Goal: Information Seeking & Learning: Learn about a topic

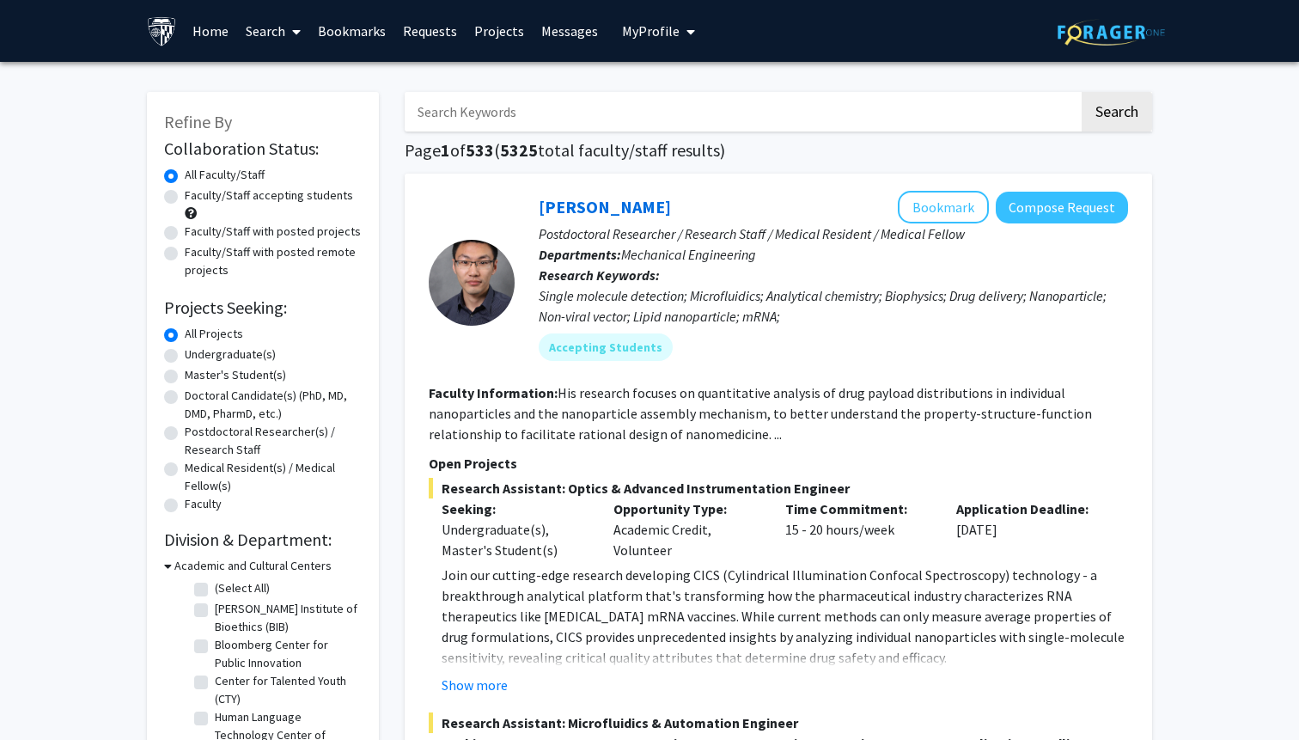
click at [478, 114] on input "Search Keywords" at bounding box center [742, 112] width 675 height 40
type input "neural"
click at [1082, 92] on button "Search" at bounding box center [1117, 112] width 70 height 40
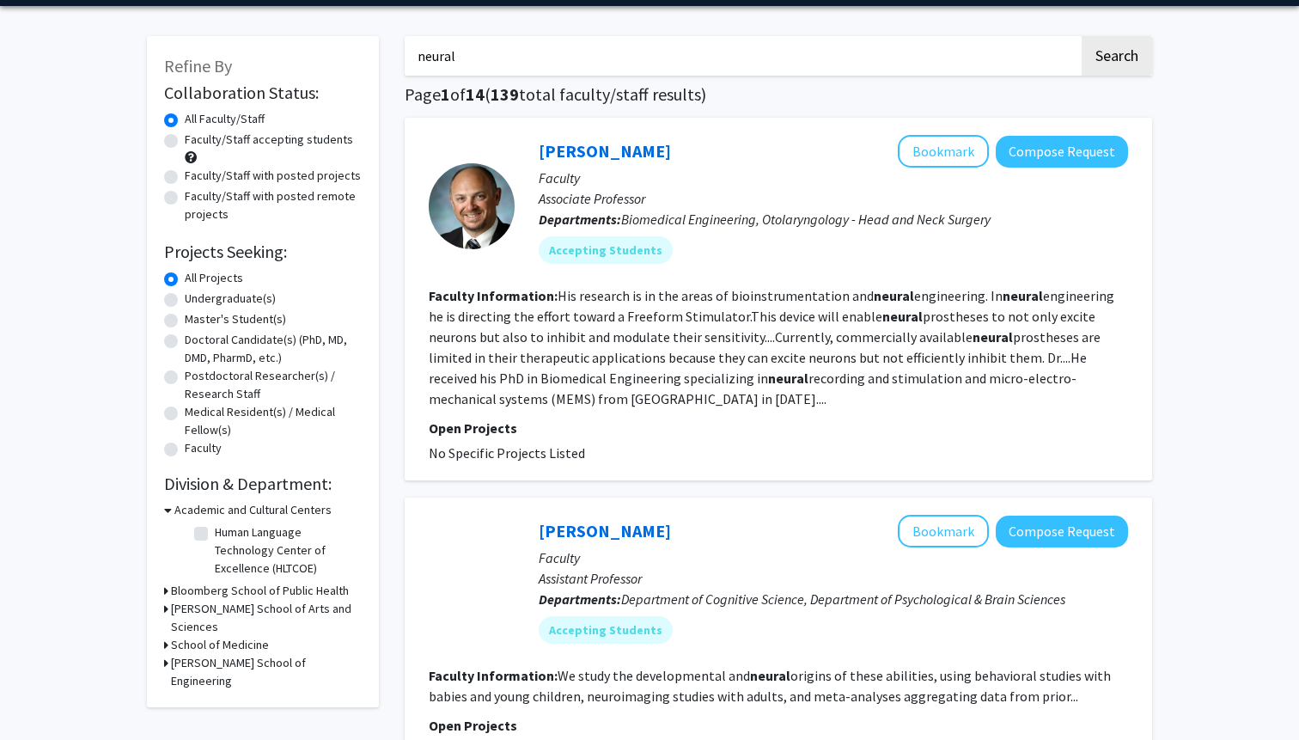
scroll to position [73, 0]
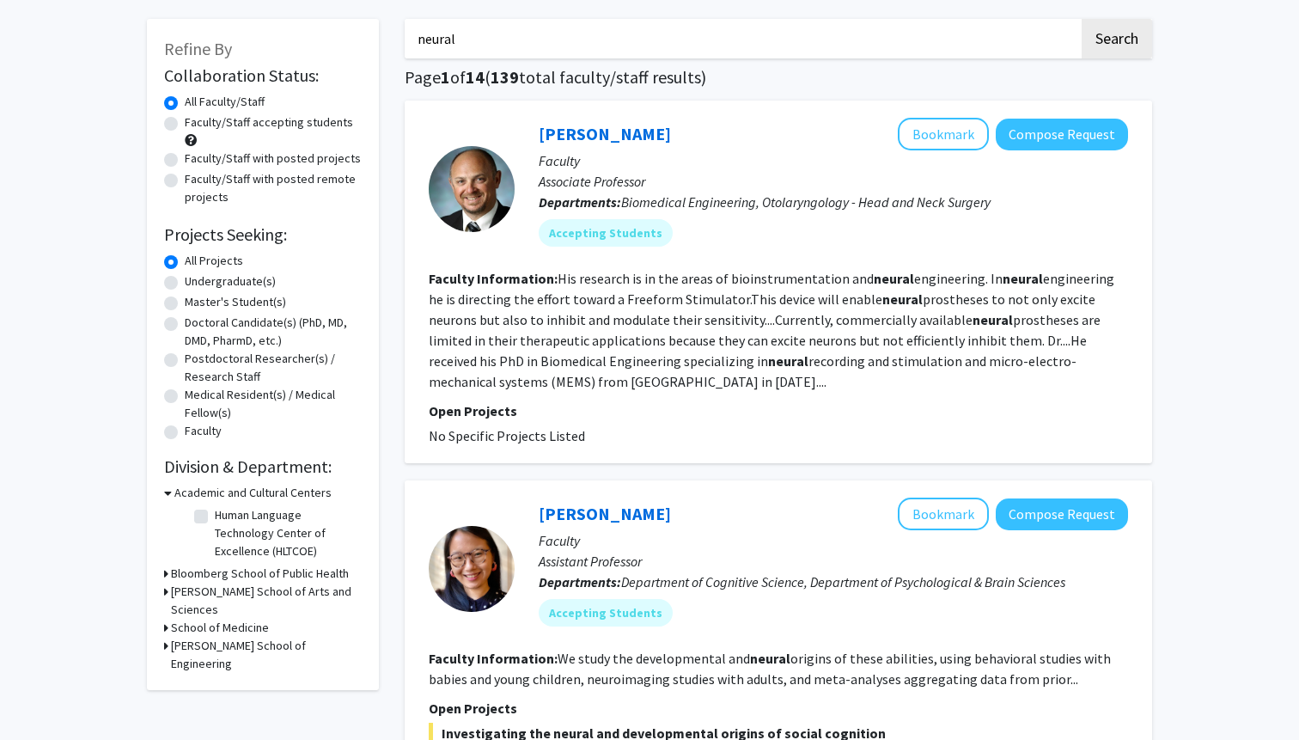
click at [486, 382] on fg-read-more "His research is in the areas of bioinstrumentation and neural engineering. In n…" at bounding box center [772, 330] width 686 height 120
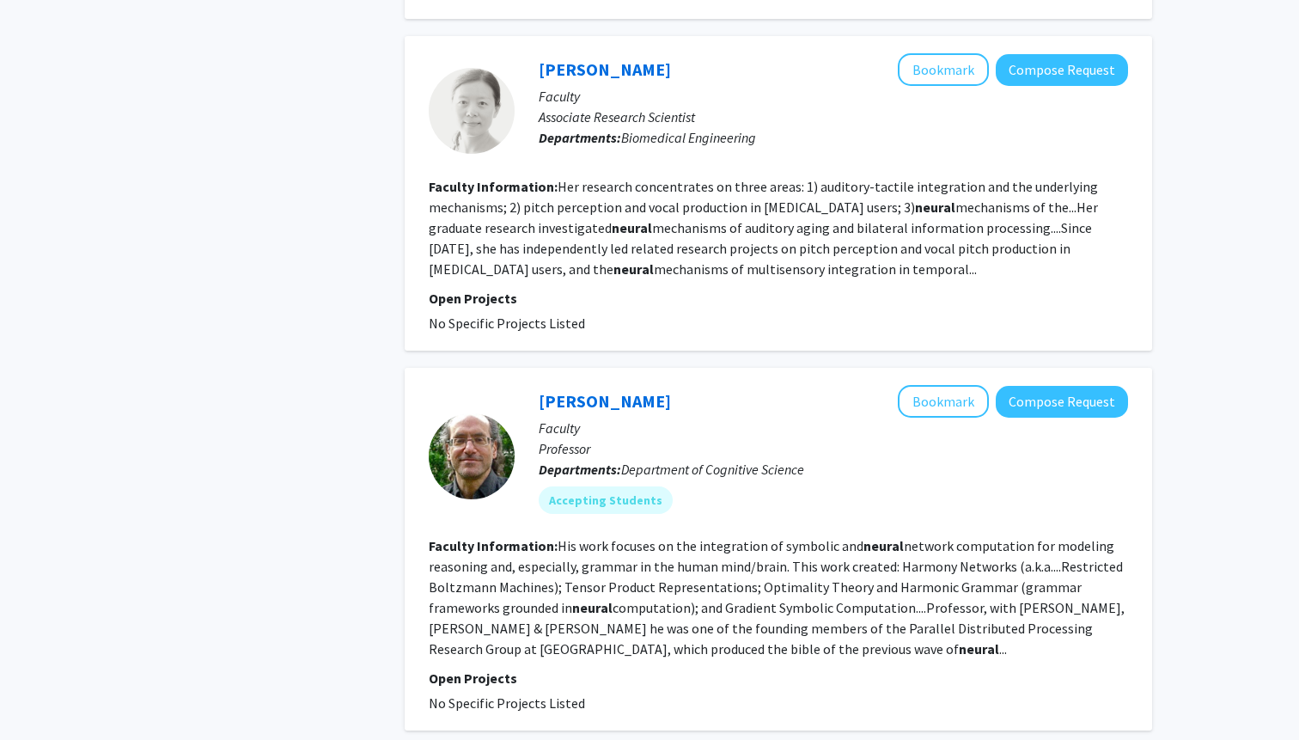
scroll to position [1554, 0]
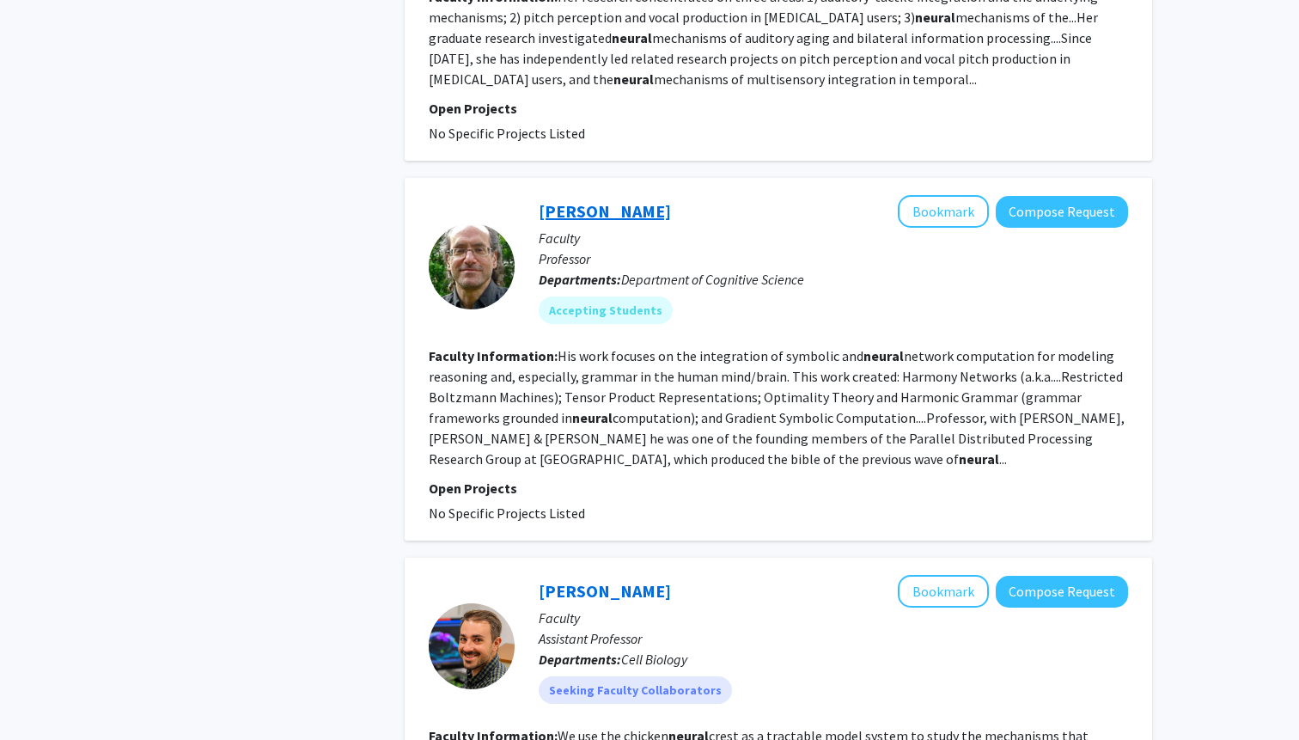
click at [603, 205] on link "Paul Smolensky" at bounding box center [605, 210] width 132 height 21
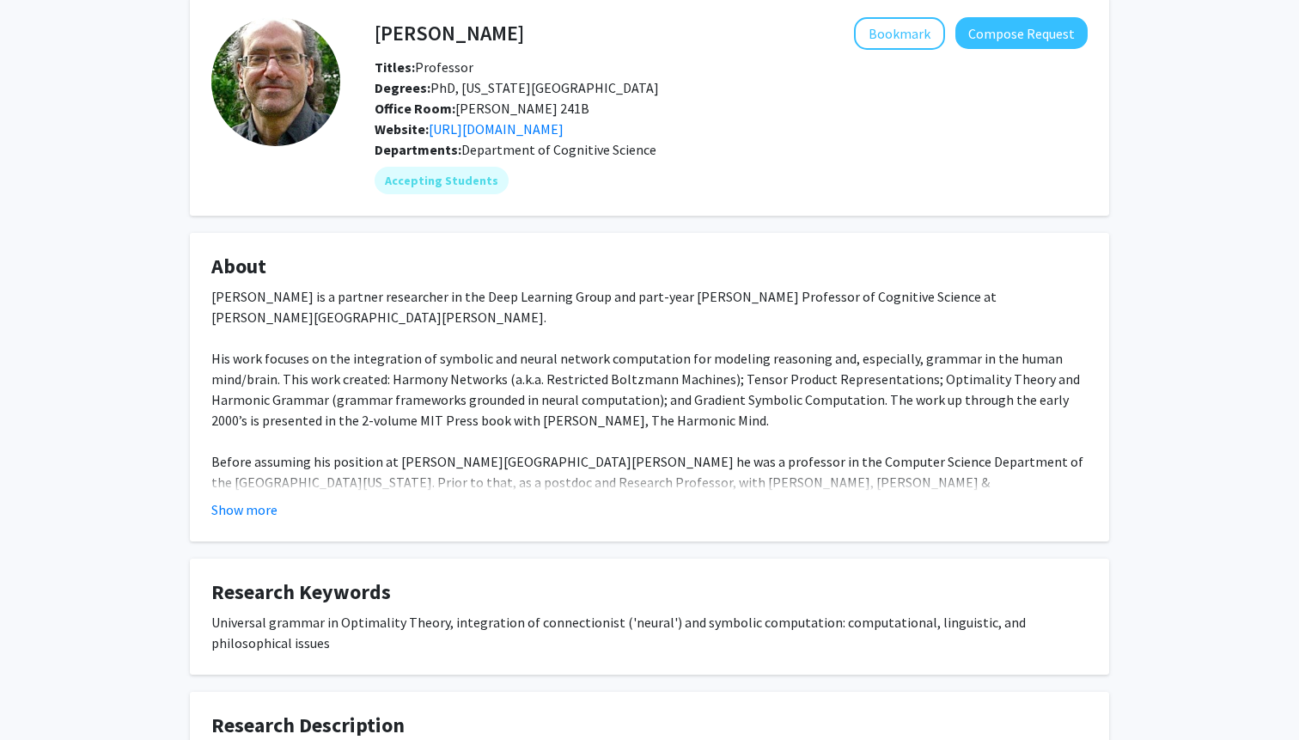
scroll to position [139, 0]
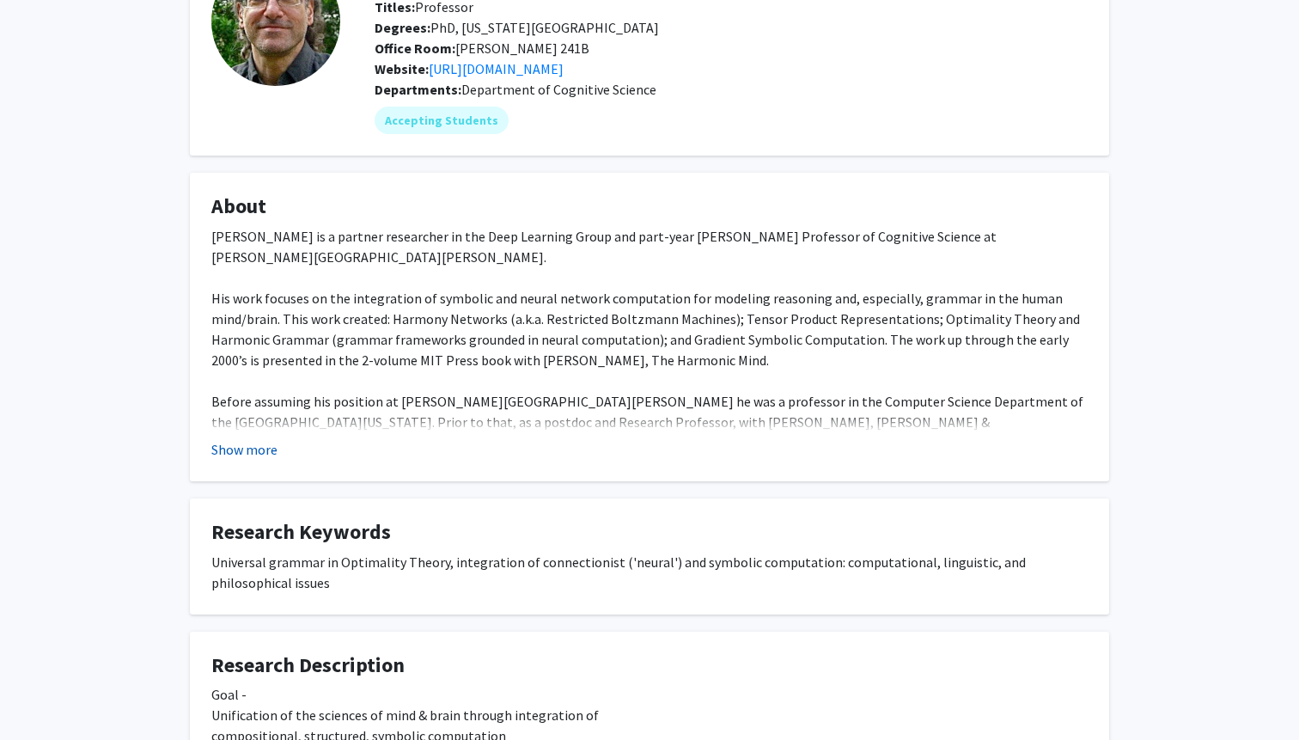
click at [266, 444] on button "Show more" at bounding box center [244, 449] width 66 height 21
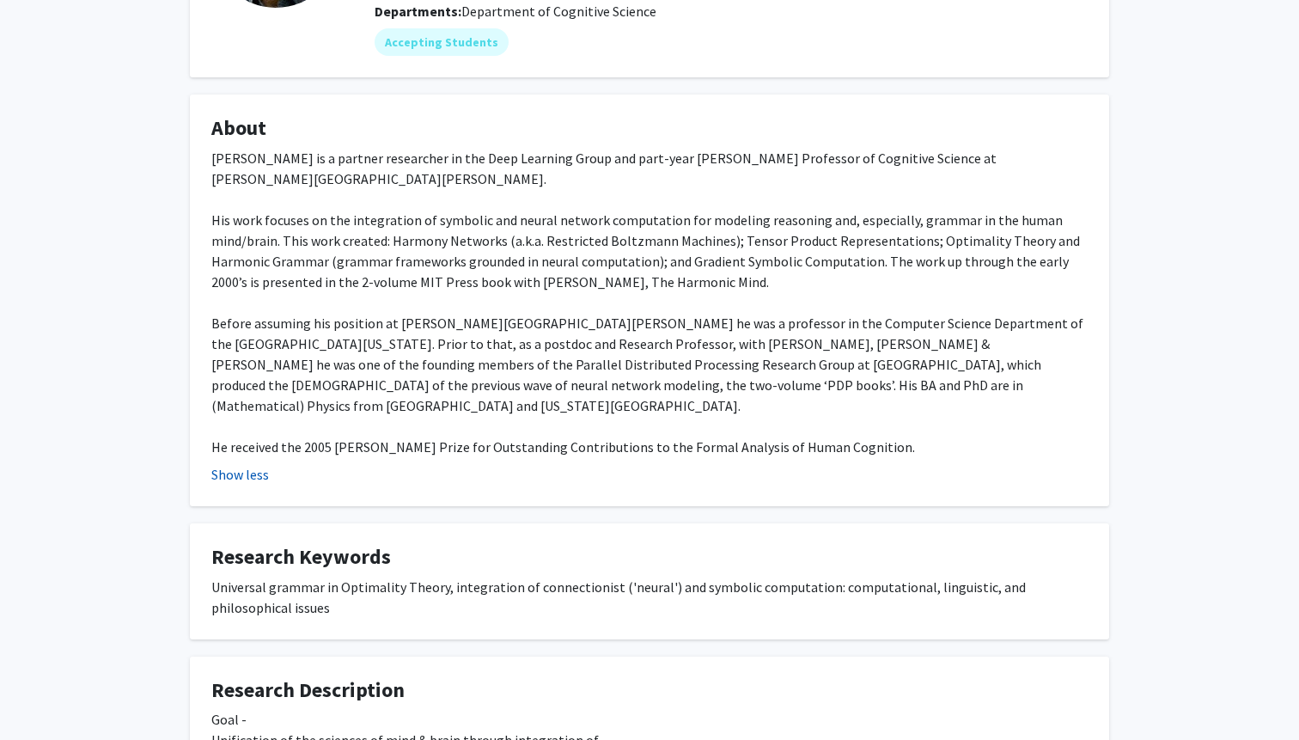
scroll to position [0, 0]
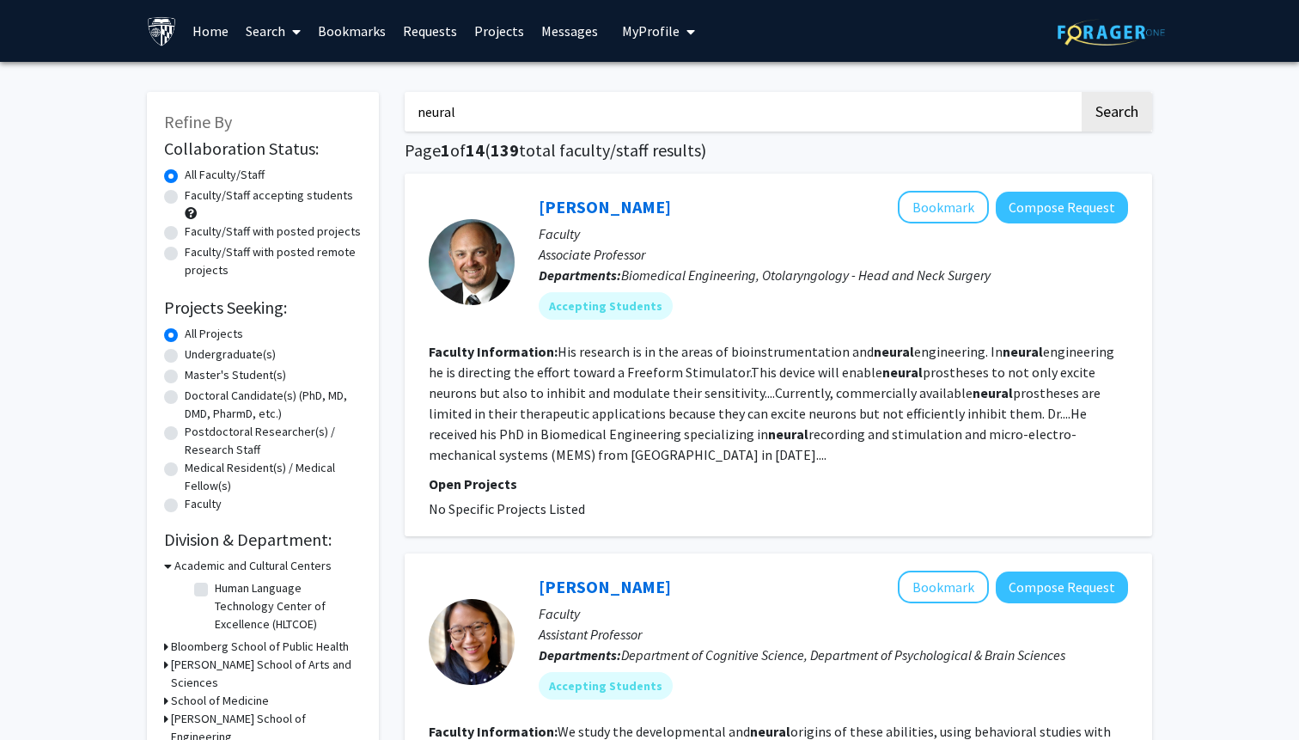
click at [185, 356] on label "Undergraduate(s)" at bounding box center [230, 354] width 91 height 18
click at [185, 356] on input "Undergraduate(s)" at bounding box center [190, 350] width 11 height 11
radio input "true"
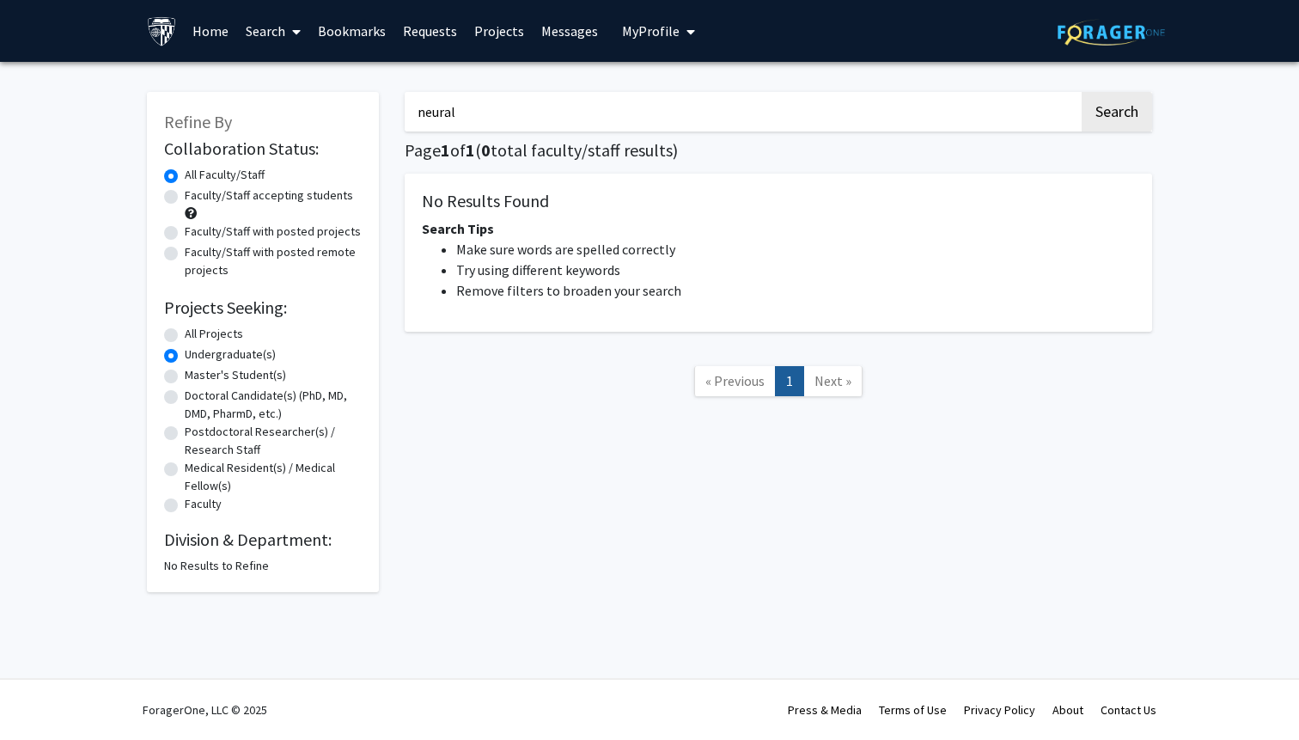
drag, startPoint x: 484, startPoint y: 113, endPoint x: 394, endPoint y: 119, distance: 89.5
click at [395, 119] on div "neural Search Page 1 of 1 ( 0 total faculty/staff results) No Results Found Sea…" at bounding box center [778, 333] width 773 height 517
click at [185, 331] on label "All Projects" at bounding box center [214, 334] width 58 height 18
click at [185, 331] on input "All Projects" at bounding box center [190, 330] width 11 height 11
radio input "true"
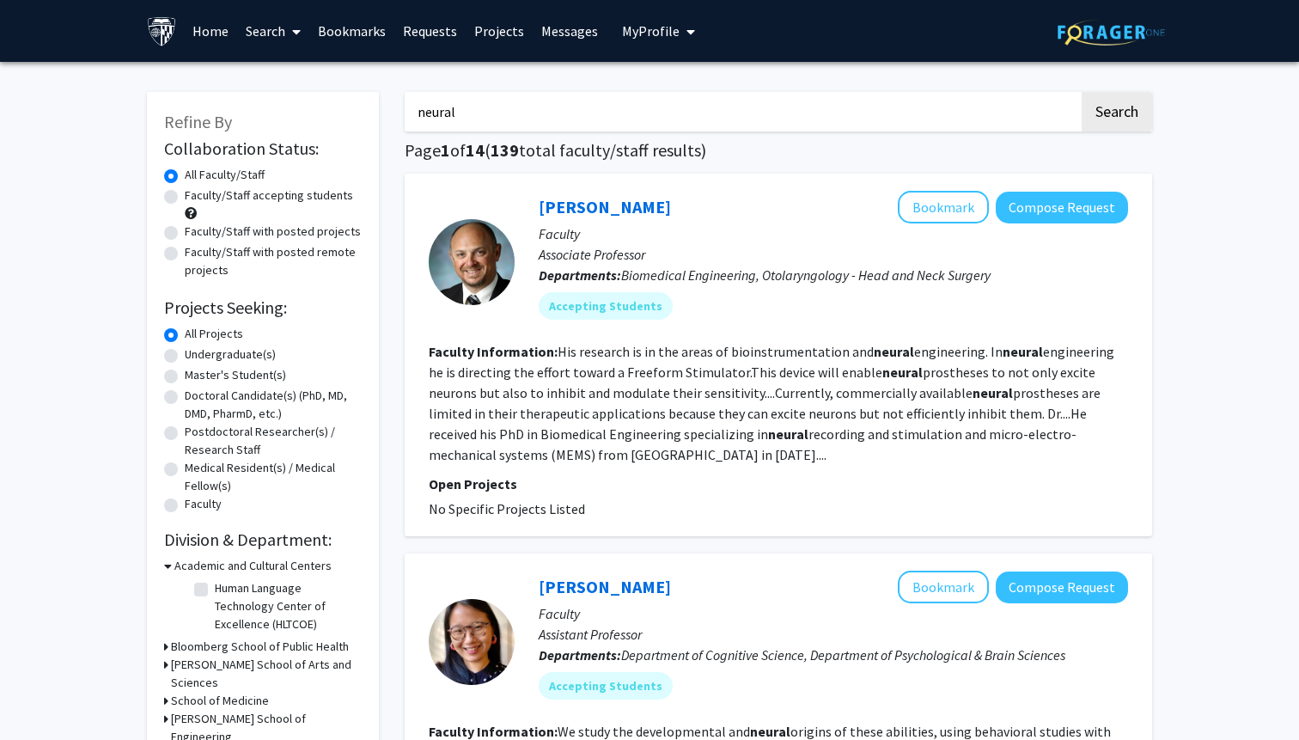
drag, startPoint x: 475, startPoint y: 101, endPoint x: 398, endPoint y: 97, distance: 77.4
click at [459, 113] on input "neural" at bounding box center [742, 112] width 675 height 40
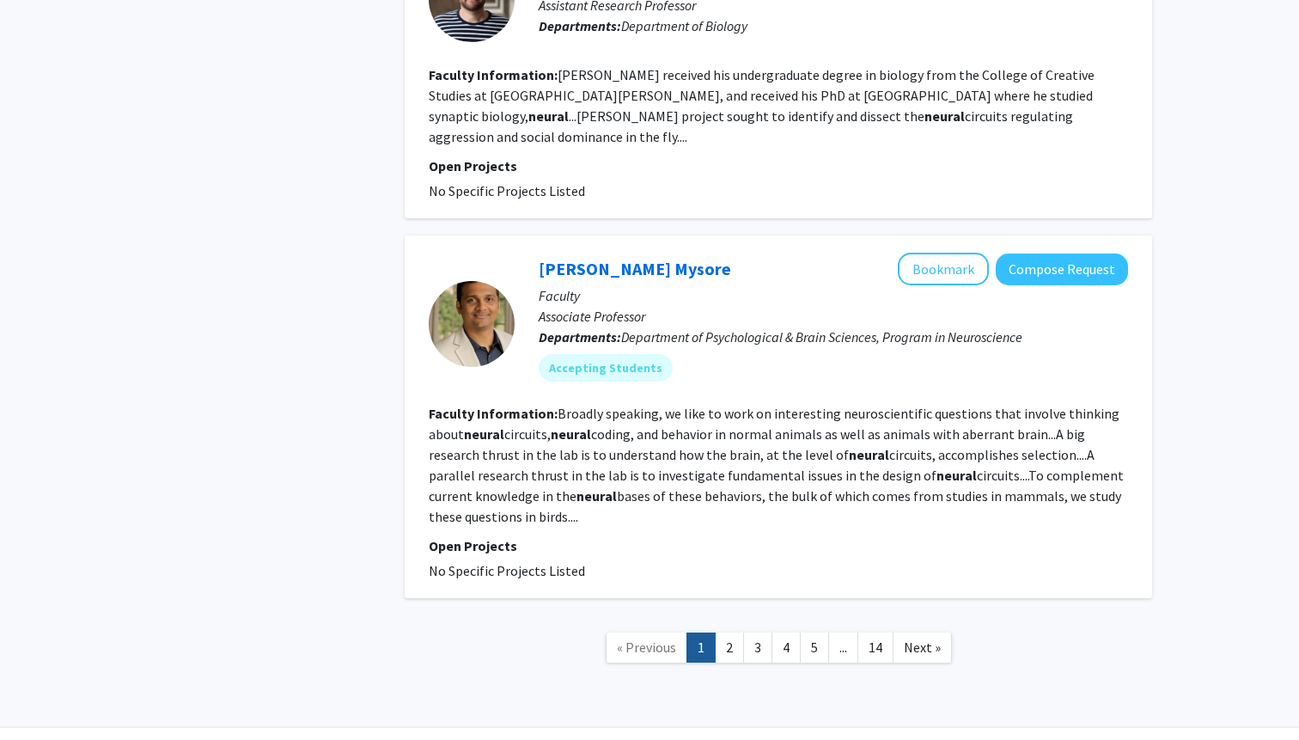
scroll to position [3281, 0]
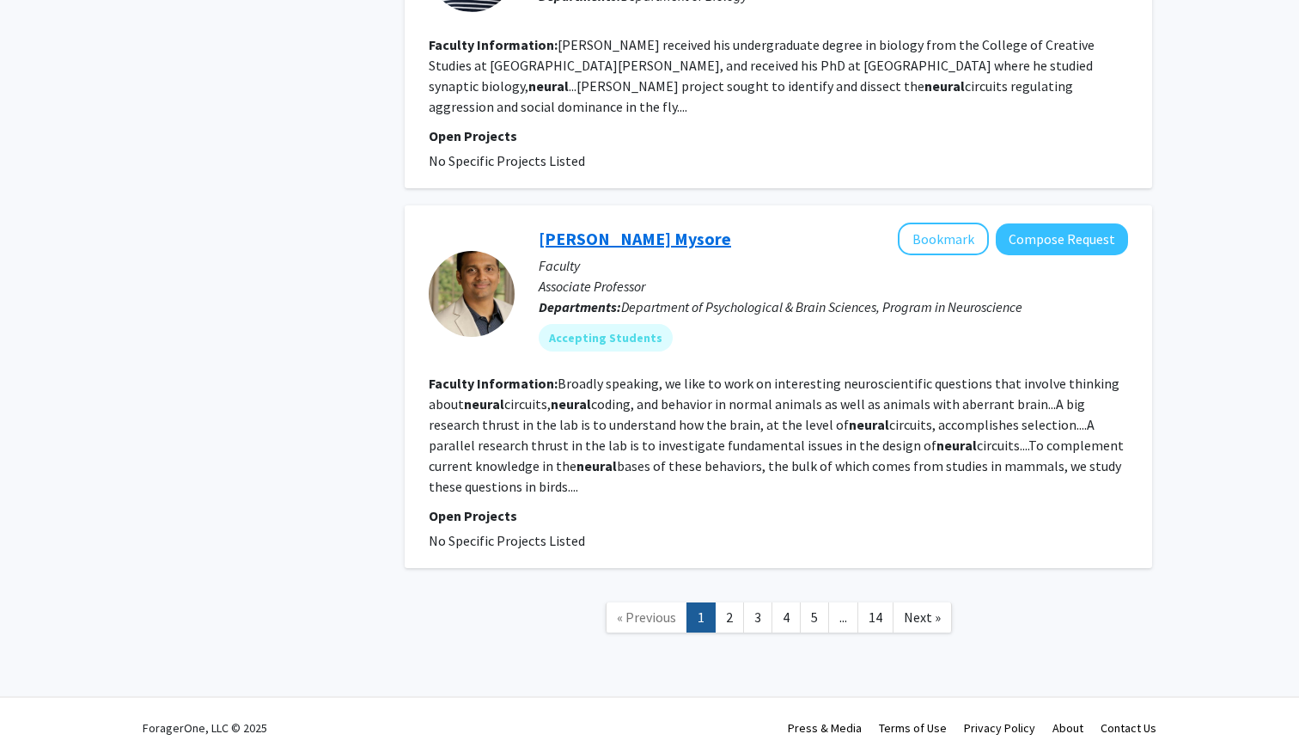
click at [628, 232] on link "Shreesh Mysore" at bounding box center [635, 238] width 192 height 21
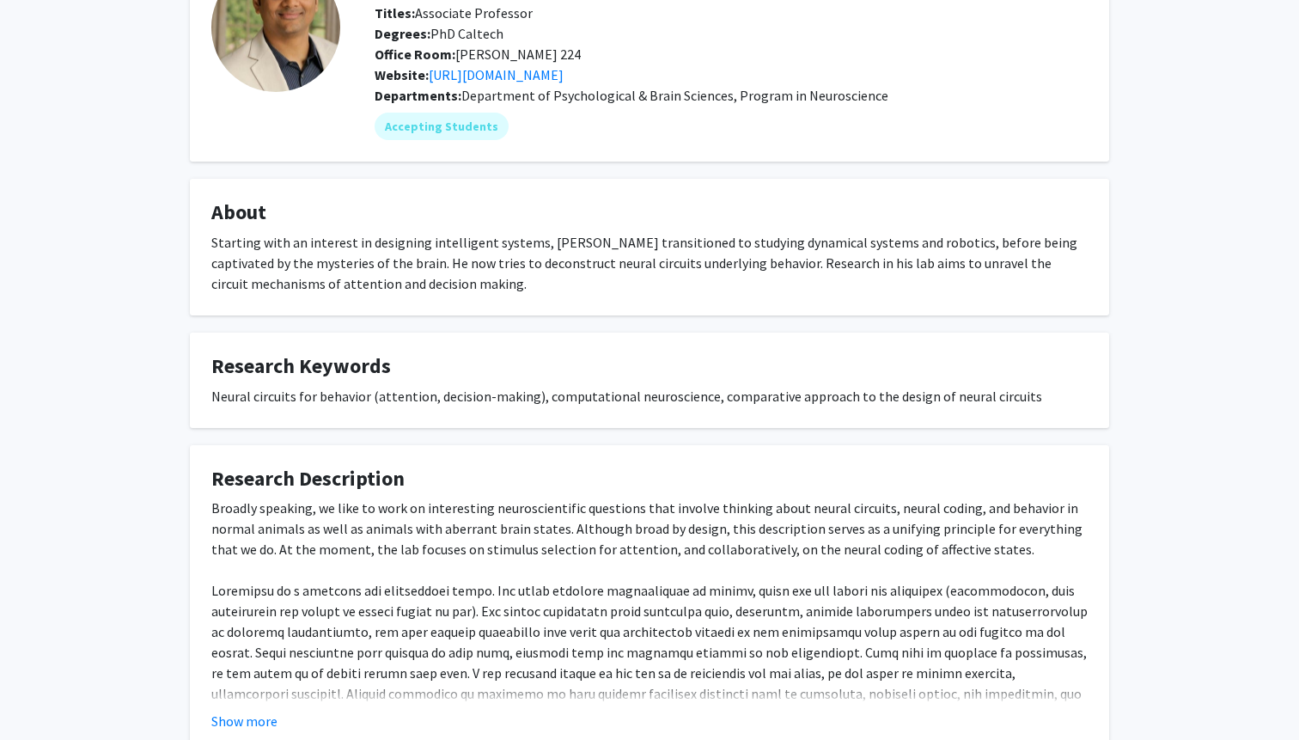
scroll to position [254, 0]
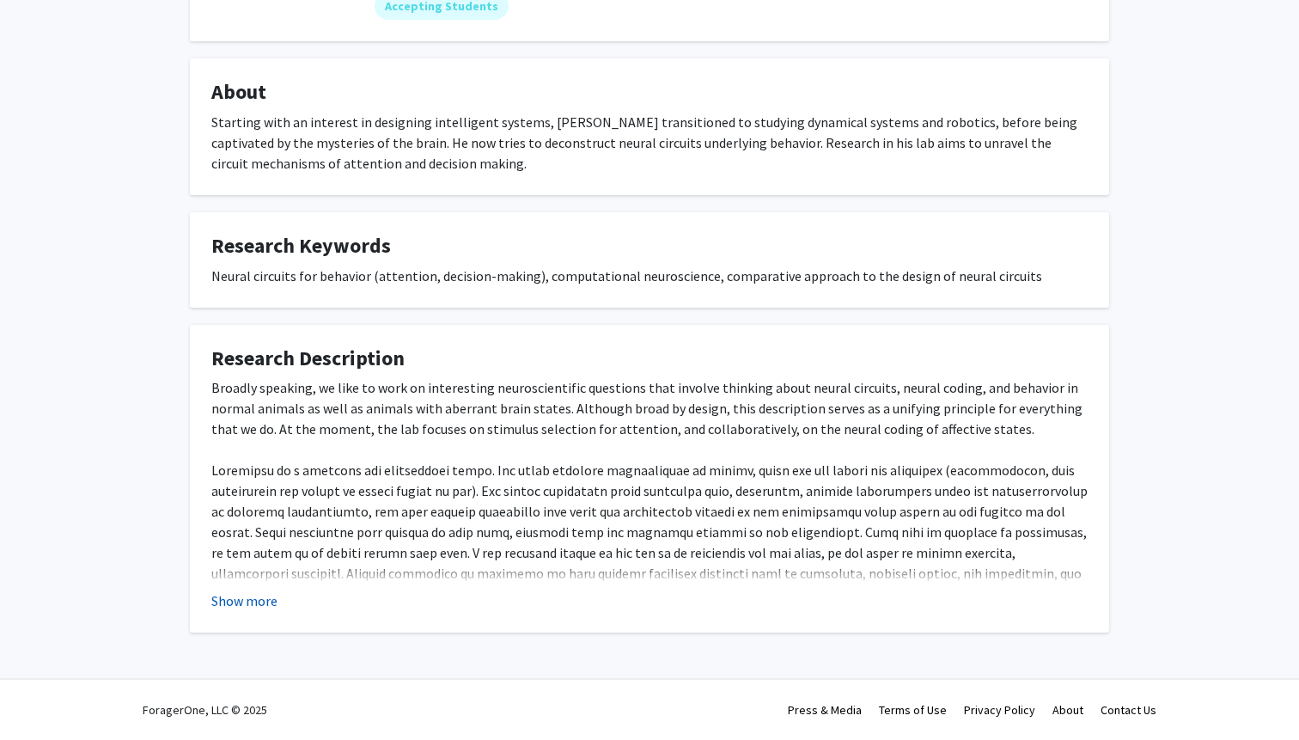
click at [234, 597] on button "Show more" at bounding box center [244, 600] width 66 height 21
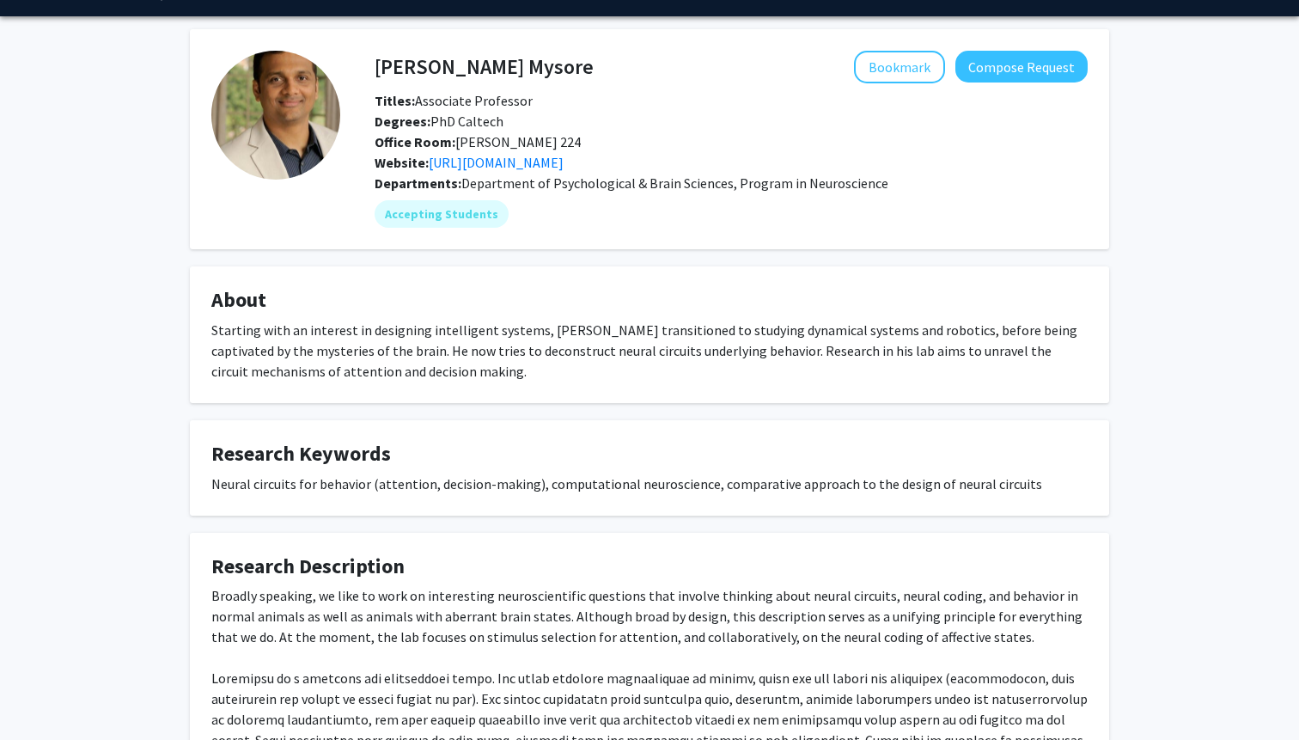
scroll to position [0, 0]
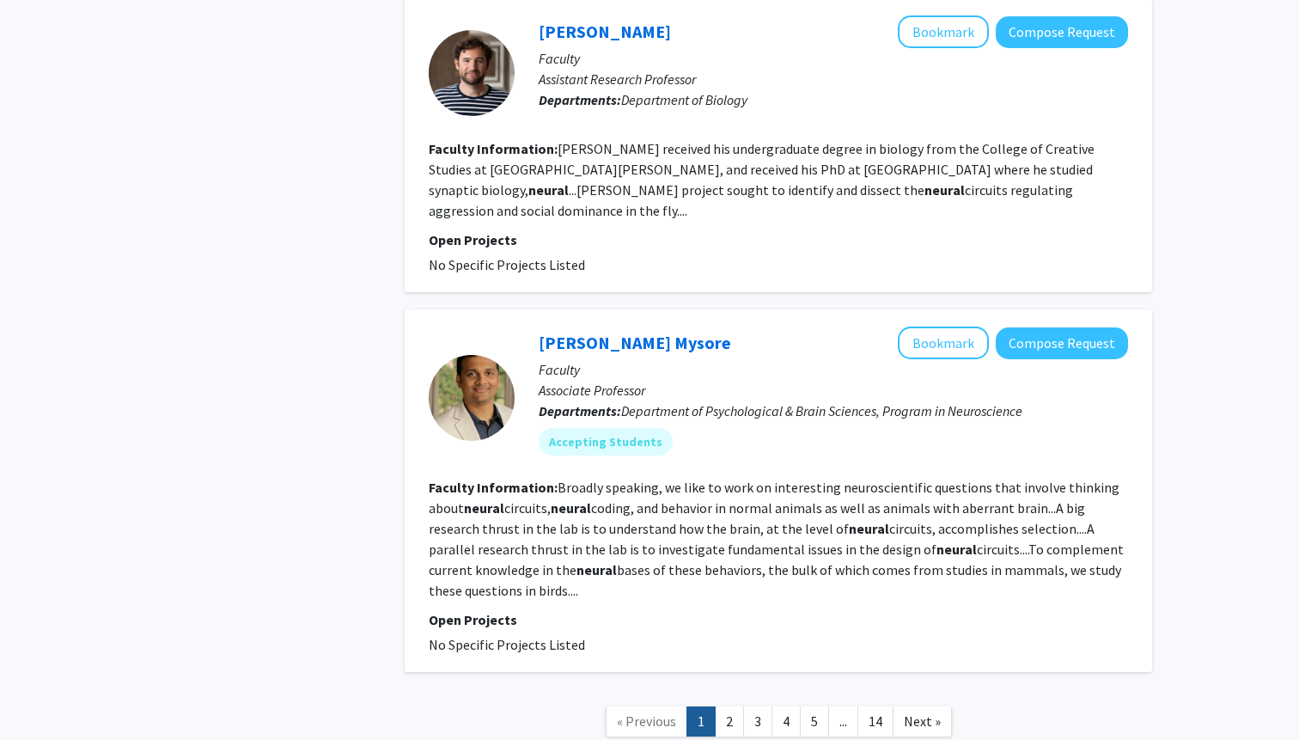
scroll to position [3299, 0]
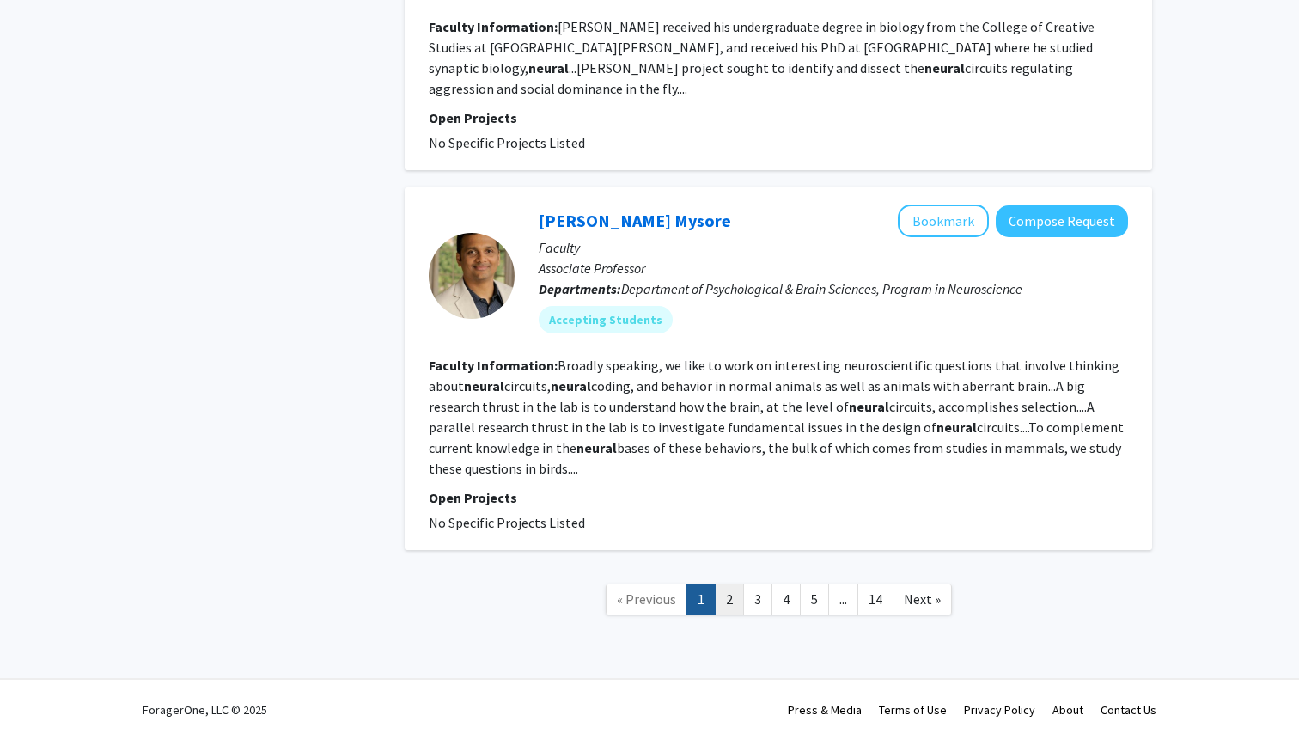
click at [726, 593] on link "2" at bounding box center [729, 599] width 29 height 30
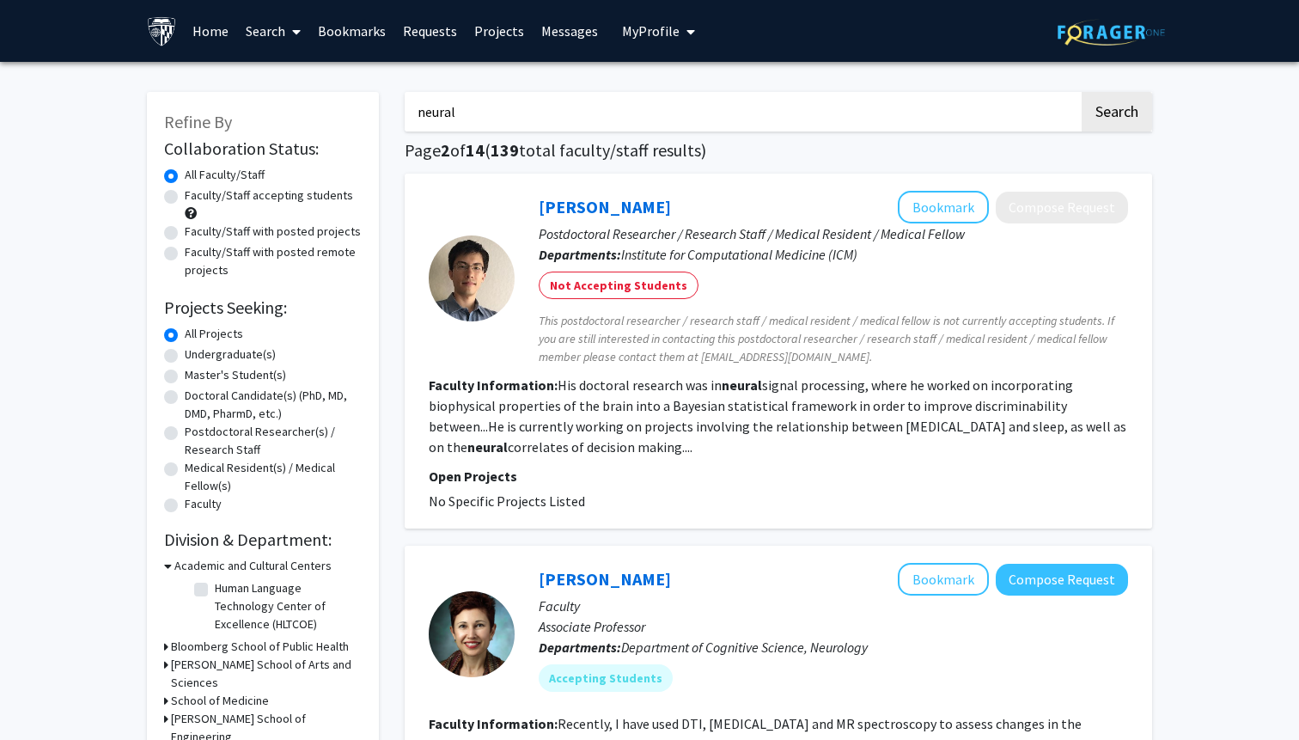
drag, startPoint x: 492, startPoint y: 113, endPoint x: 325, endPoint y: 113, distance: 167.6
click at [1082, 92] on button "Search" at bounding box center [1117, 112] width 70 height 40
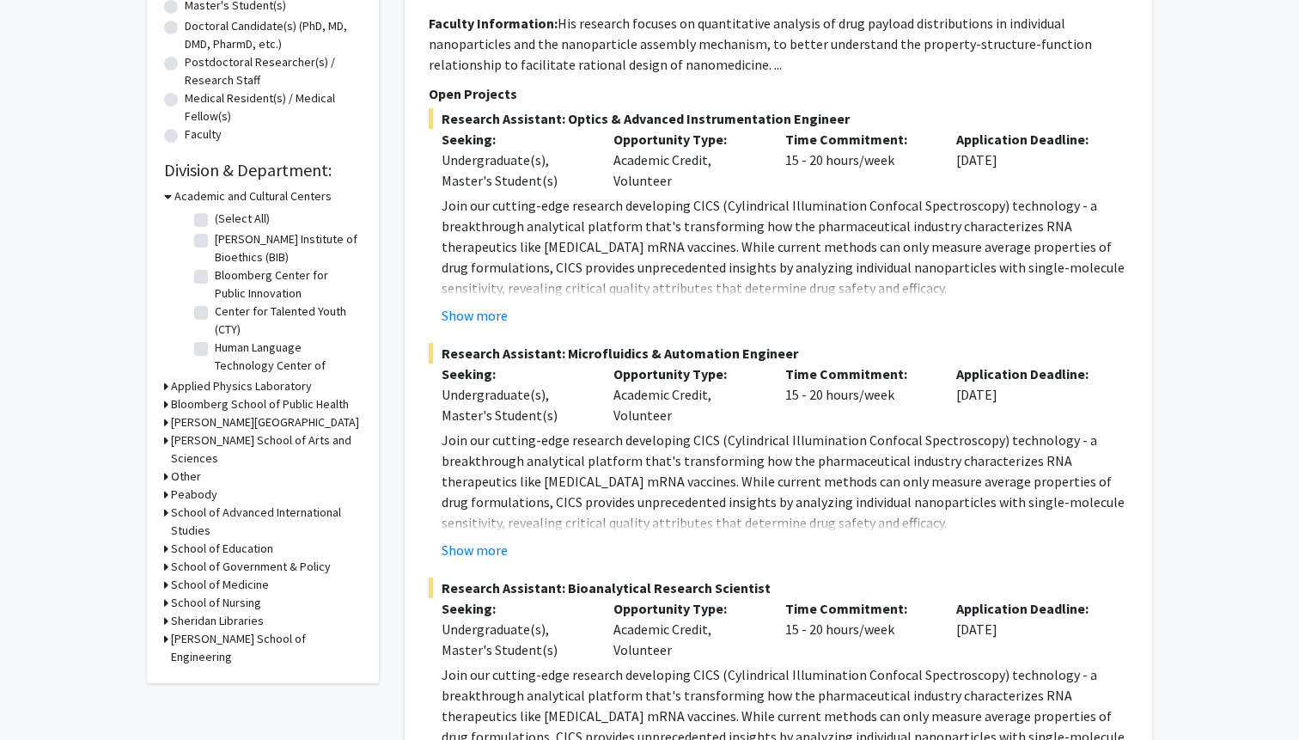
scroll to position [393, 0]
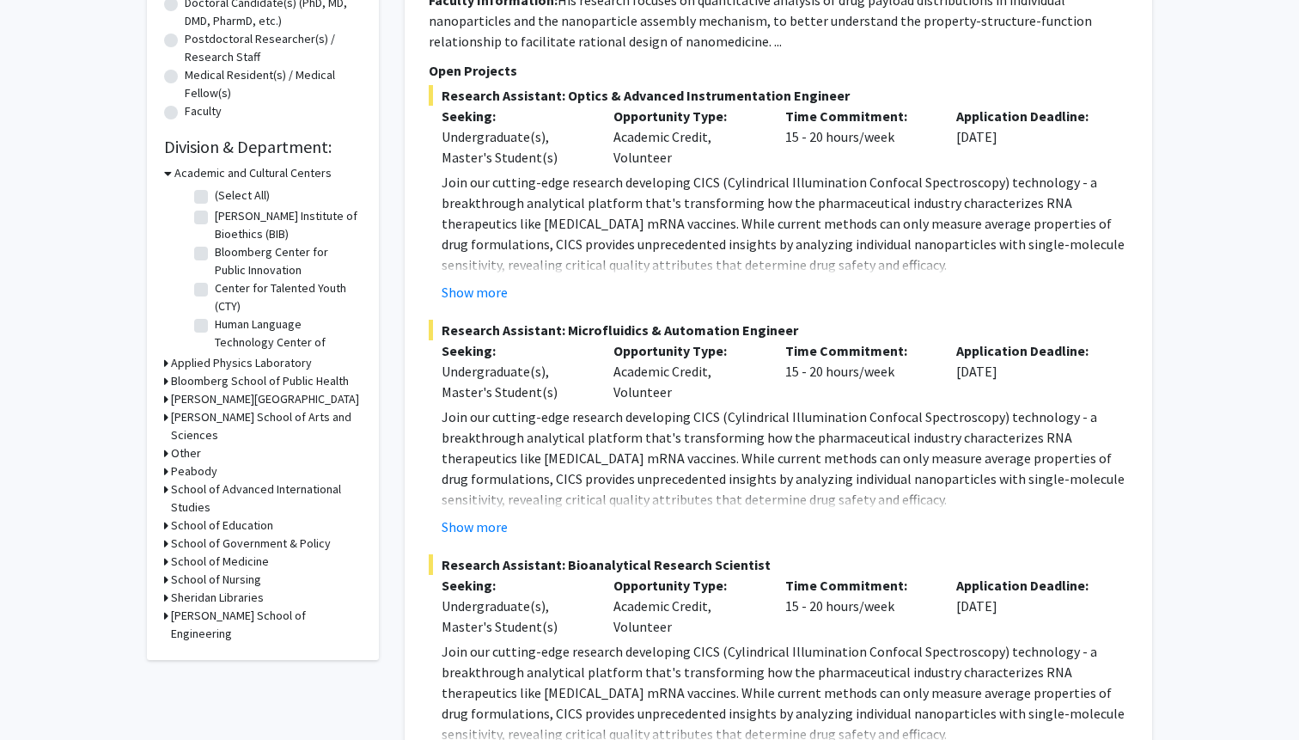
click at [166, 364] on icon at bounding box center [166, 363] width 4 height 18
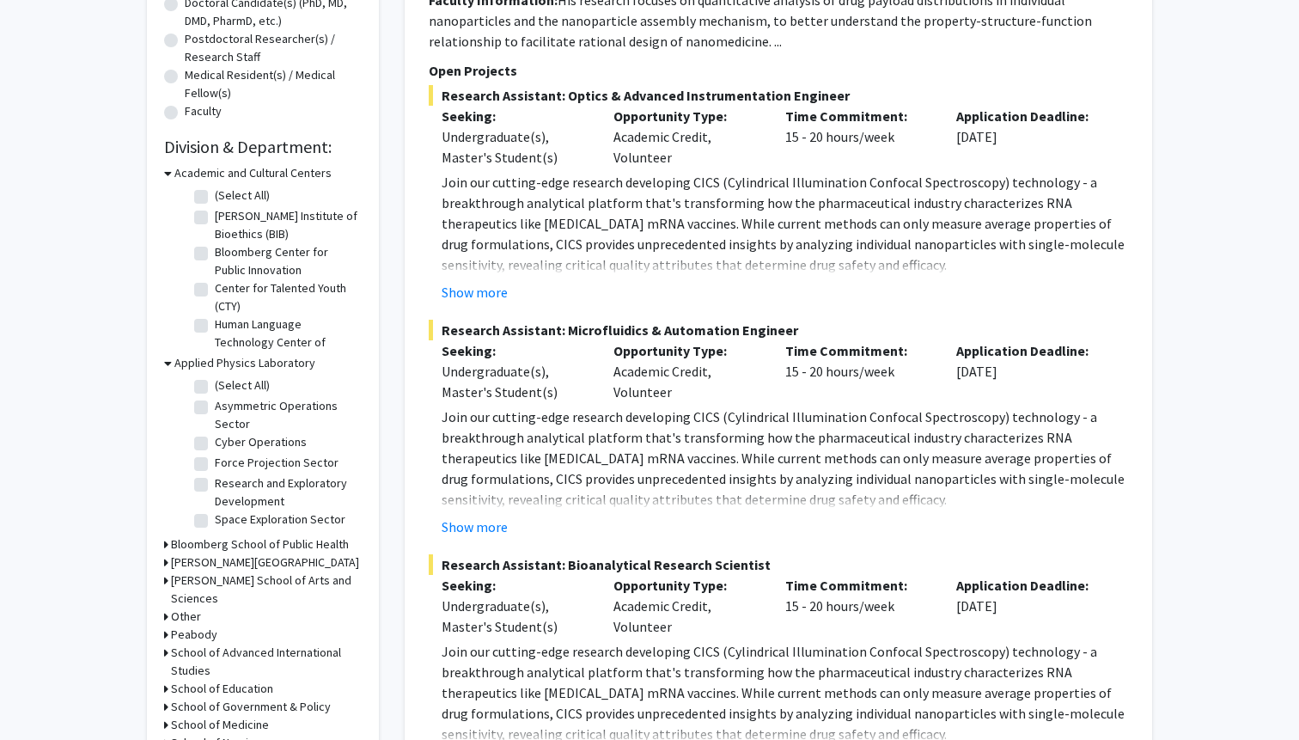
click at [215, 486] on label "Research and Exploratory Development" at bounding box center [286, 492] width 143 height 36
click at [215, 486] on input "Research and Exploratory Development" at bounding box center [220, 479] width 11 height 11
checkbox input "true"
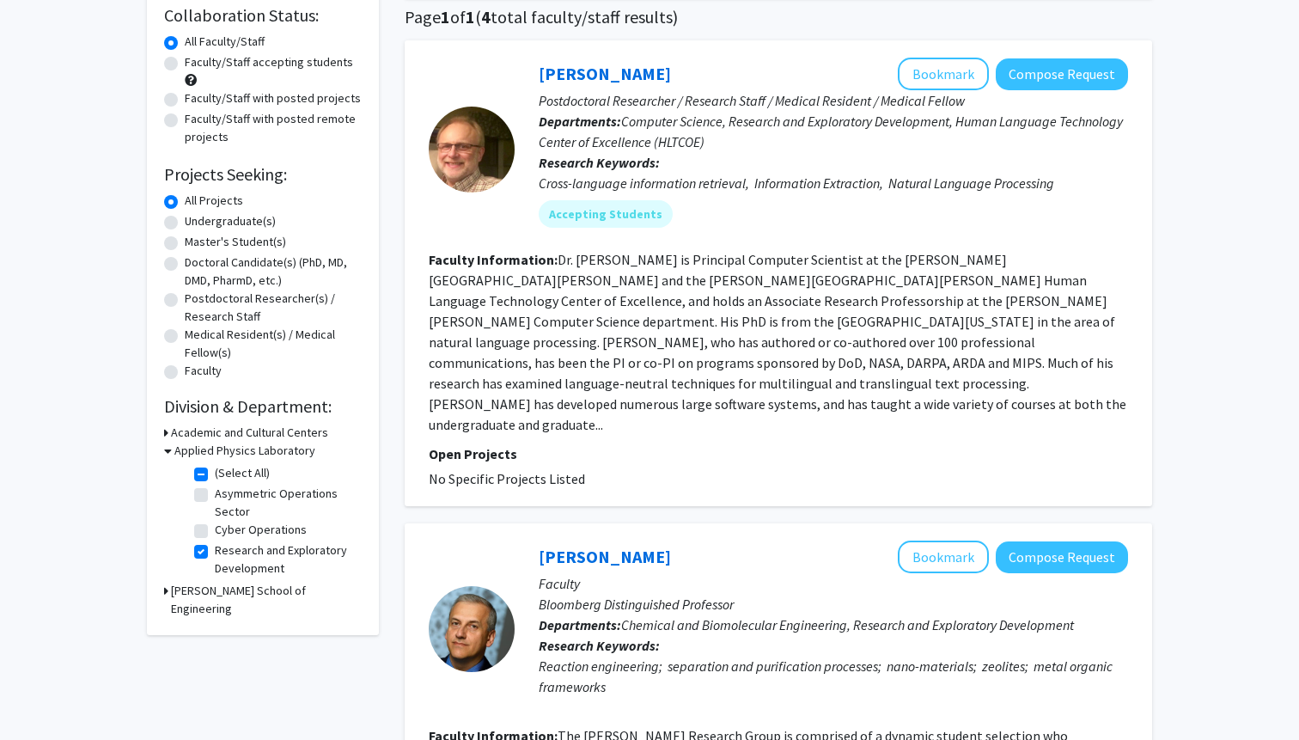
scroll to position [137, 0]
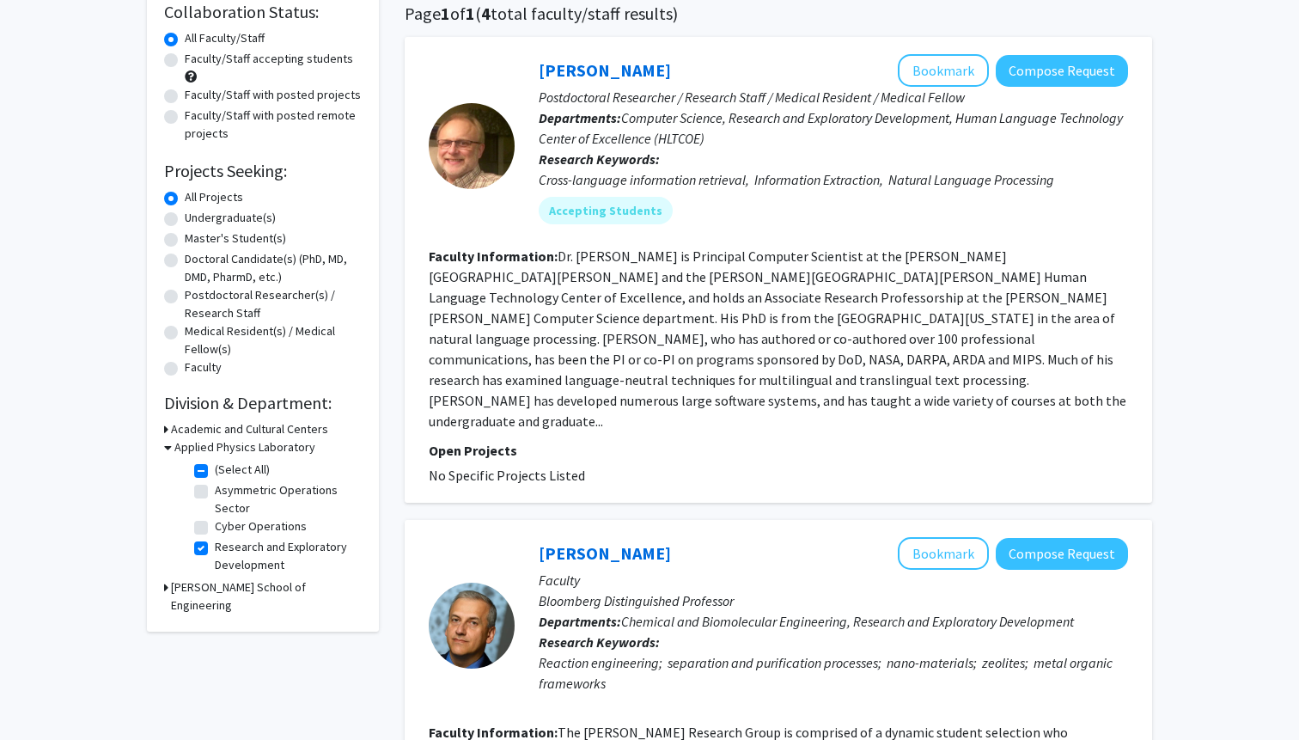
click at [215, 547] on label "Research and Exploratory Development" at bounding box center [286, 556] width 143 height 36
click at [215, 547] on input "Research and Exploratory Development" at bounding box center [220, 543] width 11 height 11
checkbox input "false"
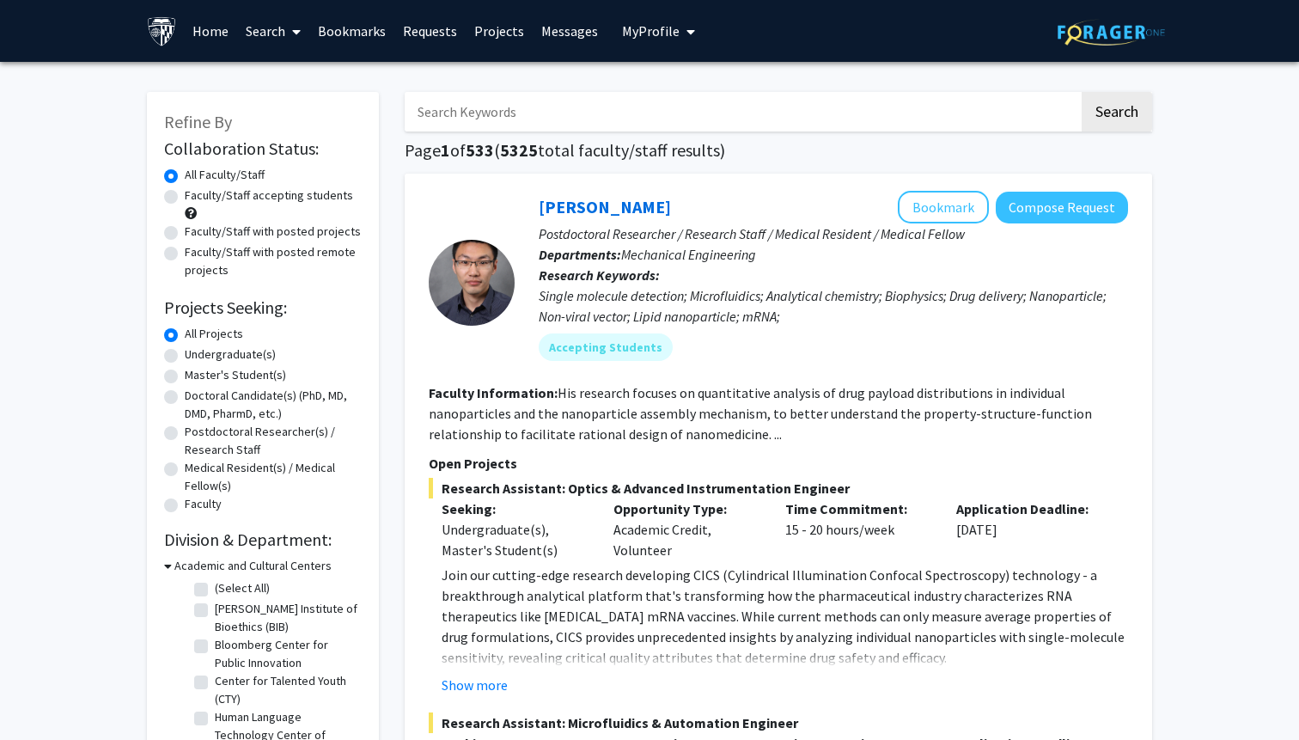
click at [1083, 34] on img at bounding box center [1111, 32] width 107 height 27
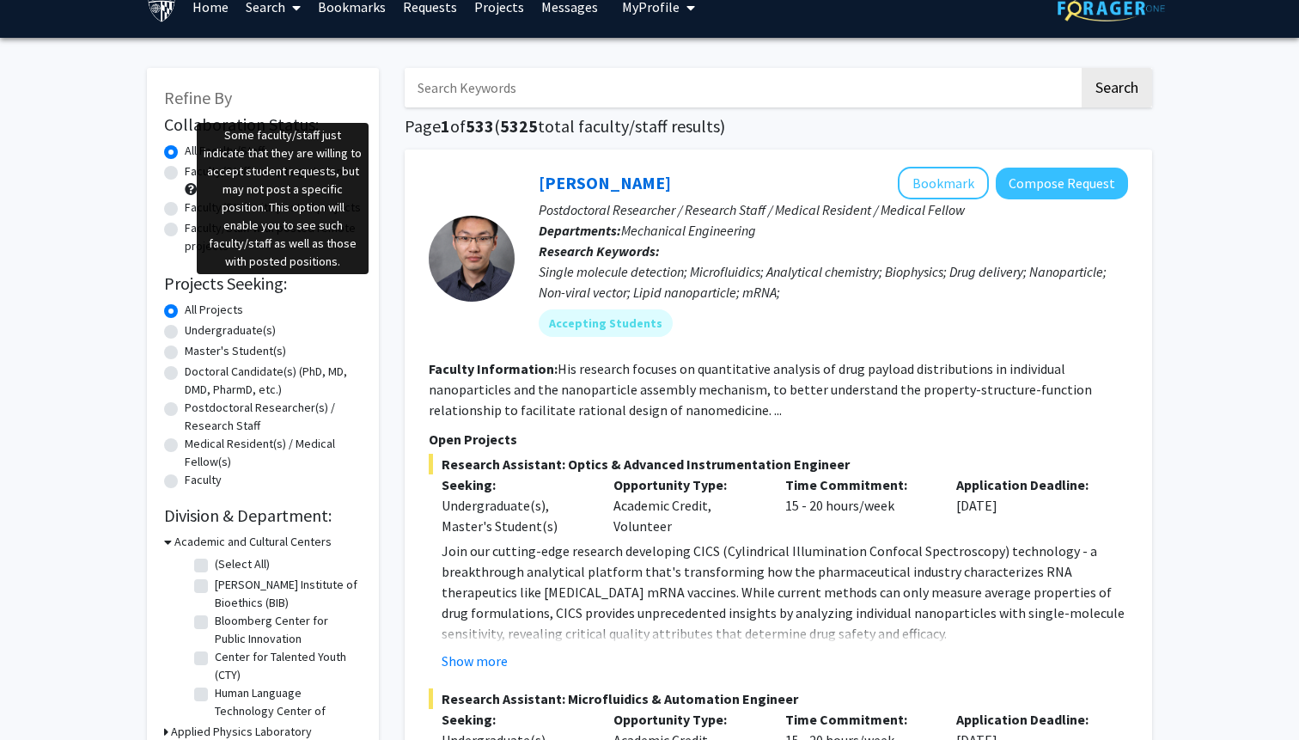
click at [192, 189] on span at bounding box center [191, 189] width 12 height 12
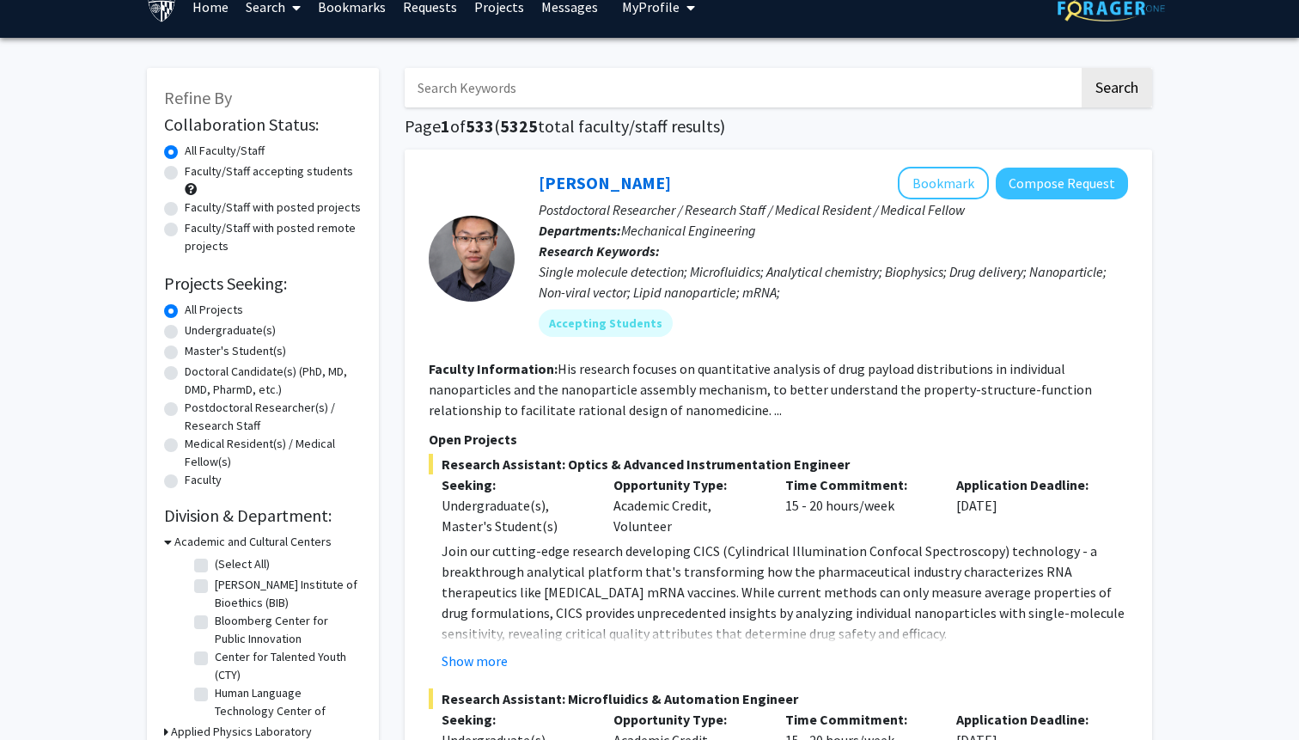
click at [190, 189] on span at bounding box center [191, 189] width 12 height 12
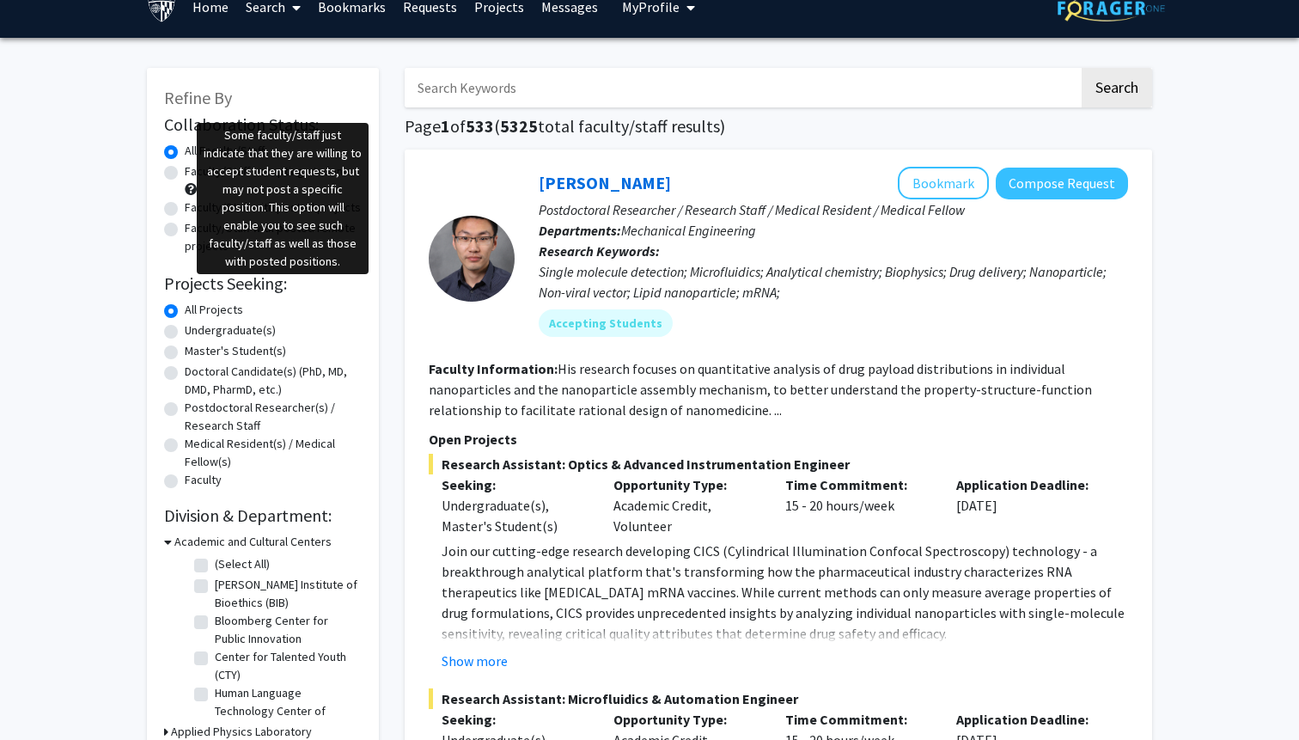
click at [187, 186] on span at bounding box center [191, 189] width 12 height 12
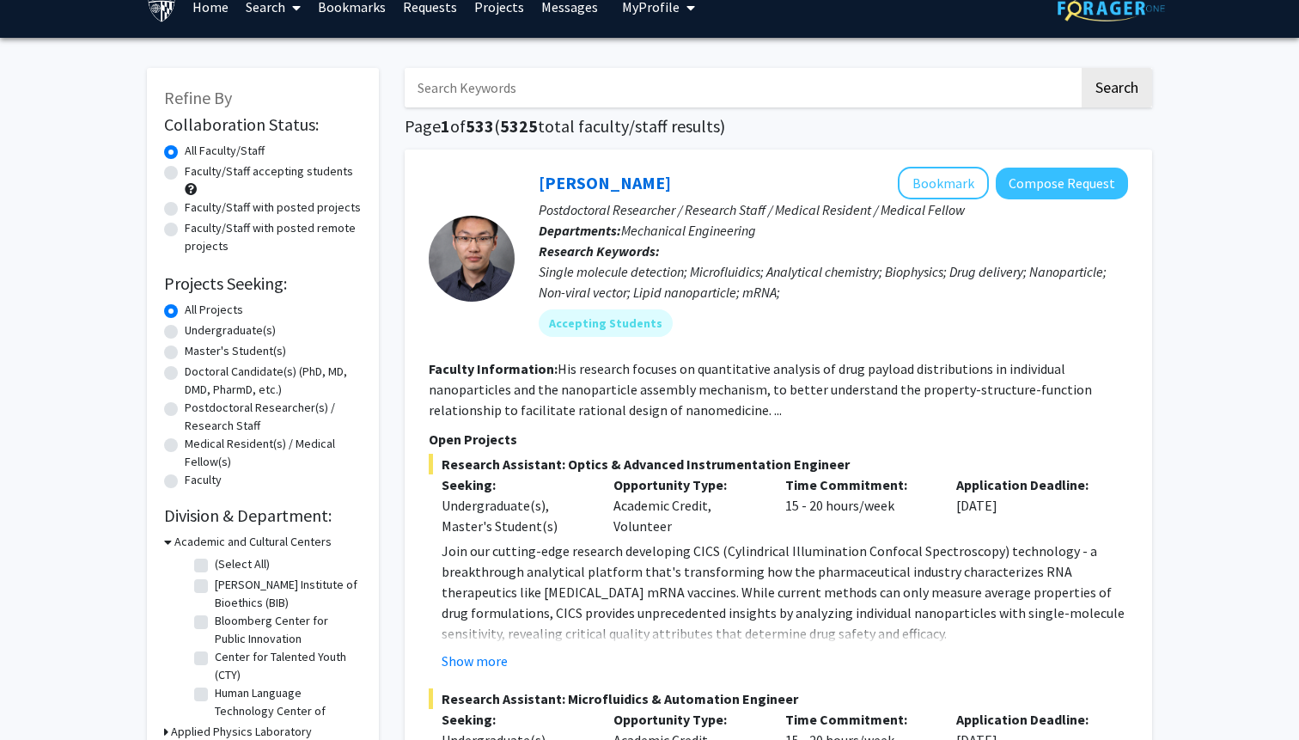
click at [192, 189] on span at bounding box center [191, 189] width 12 height 12
click at [185, 171] on label "Faculty/Staff accepting students" at bounding box center [269, 171] width 168 height 18
click at [185, 171] on input "Faculty/Staff accepting students" at bounding box center [190, 167] width 11 height 11
radio input "true"
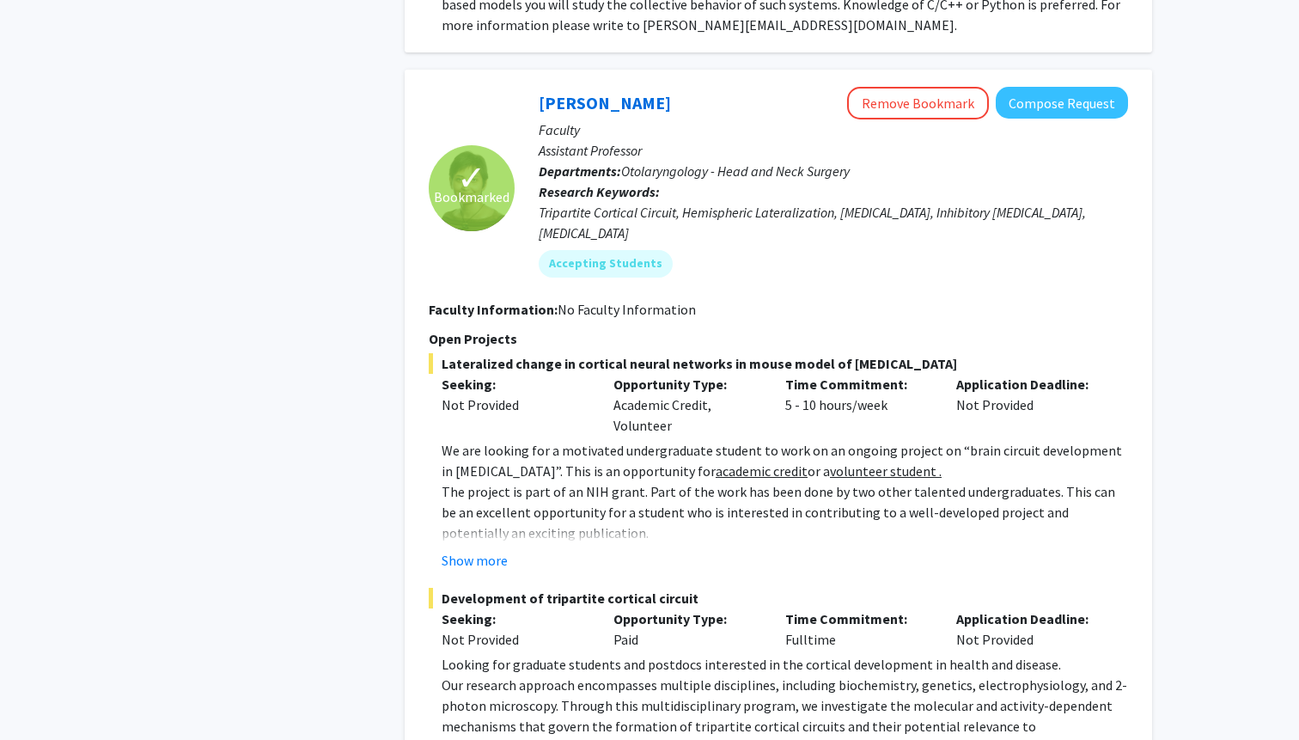
scroll to position [3770, 0]
click at [462, 549] on button "Show more" at bounding box center [475, 559] width 66 height 21
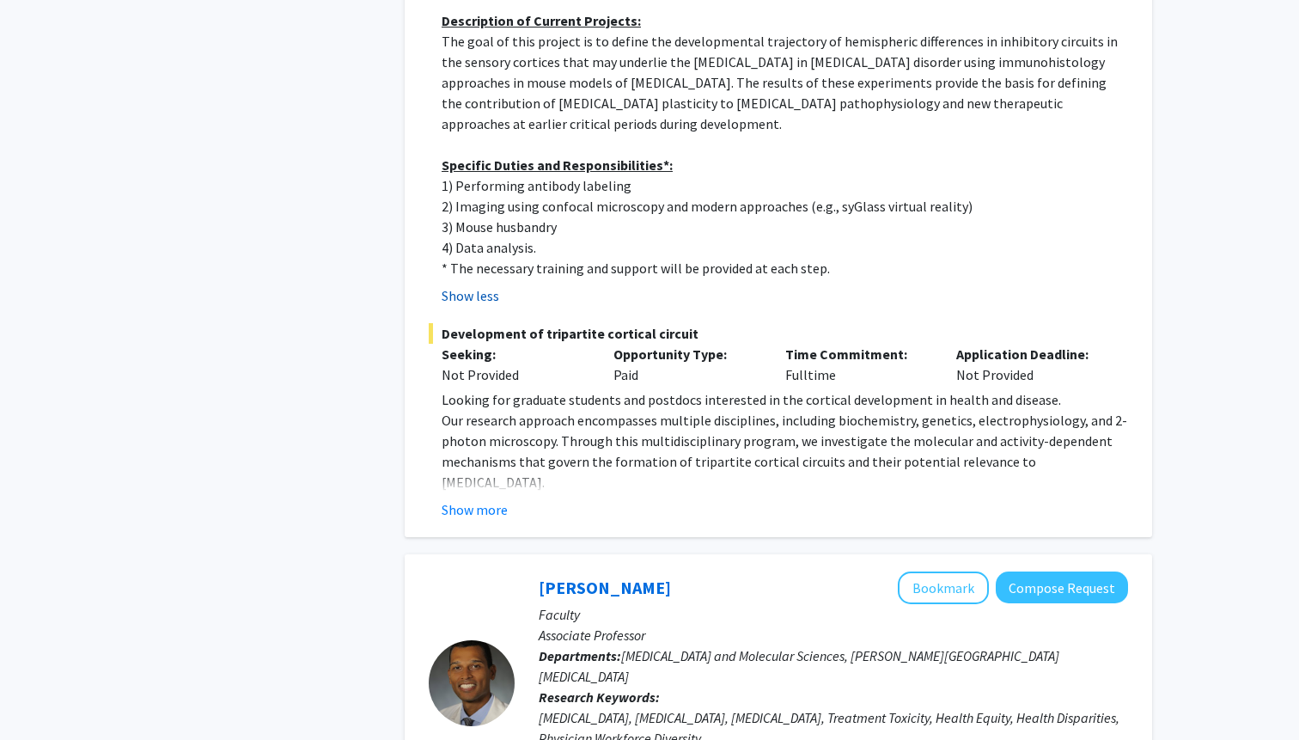
scroll to position [4323, 0]
click at [481, 498] on button "Show more" at bounding box center [475, 508] width 66 height 21
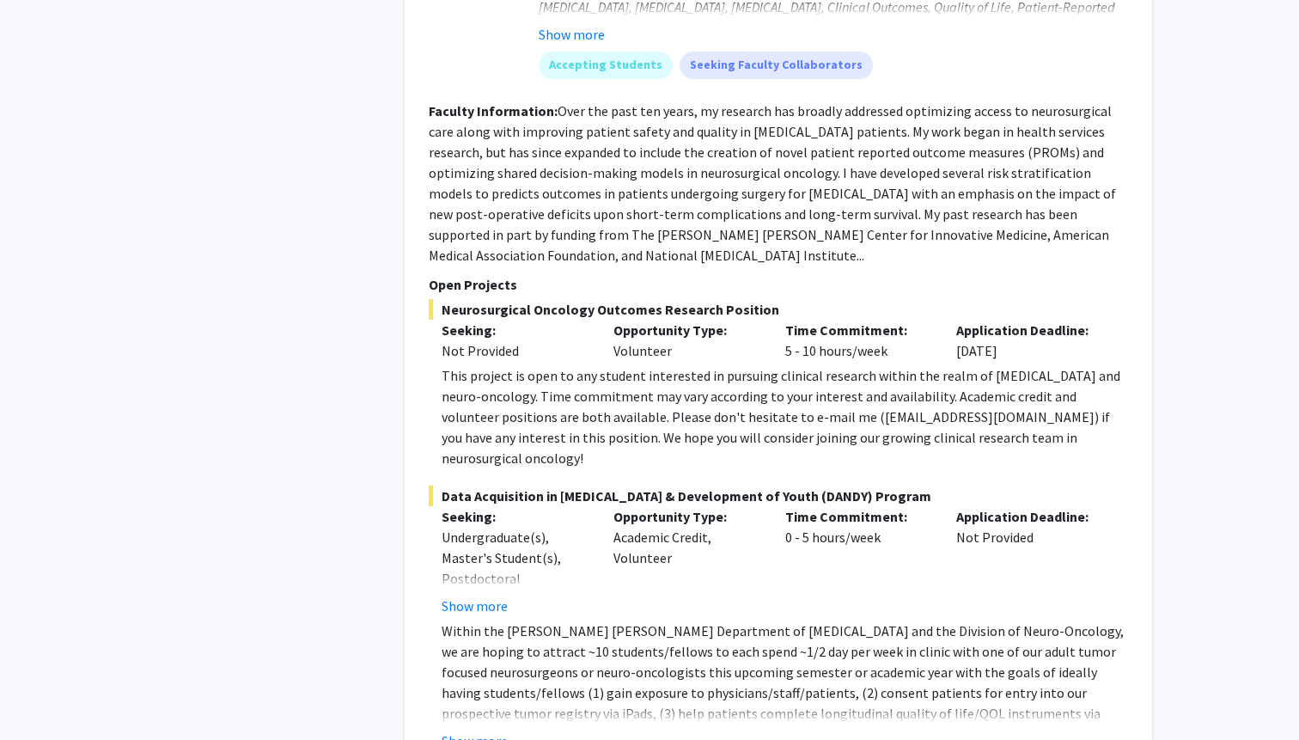
scroll to position [8501, 0]
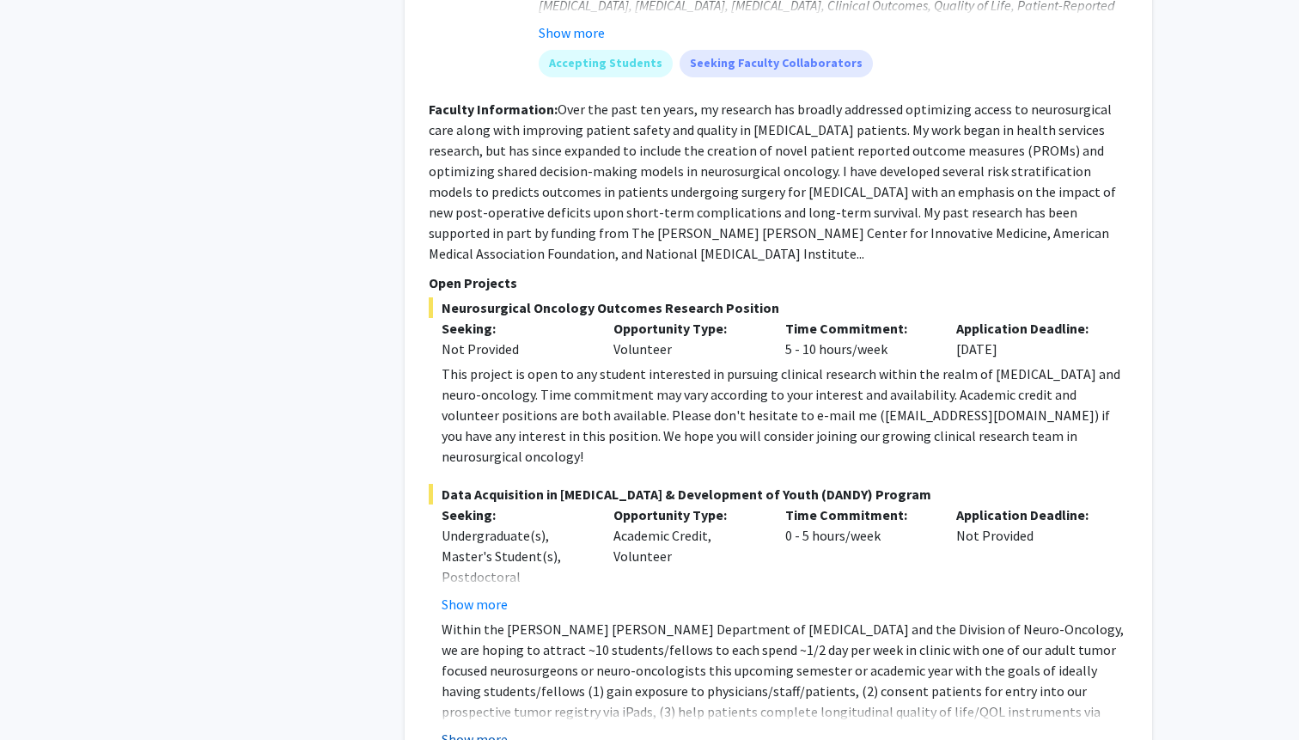
click at [483, 729] on button "Show more" at bounding box center [475, 739] width 66 height 21
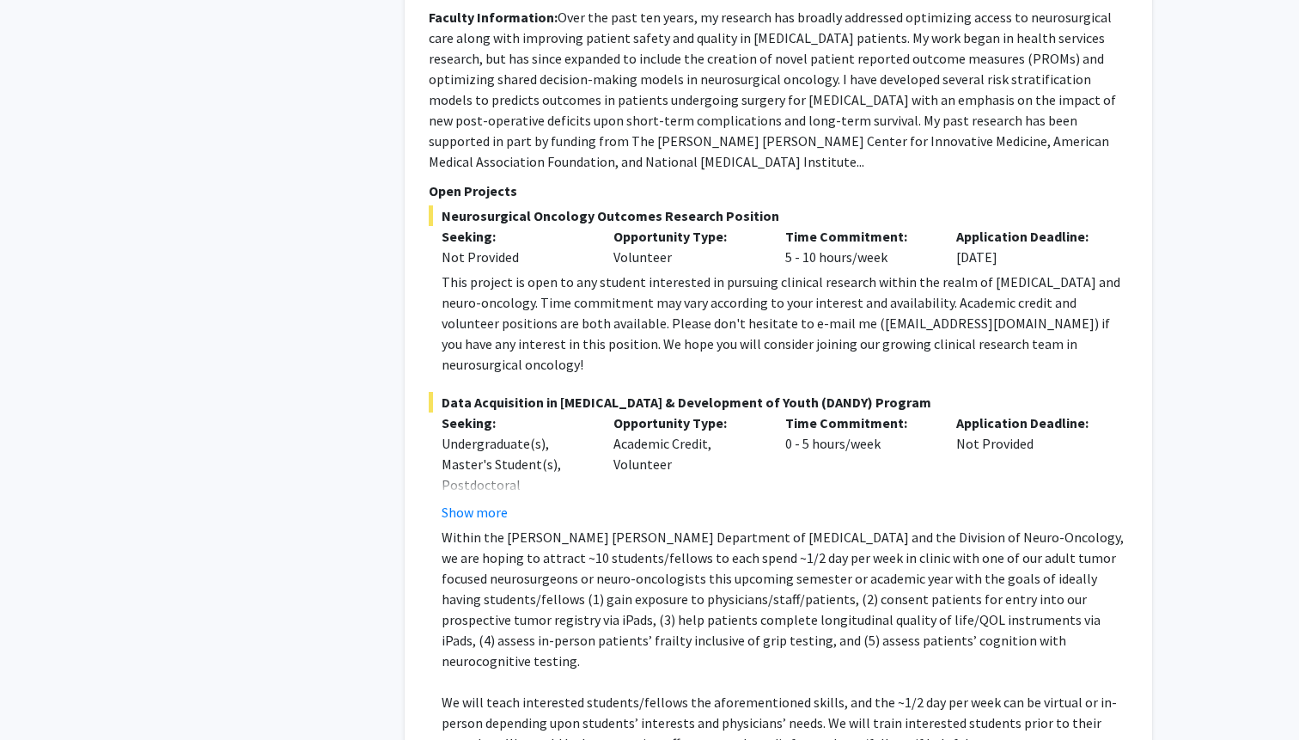
scroll to position [8697, 0]
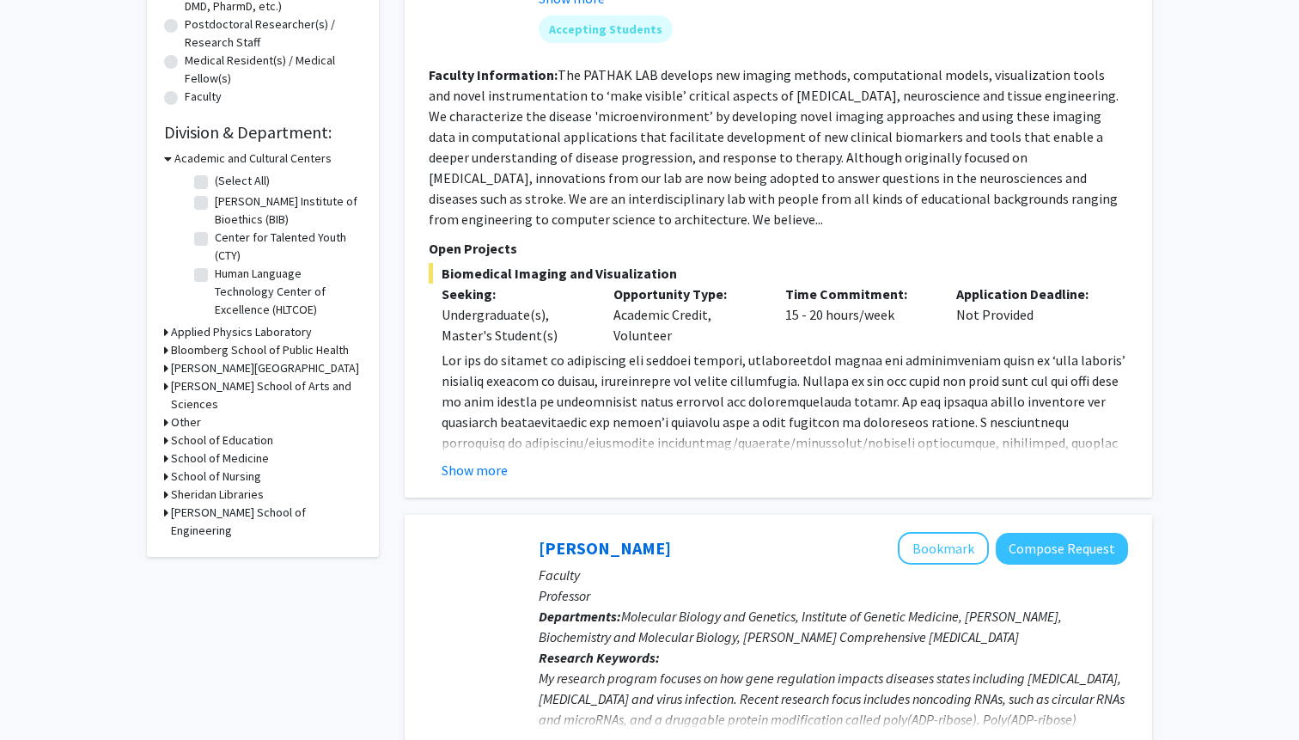
scroll to position [467, 0]
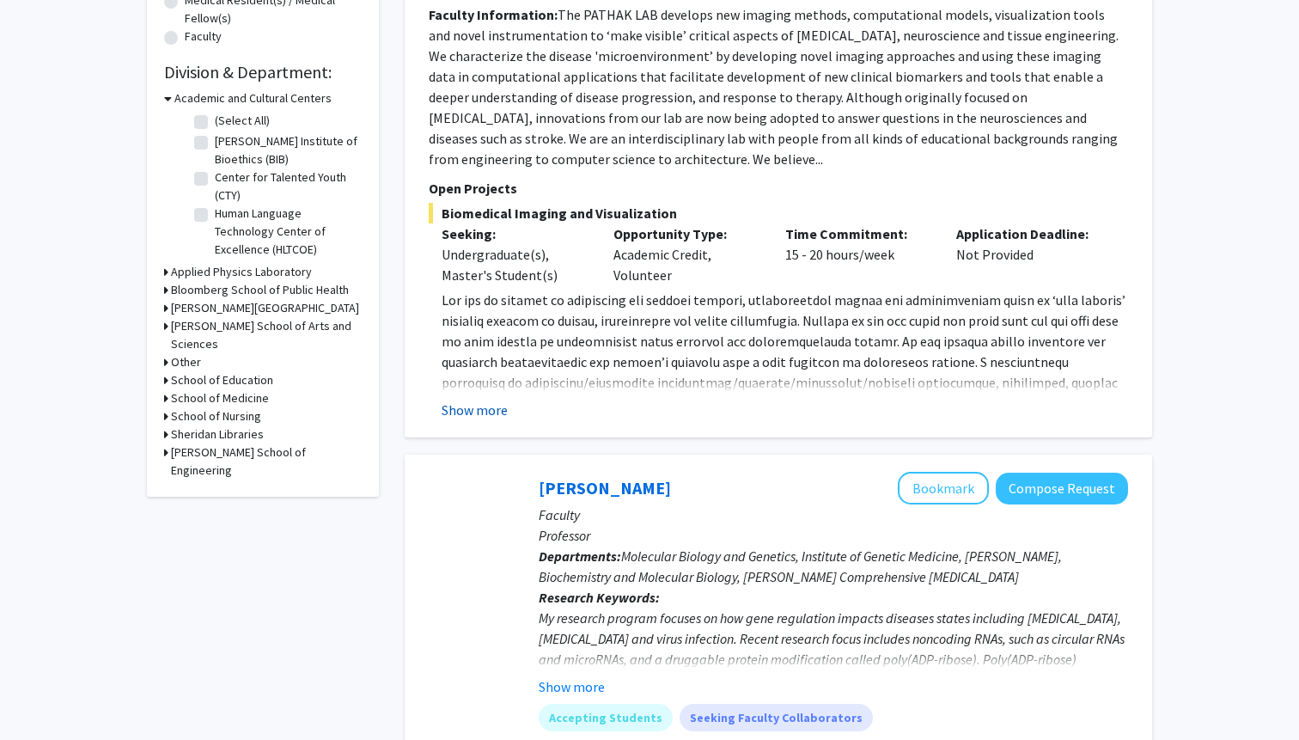
click at [477, 405] on button "Show more" at bounding box center [475, 410] width 66 height 21
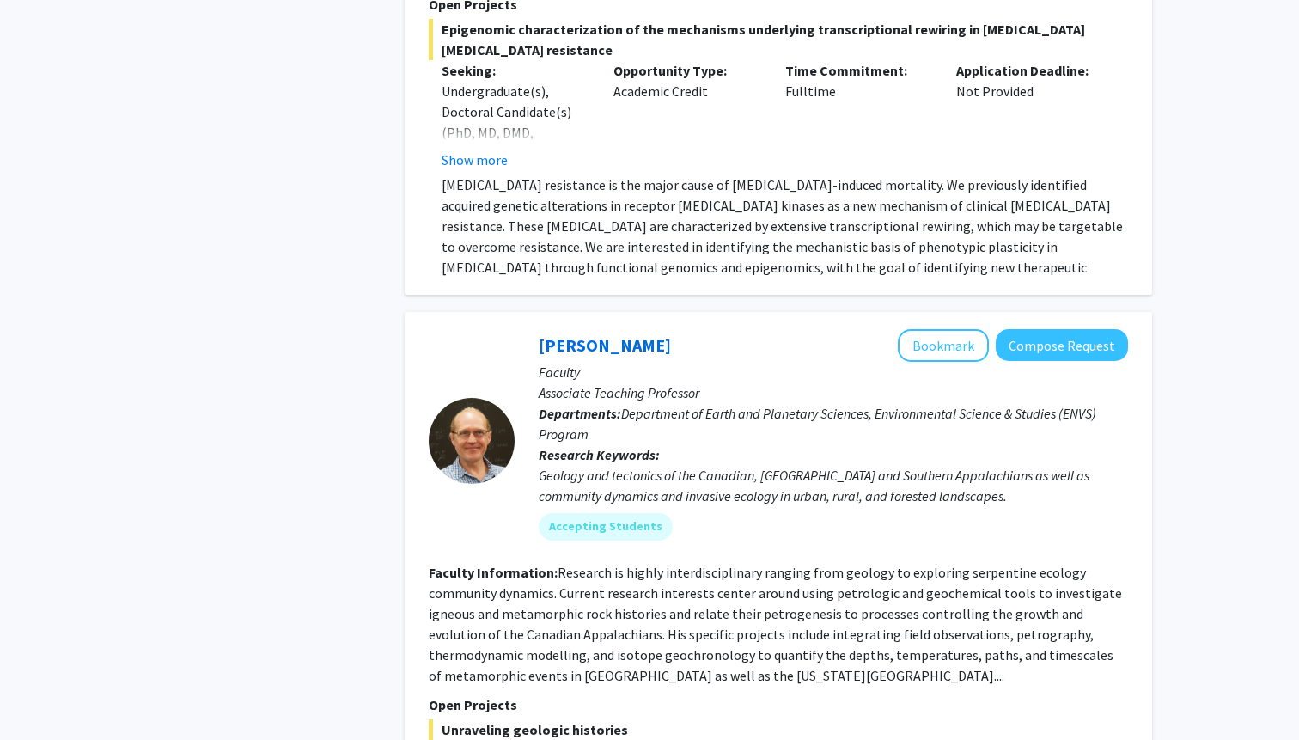
scroll to position [6326, 0]
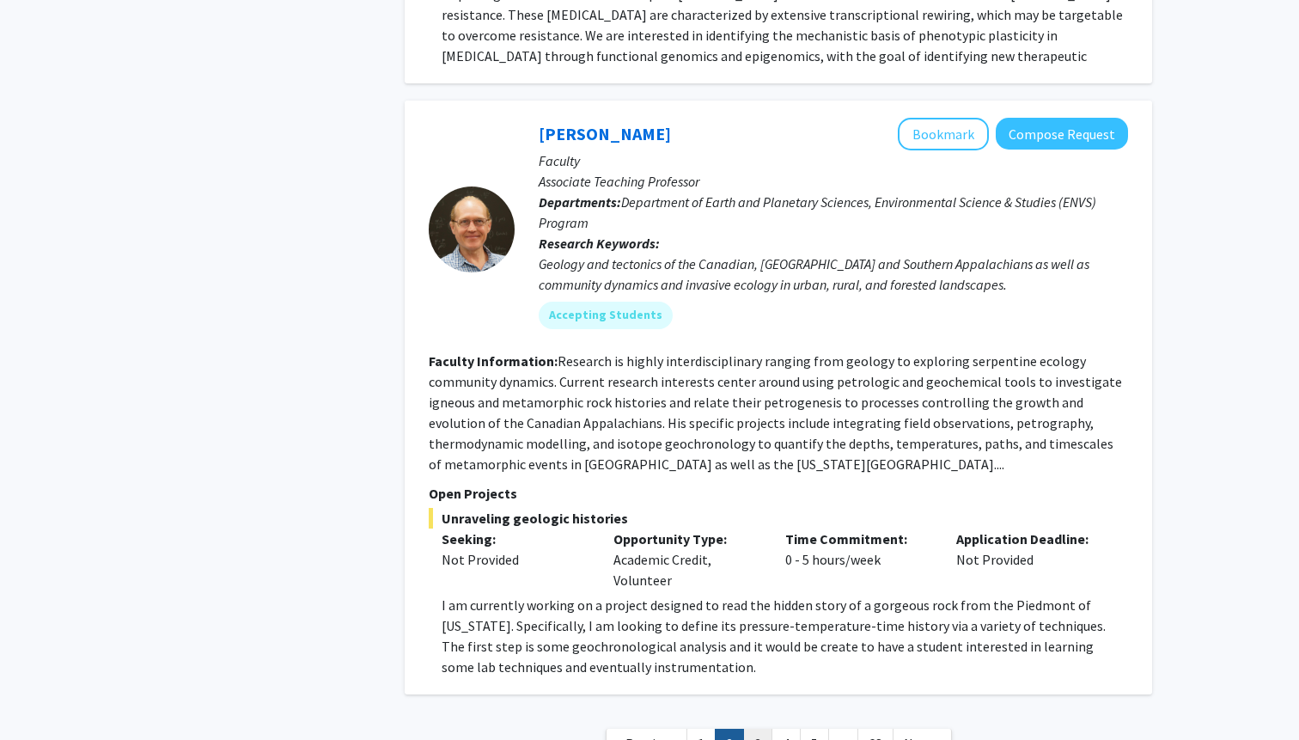
click at [755, 729] on link "3" at bounding box center [757, 744] width 29 height 30
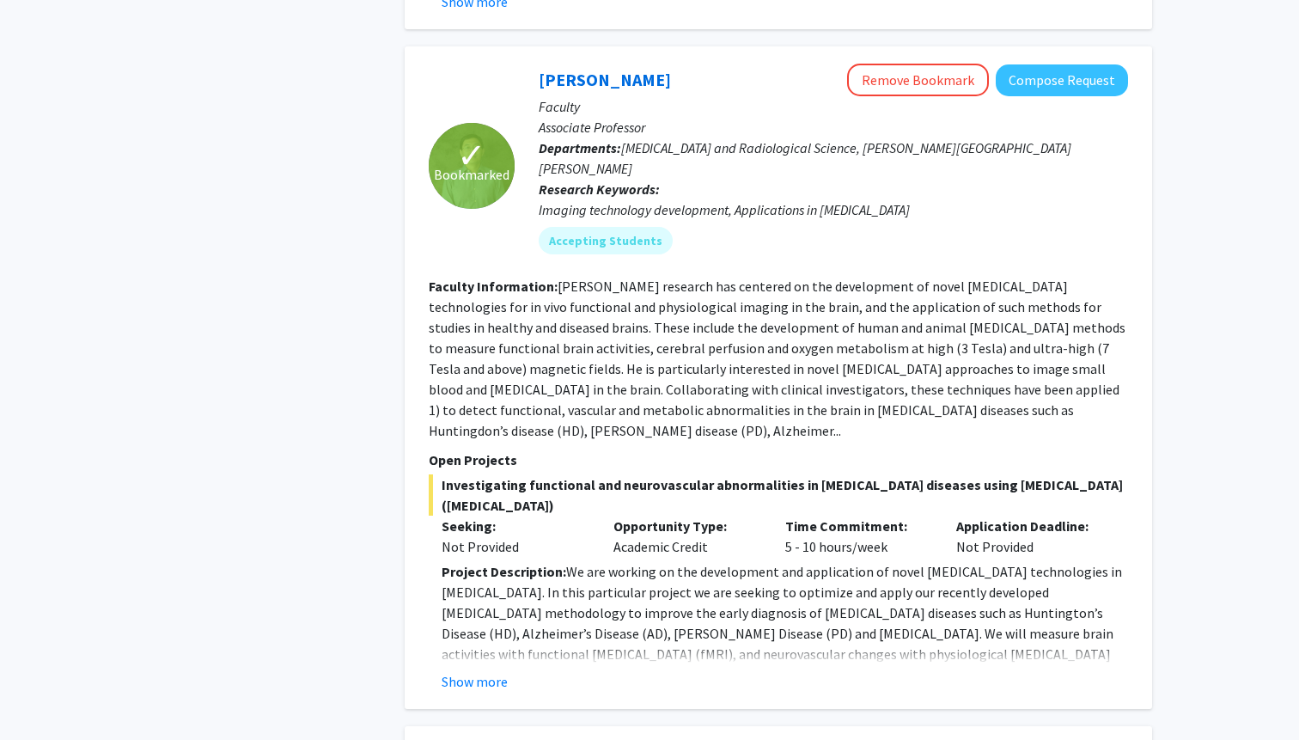
scroll to position [3321, 0]
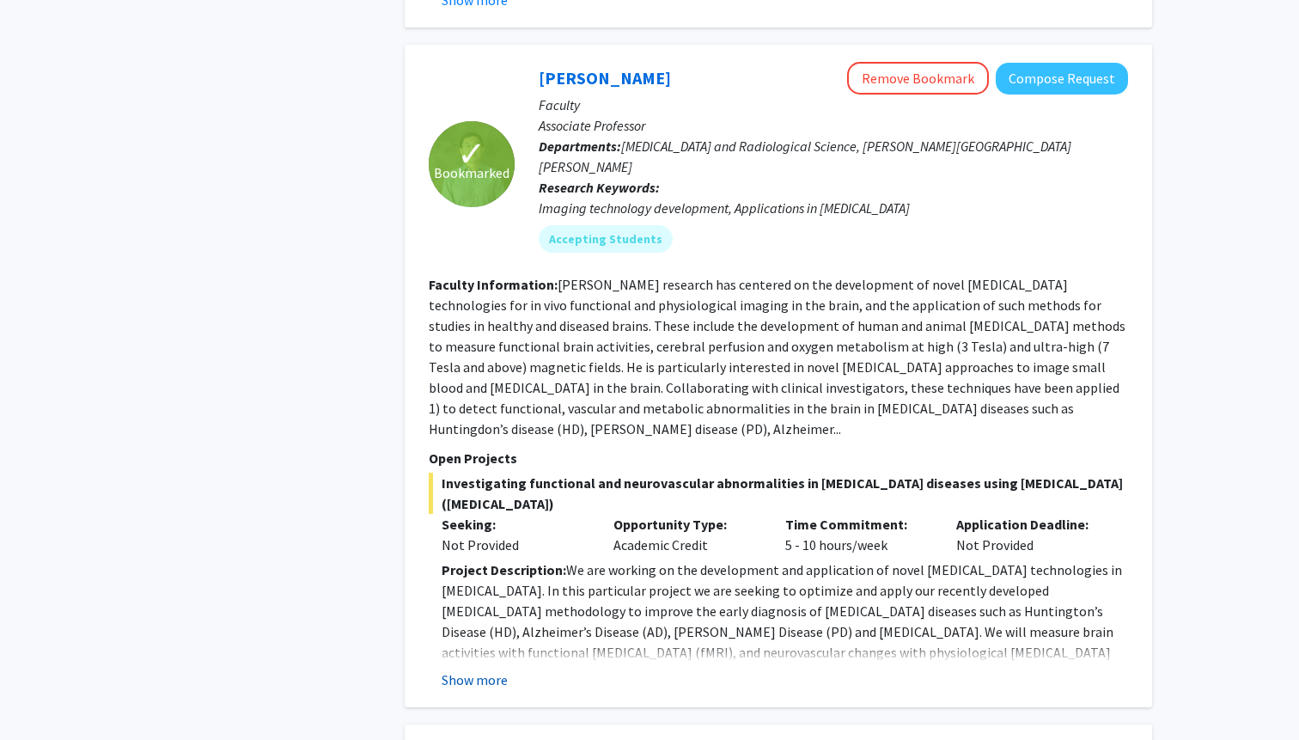
click at [470, 669] on button "Show more" at bounding box center [475, 679] width 66 height 21
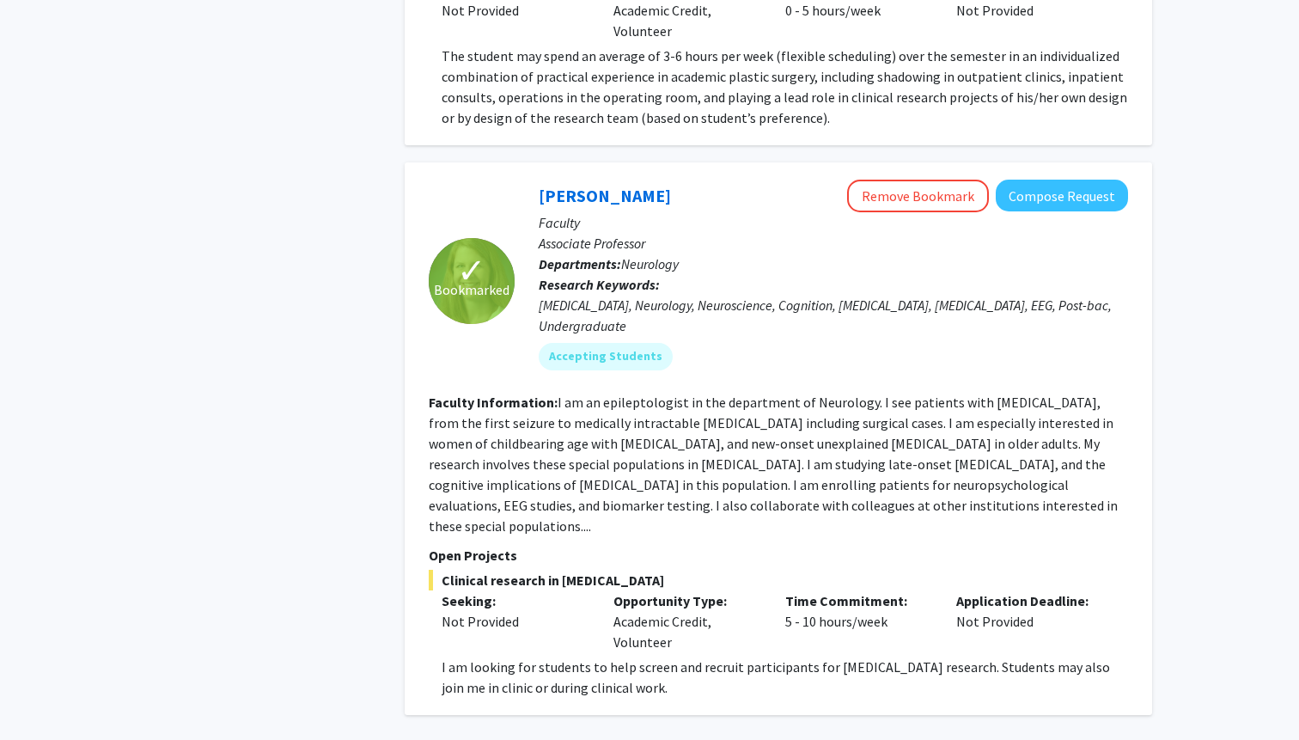
scroll to position [6466, 0]
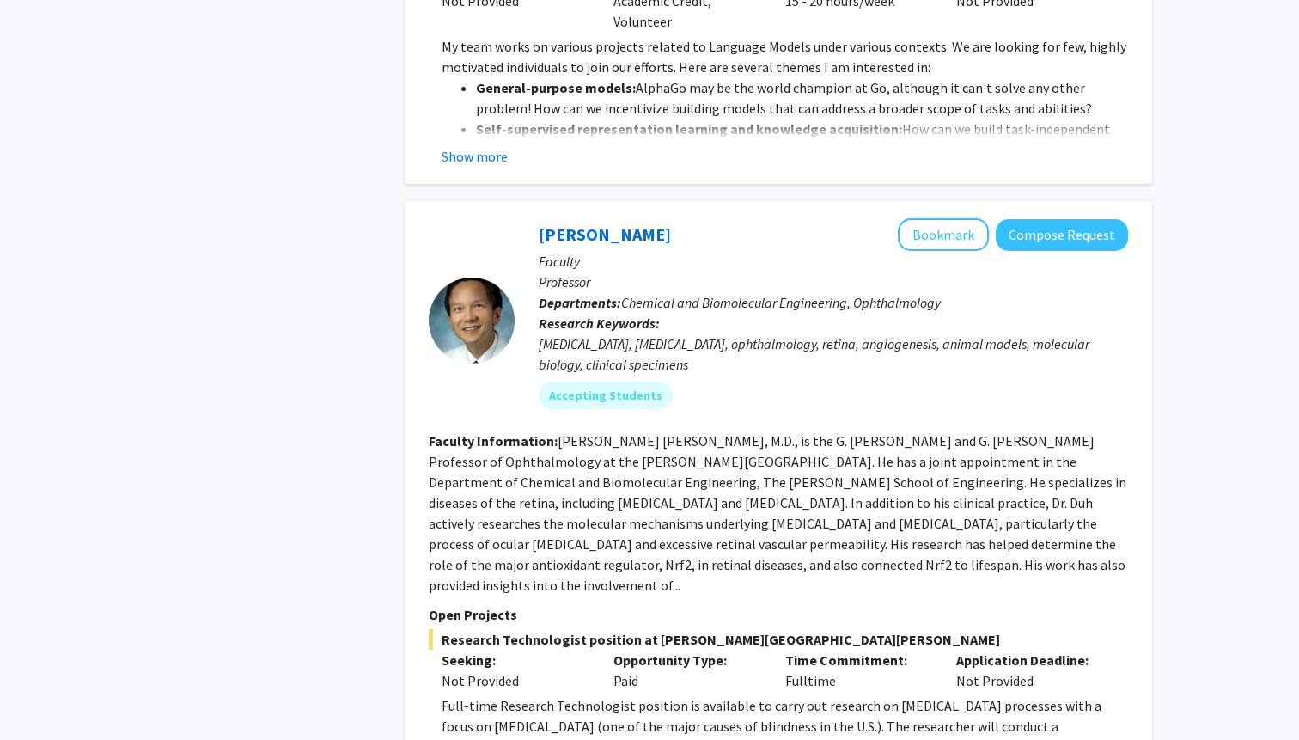
scroll to position [6053, 0]
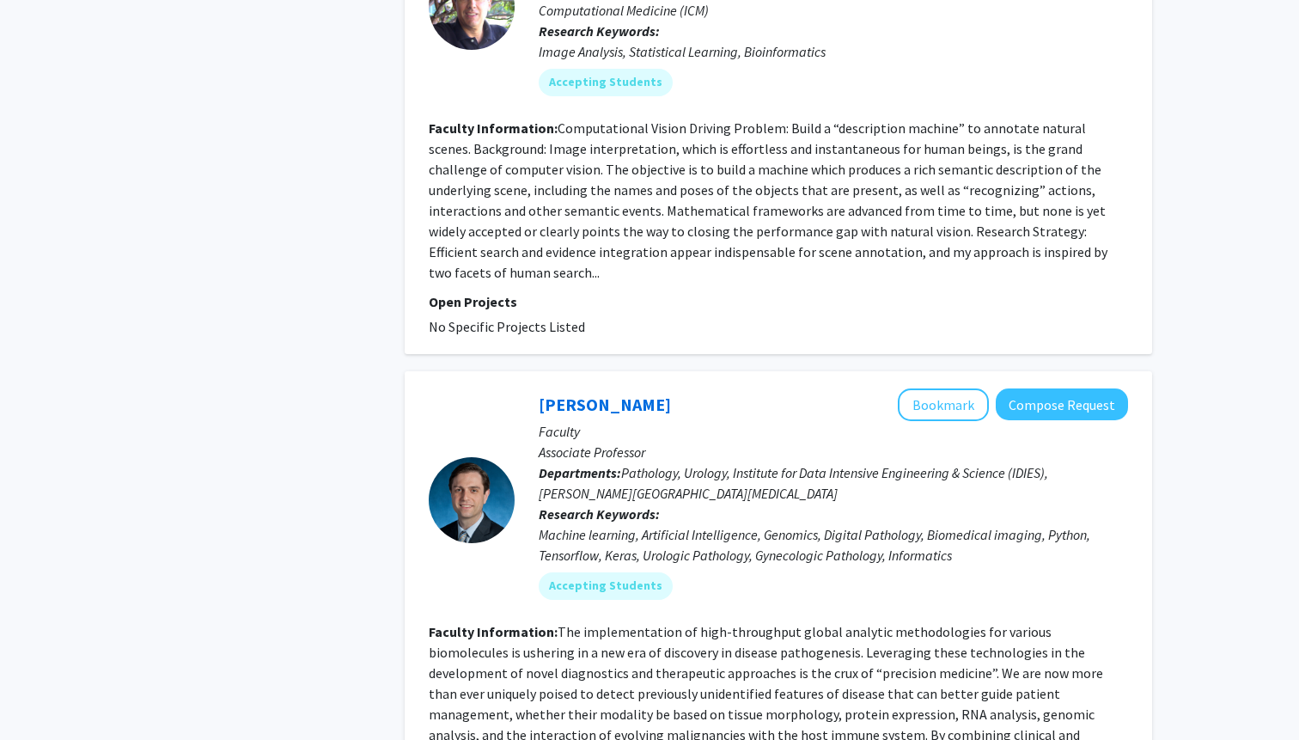
scroll to position [5032, 0]
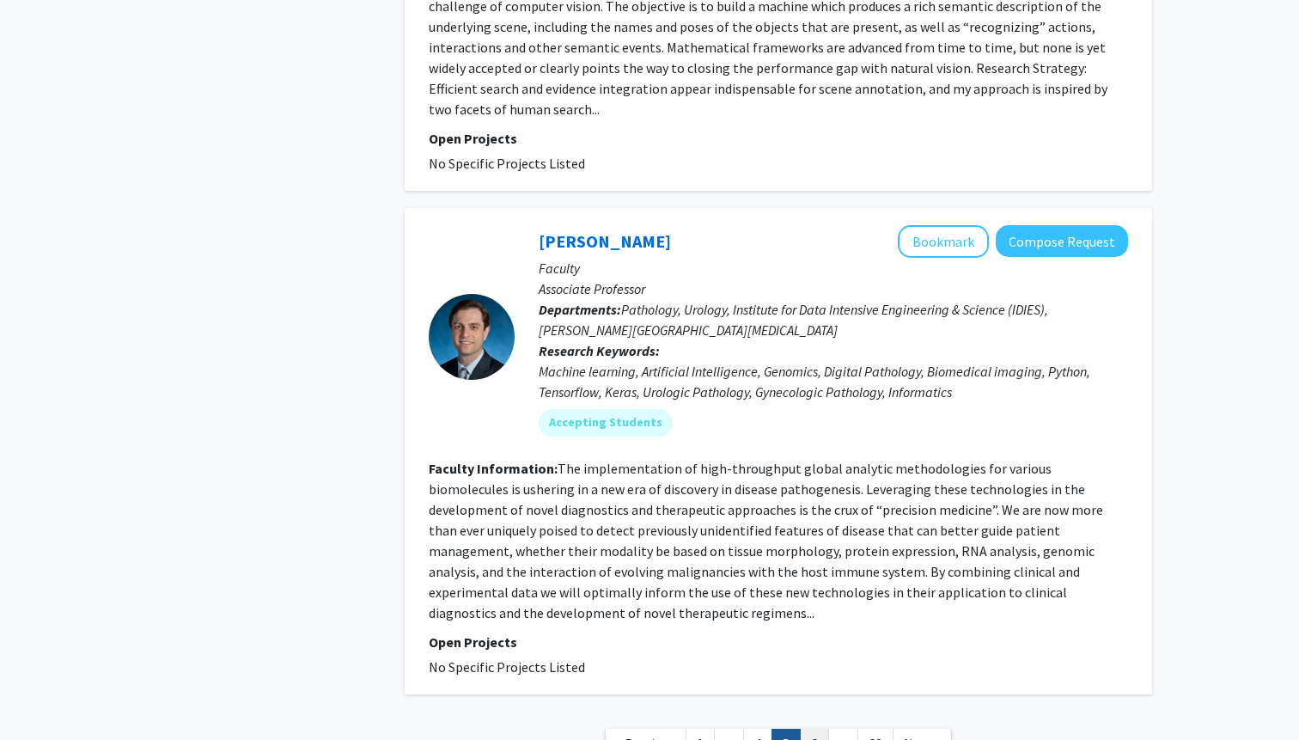
click at [820, 729] on link "6" at bounding box center [814, 744] width 29 height 30
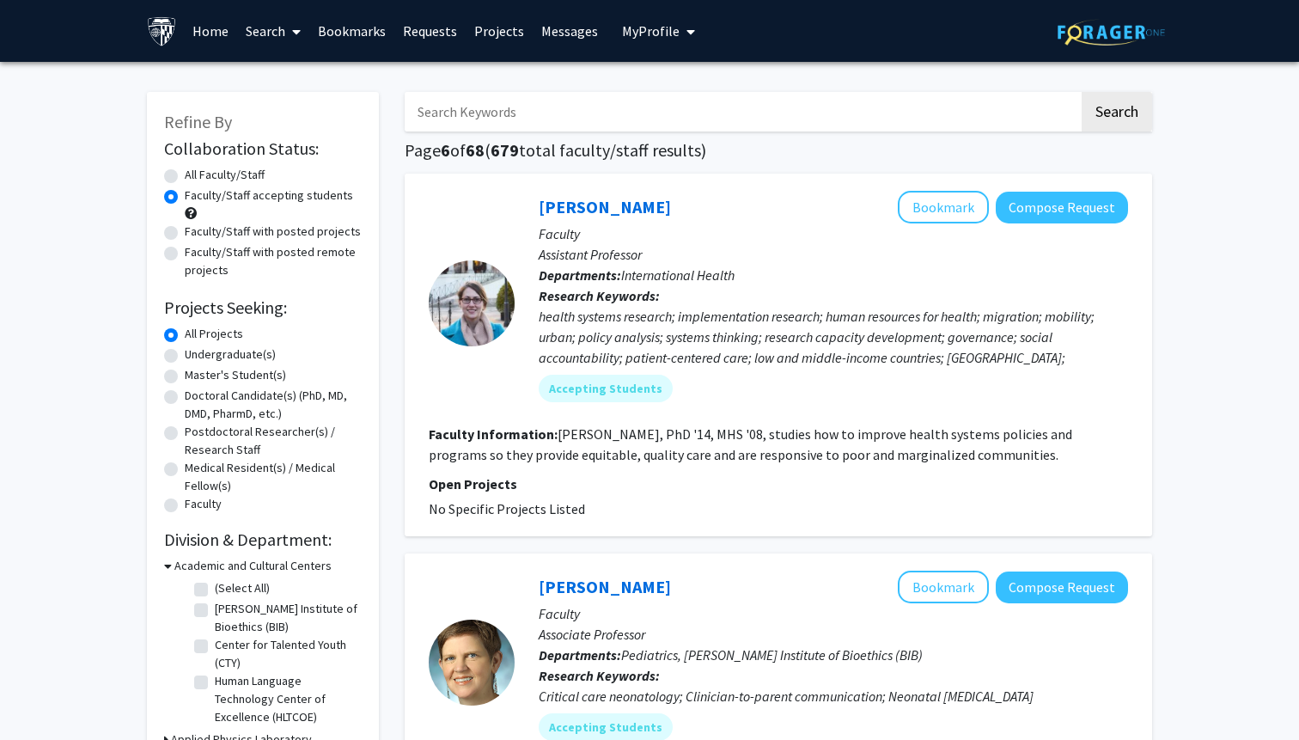
click at [779, 111] on input "Search Keywords" at bounding box center [742, 112] width 675 height 40
type input "neur"
click at [1082, 92] on button "Search" at bounding box center [1117, 112] width 70 height 40
radio input "true"
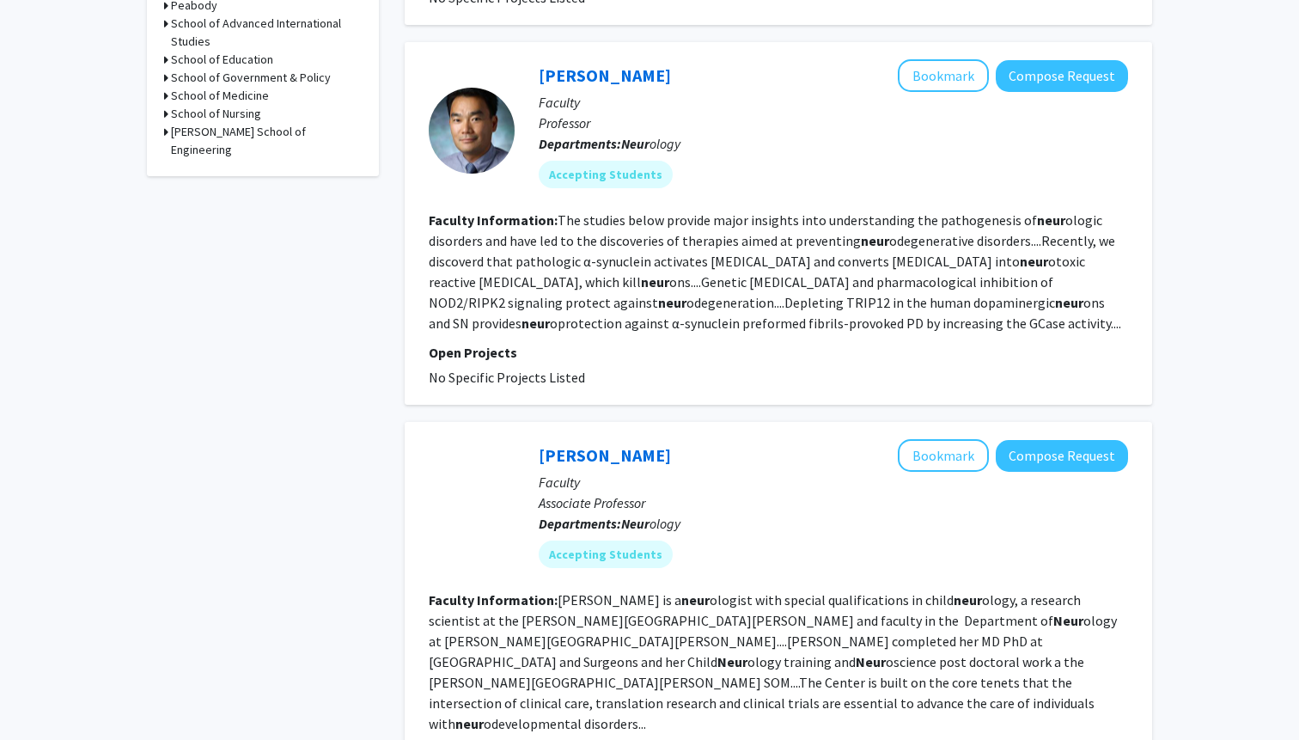
scroll to position [613, 0]
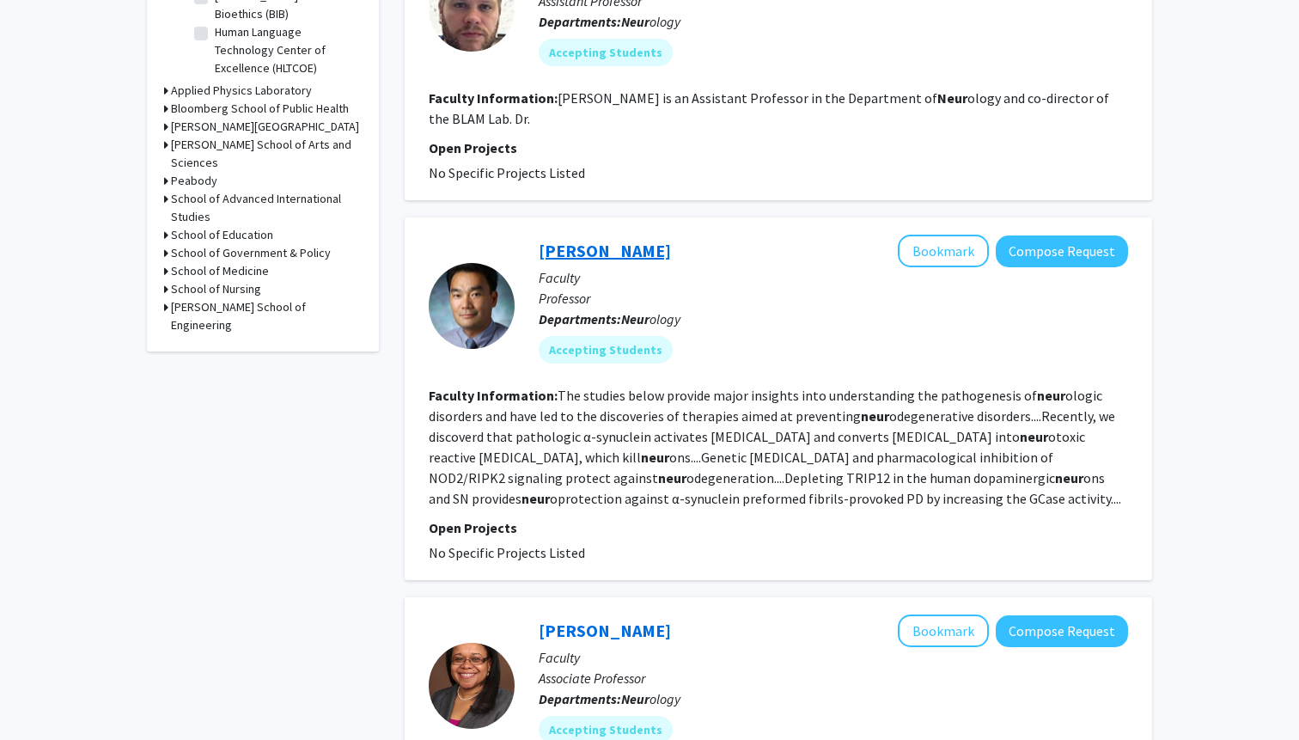
click at [579, 246] on link "Hanseok Ko" at bounding box center [605, 250] width 132 height 21
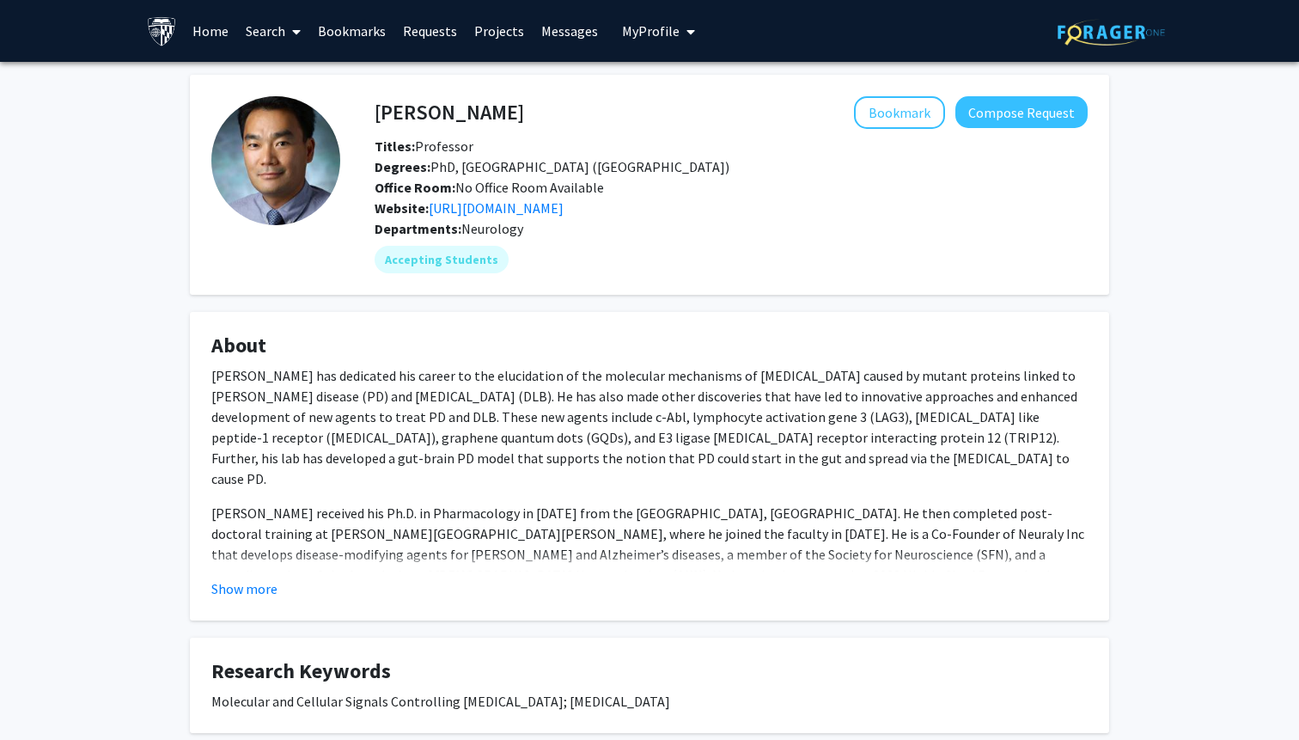
click at [266, 602] on fg-card "About Dr. Hanseok Ko has dedicated his career to the elucidation of the molecul…" at bounding box center [649, 466] width 919 height 309
click at [237, 598] on button "Show more" at bounding box center [244, 588] width 66 height 21
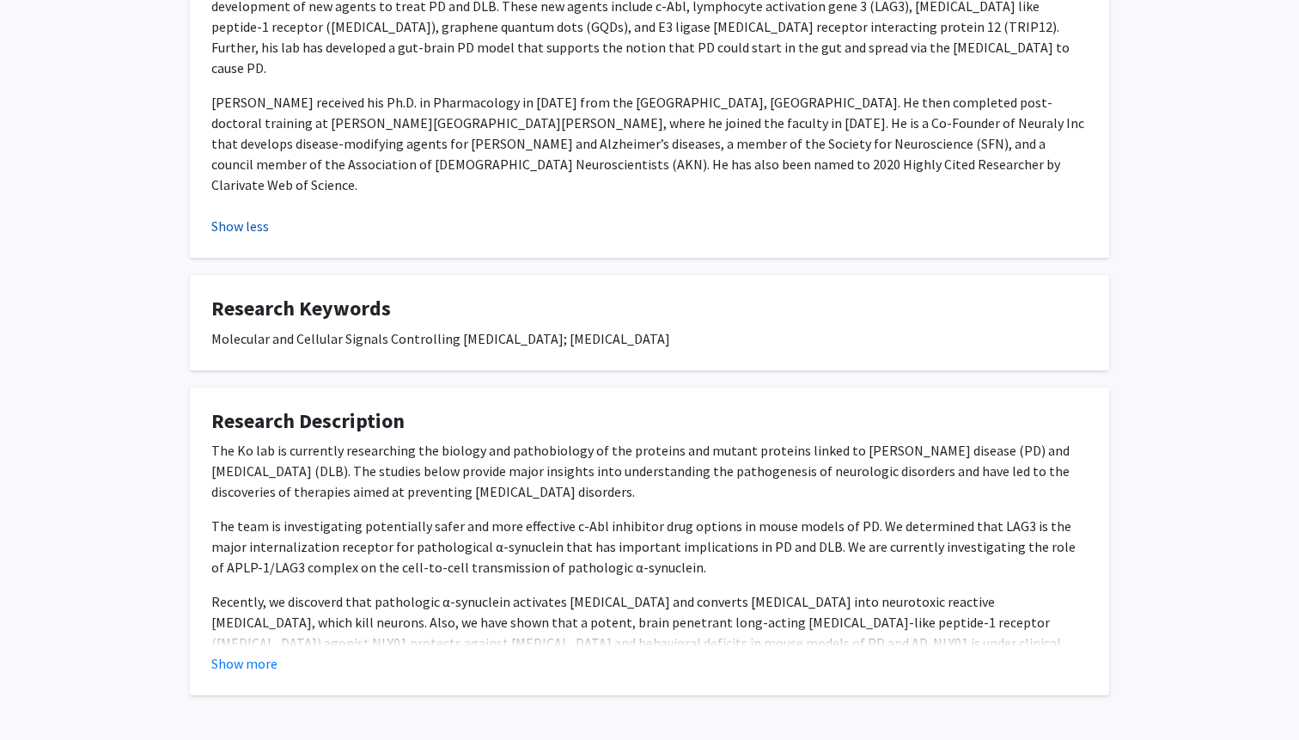
scroll to position [432, 0]
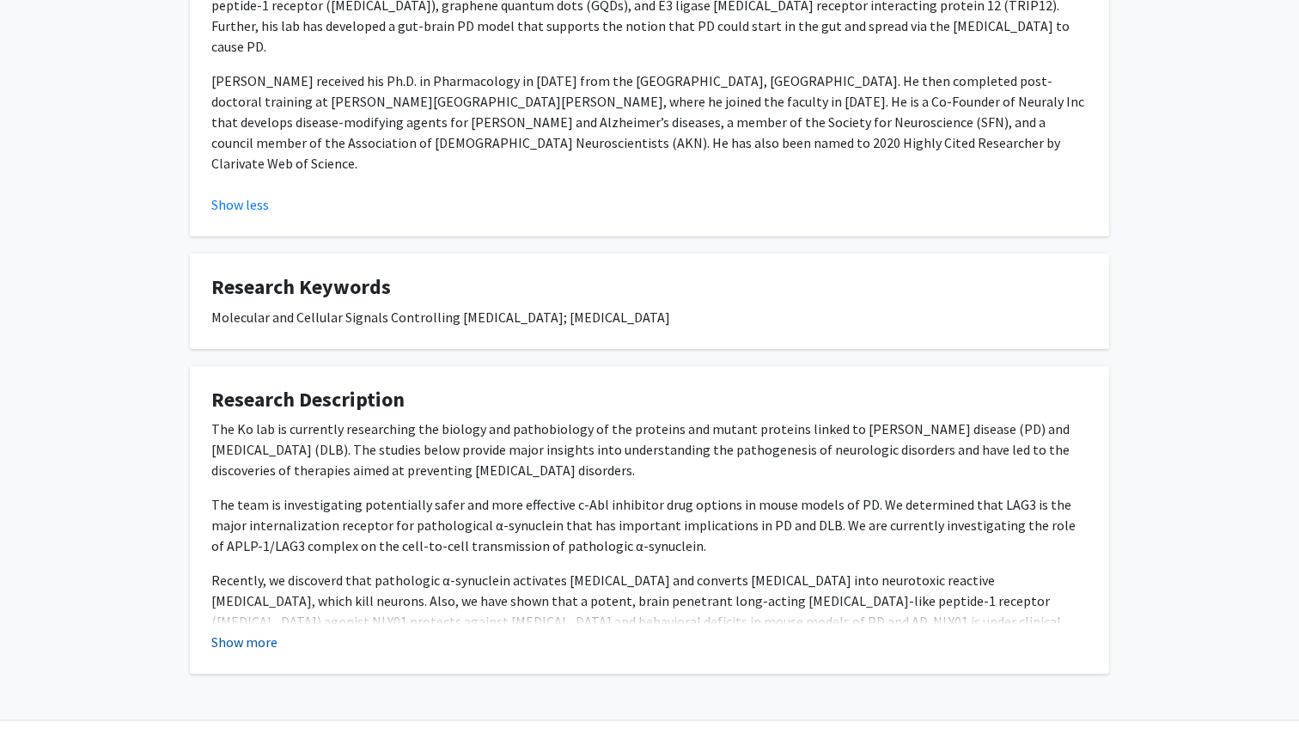
click at [241, 632] on button "Show more" at bounding box center [244, 642] width 66 height 21
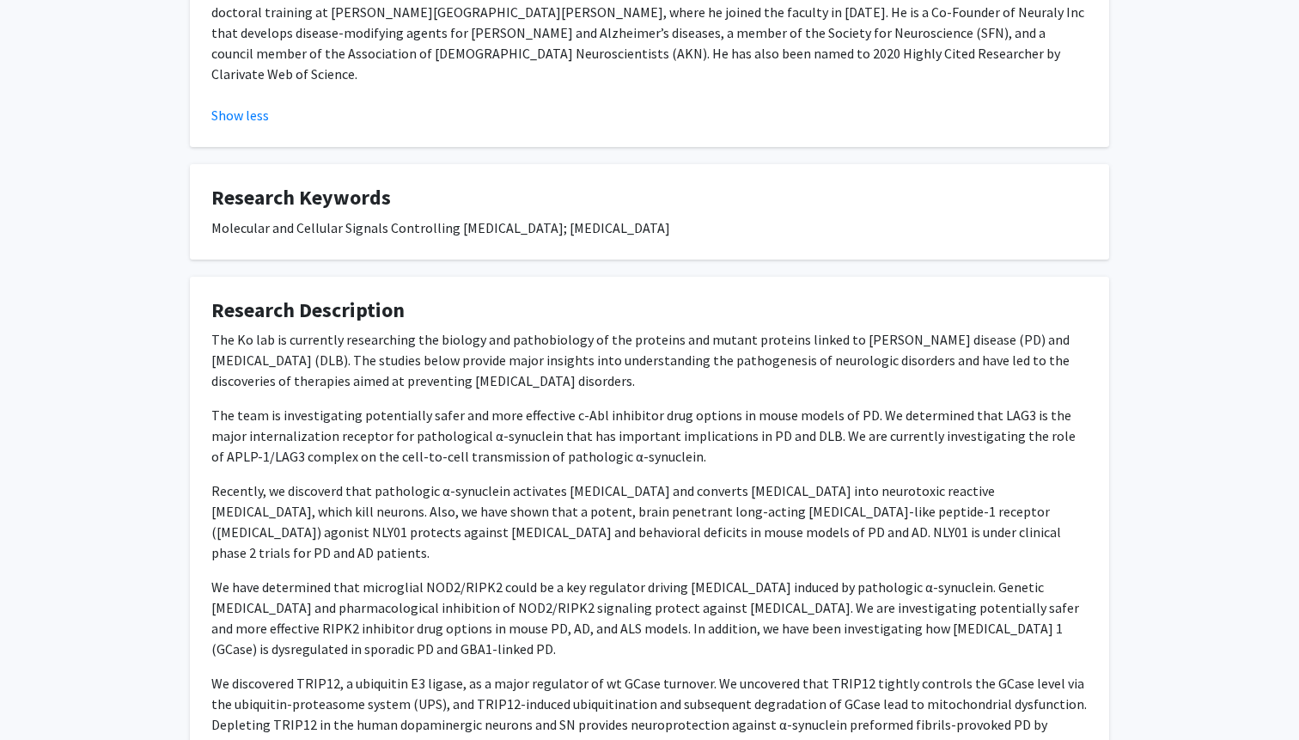
scroll to position [762, 0]
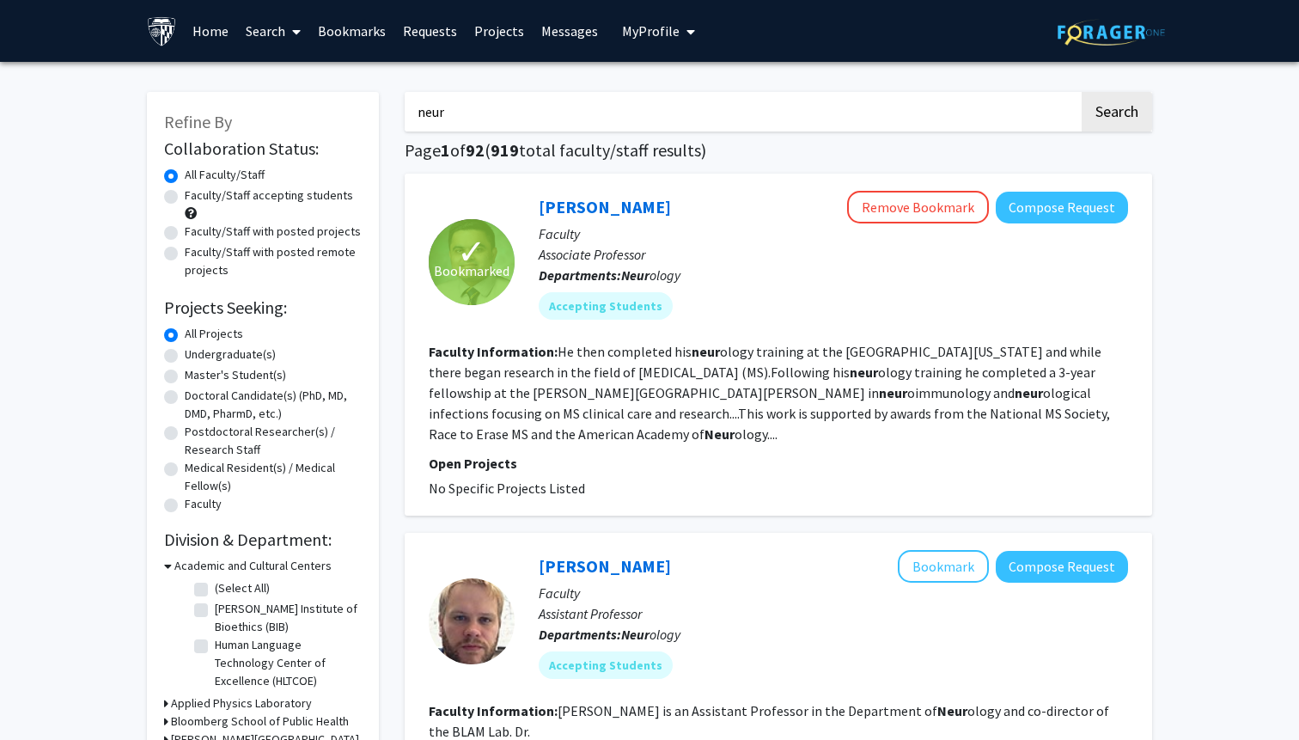
click at [492, 130] on input "neur" at bounding box center [742, 112] width 675 height 40
type input "neural"
click at [1082, 92] on button "Search" at bounding box center [1117, 112] width 70 height 40
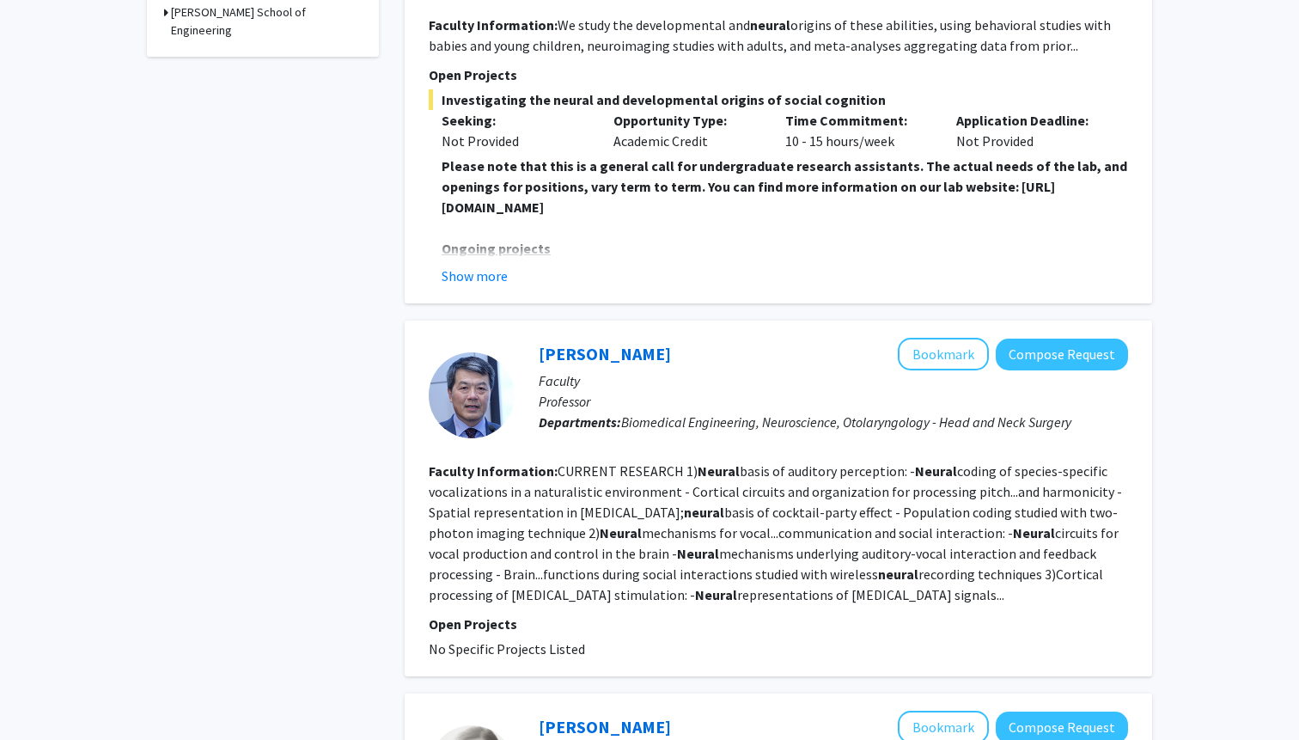
scroll to position [716, 0]
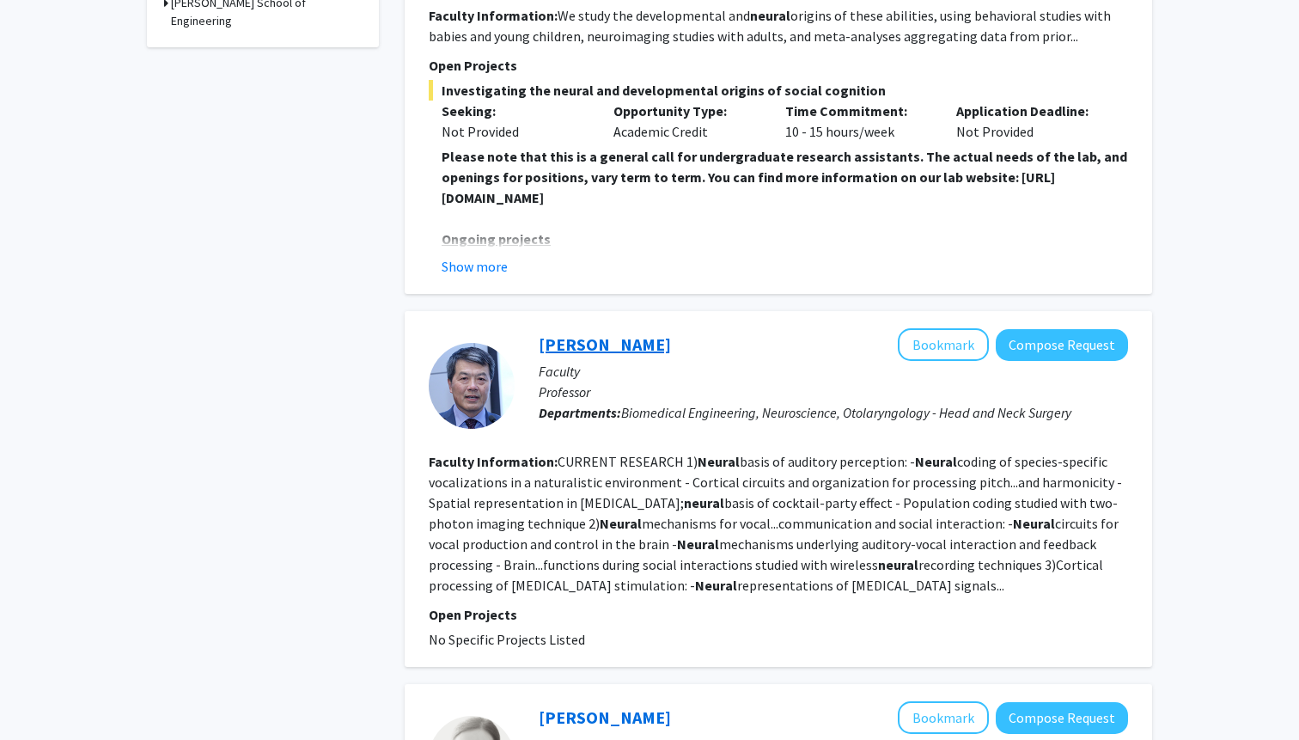
click at [568, 345] on link "Xiaoqin Wang" at bounding box center [605, 343] width 132 height 21
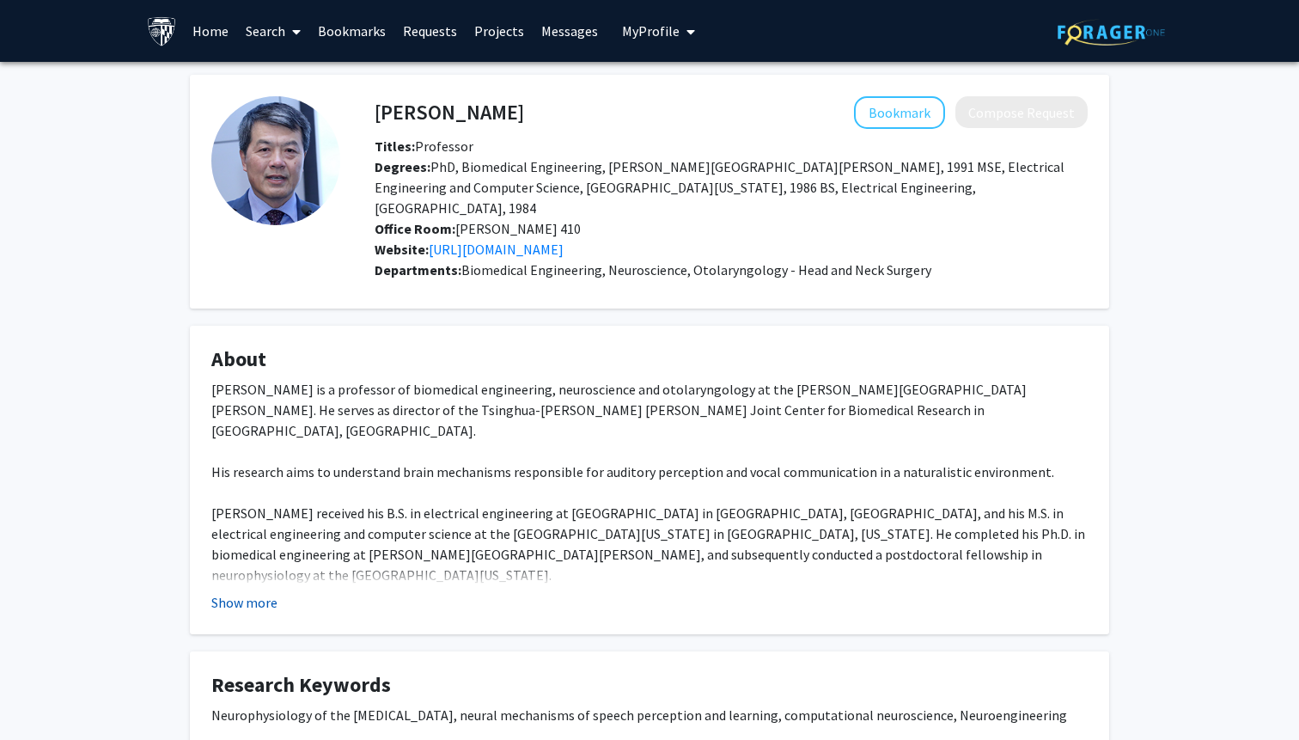
click at [263, 592] on button "Show more" at bounding box center [244, 602] width 66 height 21
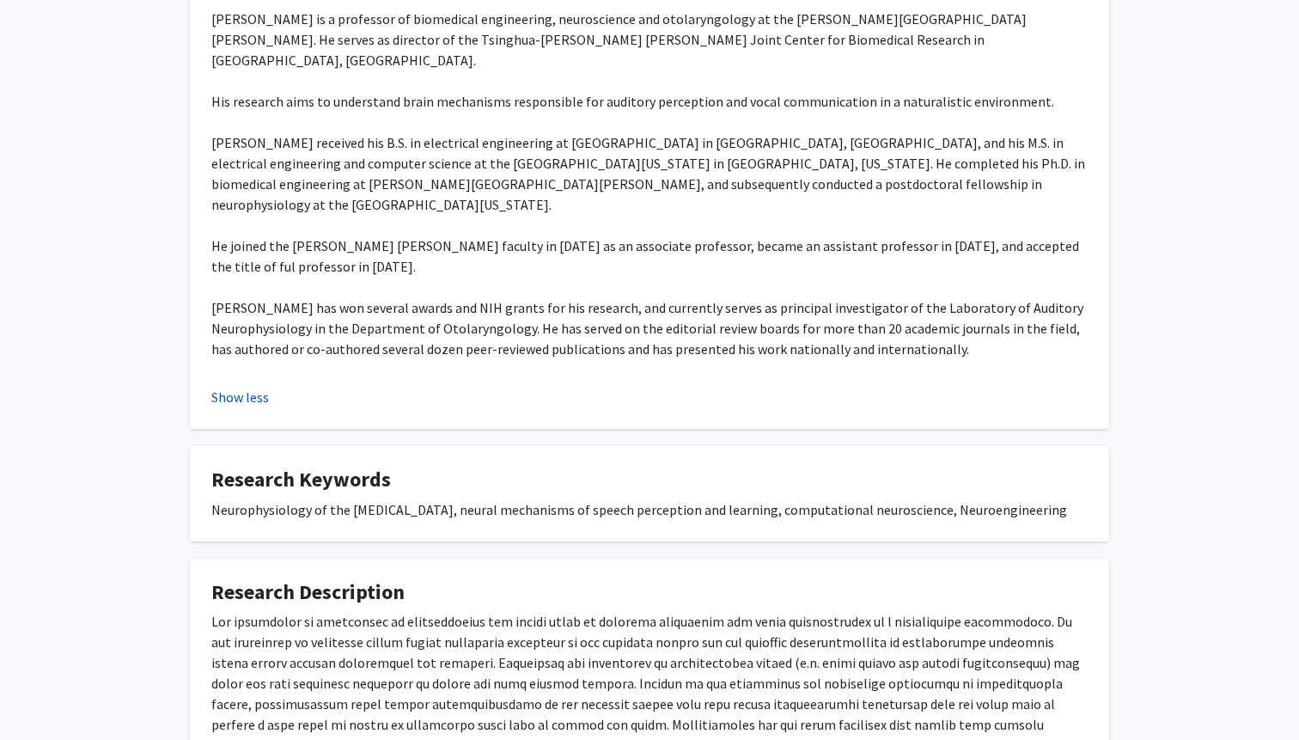
scroll to position [542, 0]
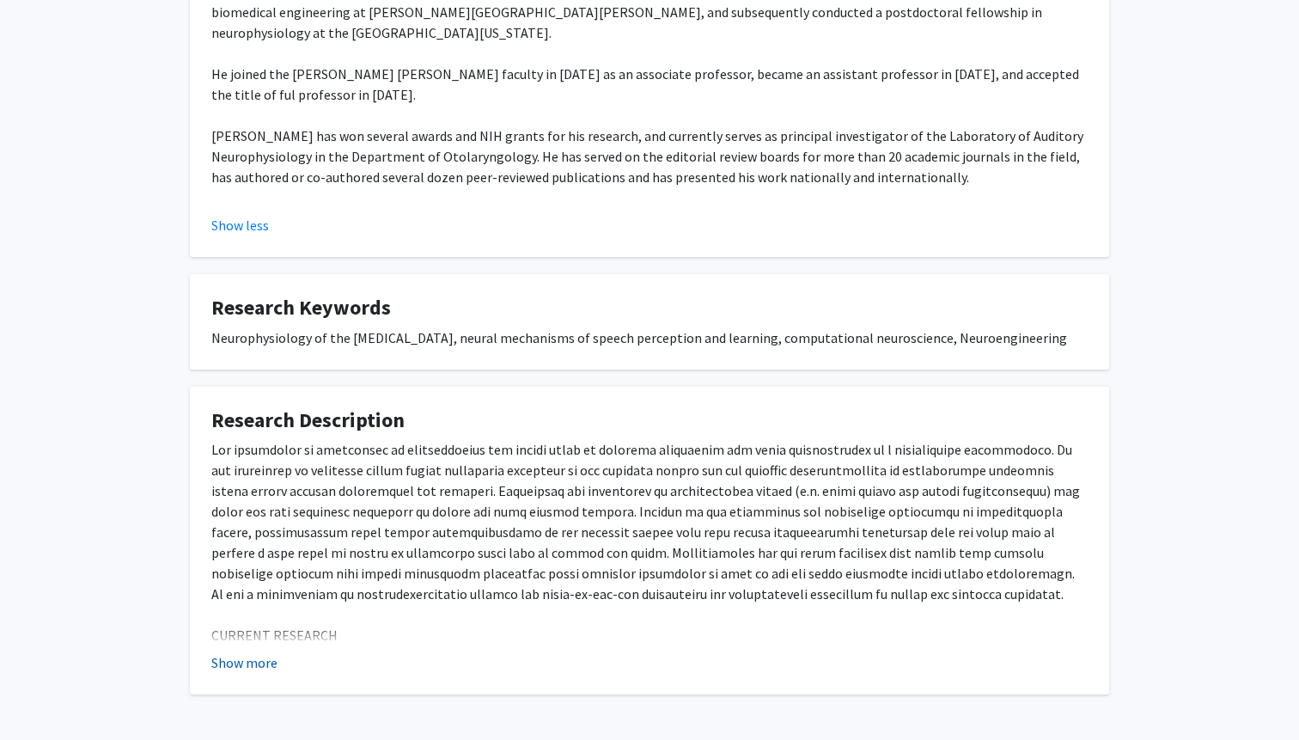
click at [255, 652] on button "Show more" at bounding box center [244, 662] width 66 height 21
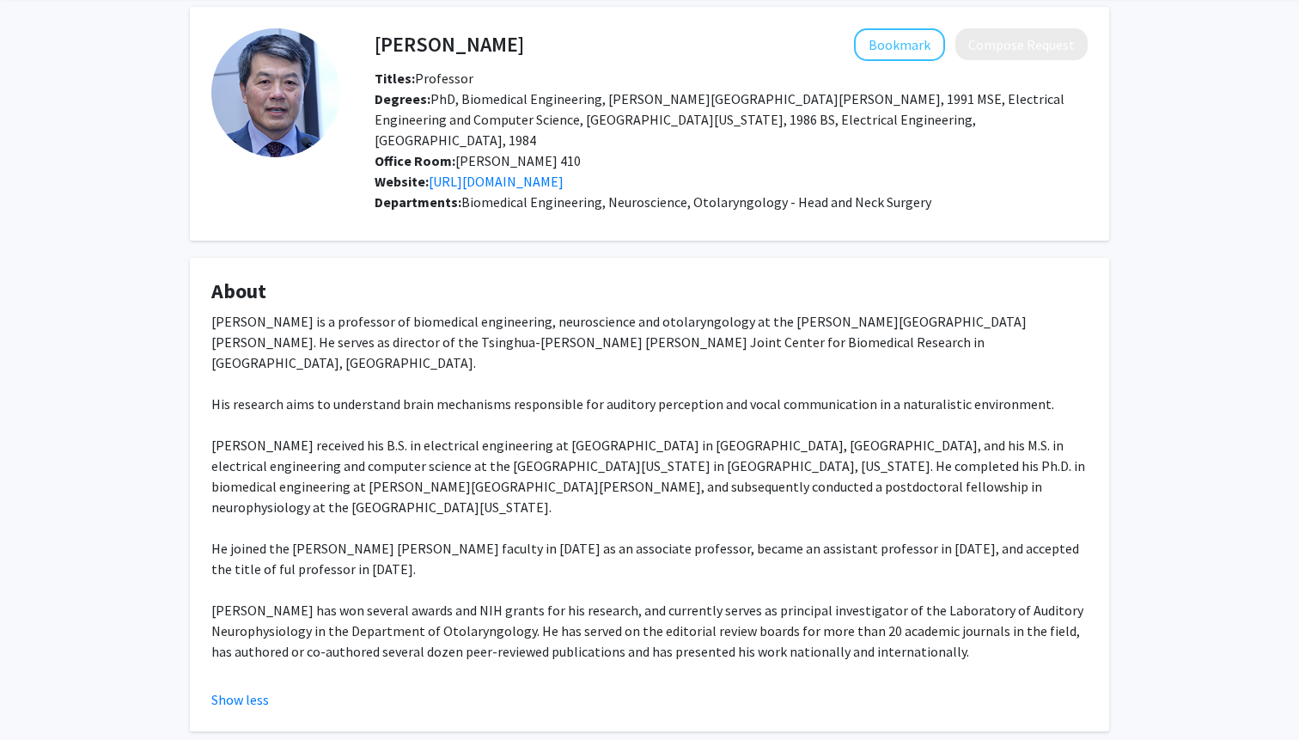
scroll to position [0, 0]
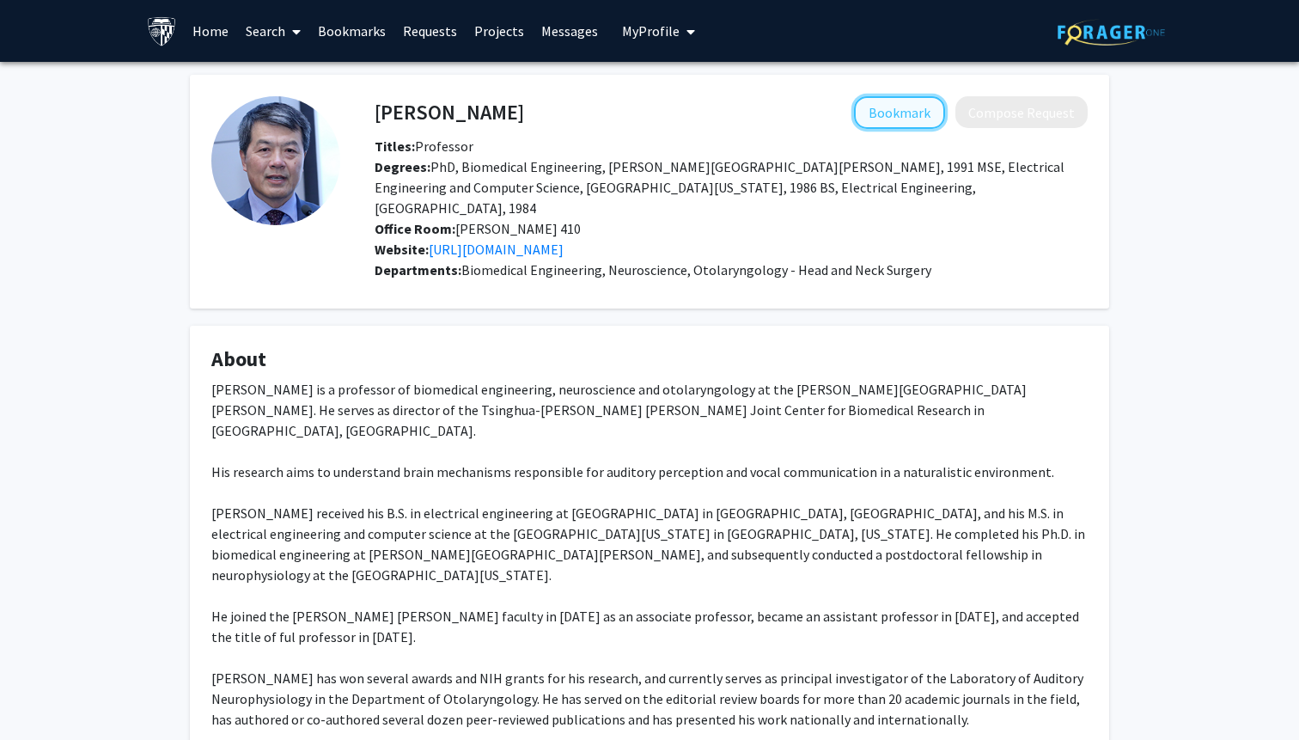
click at [901, 122] on button "Bookmark" at bounding box center [899, 112] width 91 height 33
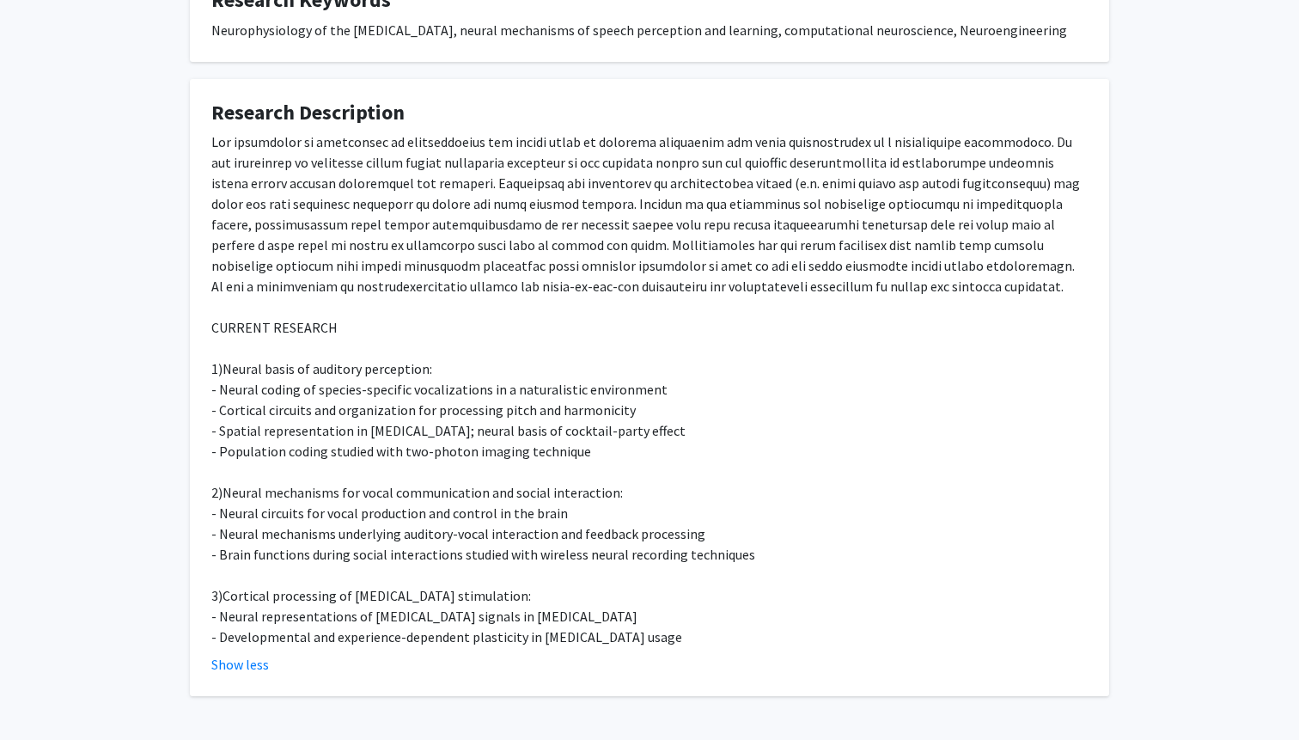
scroll to position [852, 0]
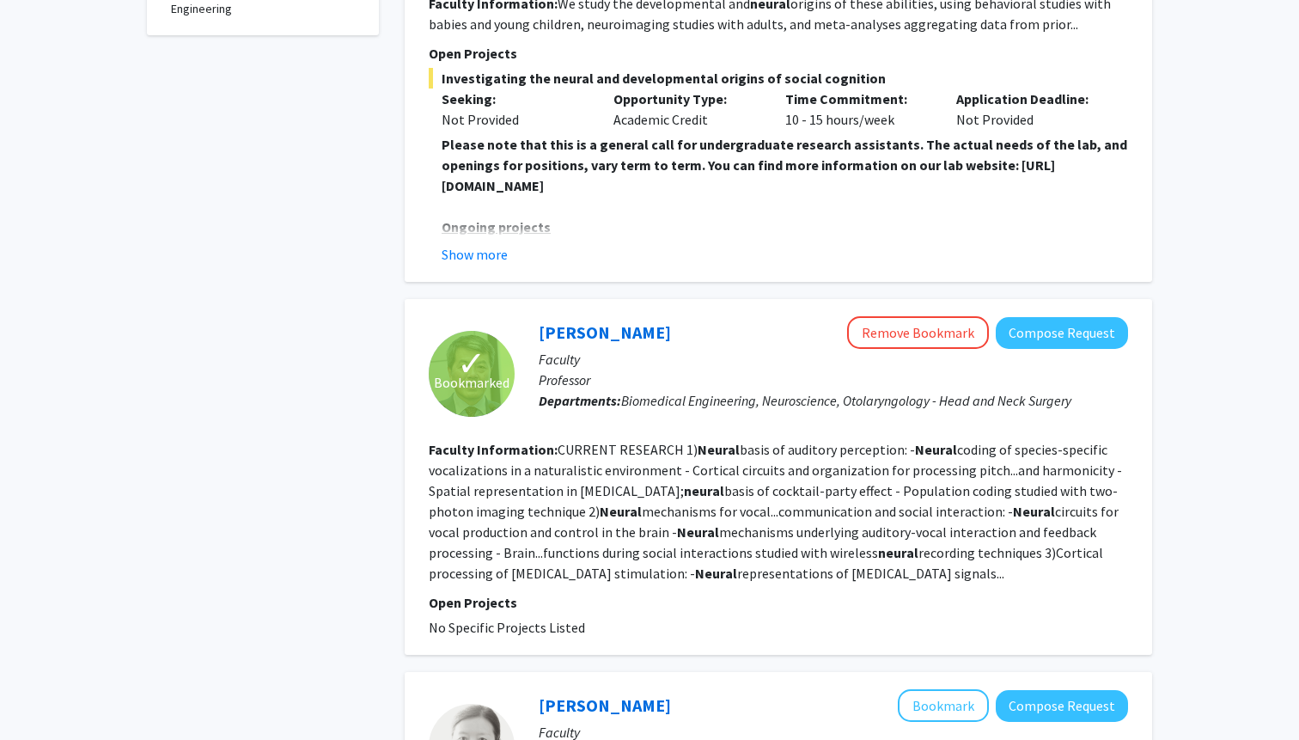
scroll to position [727, 0]
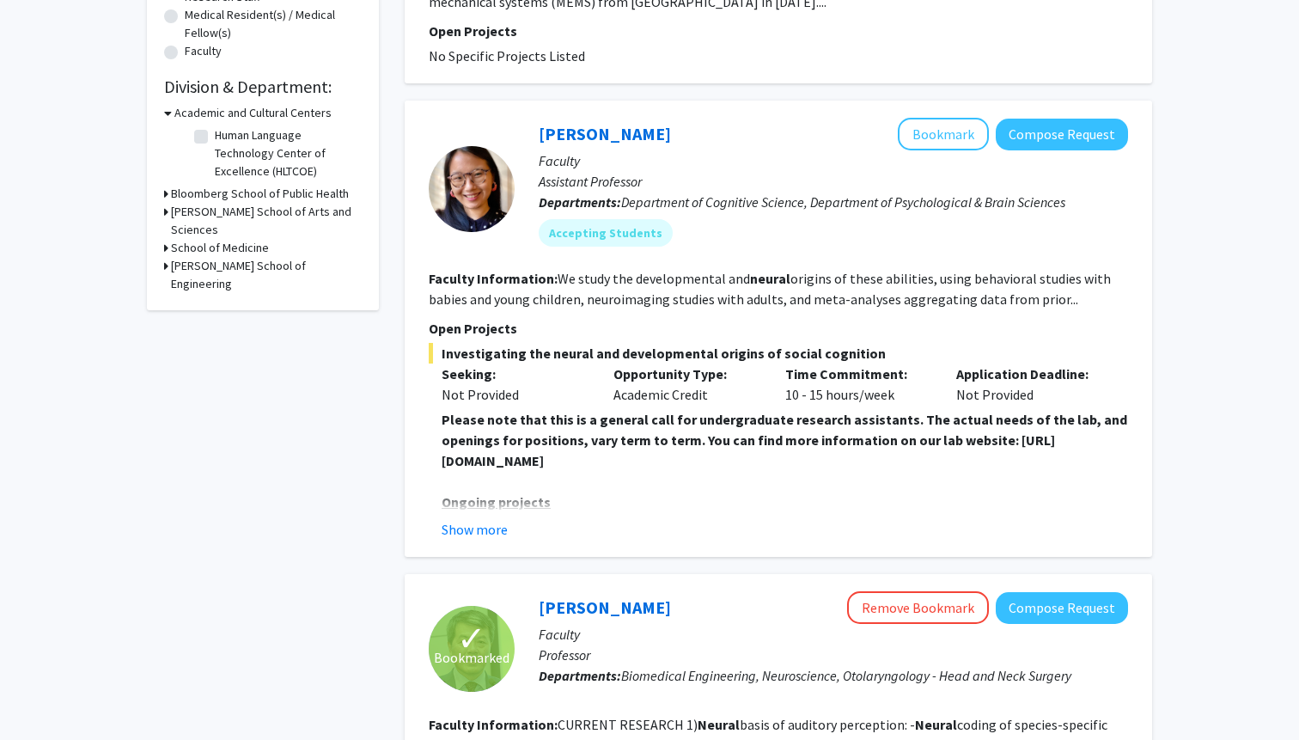
scroll to position [0, 0]
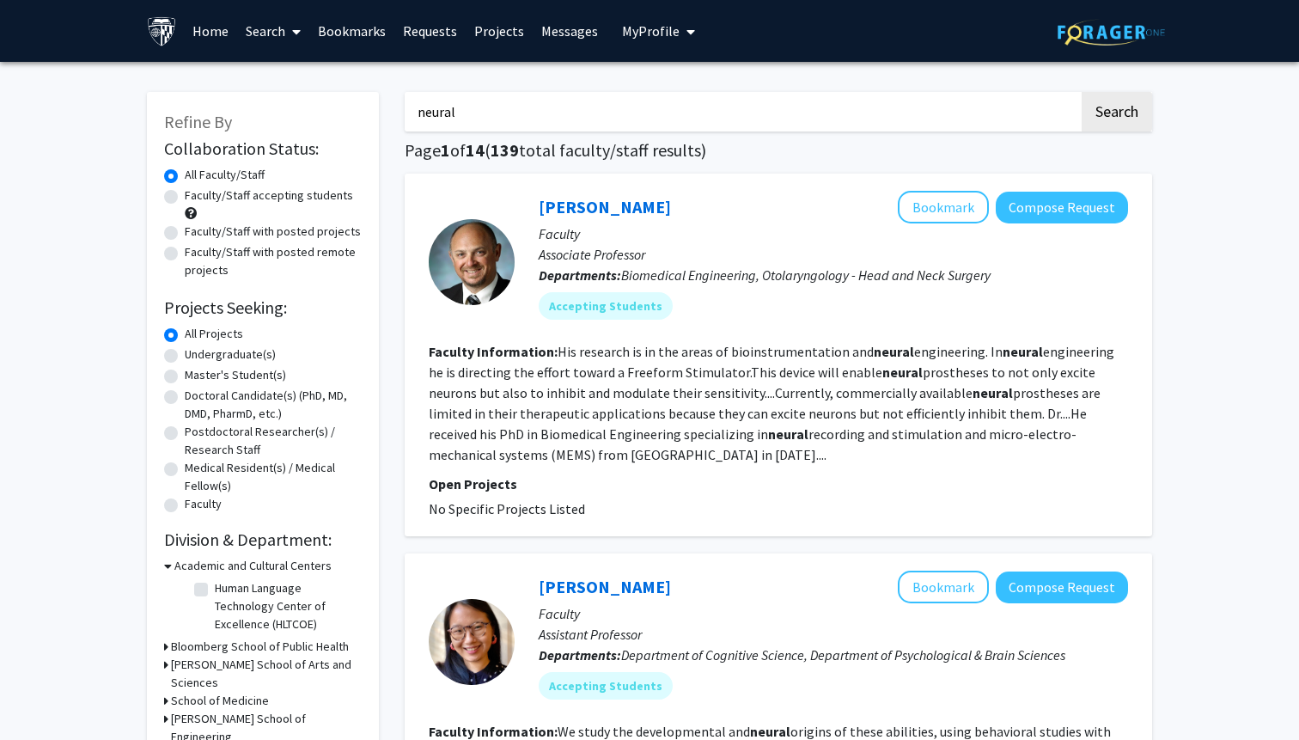
click at [271, 195] on label "Faculty/Staff accepting students" at bounding box center [269, 195] width 168 height 18
click at [196, 195] on input "Faculty/Staff accepting students" at bounding box center [190, 191] width 11 height 11
radio input "true"
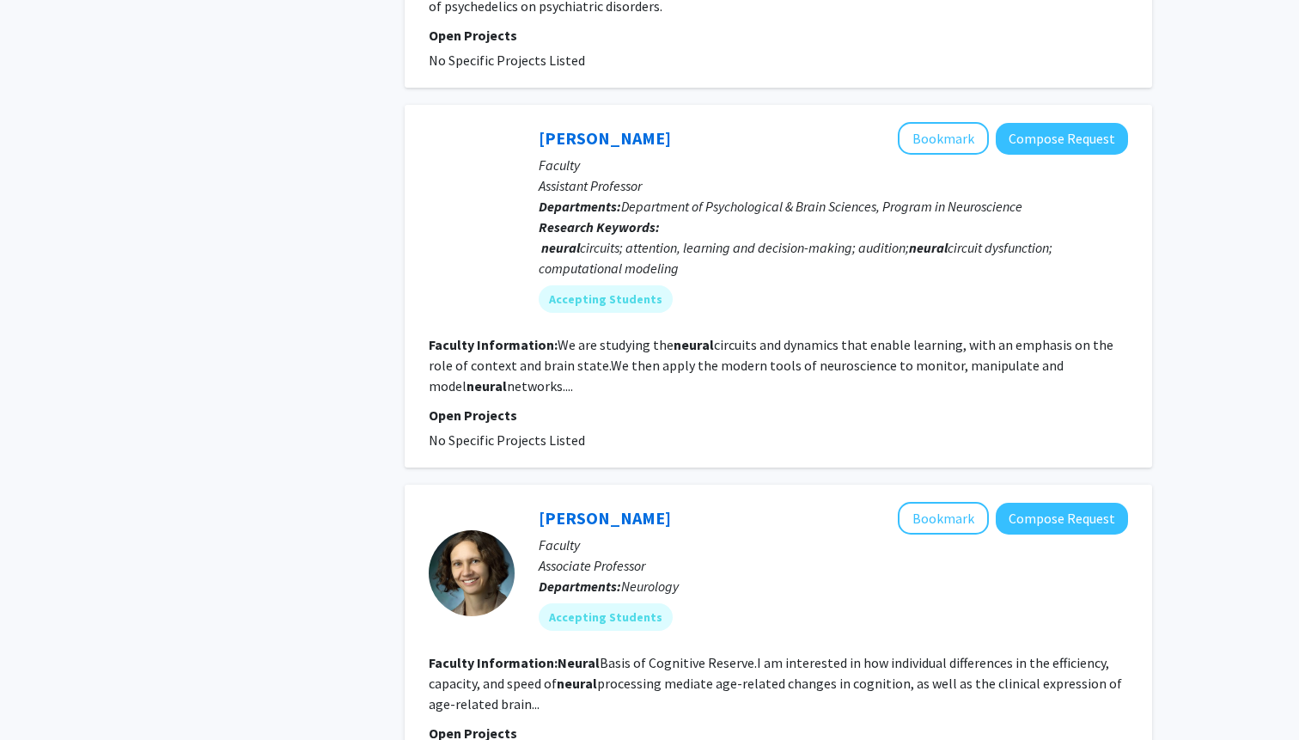
scroll to position [3105, 0]
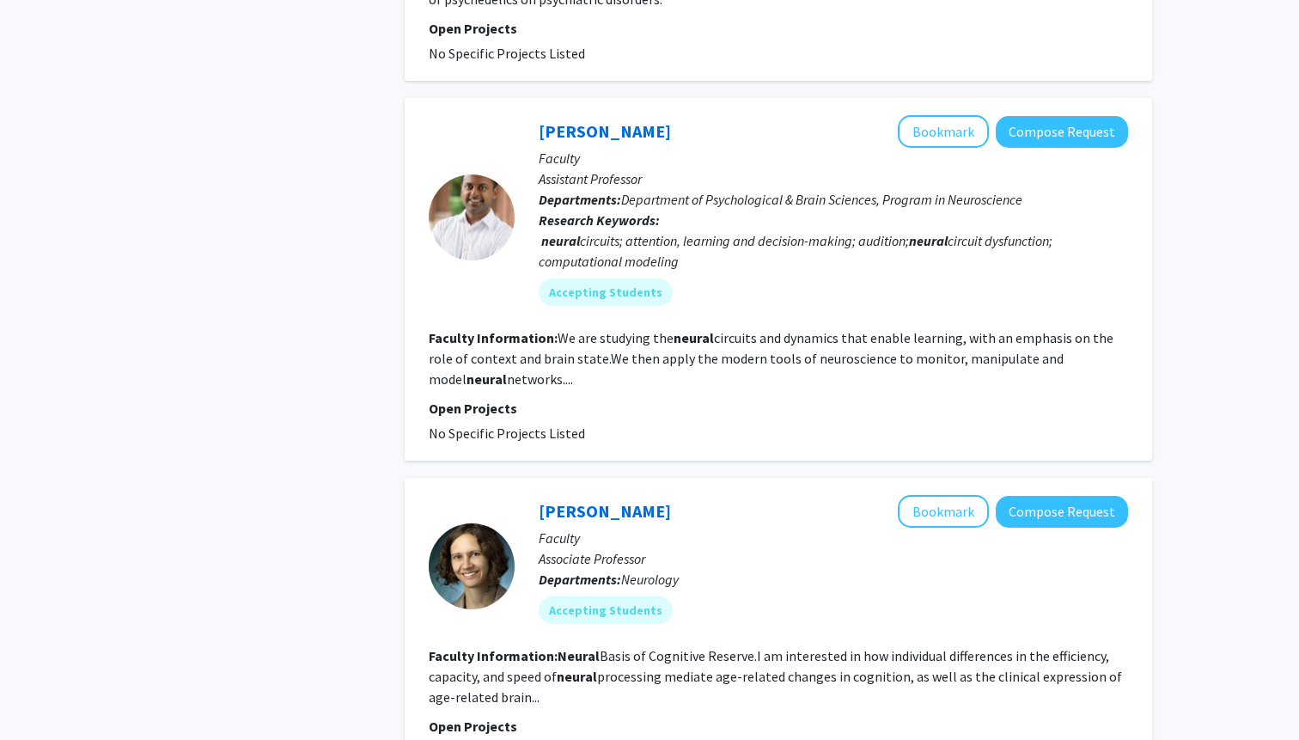
click at [539, 347] on section "Faculty Information: We are studying the neural circuits and dynamics that enab…" at bounding box center [779, 358] width 700 height 62
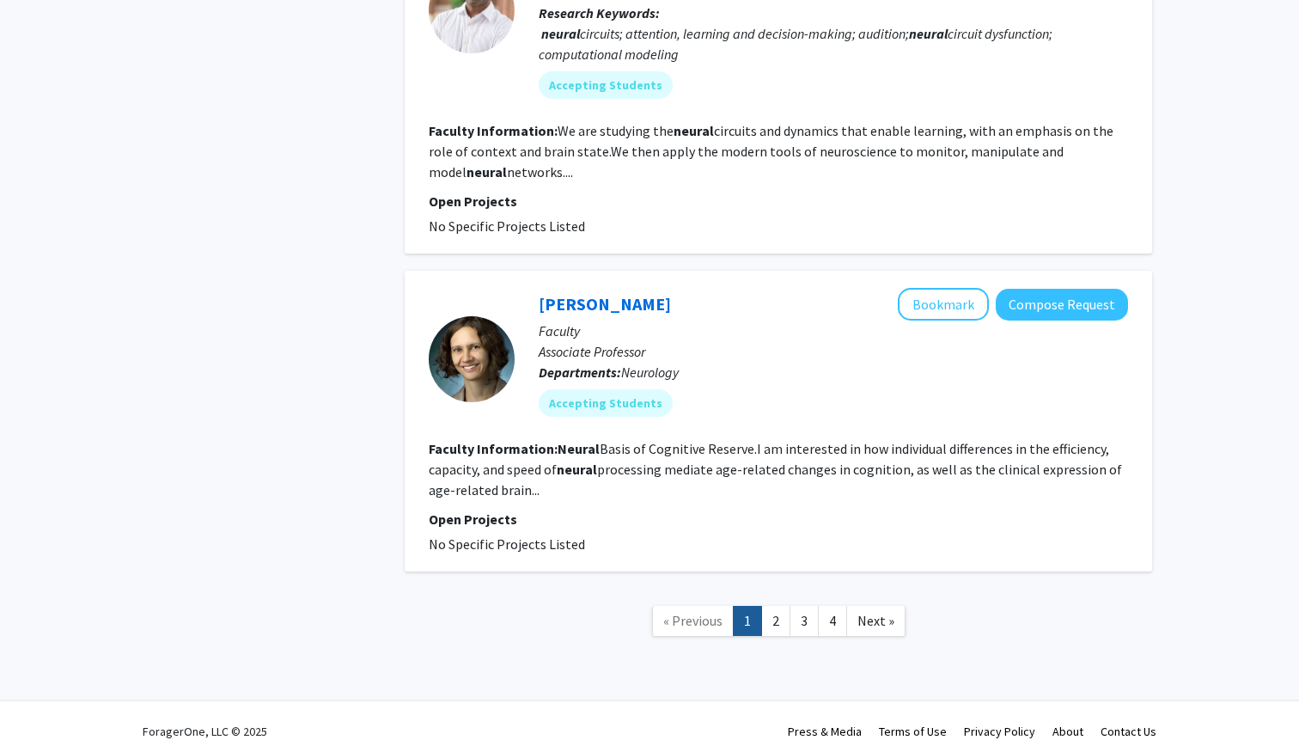
scroll to position [3313, 0]
click at [772, 605] on link "2" at bounding box center [775, 620] width 29 height 30
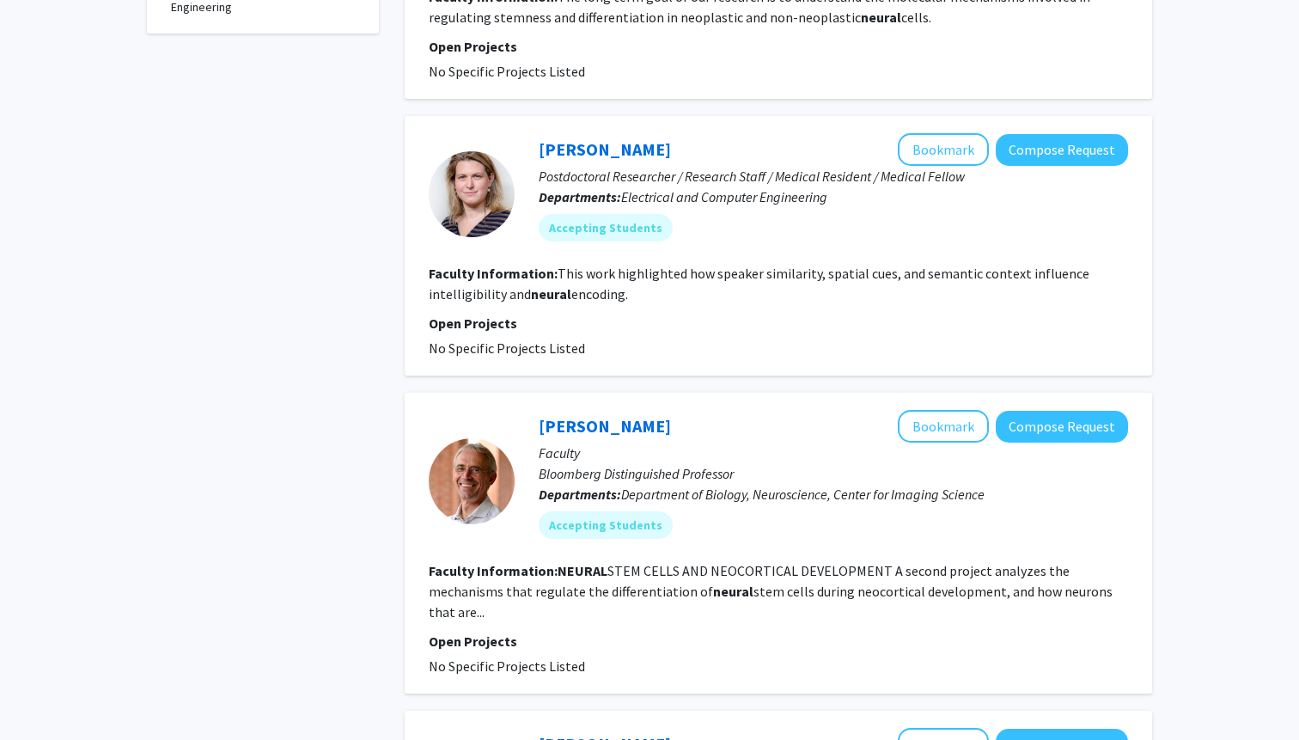
scroll to position [895, 0]
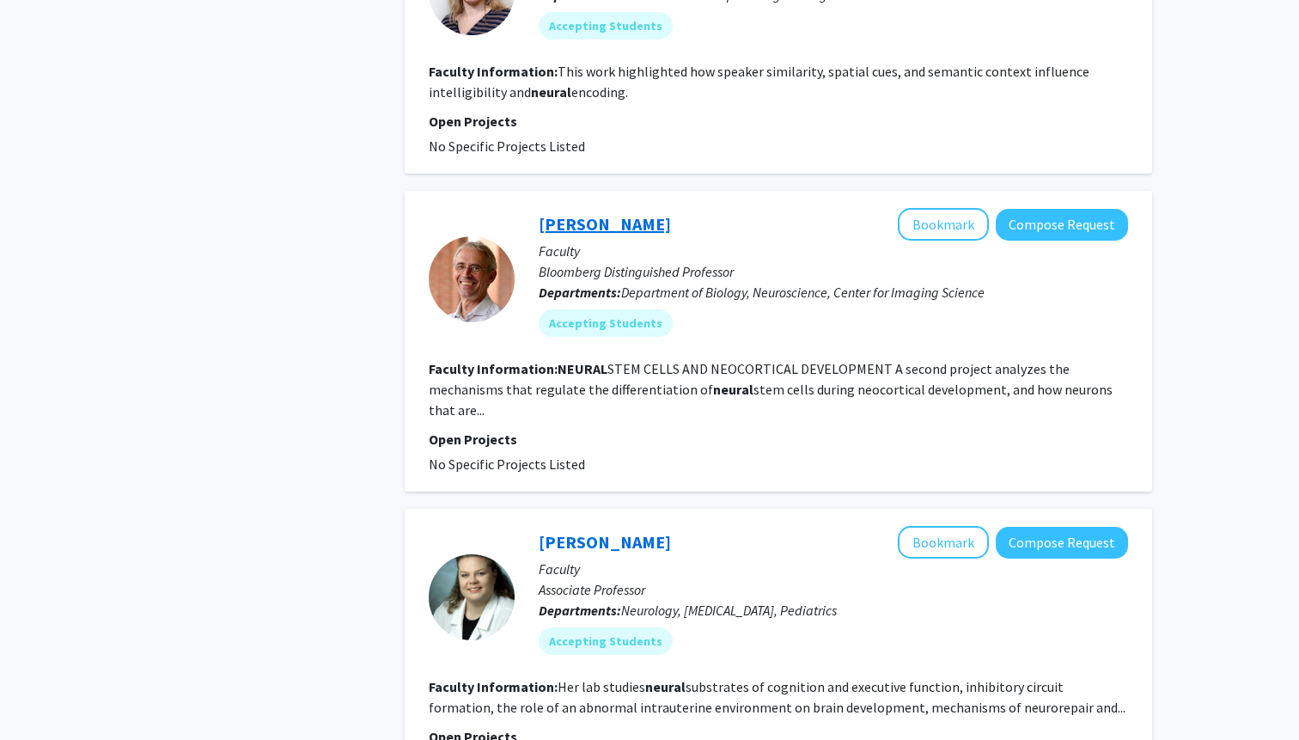
click at [598, 226] on link "Ulrich Mueller" at bounding box center [605, 223] width 132 height 21
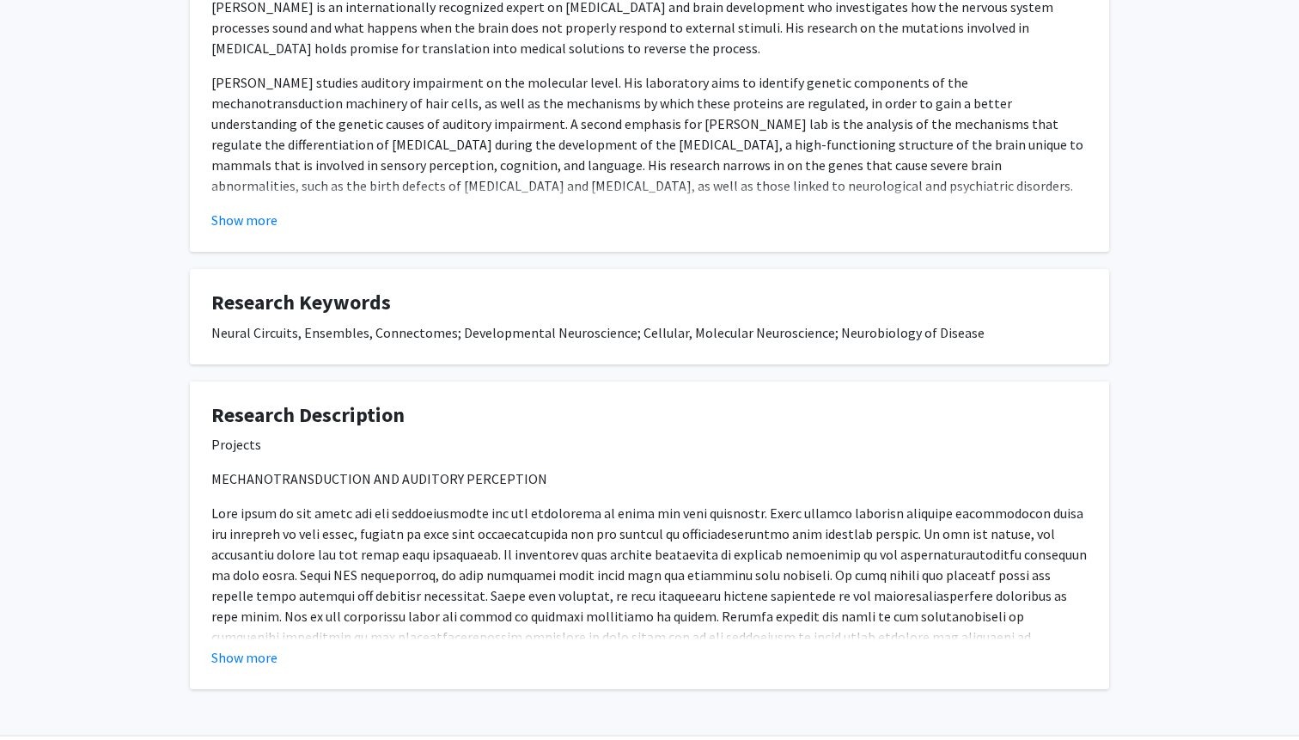
scroll to position [345, 0]
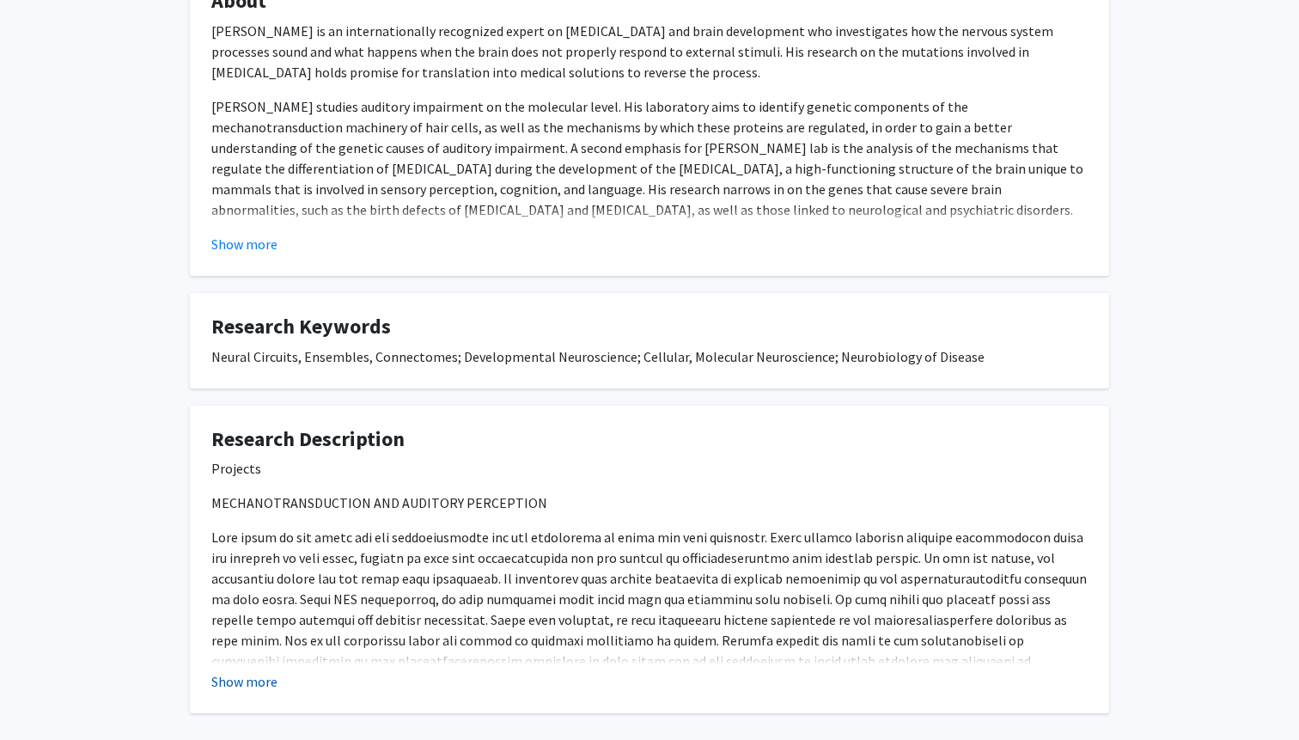
click at [235, 687] on button "Show more" at bounding box center [244, 681] width 66 height 21
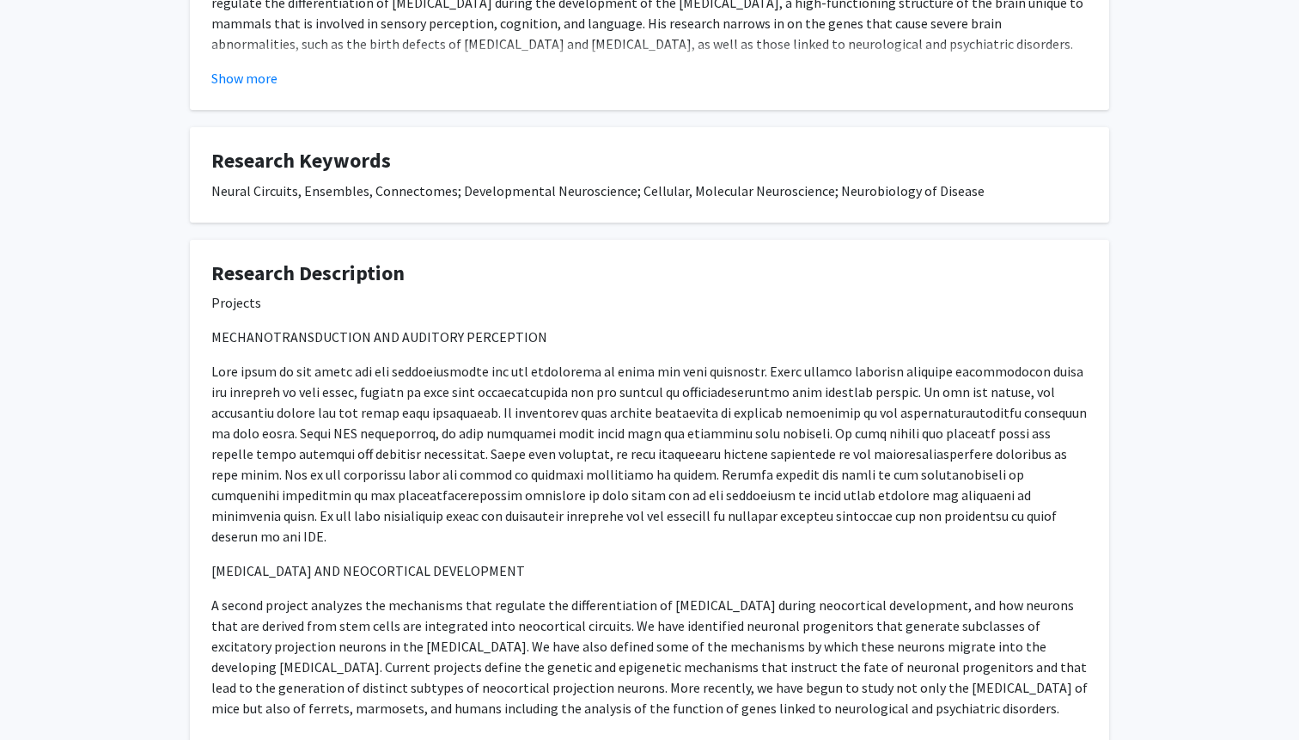
scroll to position [0, 0]
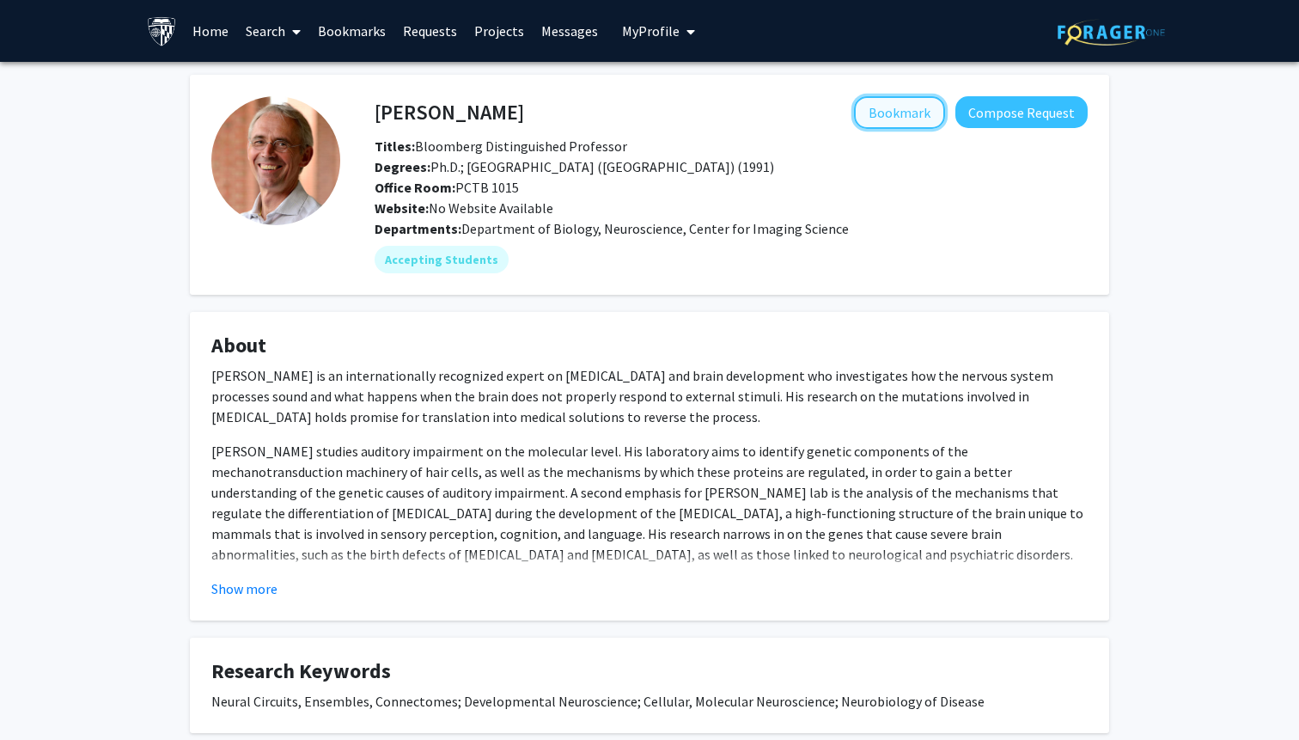
click at [916, 113] on button "Bookmark" at bounding box center [899, 112] width 91 height 33
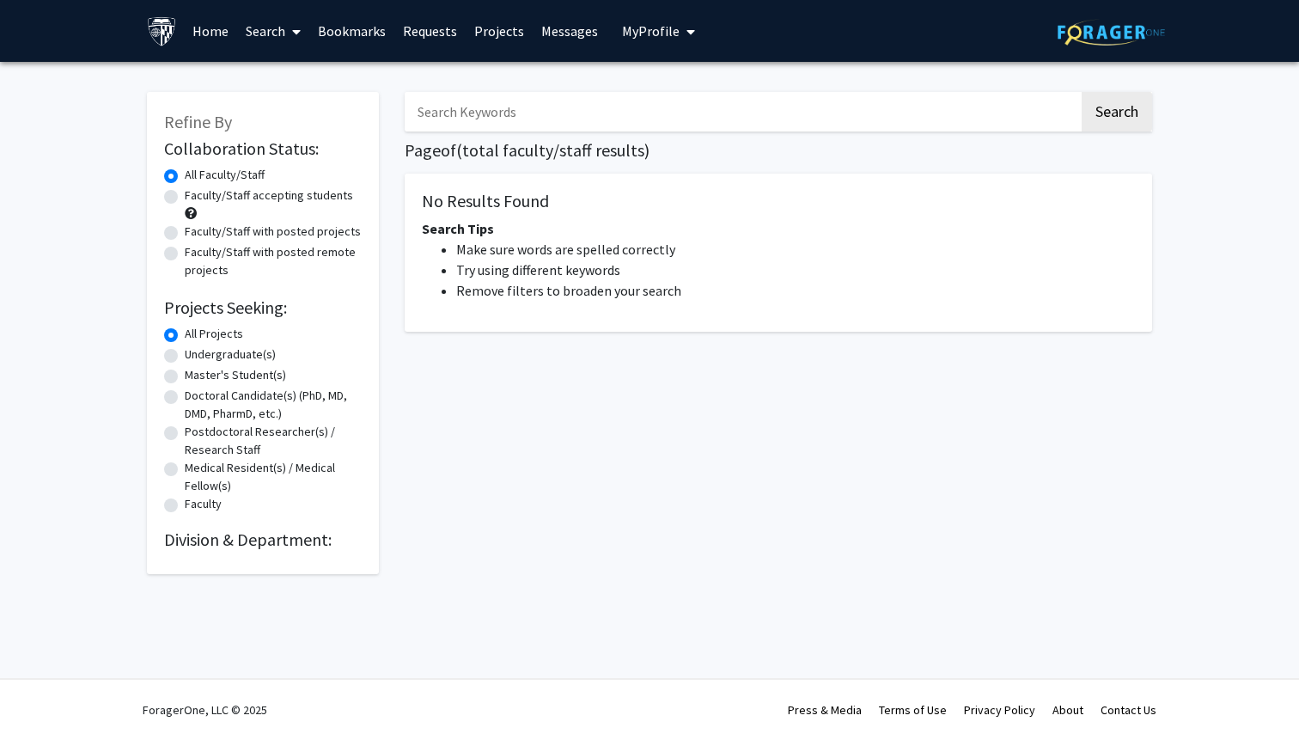
click at [167, 188] on div "Faculty/Staff accepting students" at bounding box center [263, 204] width 198 height 36
click at [185, 192] on label "Faculty/Staff accepting students" at bounding box center [269, 195] width 168 height 18
click at [185, 192] on input "Faculty/Staff accepting students" at bounding box center [190, 191] width 11 height 11
radio input "true"
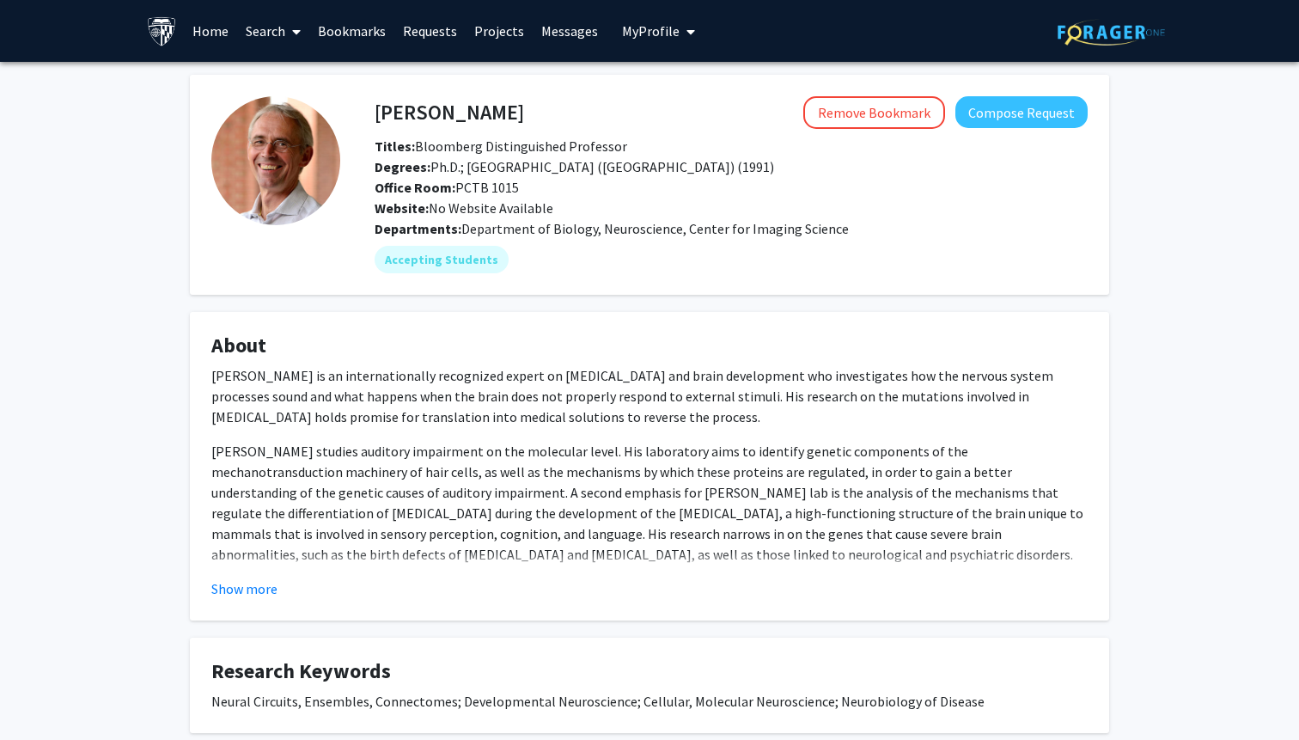
click at [1133, 23] on img at bounding box center [1111, 32] width 107 height 27
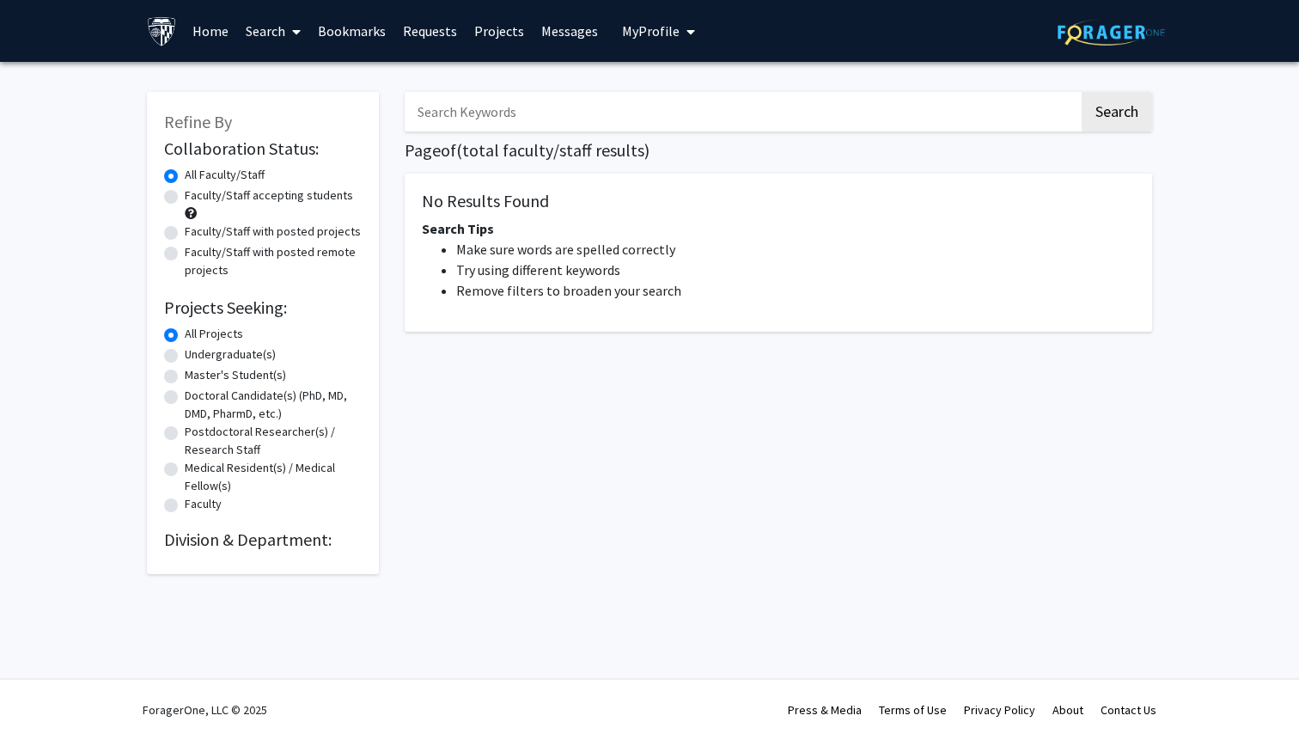
click at [629, 107] on input "Search Keywords" at bounding box center [742, 112] width 675 height 40
type input "neural"
click at [1082, 92] on button "Search" at bounding box center [1117, 112] width 70 height 40
drag, startPoint x: 480, startPoint y: 119, endPoint x: 387, endPoint y: 113, distance: 93.9
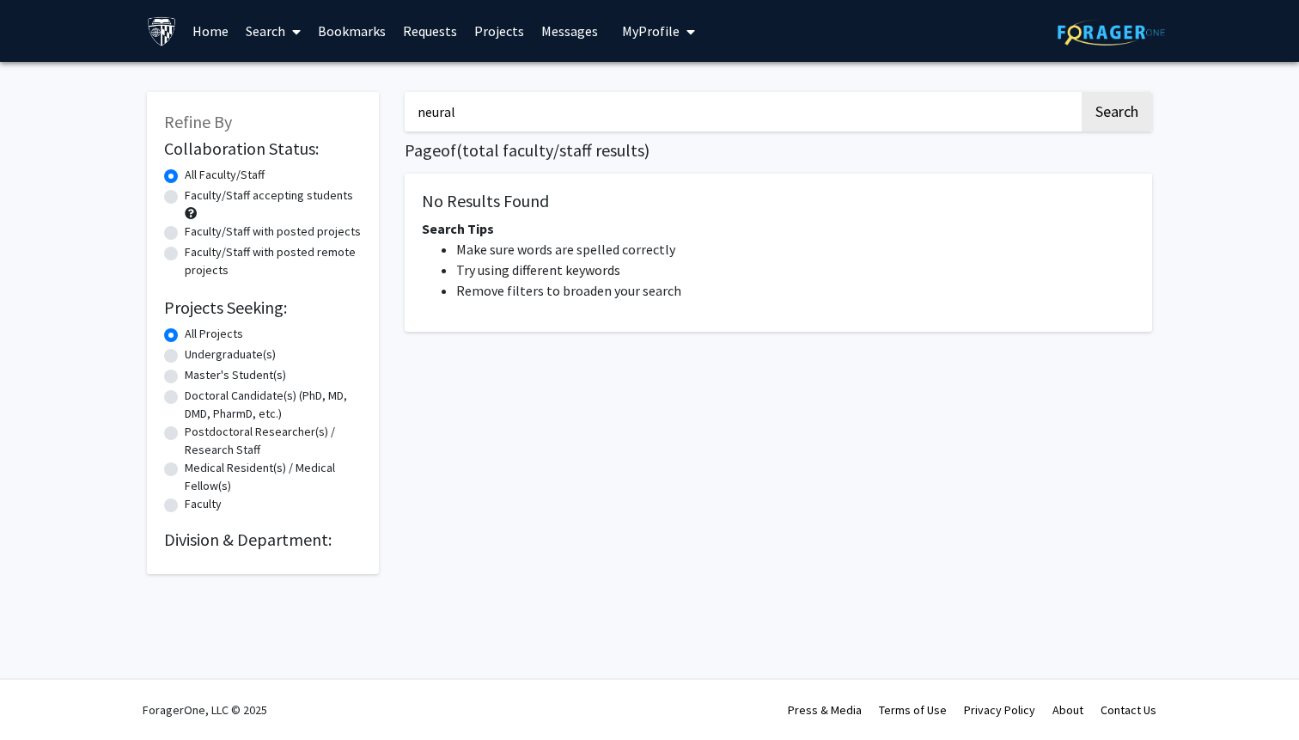
click at [387, 113] on div "Refine By Collaboration Status: Collaboration Status All Faculty/Staff Collabor…" at bounding box center [649, 324] width 1031 height 499
click at [1142, 114] on button "Search" at bounding box center [1117, 112] width 70 height 40
click at [244, 186] on label "Faculty/Staff accepting students" at bounding box center [269, 195] width 168 height 18
click at [196, 186] on input "Faculty/Staff accepting students" at bounding box center [190, 191] width 11 height 11
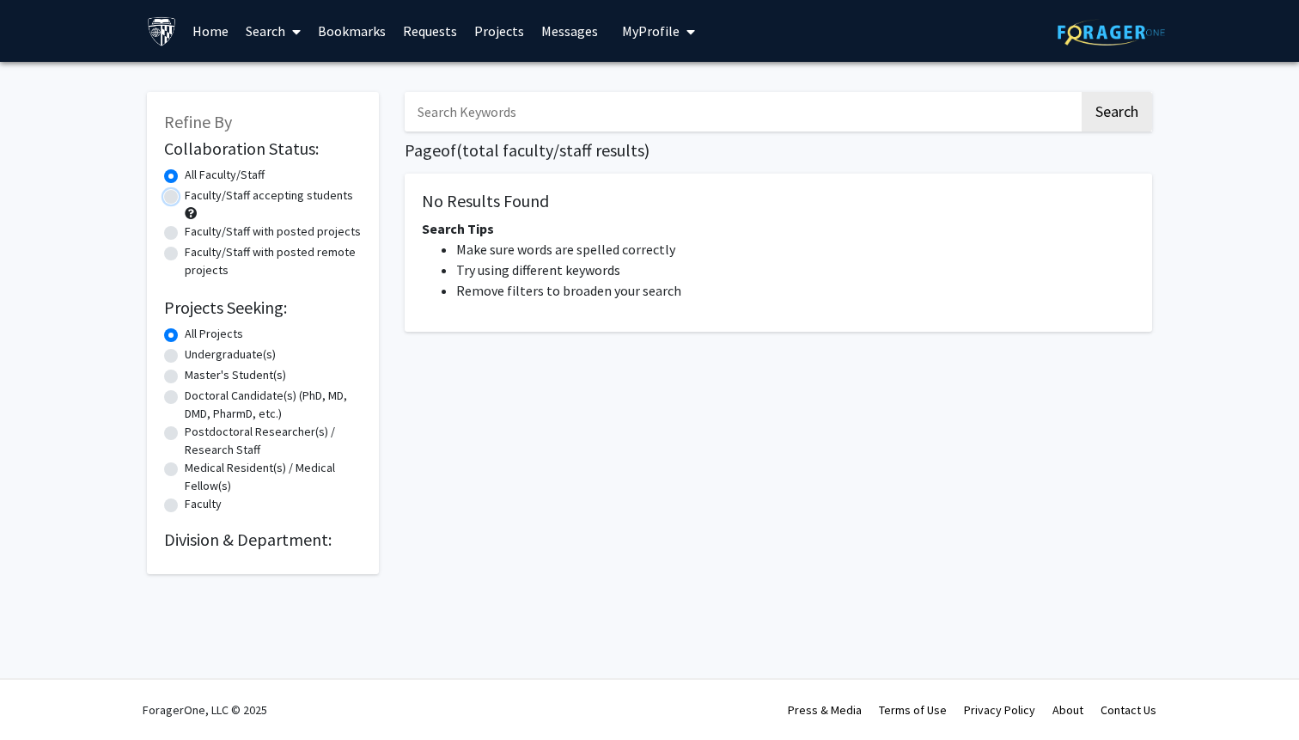
radio input "true"
click at [250, 224] on label "Faculty/Staff with posted projects" at bounding box center [273, 232] width 176 height 18
click at [196, 224] on input "Faculty/Staff with posted projects" at bounding box center [190, 228] width 11 height 11
radio input "true"
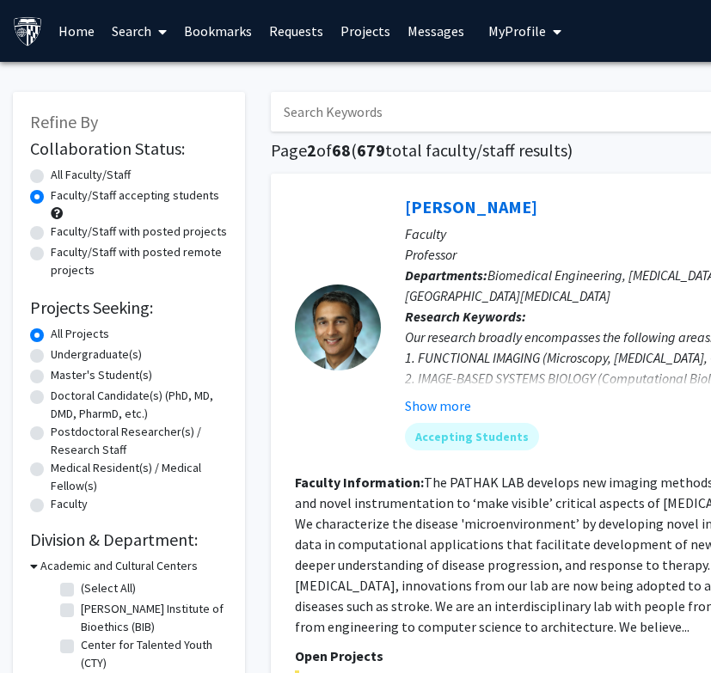
click at [377, 114] on input "Search Keywords" at bounding box center [608, 112] width 675 height 40
type input "[PERSON_NAME]"
radio input "true"
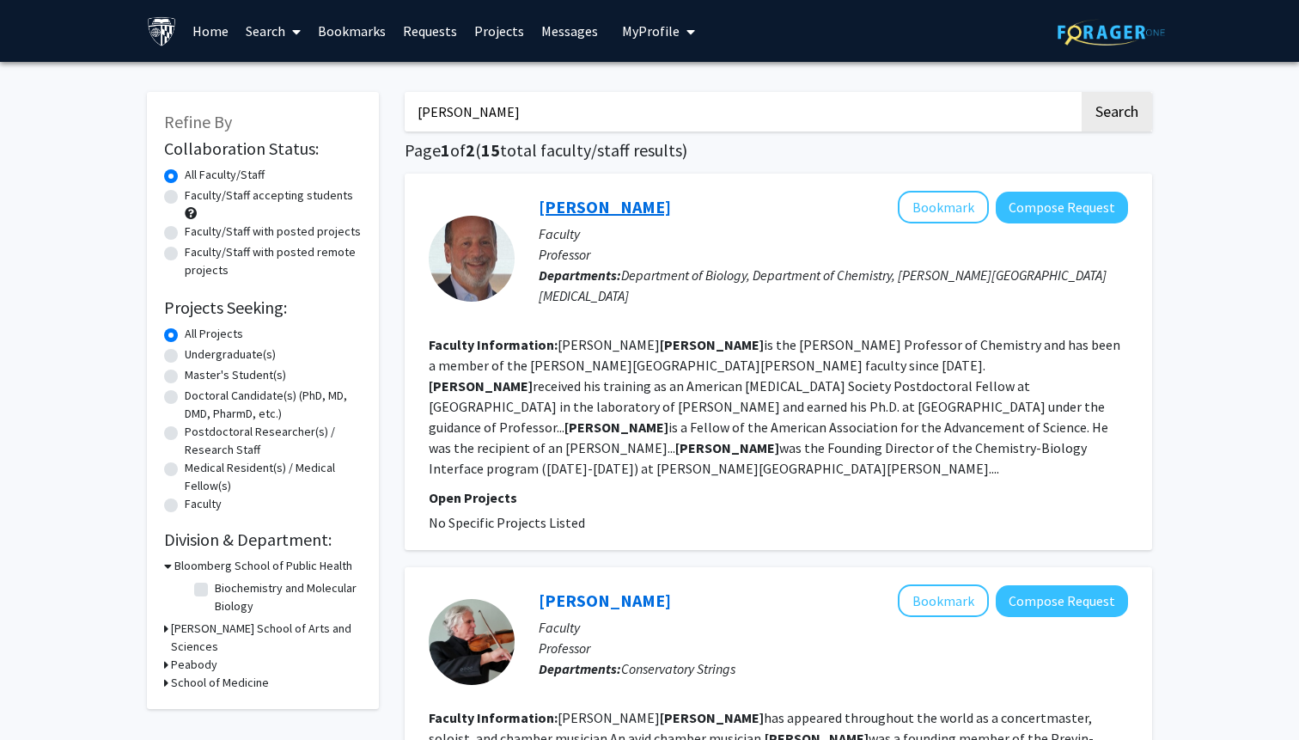
click at [572, 209] on link "[PERSON_NAME]" at bounding box center [605, 206] width 132 height 21
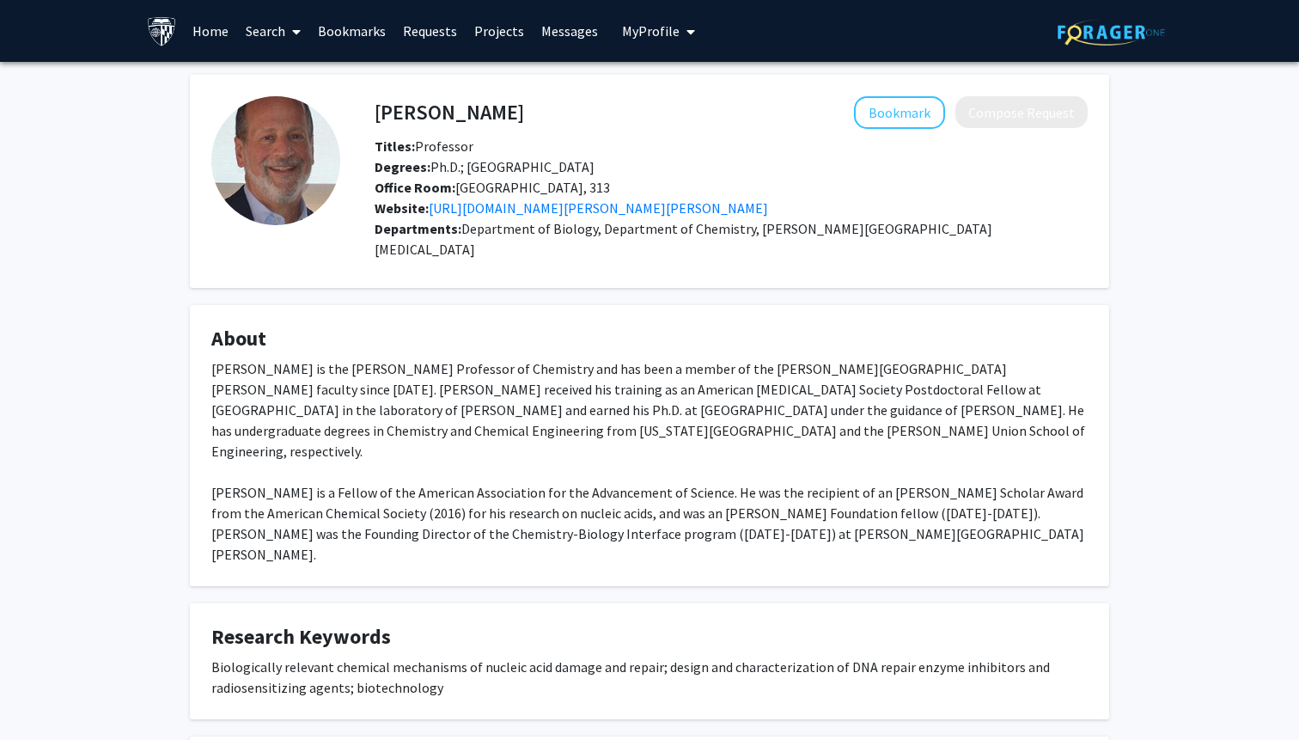
click at [710, 25] on img at bounding box center [1111, 32] width 107 height 27
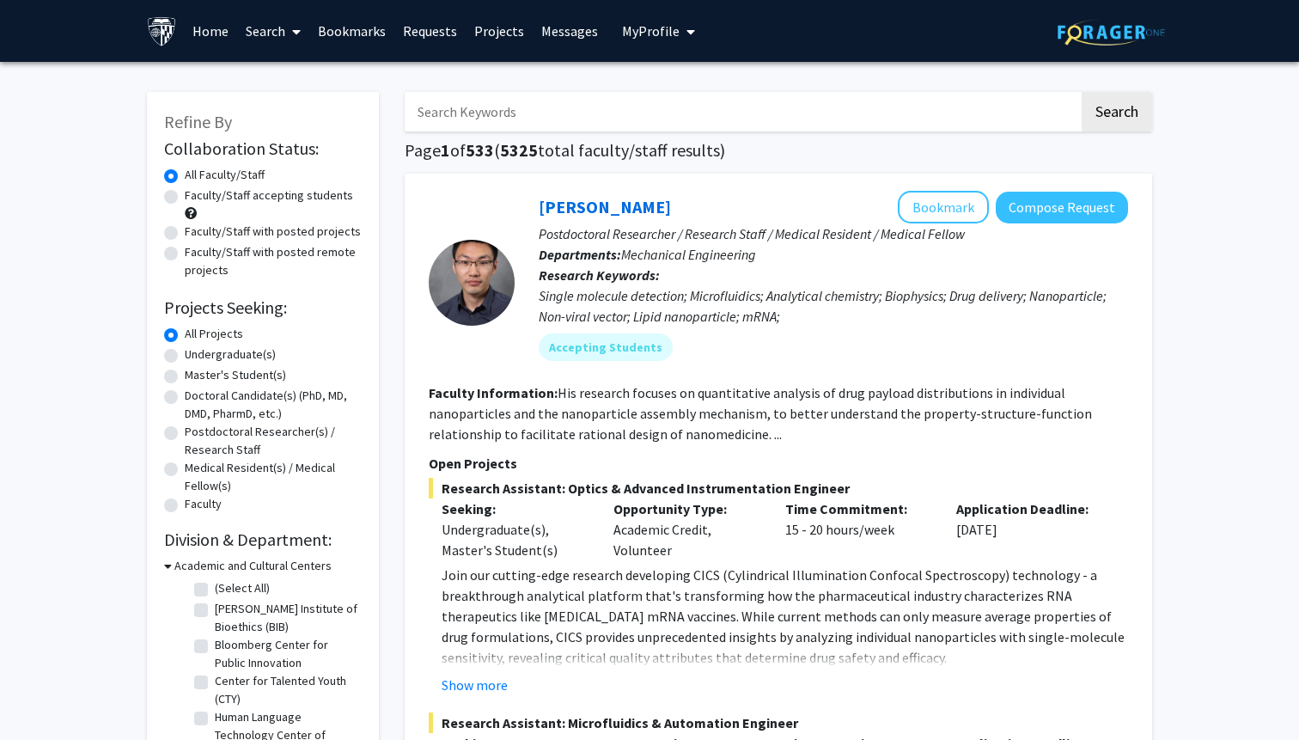
click at [370, 39] on link "Bookmarks" at bounding box center [351, 31] width 85 height 60
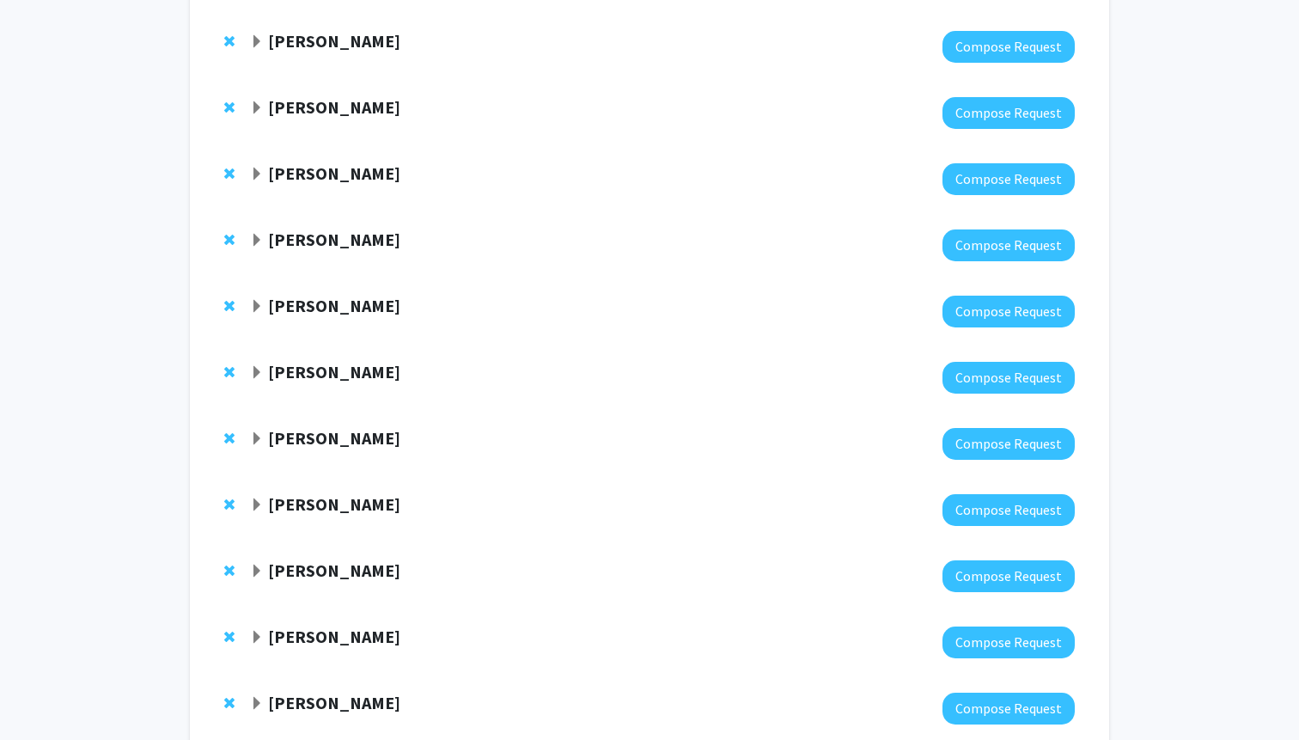
scroll to position [550, 0]
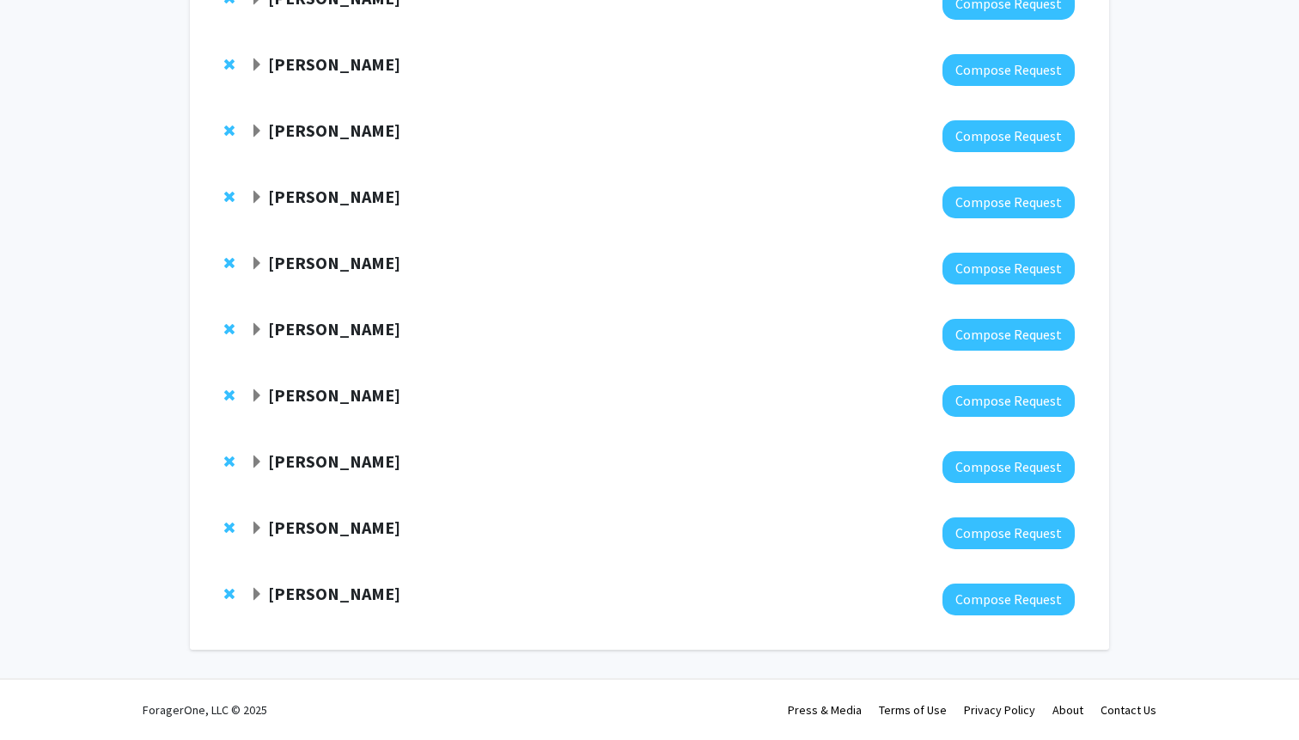
click at [256, 591] on span "Expand Ted Dawson Bookmark" at bounding box center [257, 595] width 14 height 14
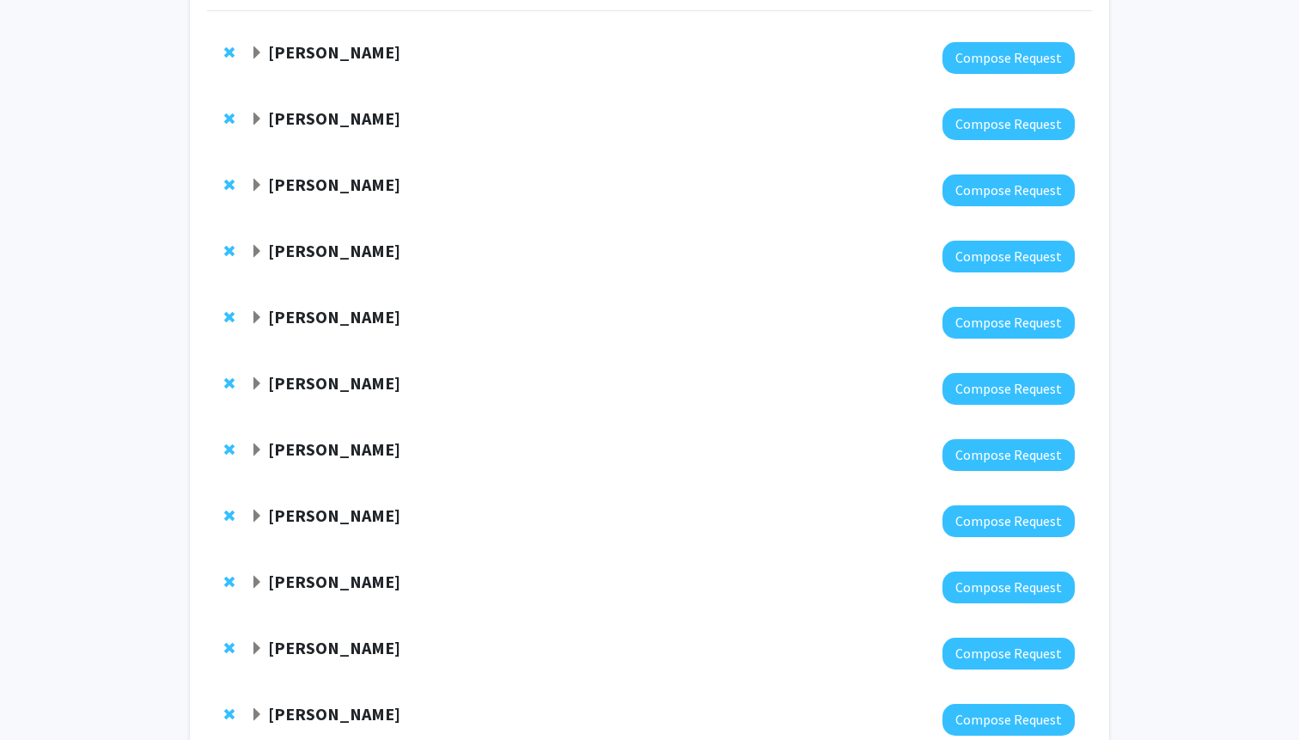
scroll to position [0, 0]
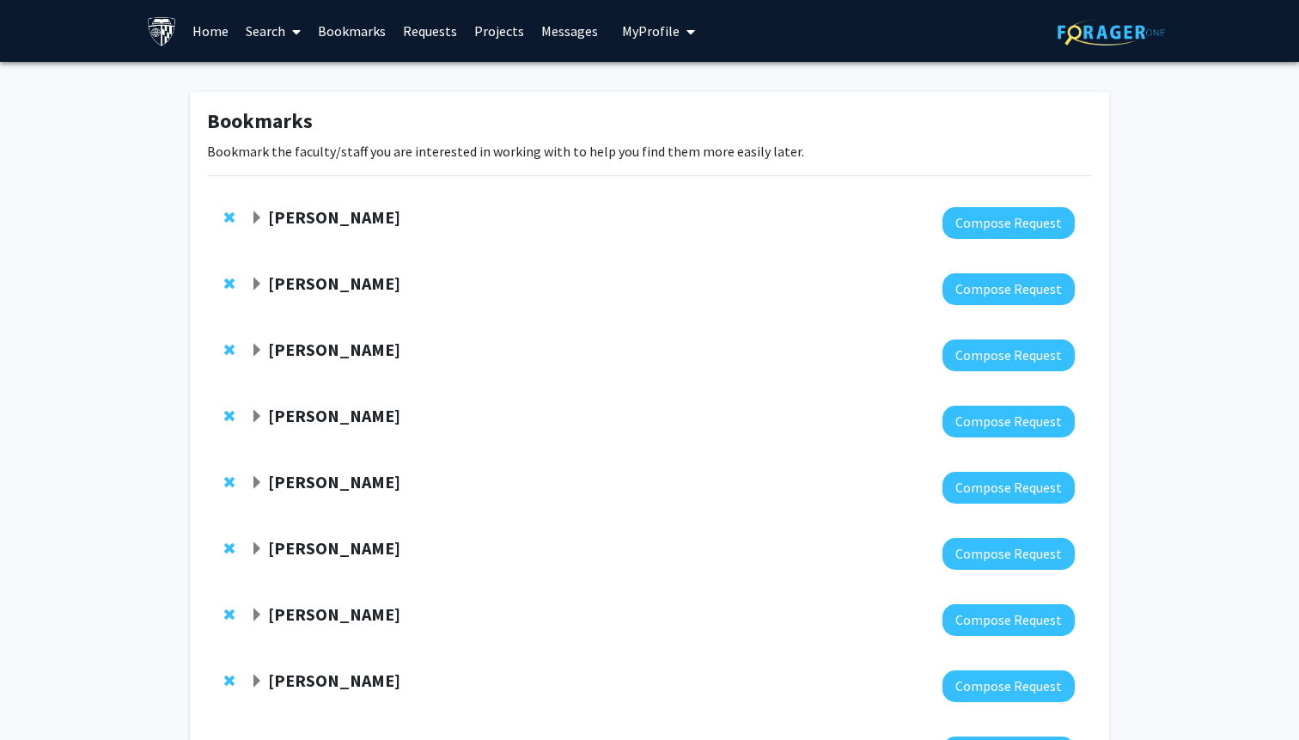
click at [254, 211] on span "Expand Tara Deemyad Bookmark" at bounding box center [257, 218] width 14 height 14
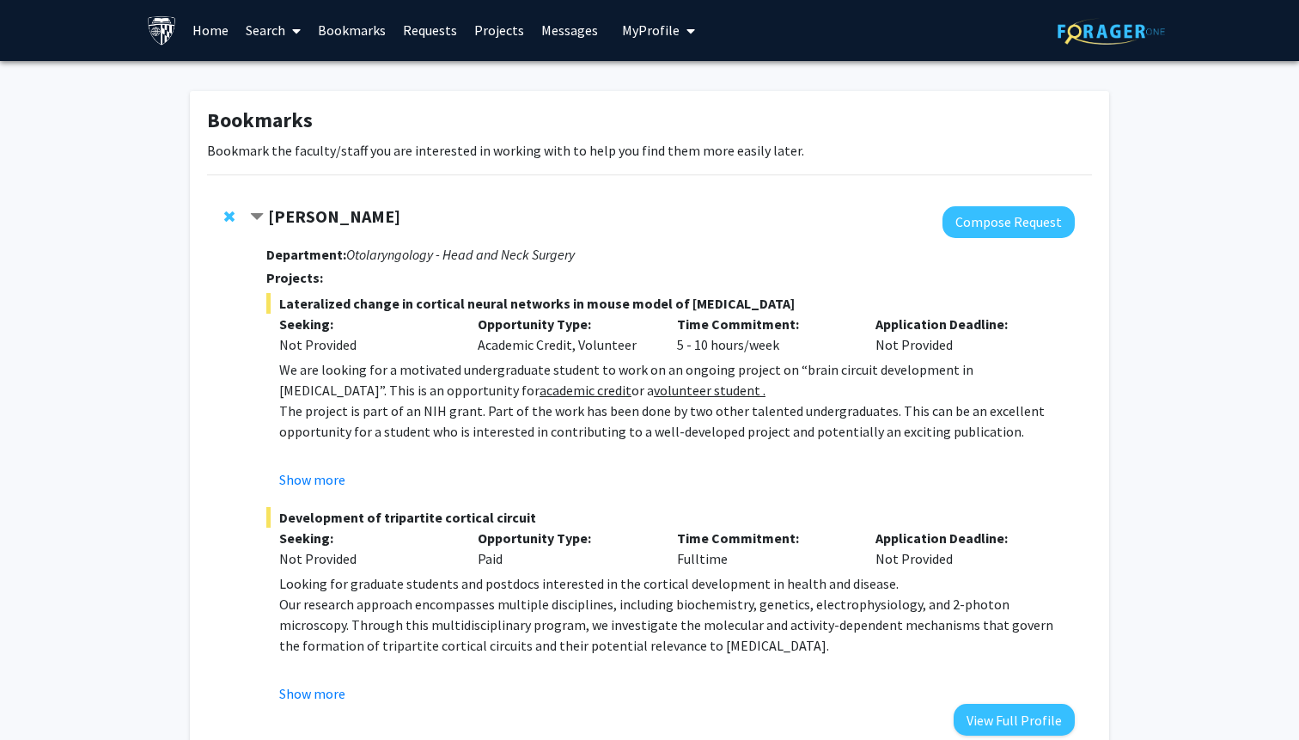
scroll to position [2, 0]
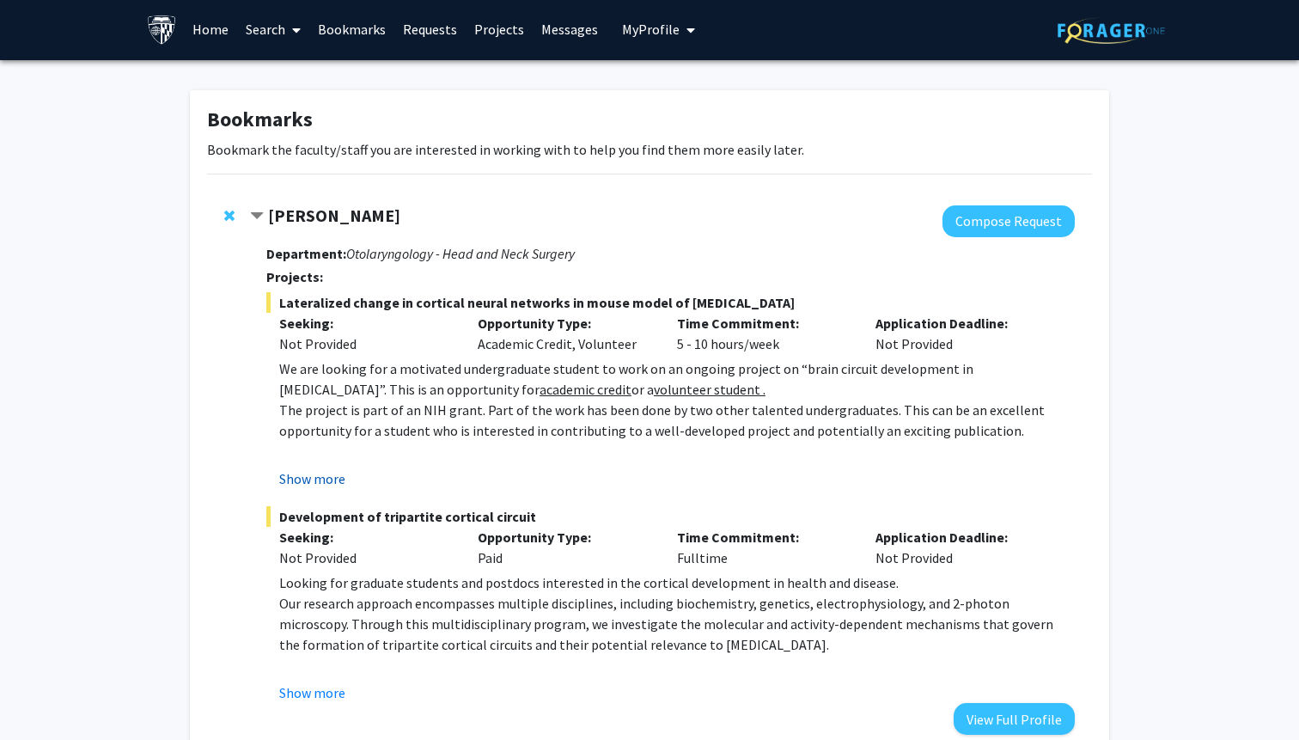
click at [287, 479] on button "Show more" at bounding box center [312, 478] width 66 height 21
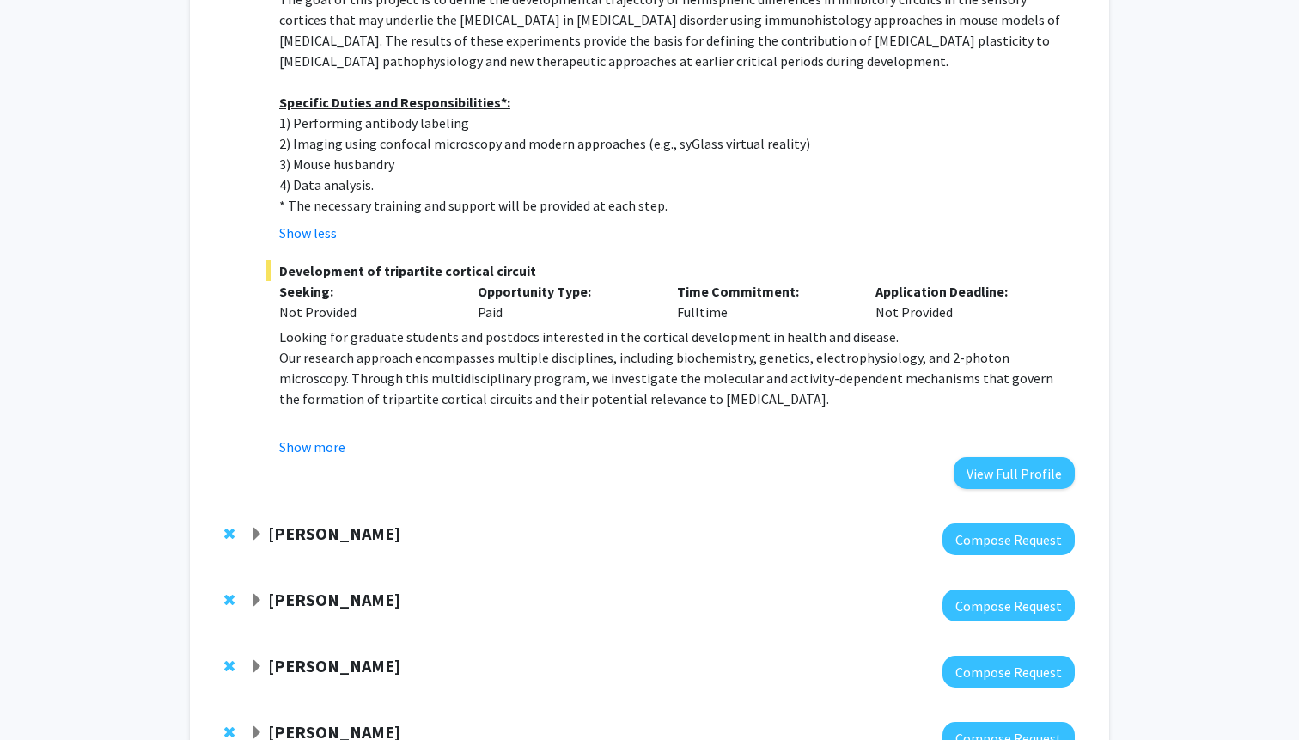
scroll to position [705, 0]
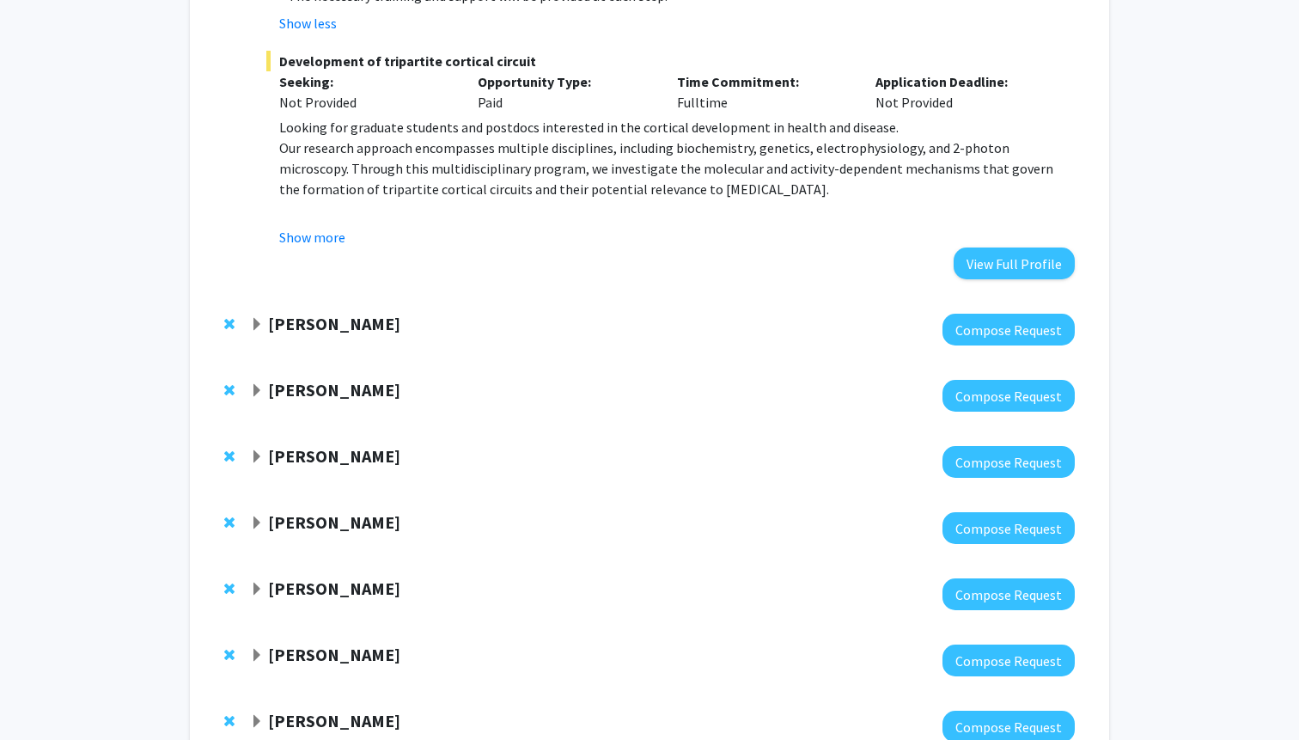
click at [261, 326] on span "Expand Jean Kim Bookmark" at bounding box center [257, 325] width 14 height 14
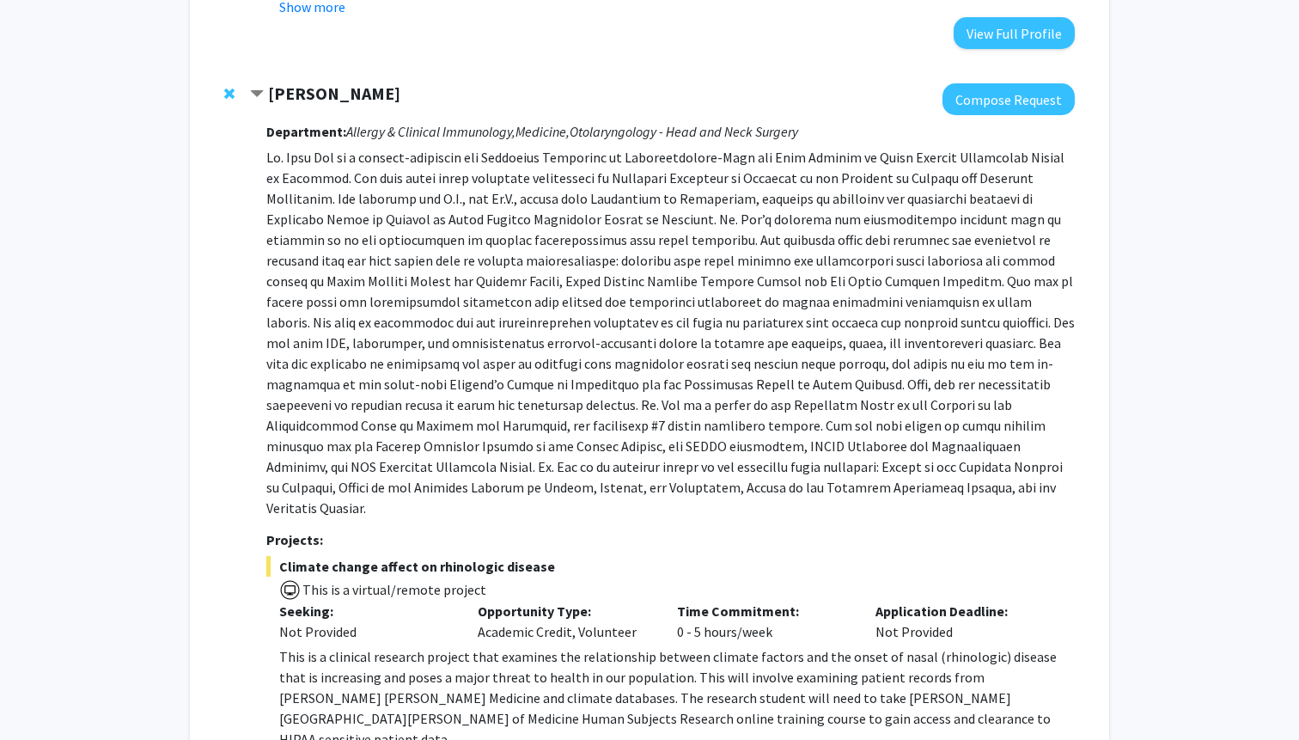
scroll to position [960, 0]
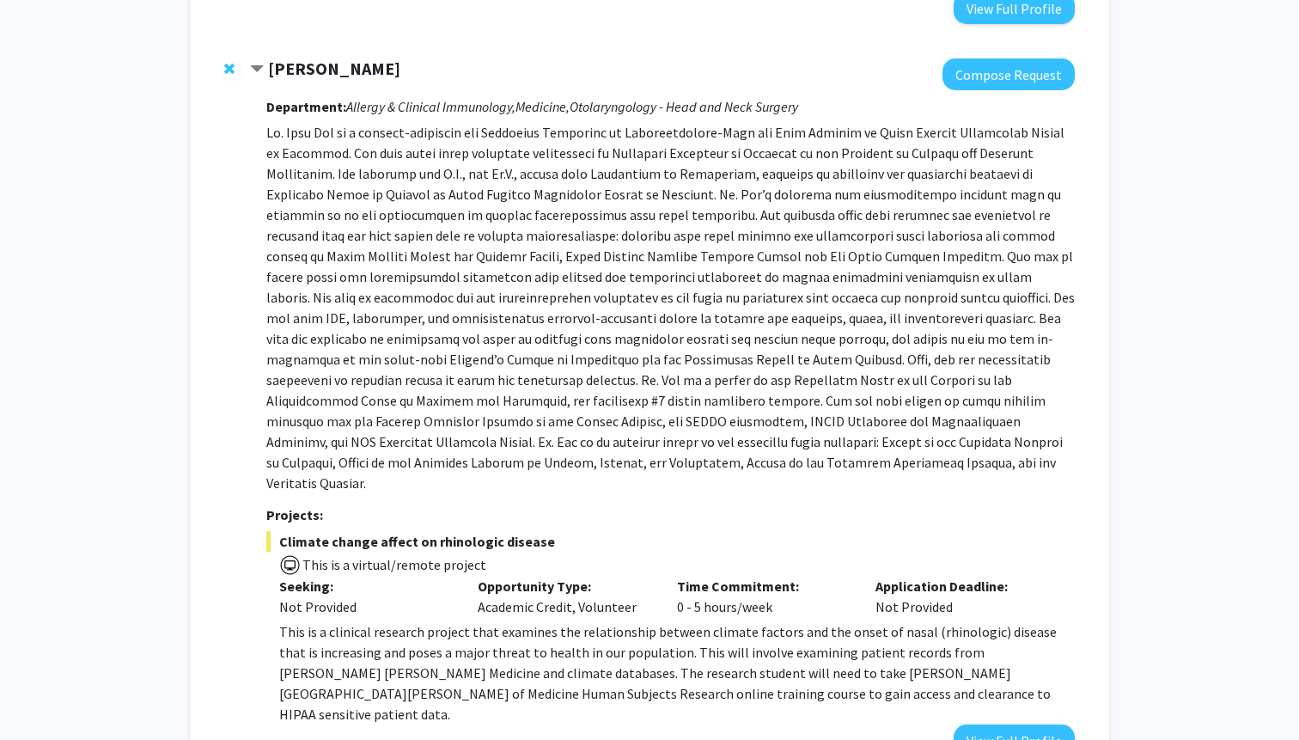
click at [260, 70] on span "Contract Jean Kim Bookmark" at bounding box center [257, 70] width 14 height 14
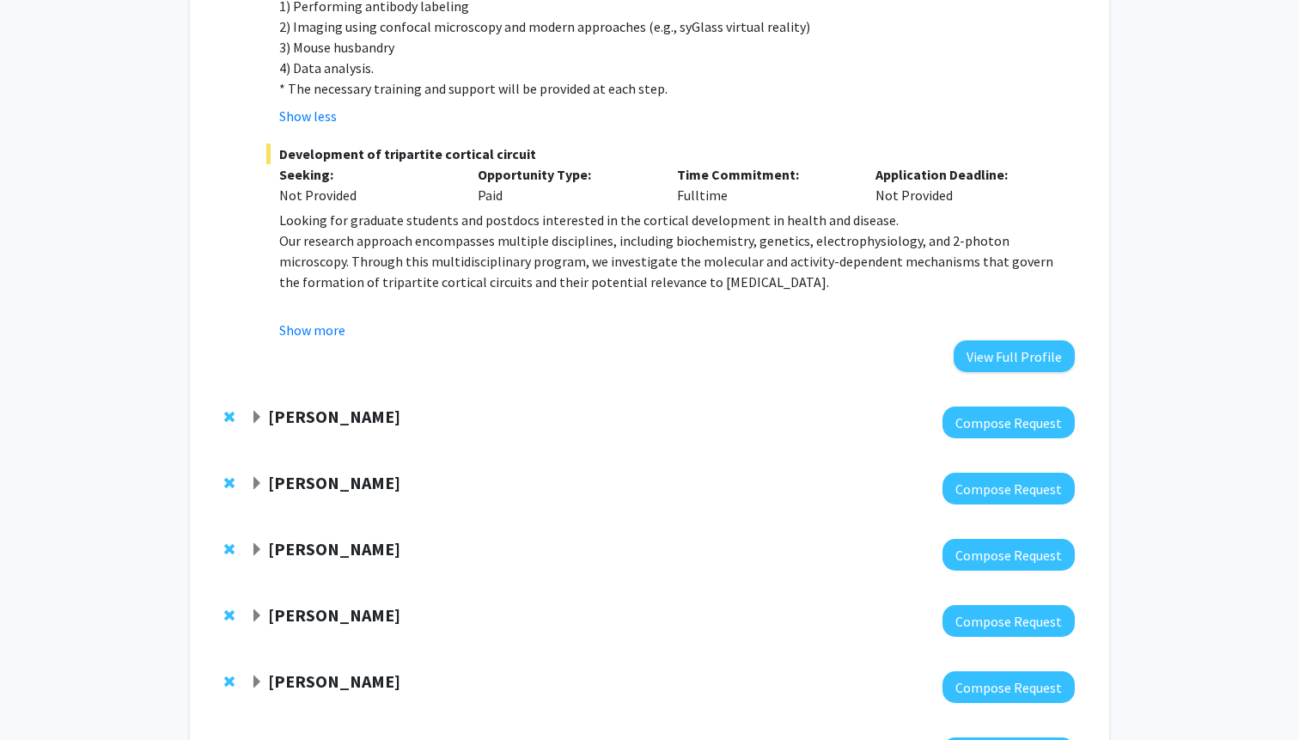
scroll to position [602, 0]
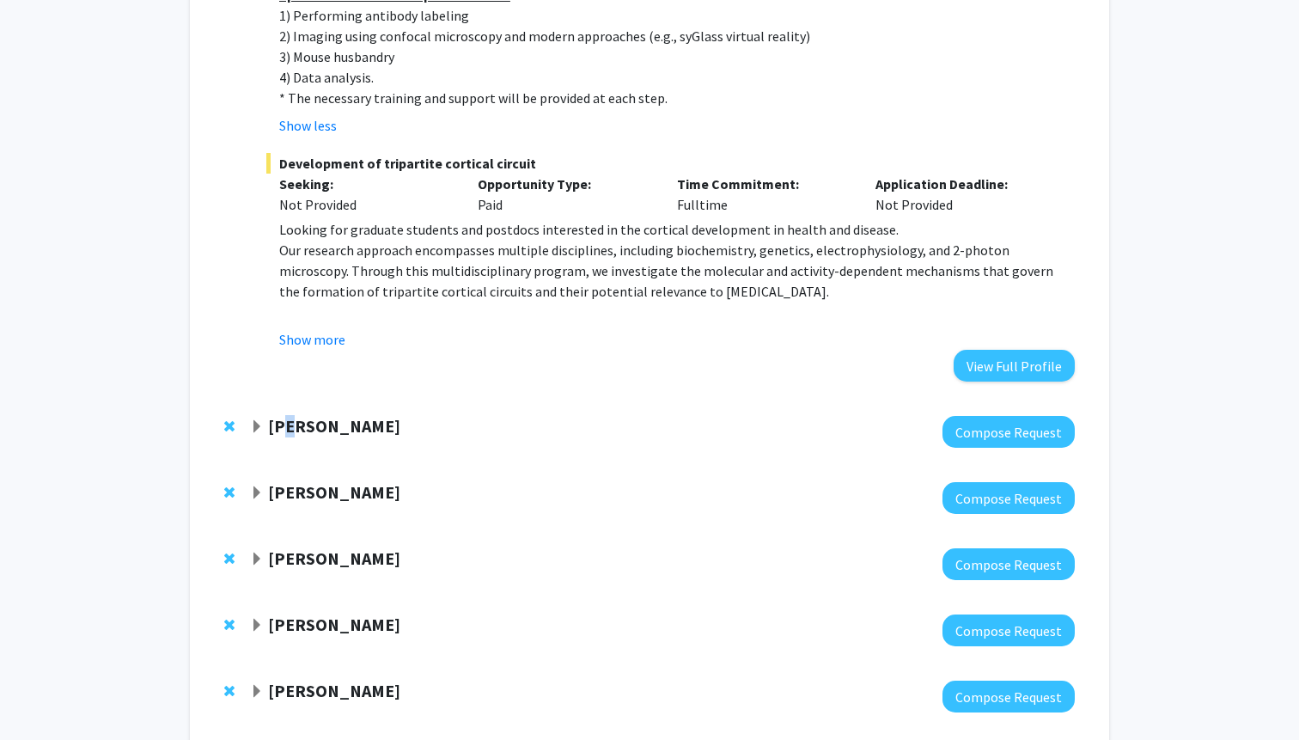
drag, startPoint x: 297, startPoint y: 423, endPoint x: 288, endPoint y: 418, distance: 10.8
click at [288, 418] on strong "[PERSON_NAME]" at bounding box center [334, 425] width 132 height 21
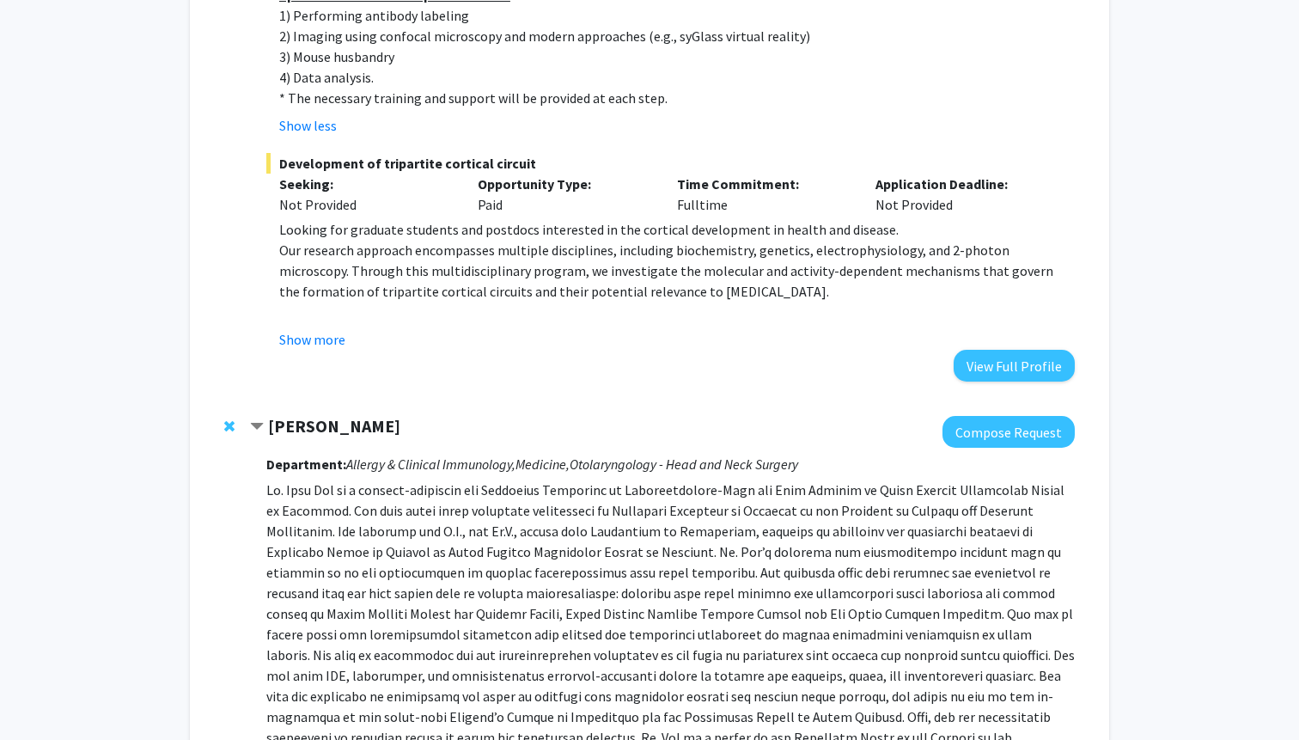
click at [262, 427] on span "Contract Jean Kim Bookmark" at bounding box center [257, 427] width 14 height 14
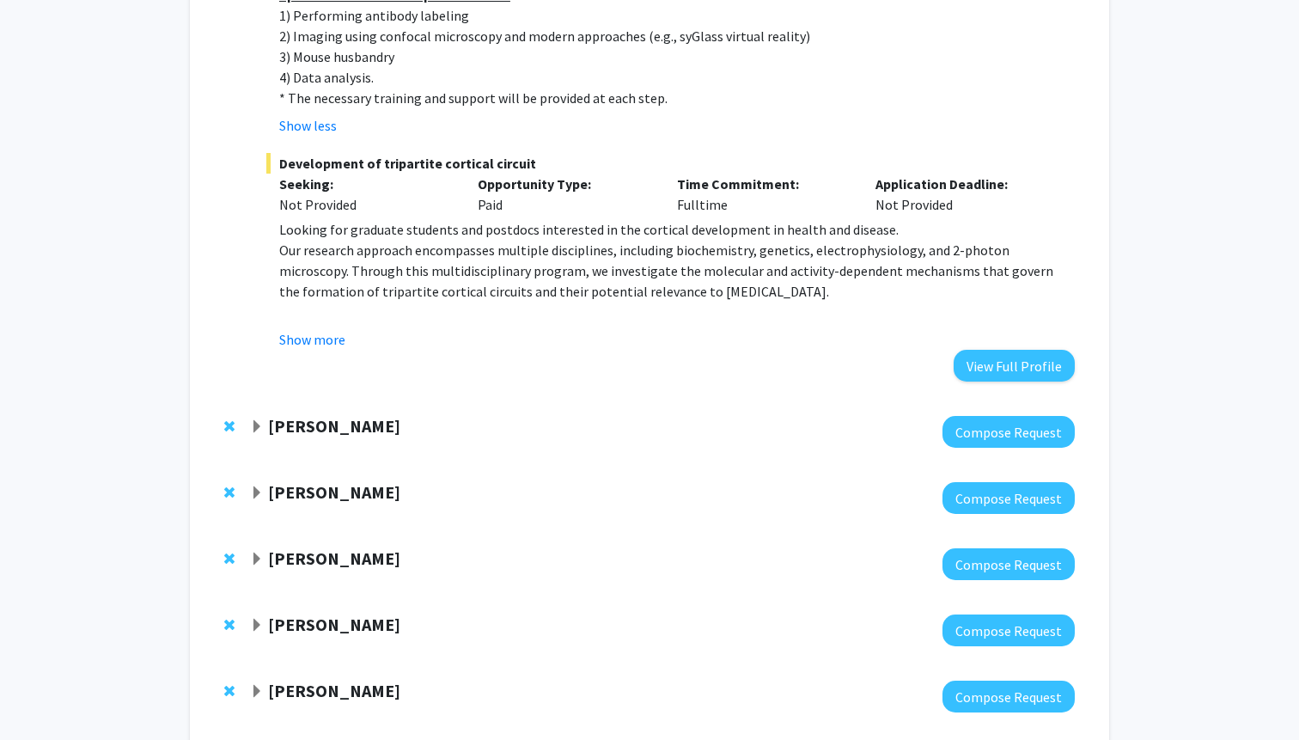
scroll to position [683, 0]
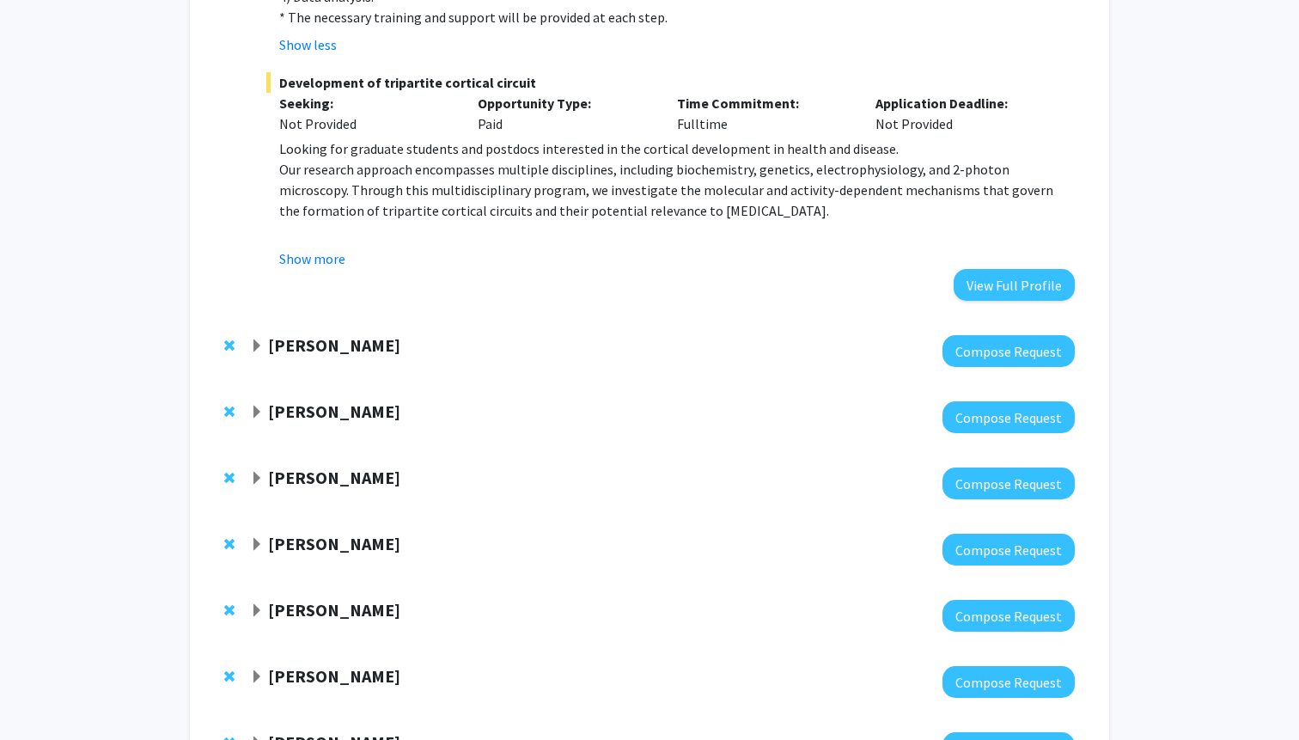
click at [257, 414] on span "Expand Michael Osmanski Bookmark" at bounding box center [257, 413] width 14 height 14
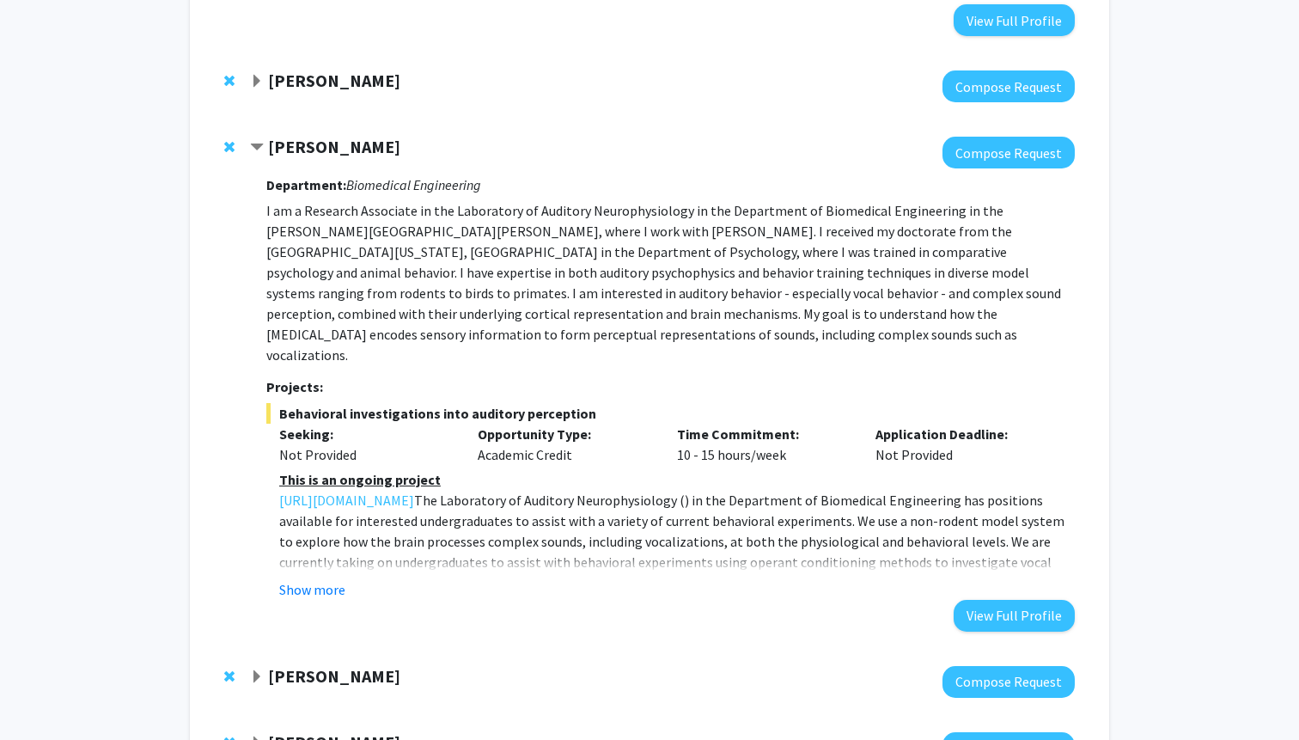
scroll to position [1012, 0]
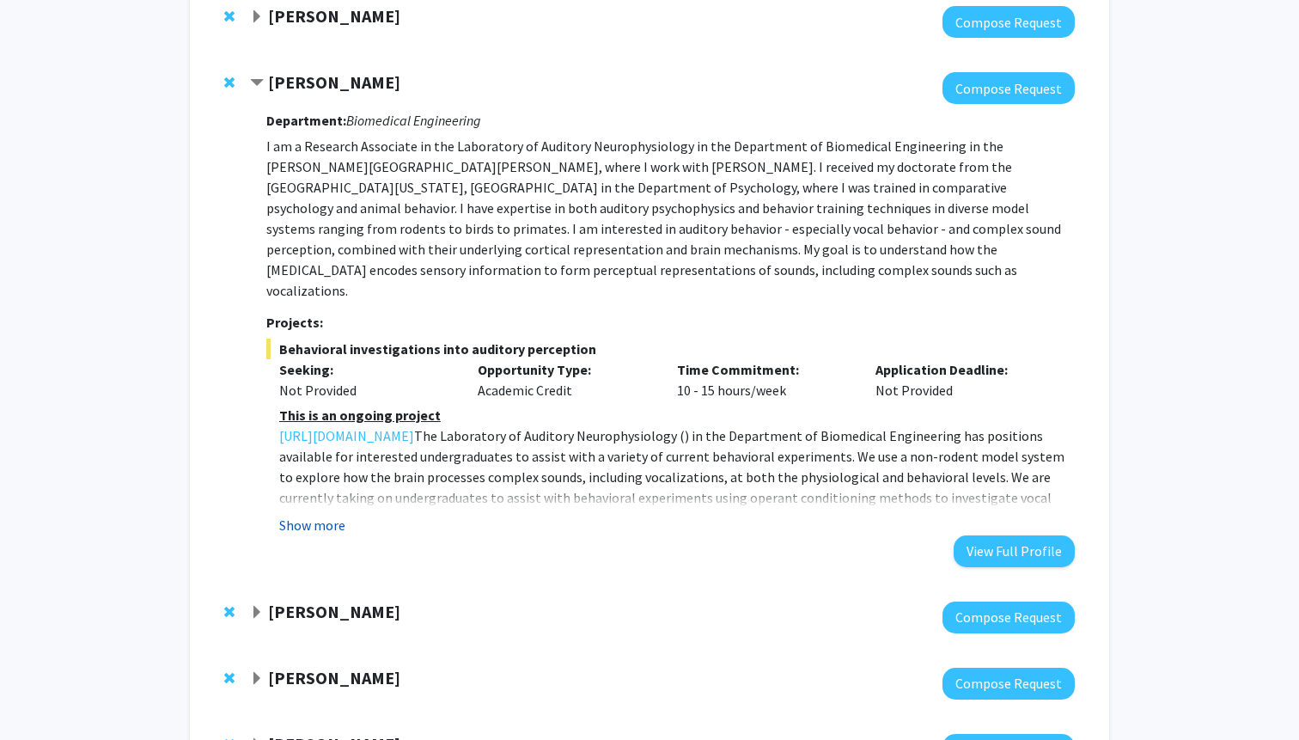
click at [282, 515] on button "Show more" at bounding box center [312, 525] width 66 height 21
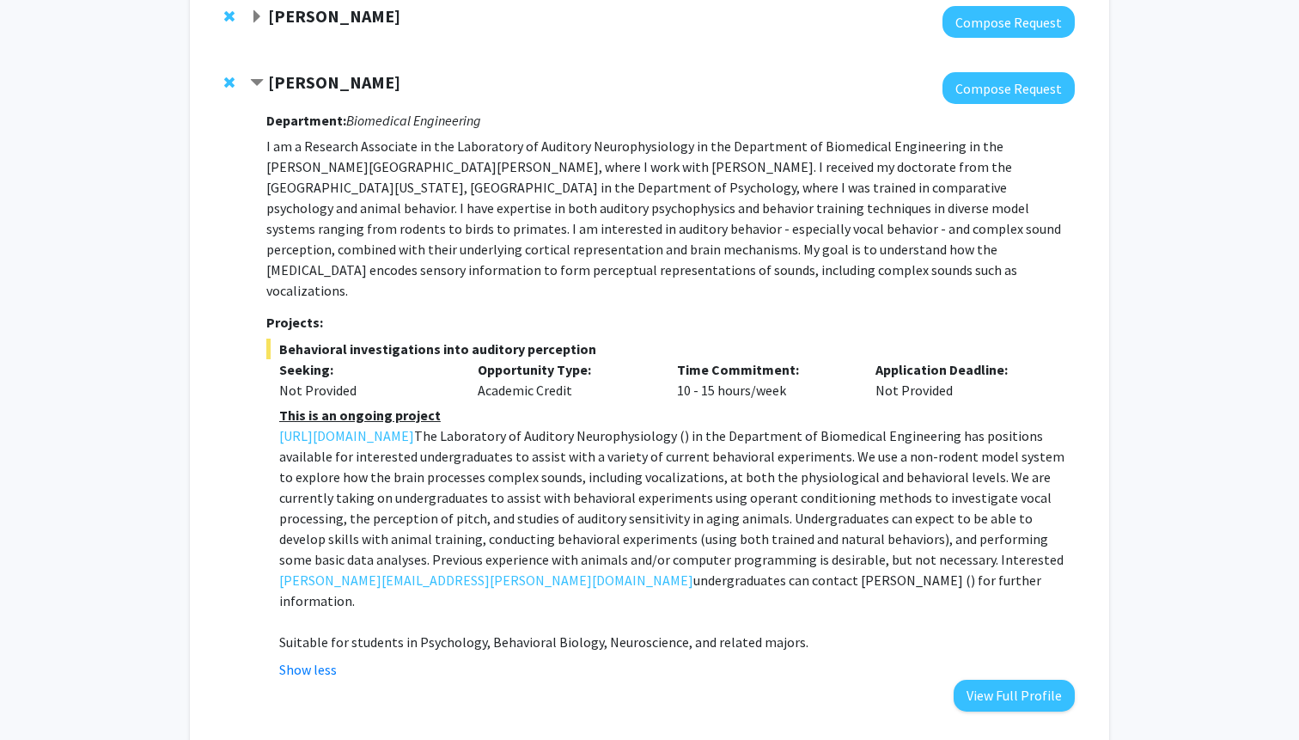
click at [225, 80] on span "Remove Michael Osmanski from bookmarks" at bounding box center [229, 83] width 10 height 14
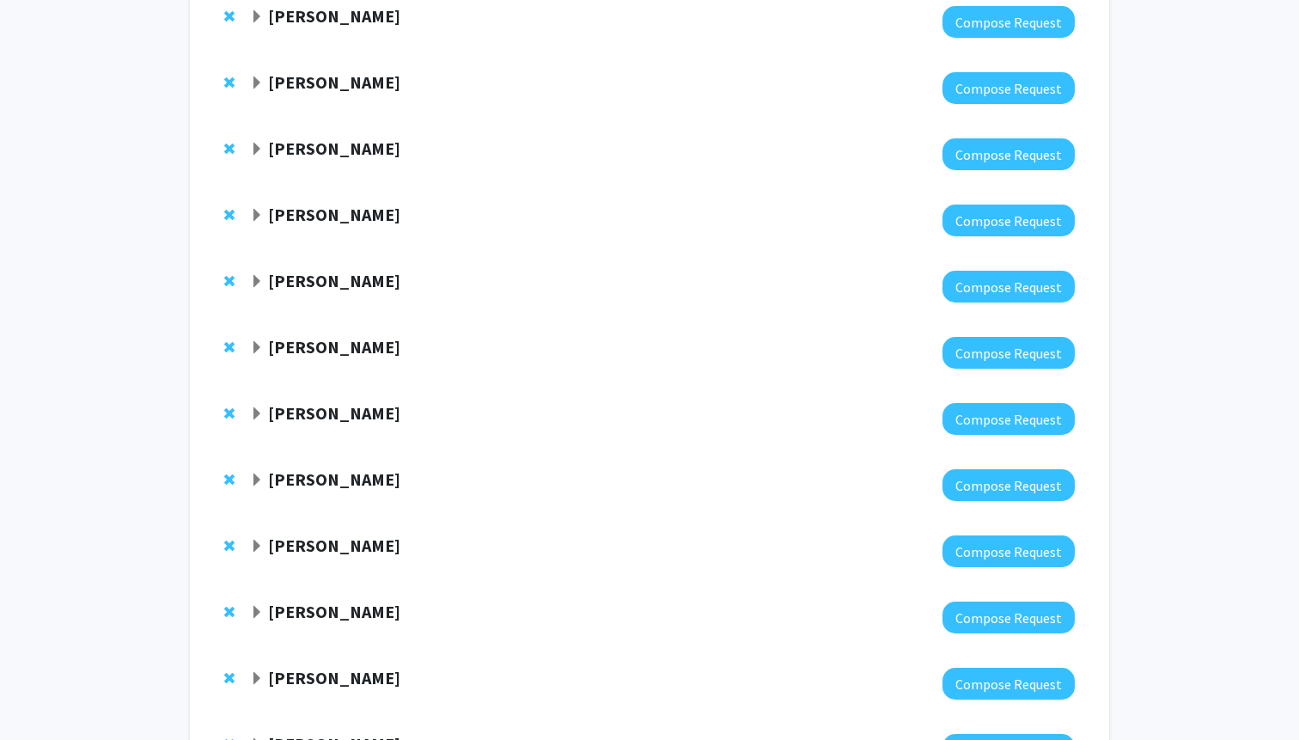
click at [254, 81] on span "Expand Karen Fleming Bookmark" at bounding box center [257, 83] width 14 height 14
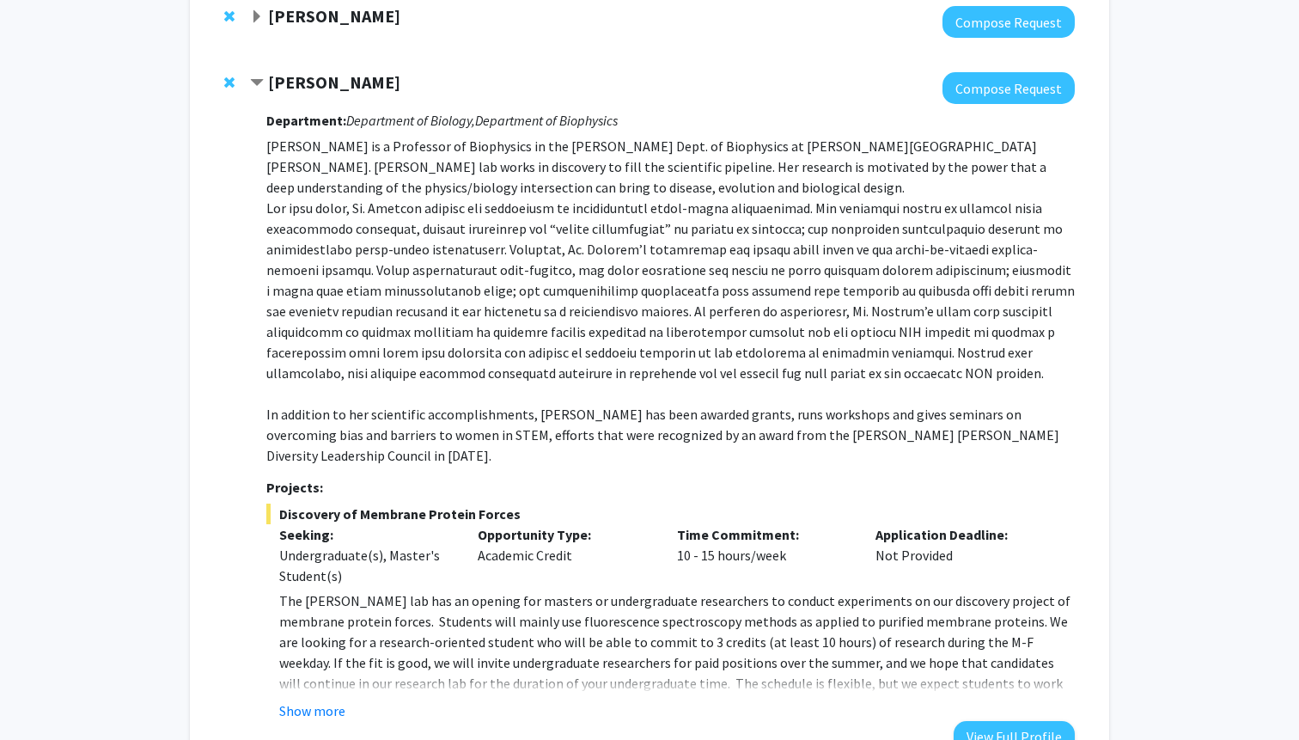
click at [223, 81] on div "[PERSON_NAME] Compose Request Department: Department of Biology, Department of …" at bounding box center [649, 412] width 885 height 714
click at [229, 81] on span "Remove Karen Fleming from bookmarks" at bounding box center [229, 83] width 10 height 14
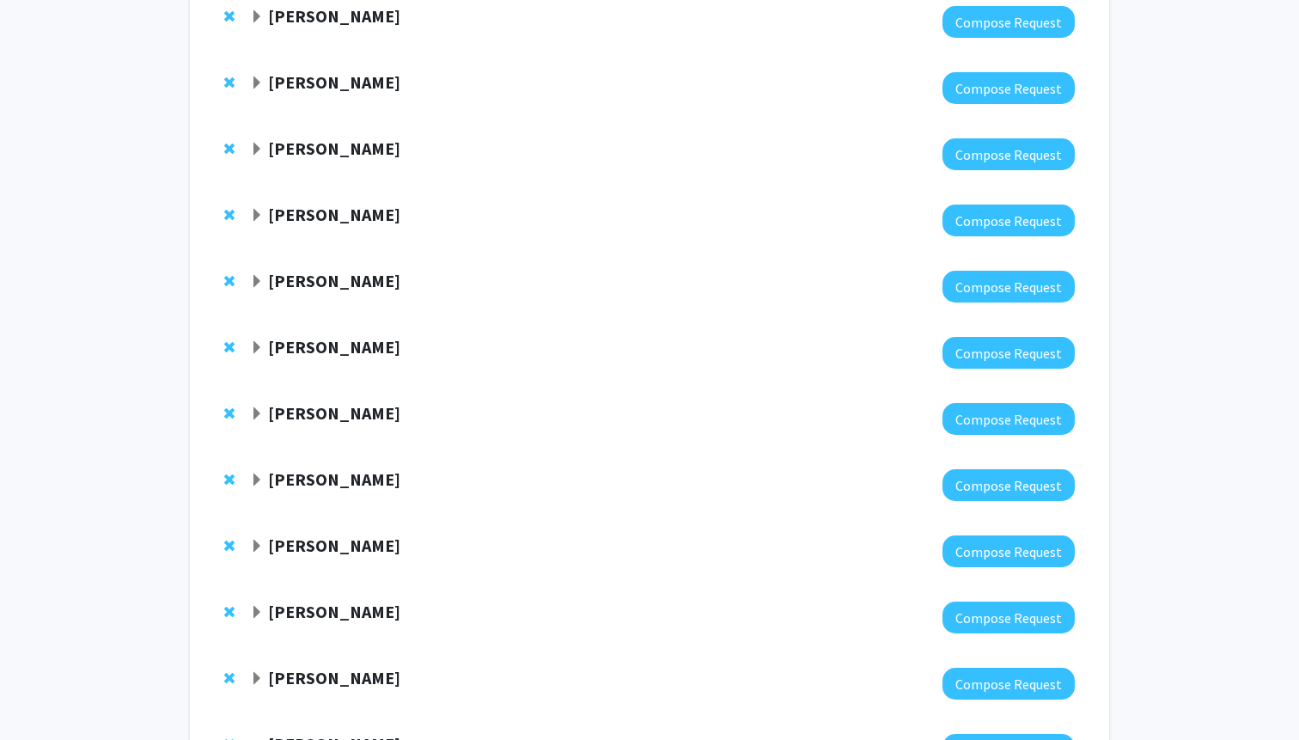
click at [261, 78] on span "Expand Lan Cheng Bookmark" at bounding box center [257, 83] width 14 height 14
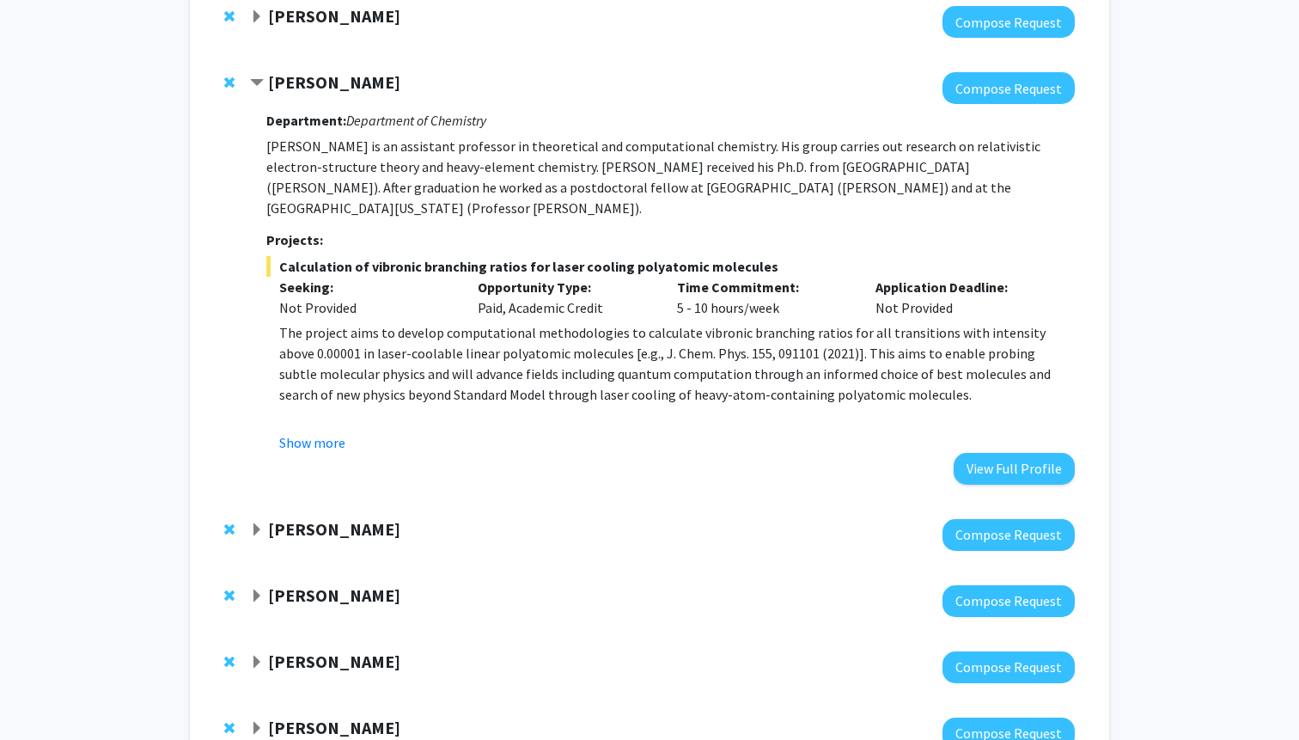
click at [259, 77] on span "Contract Lan Cheng Bookmark" at bounding box center [257, 83] width 14 height 14
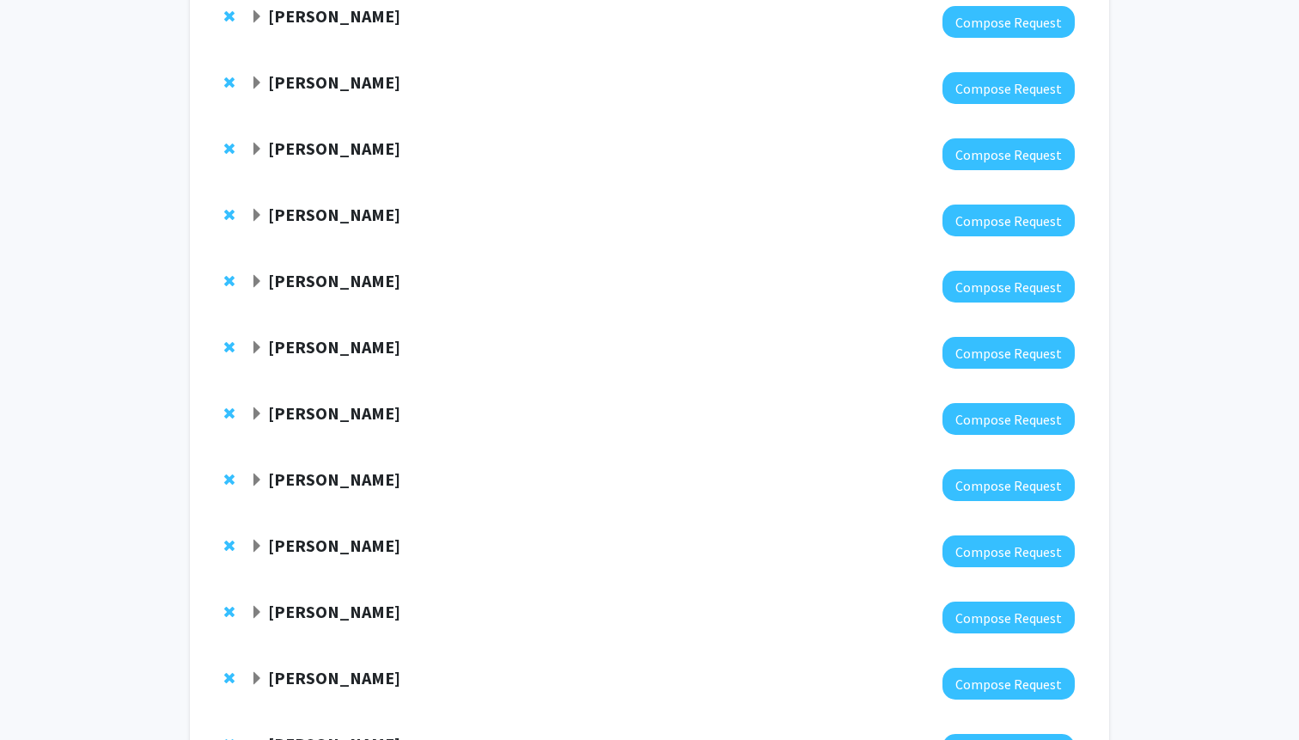
click at [223, 76] on div "[PERSON_NAME] Compose Request" at bounding box center [649, 88] width 885 height 66
click at [225, 80] on span "Remove Lan Cheng from bookmarks" at bounding box center [229, 83] width 10 height 14
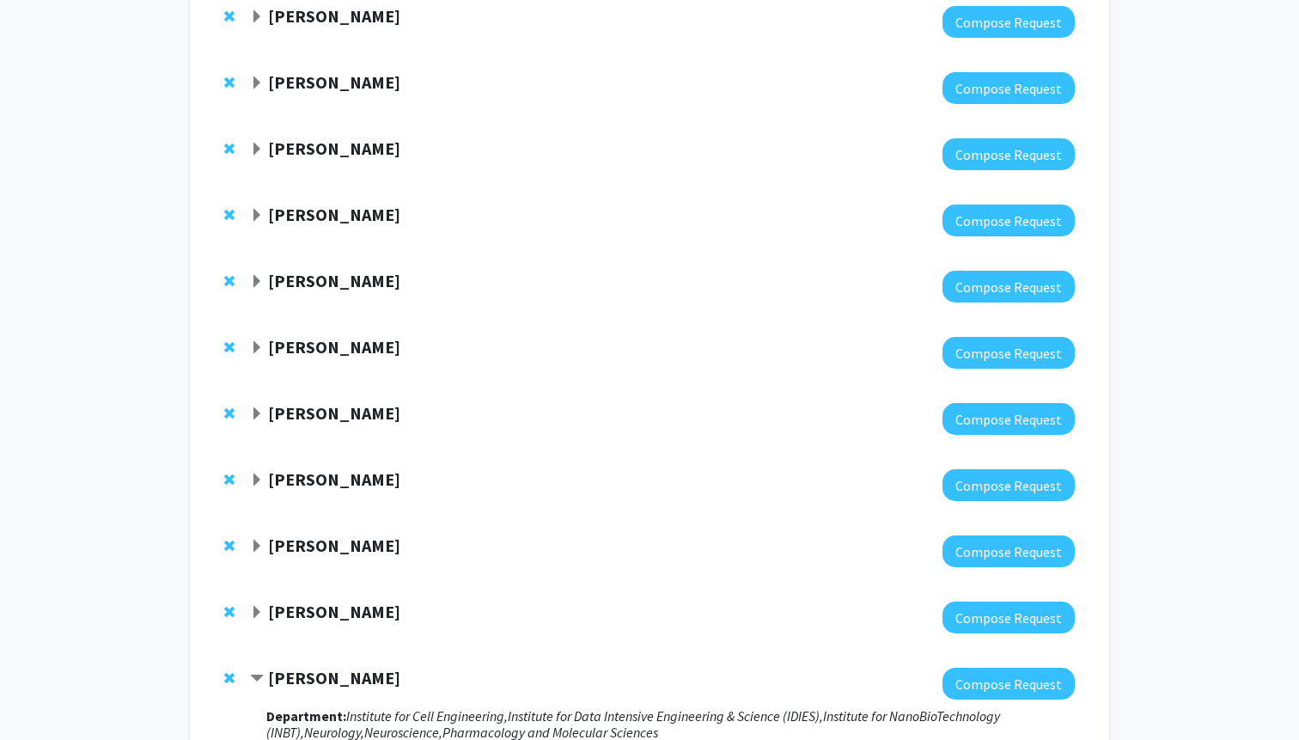
click at [256, 81] on span "Expand Raj Mukherjee Bookmark" at bounding box center [257, 83] width 14 height 14
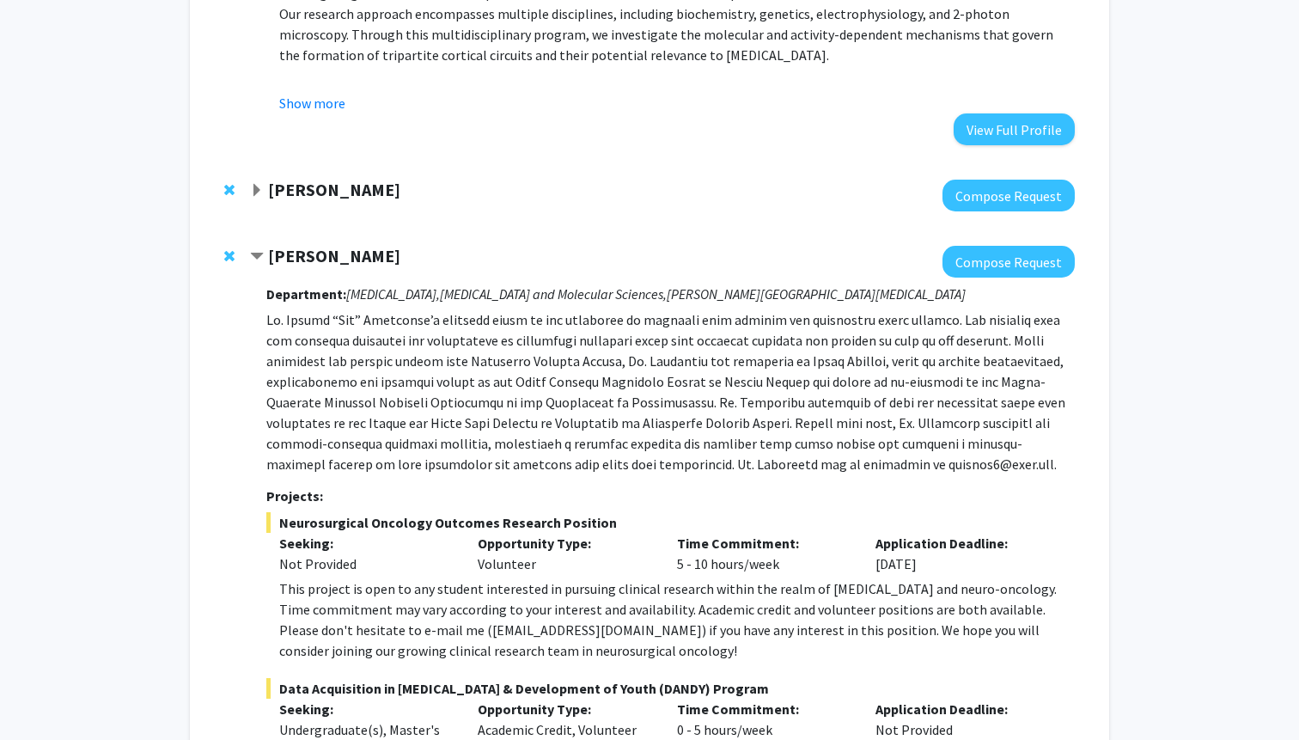
scroll to position [816, 0]
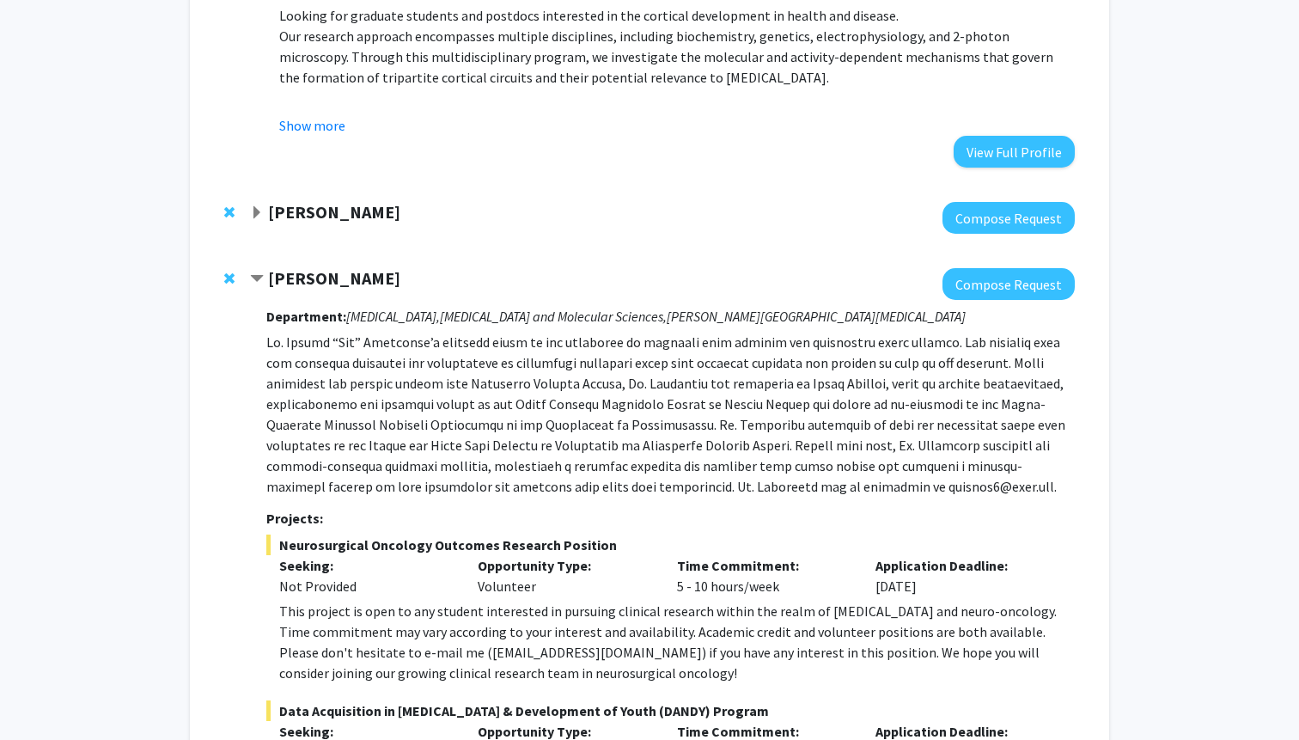
click at [258, 275] on span "Contract Raj Mukherjee Bookmark" at bounding box center [257, 279] width 14 height 14
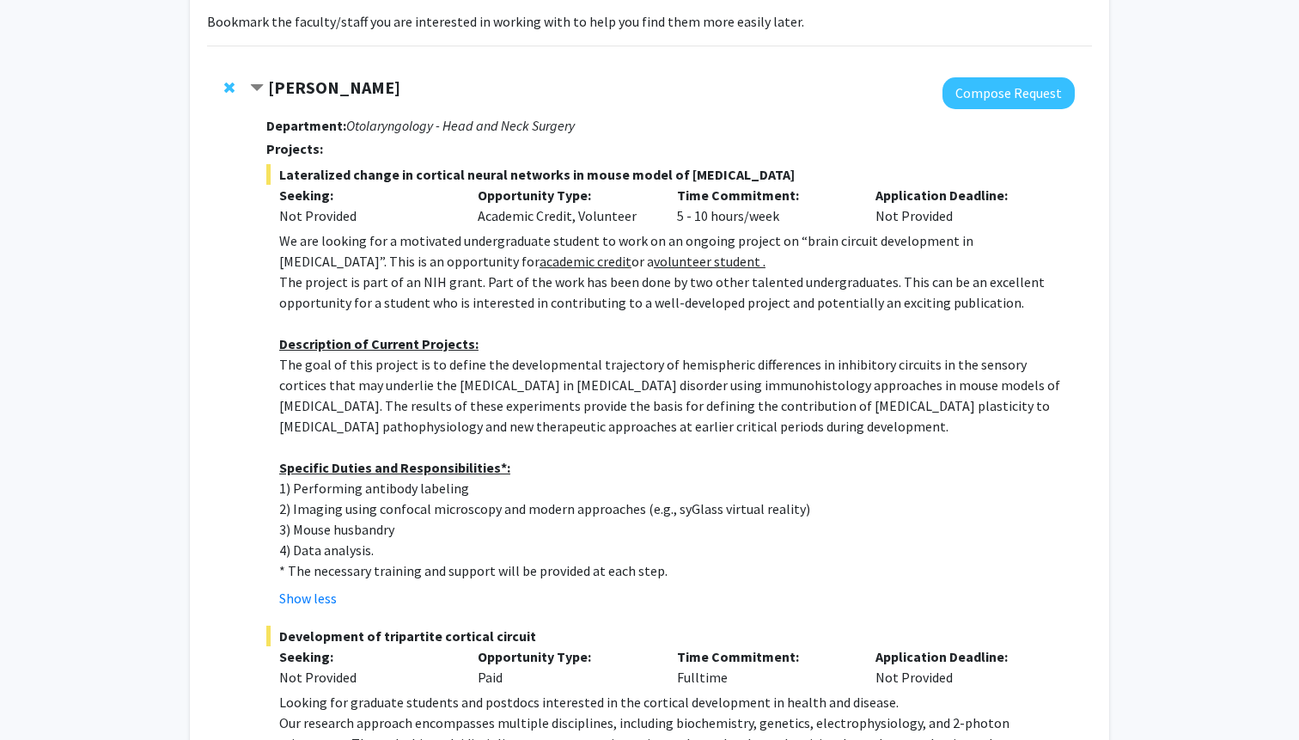
scroll to position [30, 0]
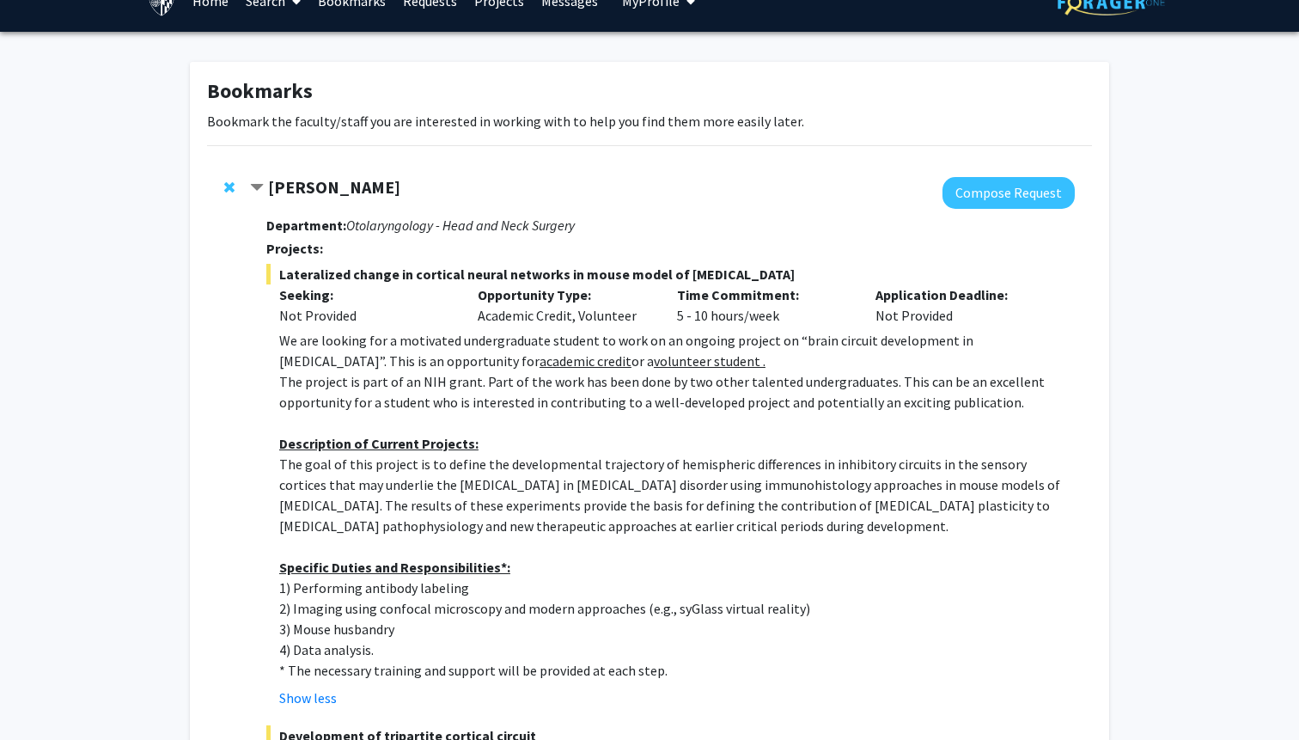
click at [251, 182] on span "Contract Tara Deemyad Bookmark" at bounding box center [257, 188] width 14 height 14
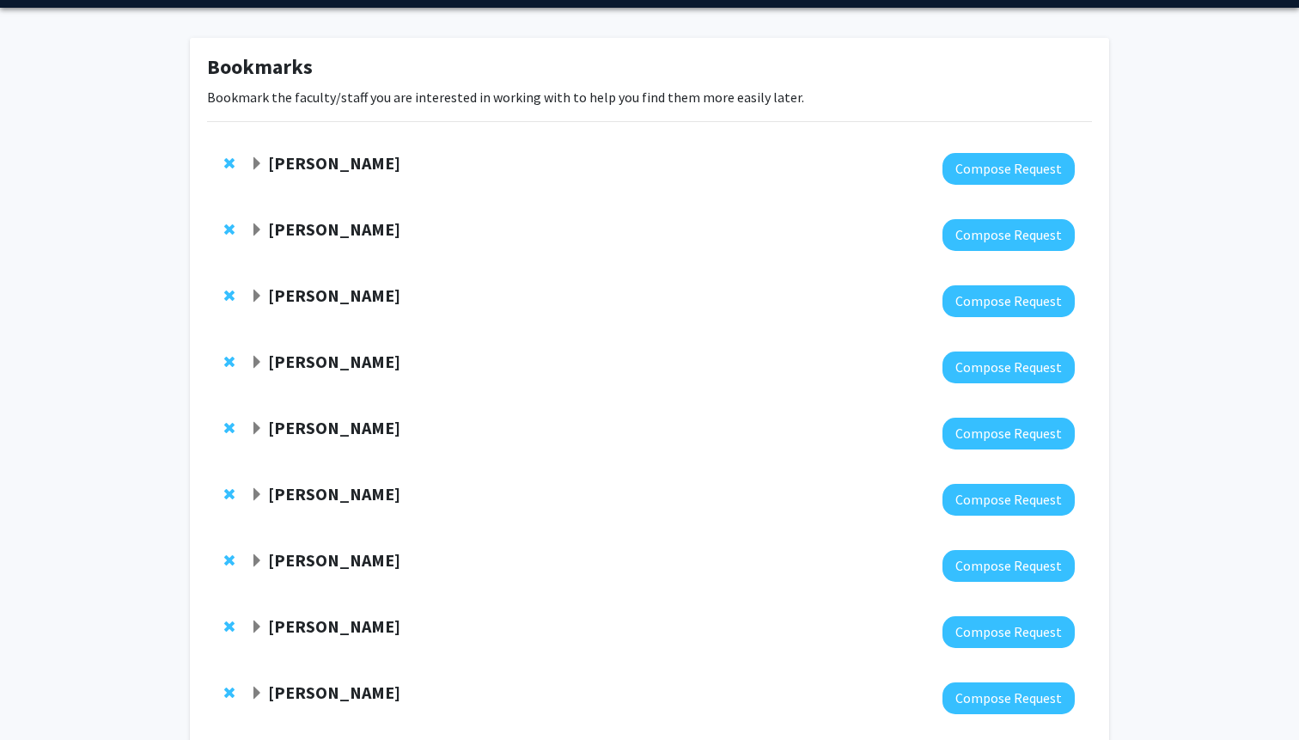
scroll to position [0, 0]
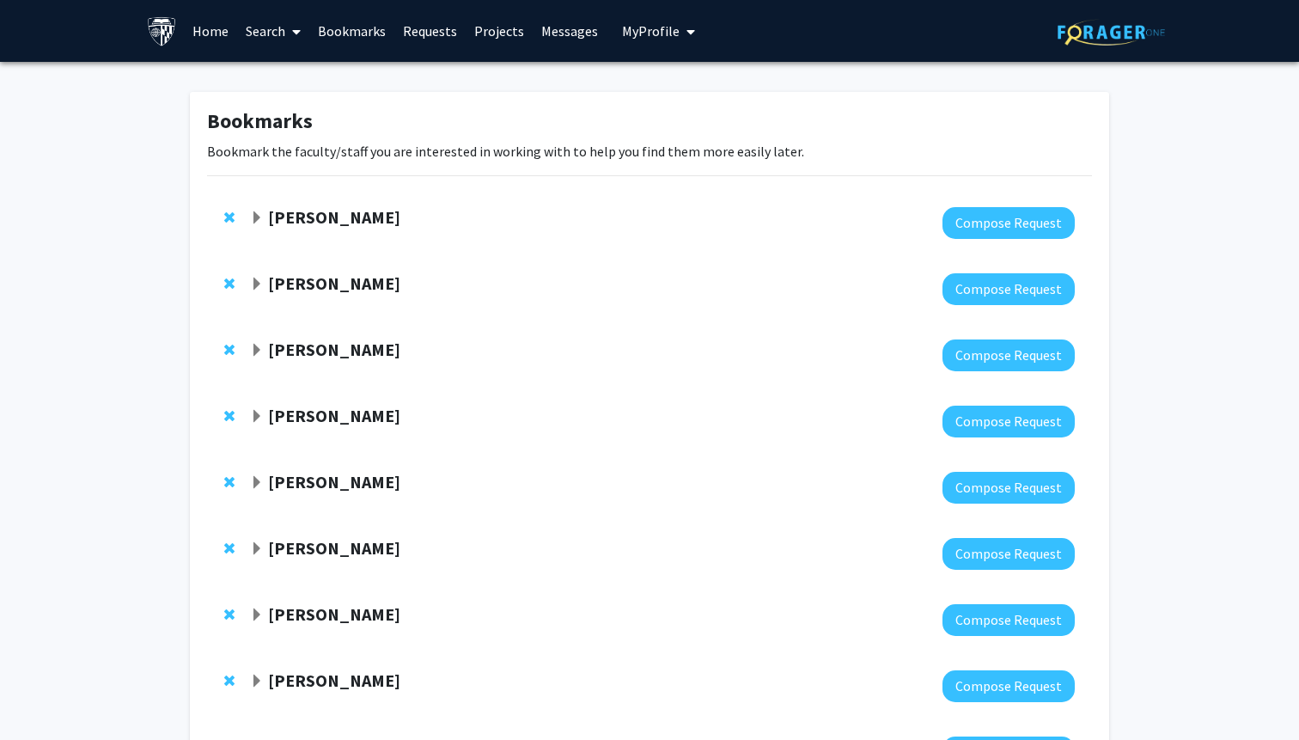
click at [254, 211] on span "Expand Tara Deemyad Bookmark" at bounding box center [257, 218] width 14 height 14
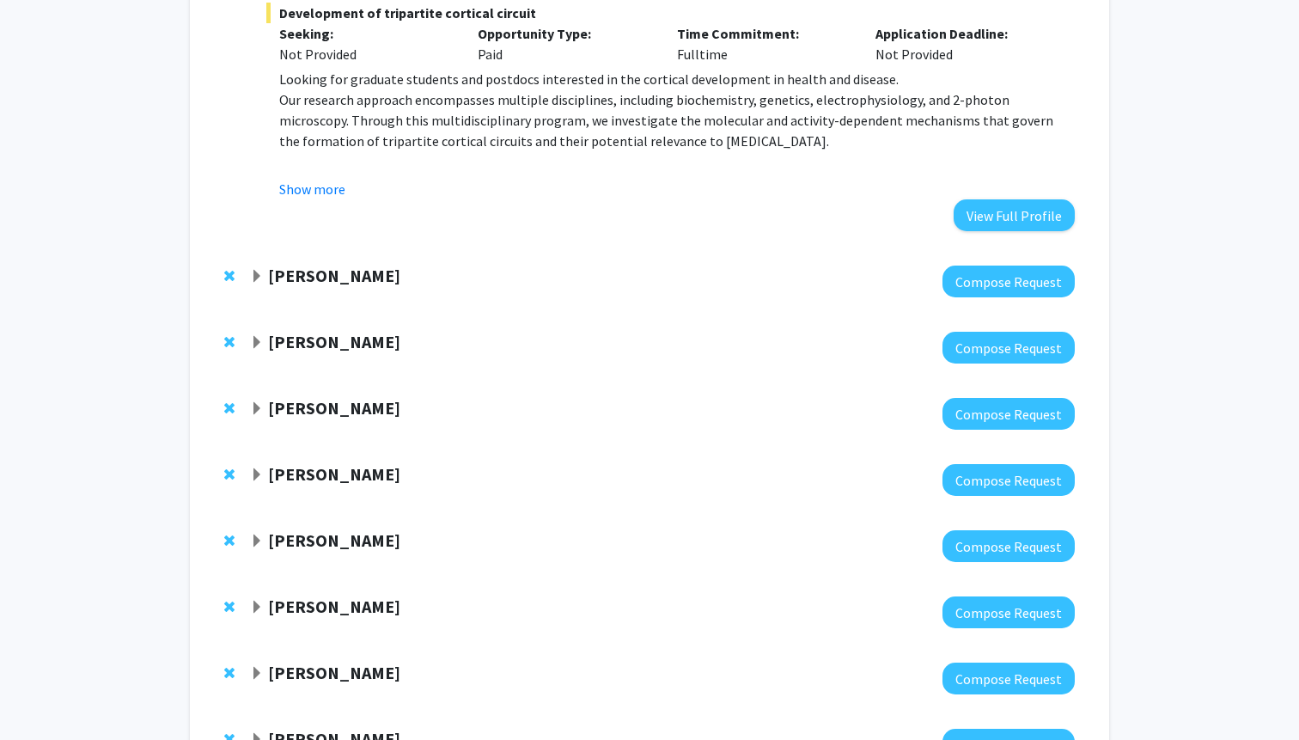
scroll to position [509, 0]
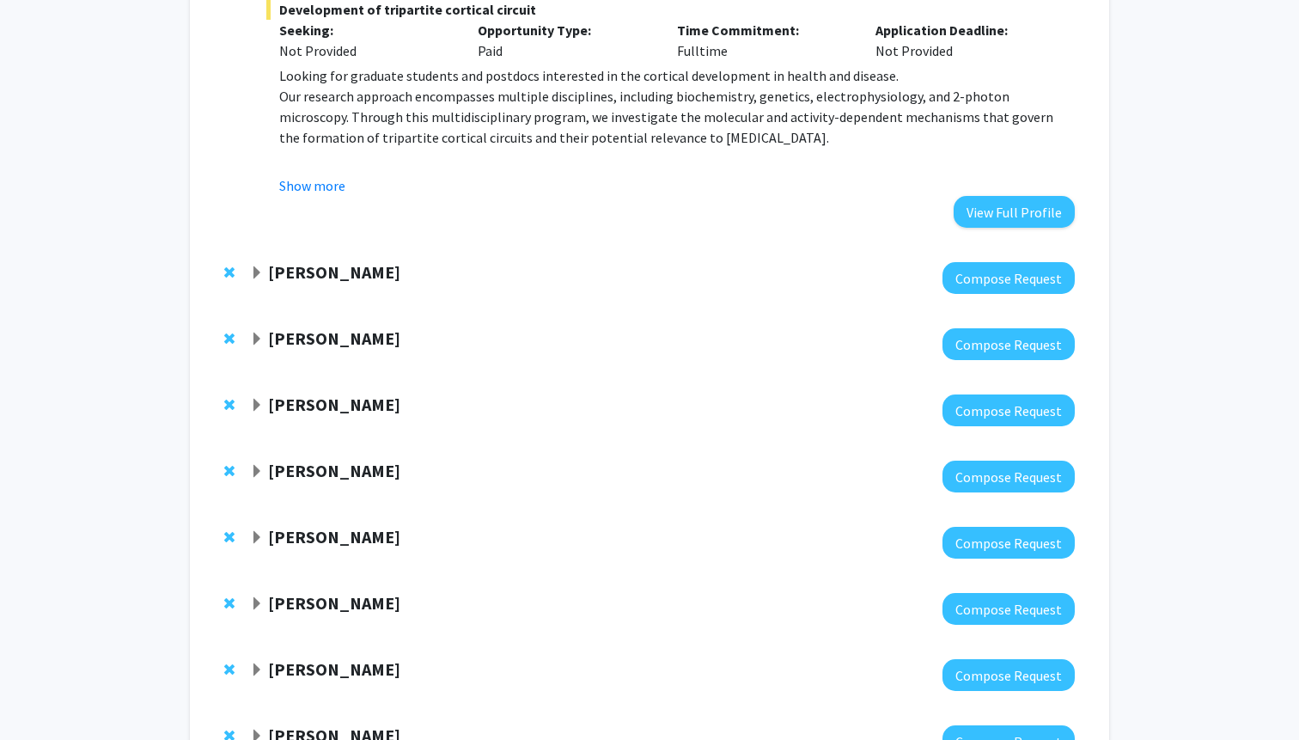
click at [252, 339] on span "Expand Raj Mukherjee Bookmark" at bounding box center [257, 340] width 14 height 14
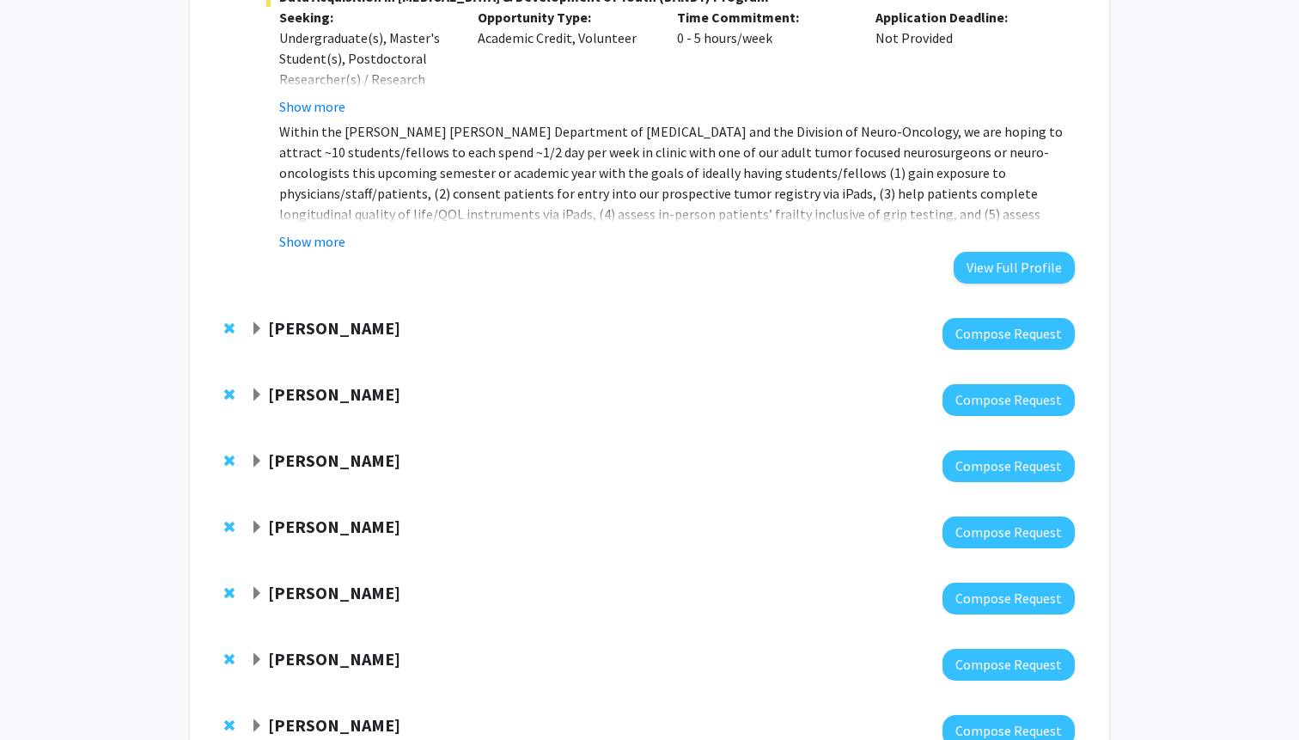
scroll to position [1303, 0]
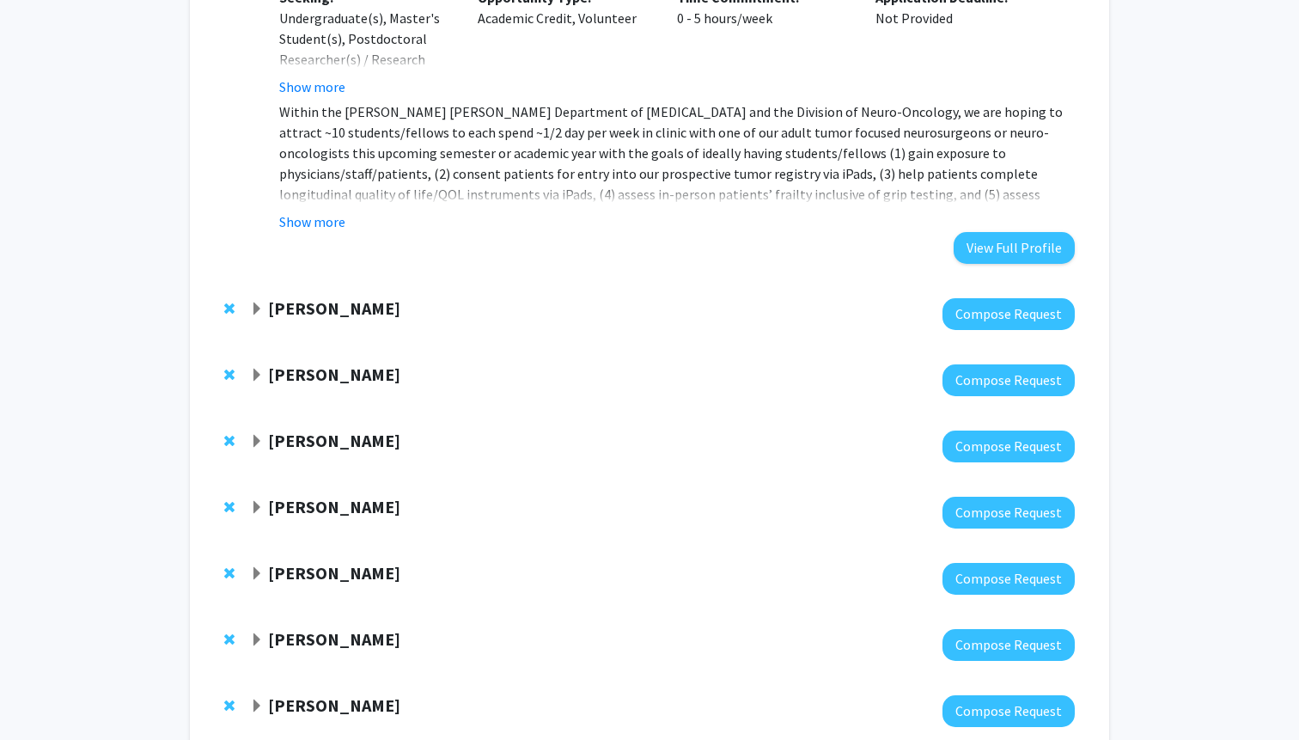
click at [257, 309] on span "Expand Amir Kashani Bookmark" at bounding box center [257, 309] width 14 height 14
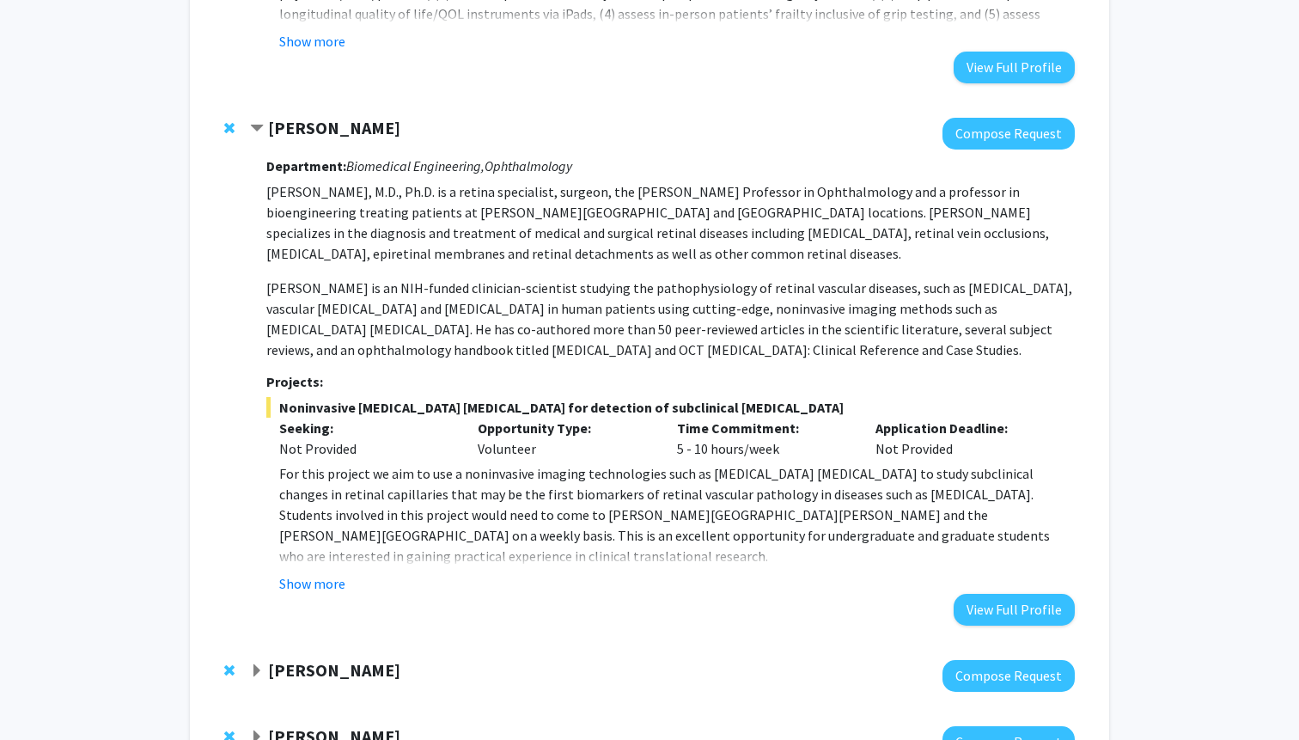
scroll to position [1485, 0]
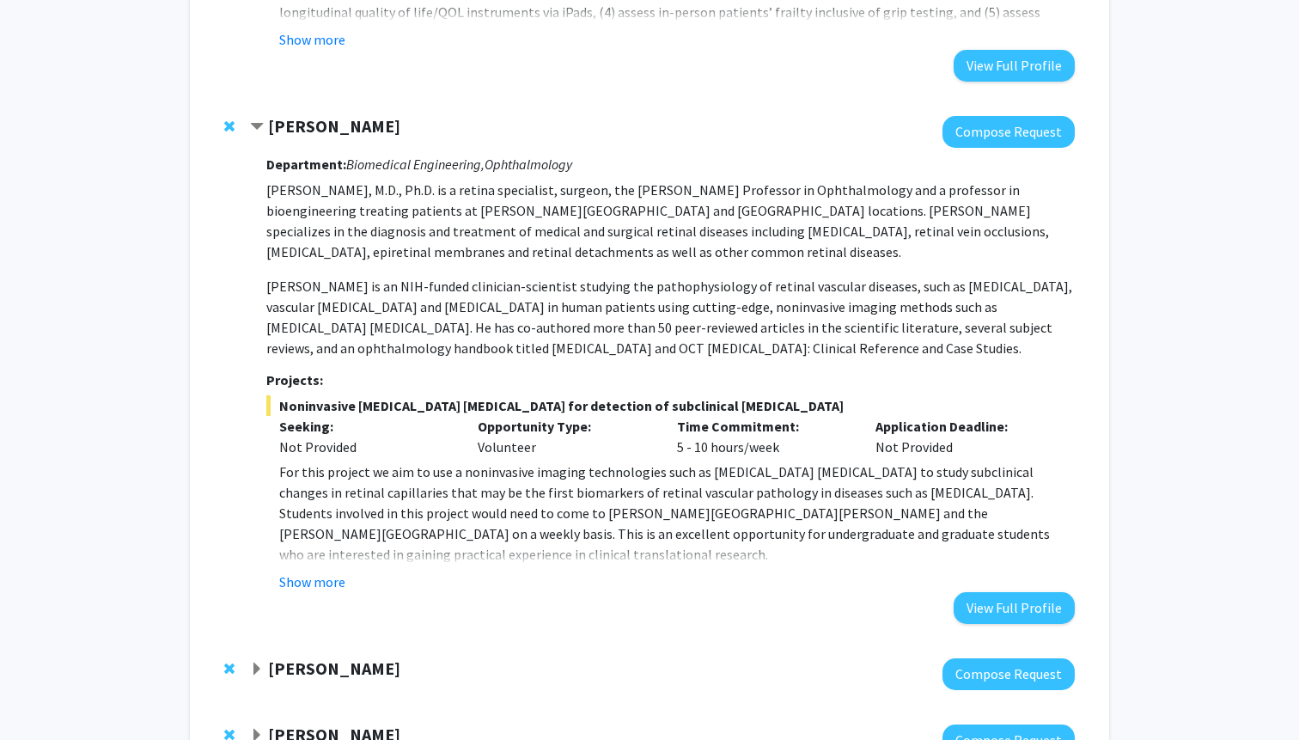
click at [229, 130] on span "Remove Amir Kashani from bookmarks" at bounding box center [229, 126] width 10 height 14
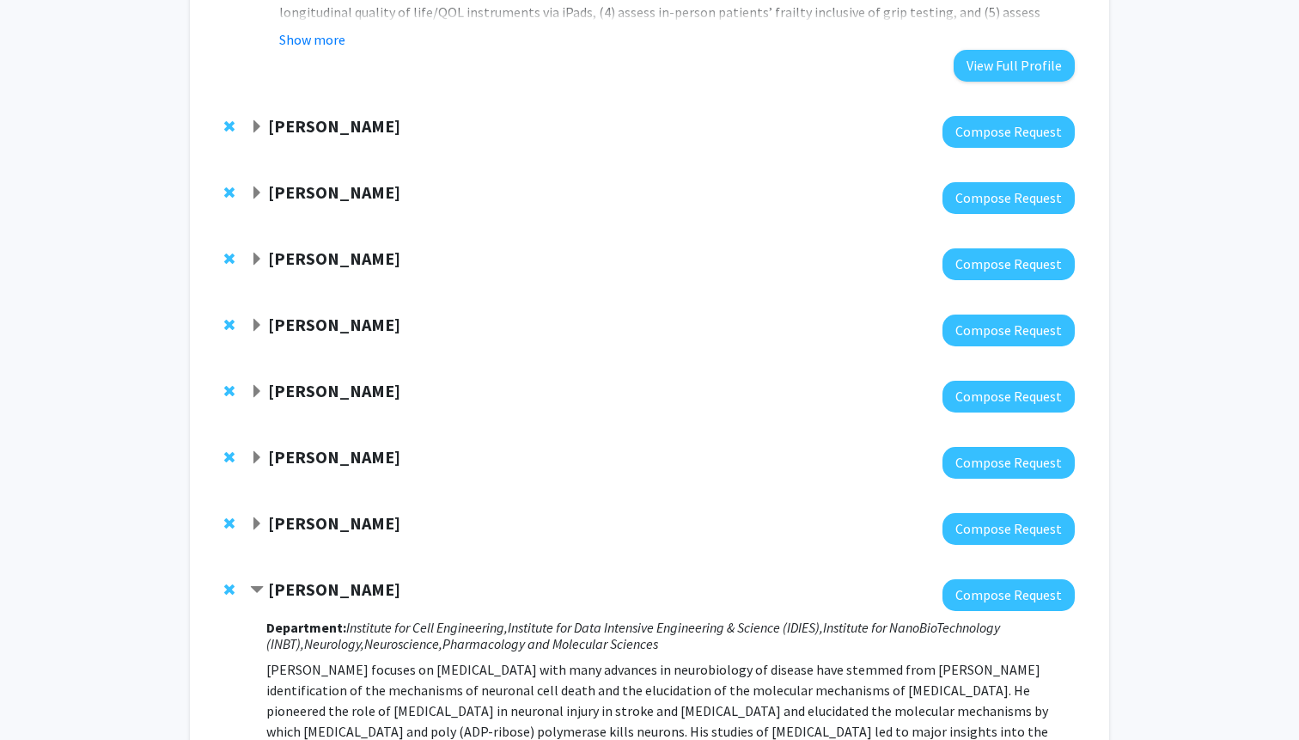
click at [270, 128] on strong "[PERSON_NAME]" at bounding box center [334, 125] width 132 height 21
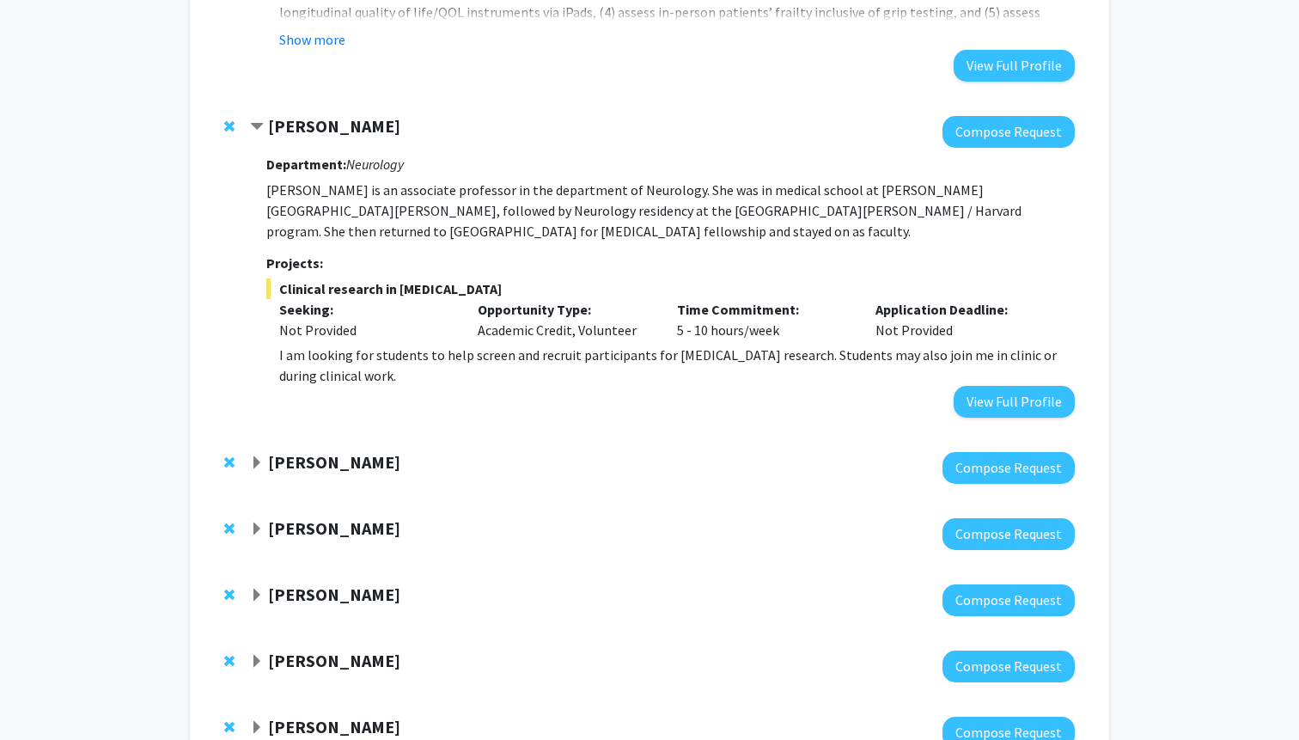
click at [269, 130] on strong "[PERSON_NAME]" at bounding box center [334, 125] width 132 height 21
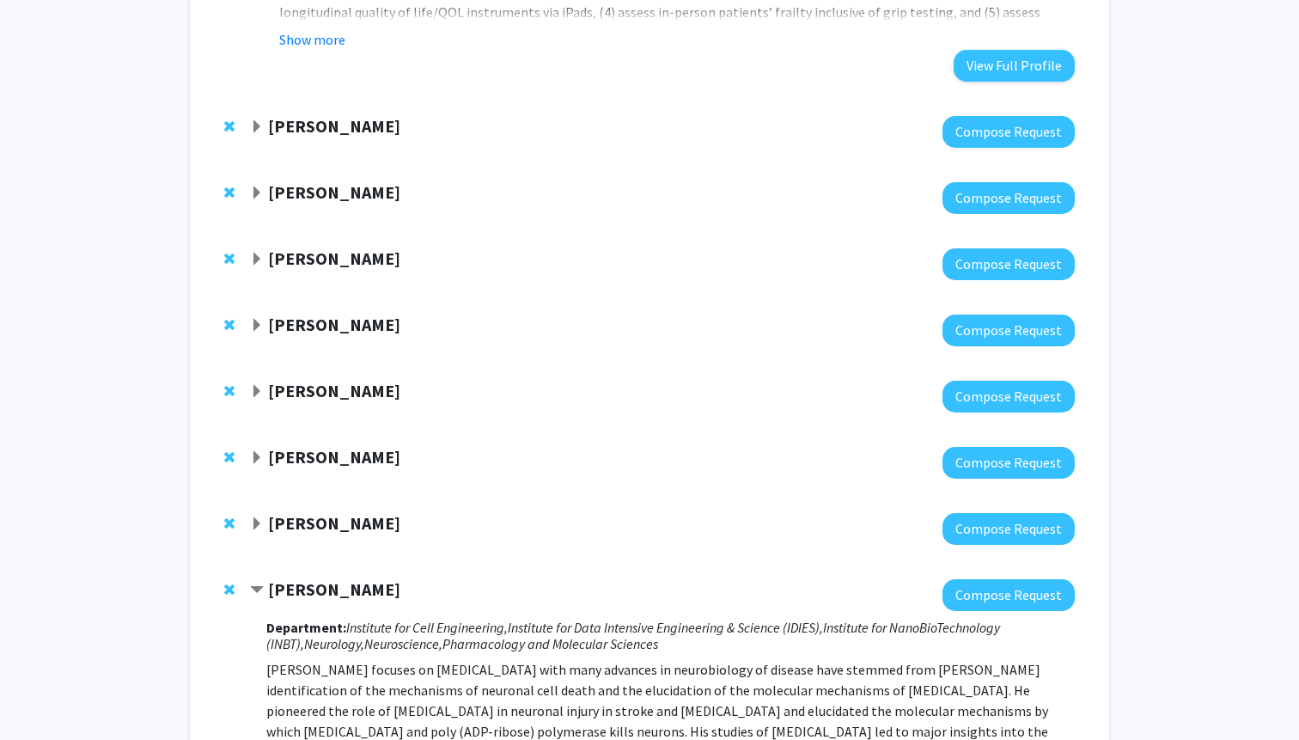
click at [233, 128] on span "Remove Emily Johnson from bookmarks" at bounding box center [229, 126] width 10 height 14
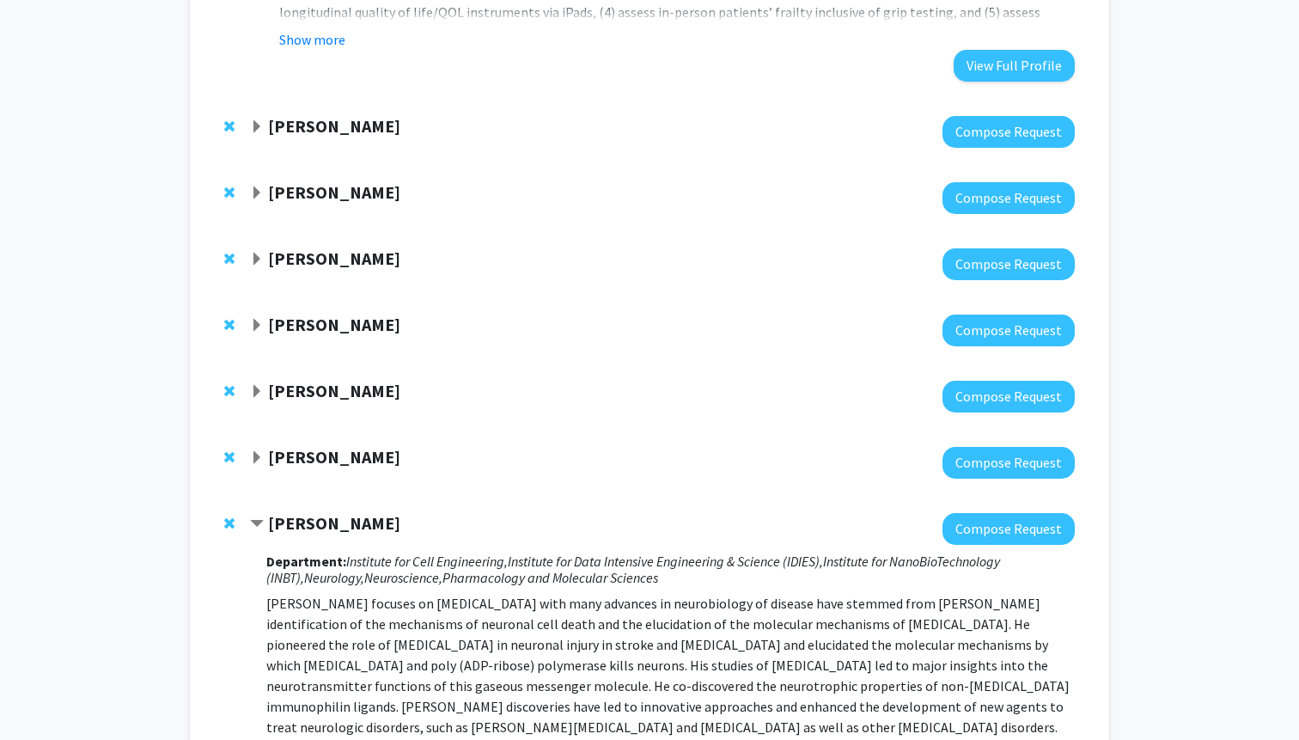
click at [249, 119] on div "[PERSON_NAME] Compose Request" at bounding box center [649, 132] width 885 height 66
click at [256, 125] on span "Expand Jun Hua Bookmark" at bounding box center [257, 127] width 14 height 14
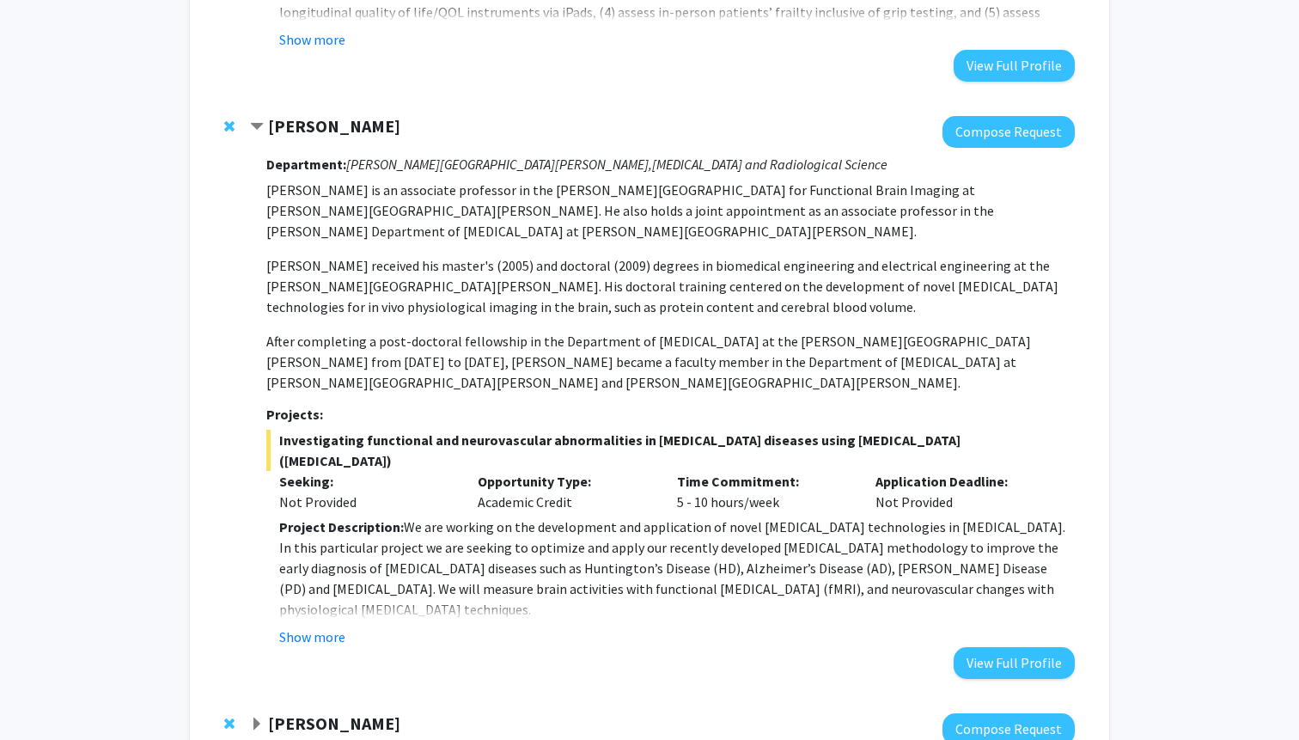
click at [256, 122] on span "Contract Jun Hua Bookmark" at bounding box center [257, 127] width 14 height 14
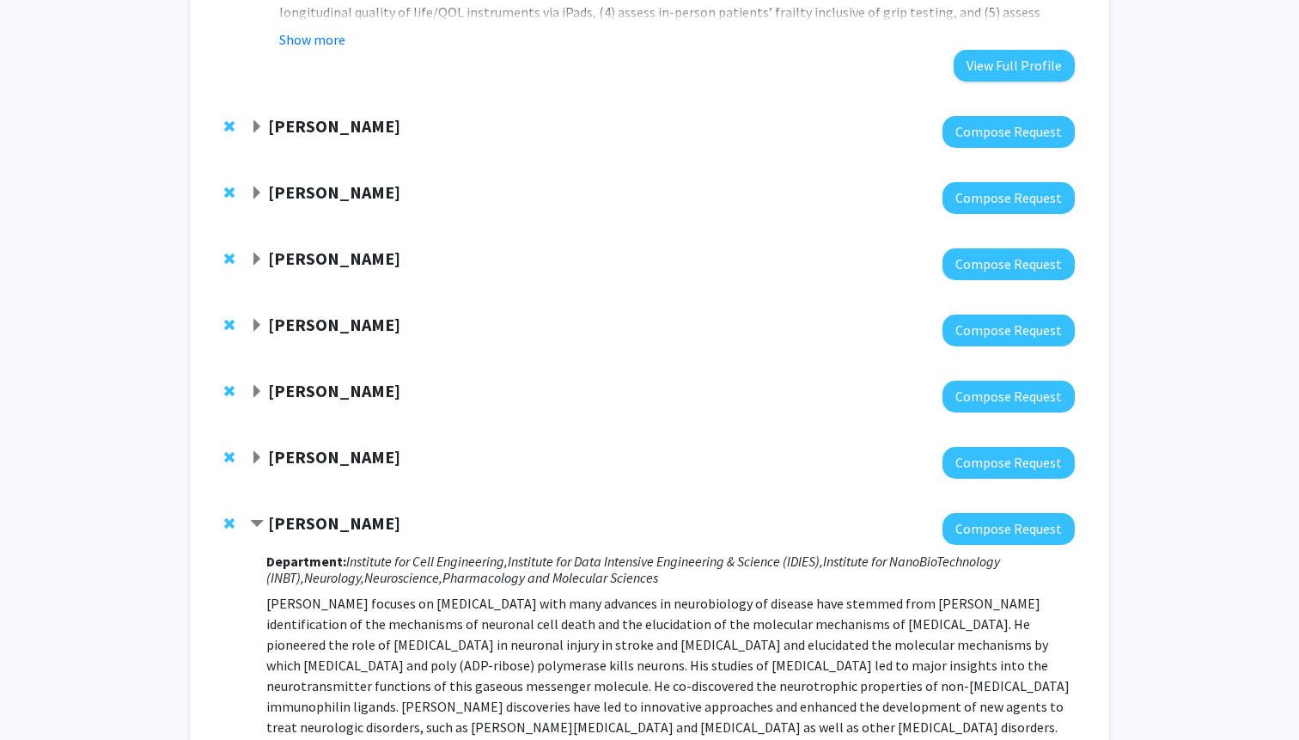
click at [251, 126] on span "Expand Jun Hua Bookmark" at bounding box center [257, 127] width 14 height 14
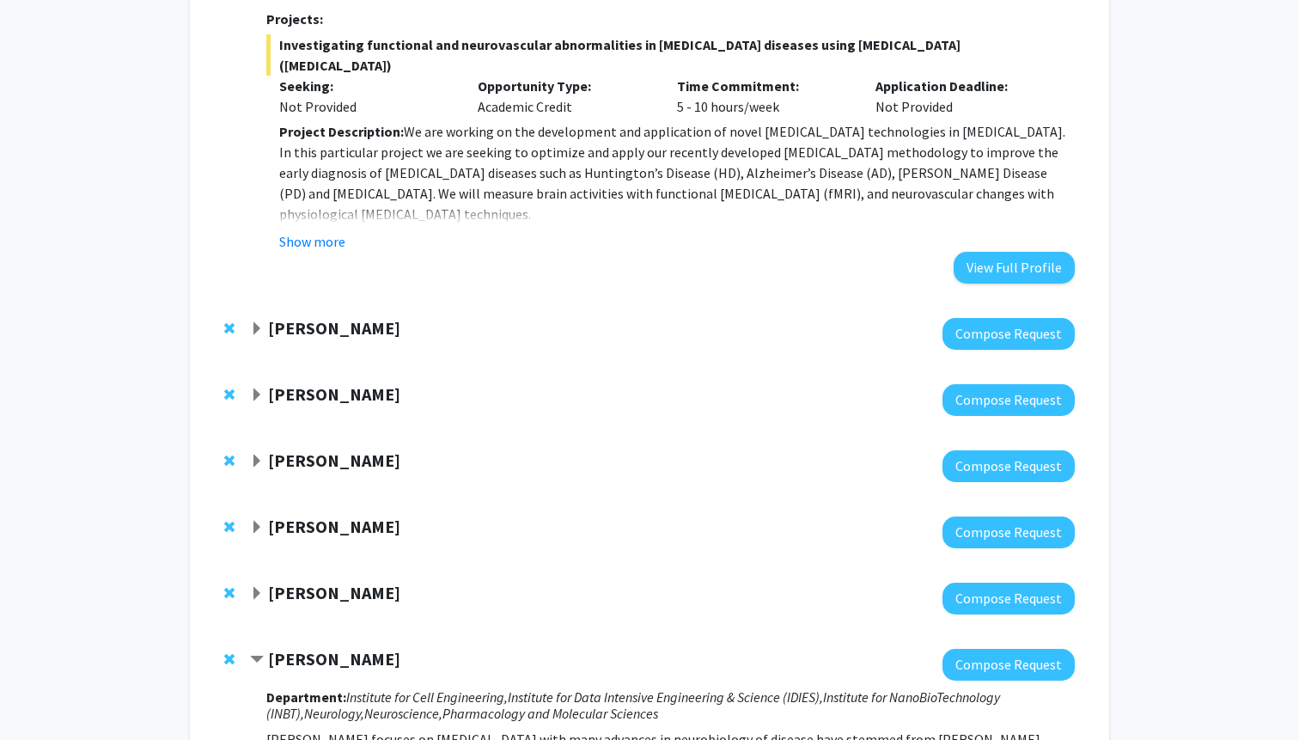
scroll to position [1873, 0]
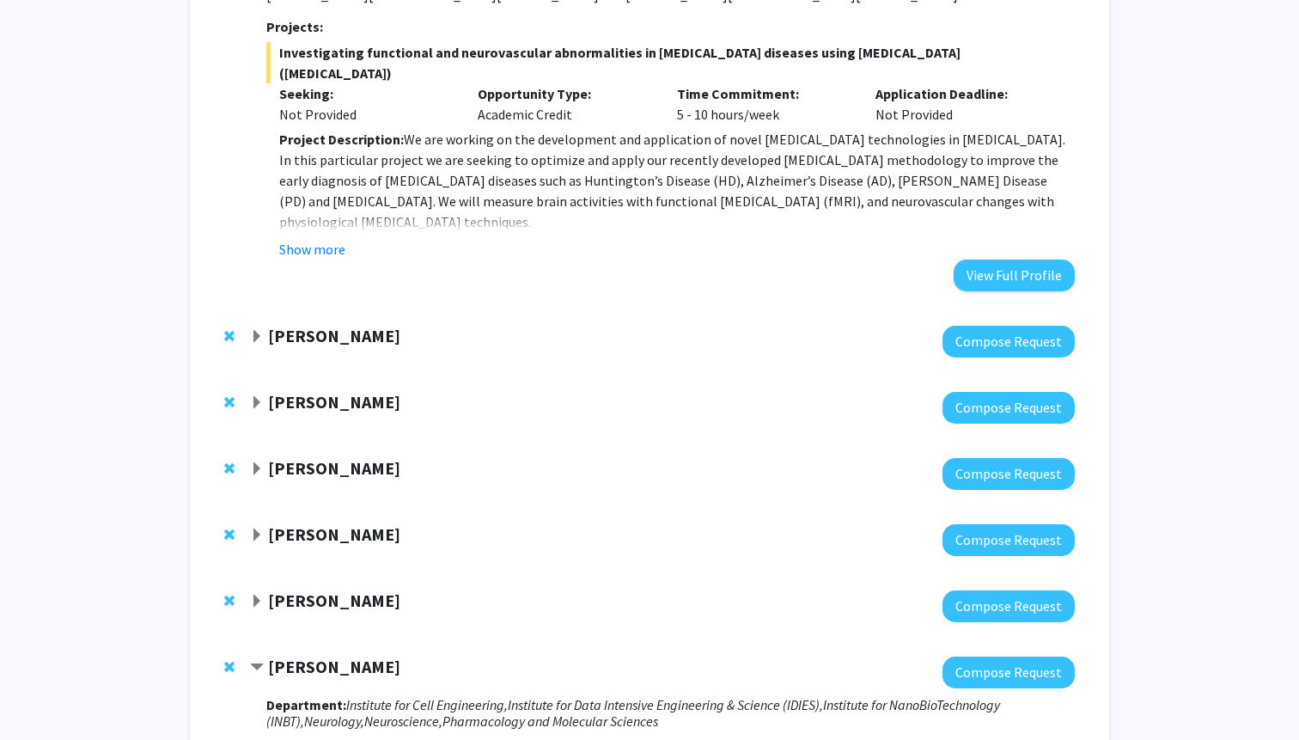
click at [284, 325] on strong "[PERSON_NAME]" at bounding box center [334, 335] width 132 height 21
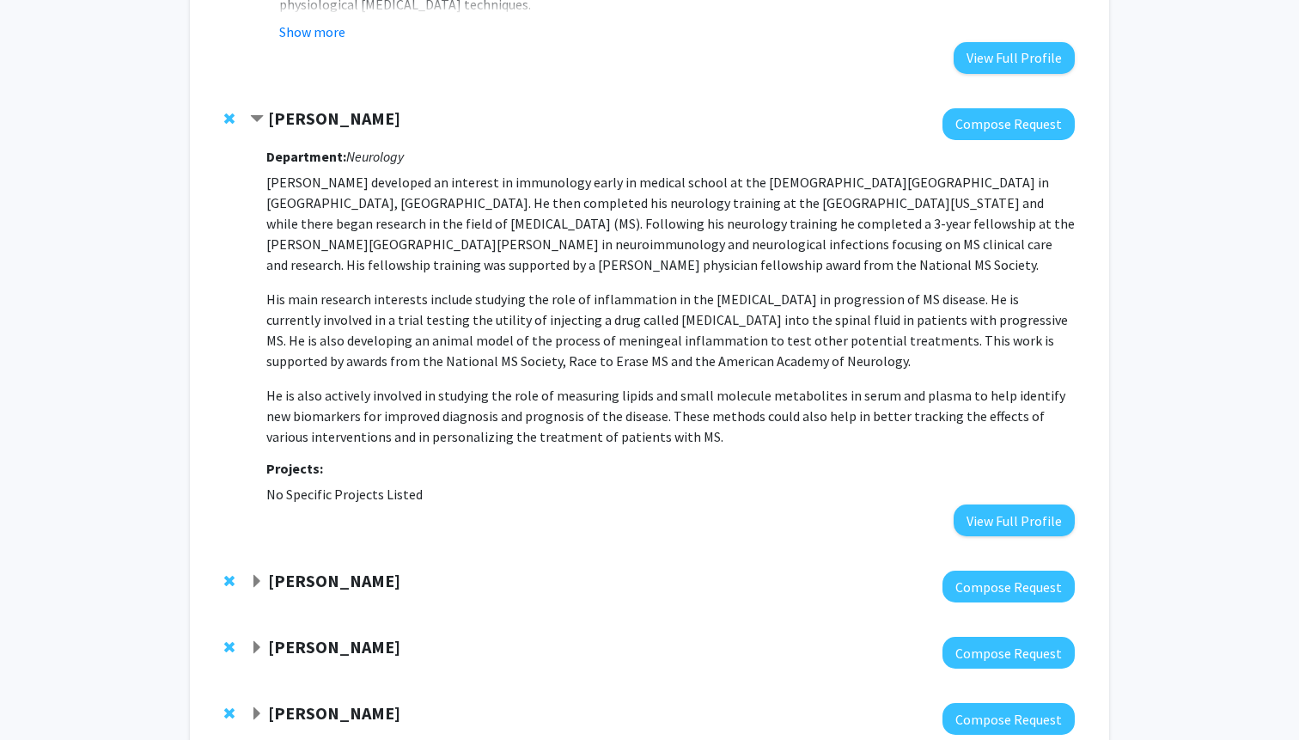
scroll to position [2092, 0]
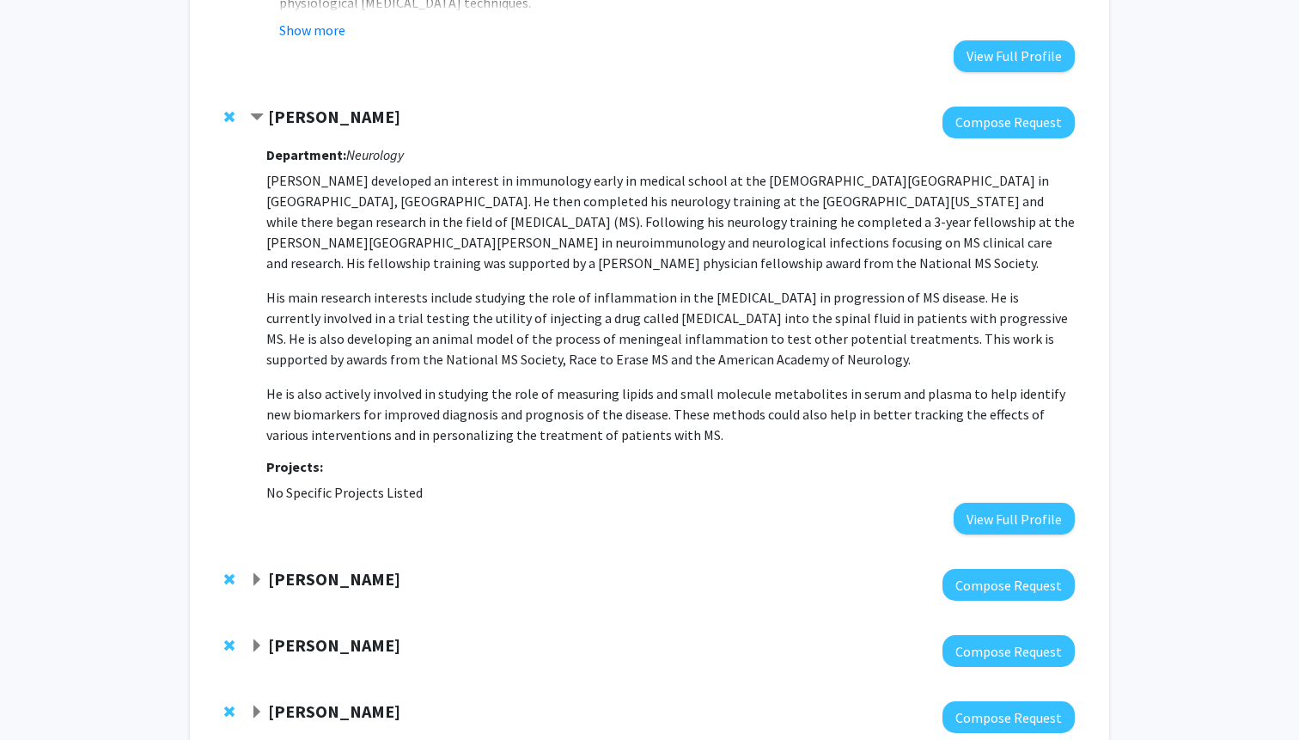
click at [376, 568] on strong "[PERSON_NAME]" at bounding box center [334, 578] width 132 height 21
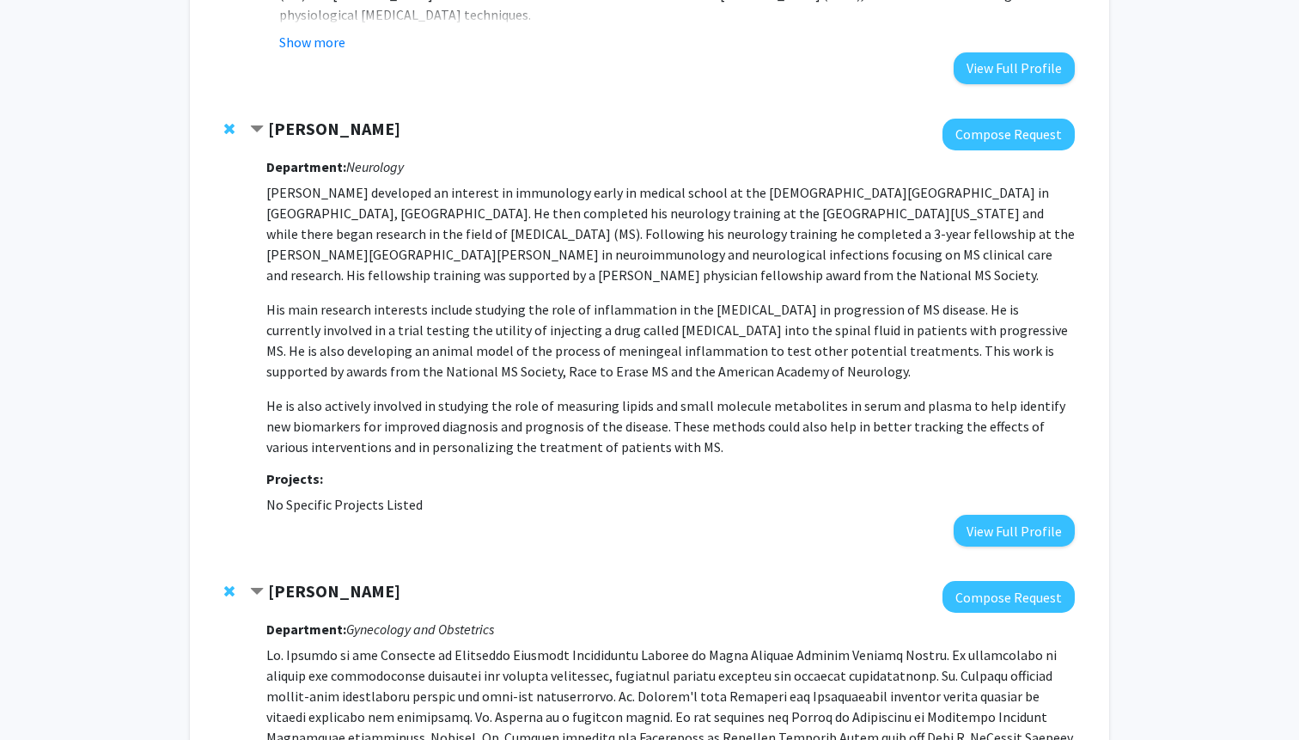
scroll to position [2035, 0]
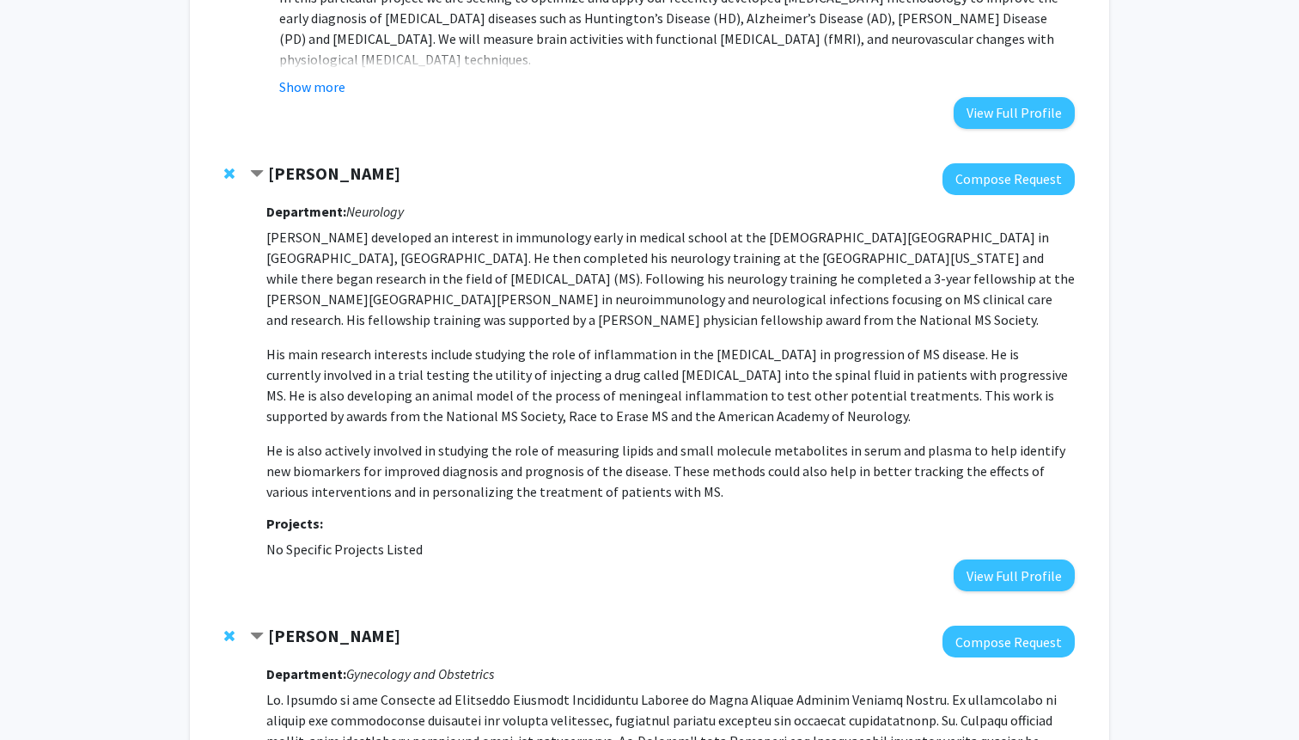
click at [291, 162] on strong "[PERSON_NAME]" at bounding box center [334, 172] width 132 height 21
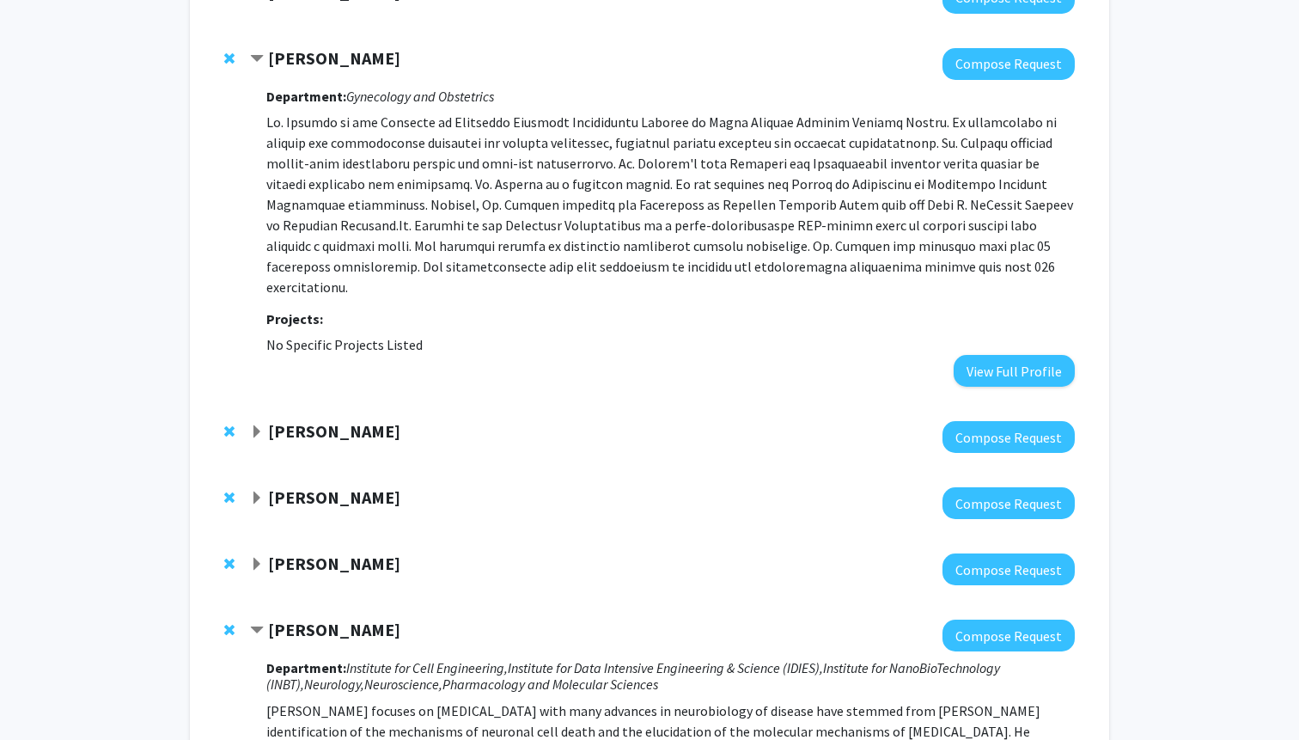
scroll to position [2253, 0]
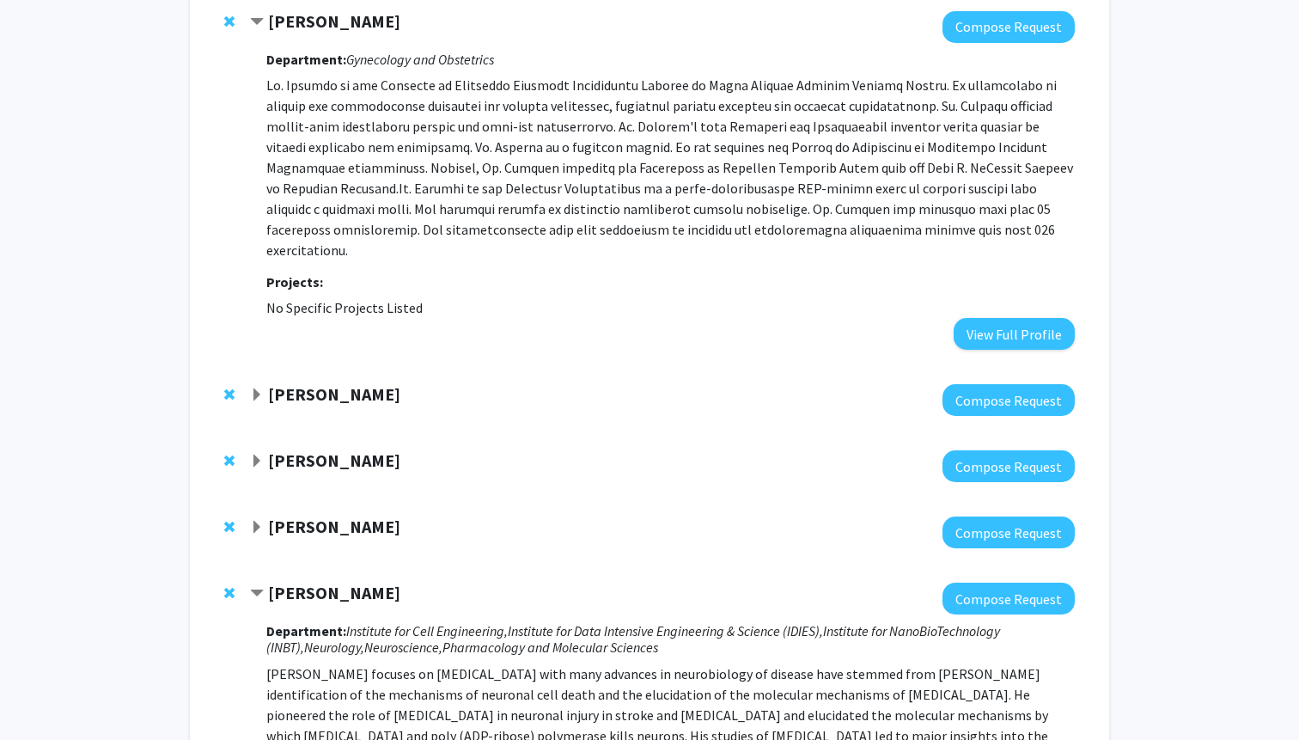
click at [349, 383] on strong "[PERSON_NAME]" at bounding box center [334, 393] width 132 height 21
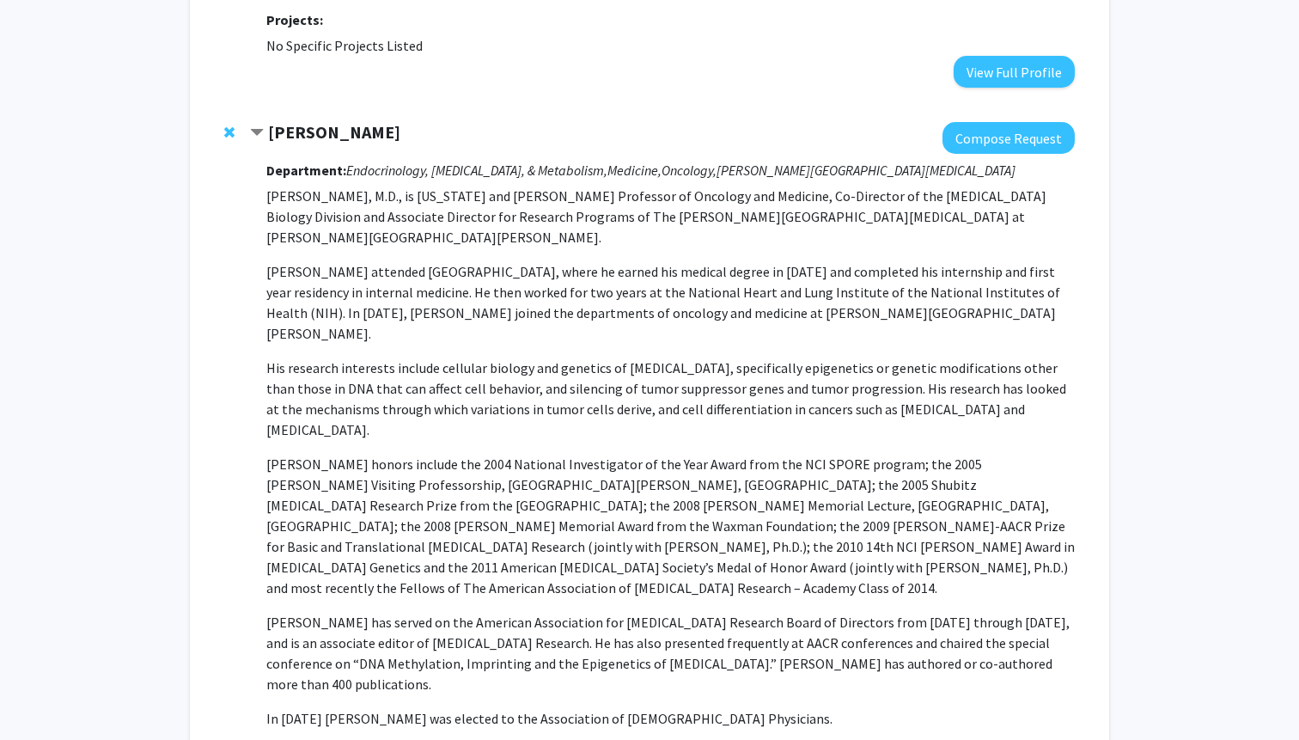
scroll to position [2517, 0]
click at [255, 125] on span "Contract Stephen Baylin Bookmark" at bounding box center [257, 132] width 14 height 14
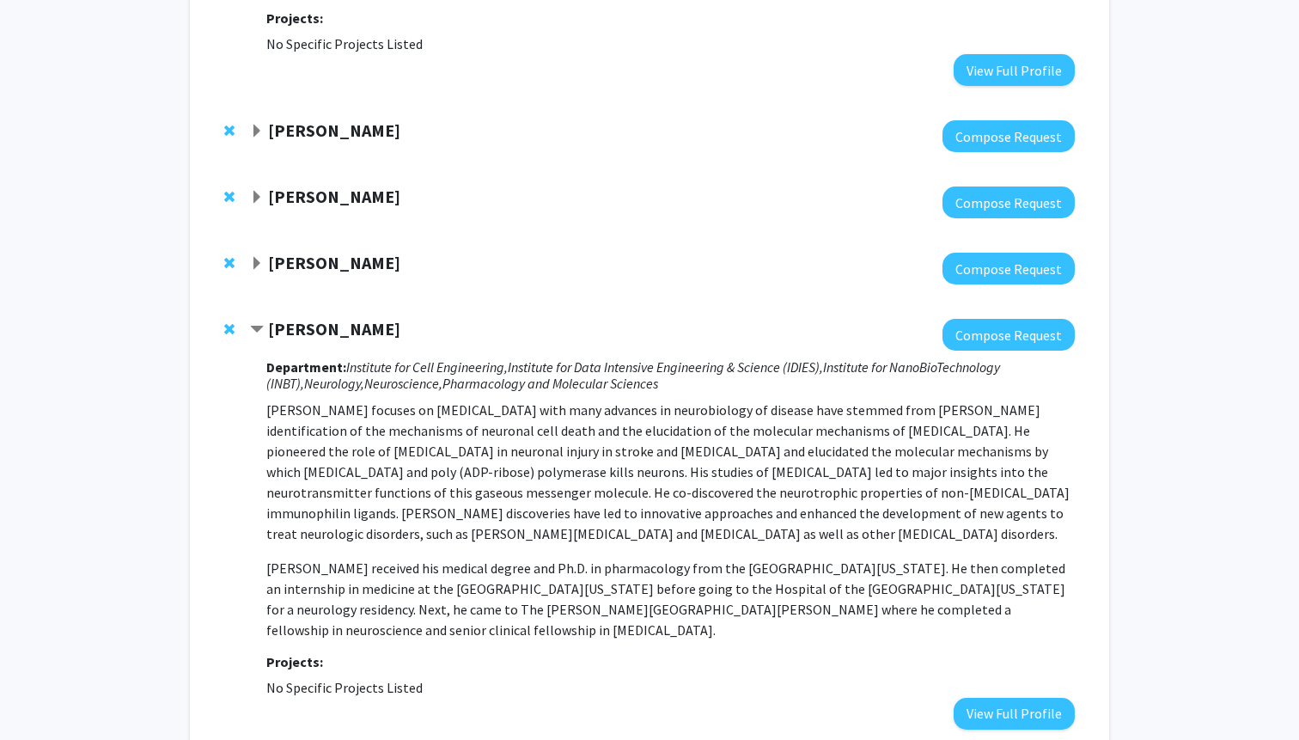
click at [268, 186] on strong "[PERSON_NAME]" at bounding box center [334, 196] width 132 height 21
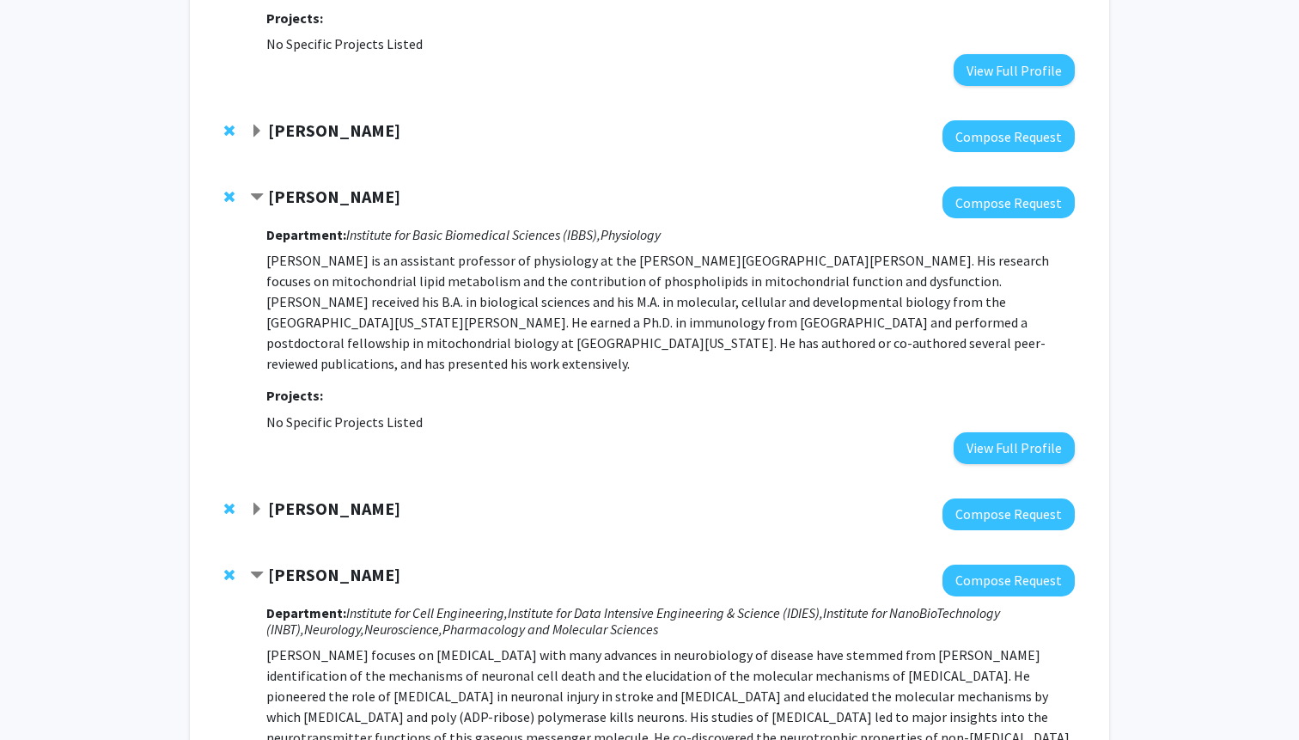
click at [229, 190] on span "Remove Steven Claypool from bookmarks" at bounding box center [229, 197] width 10 height 14
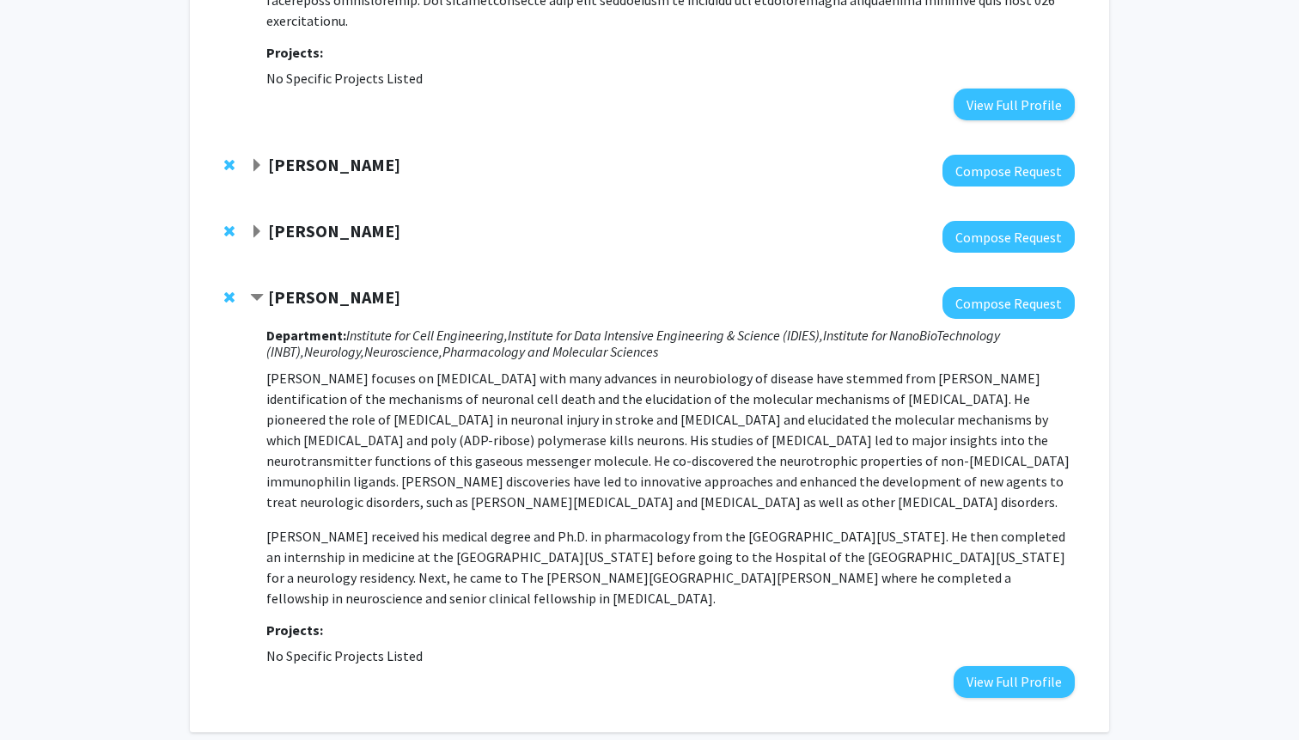
click at [252, 159] on span "Expand Stephen Baylin Bookmark" at bounding box center [257, 166] width 14 height 14
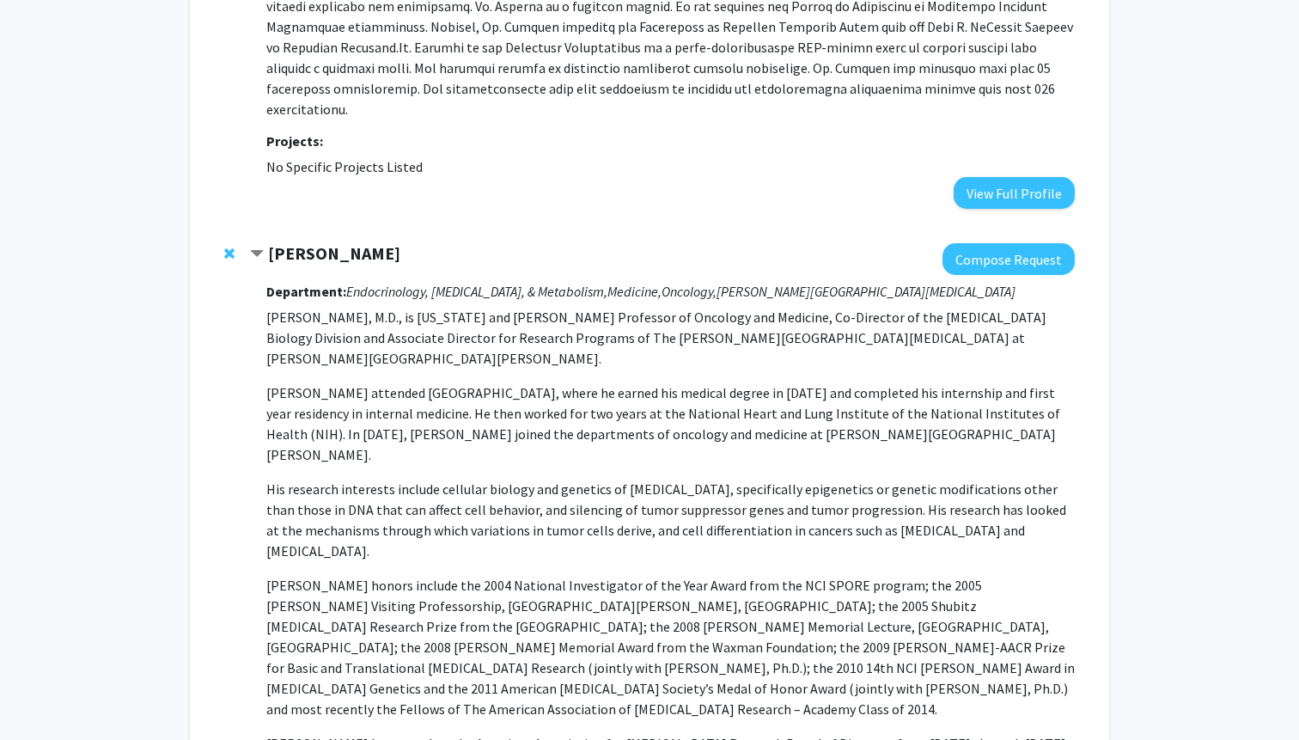
scroll to position [2395, 0]
click at [351, 241] on strong "[PERSON_NAME]" at bounding box center [334, 251] width 132 height 21
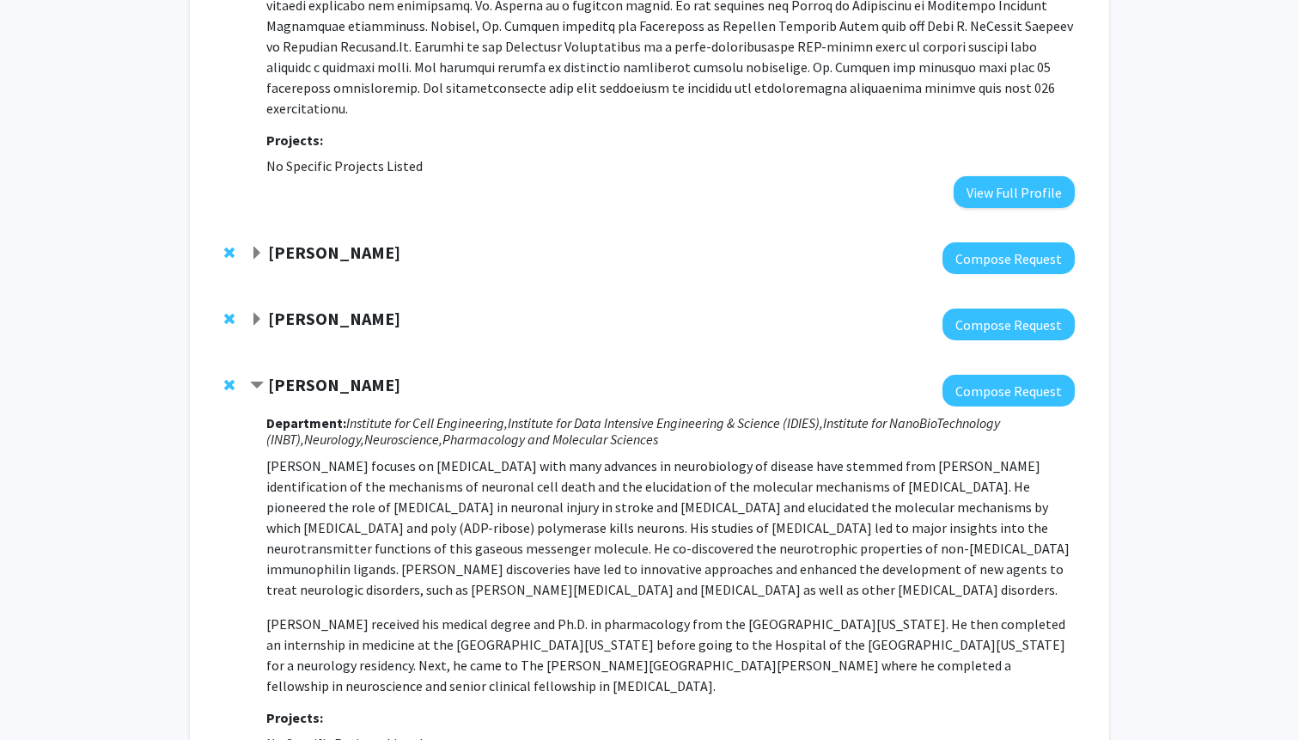
click at [351, 241] on strong "[PERSON_NAME]" at bounding box center [334, 251] width 132 height 21
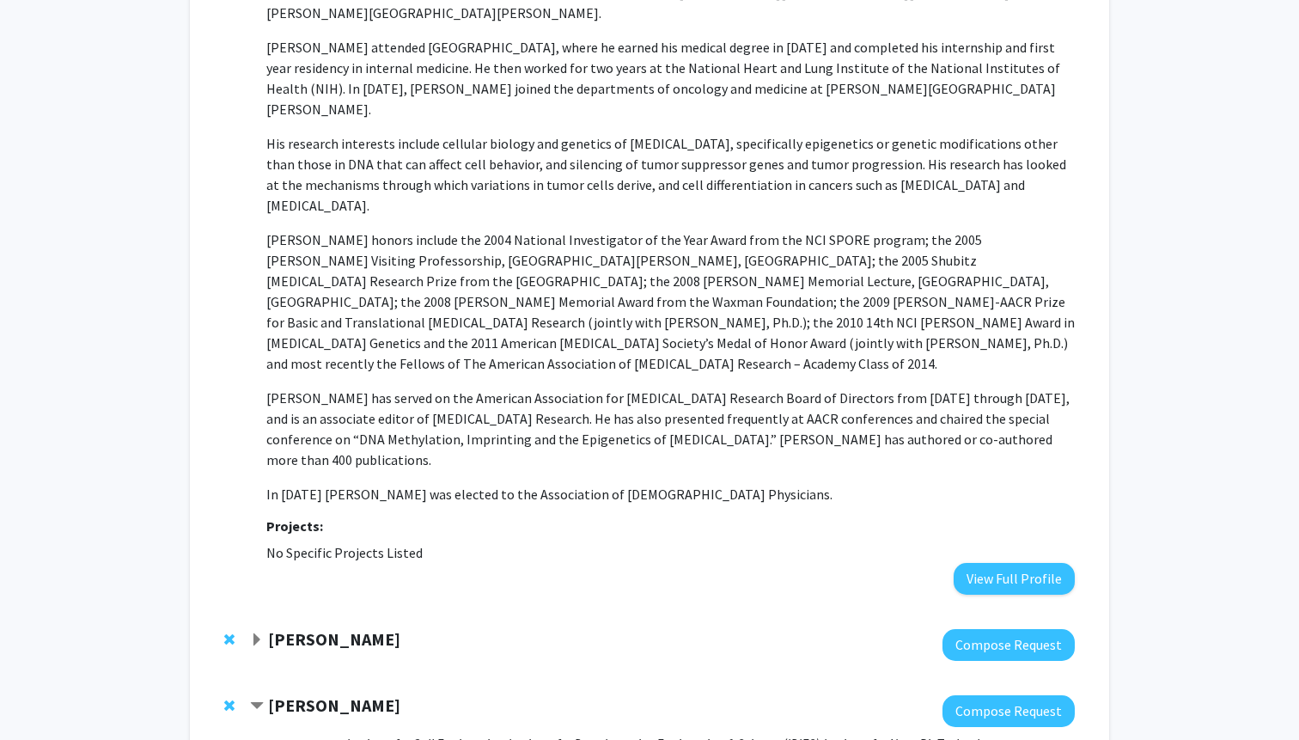
scroll to position [2742, 0]
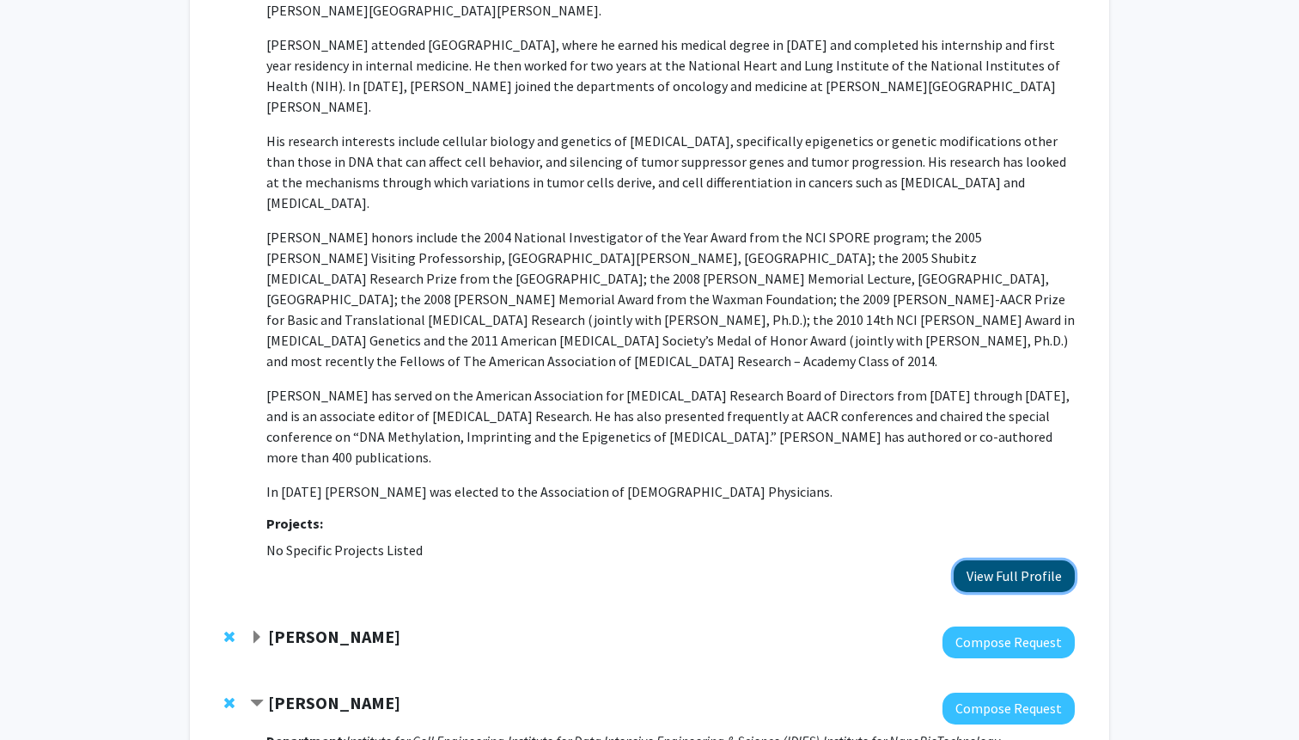
click at [710, 560] on button "View Full Profile" at bounding box center [1014, 576] width 121 height 32
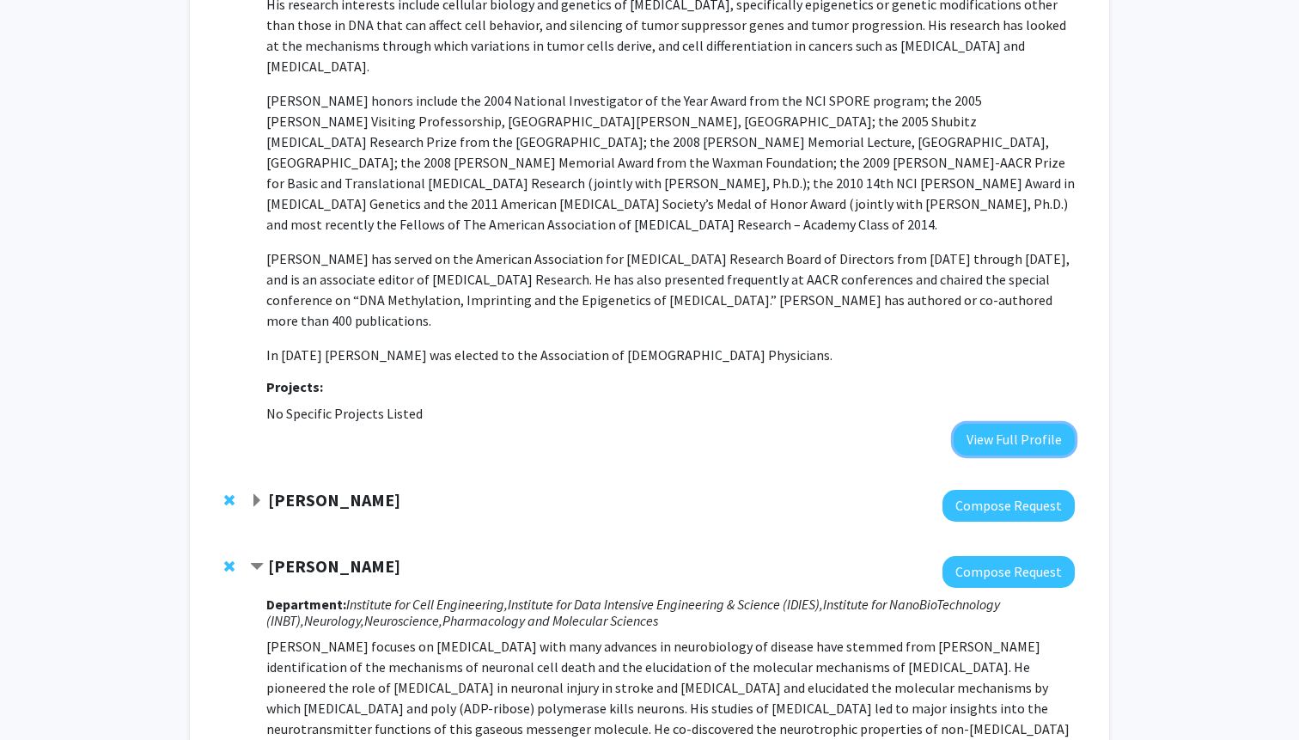
scroll to position [2987, 0]
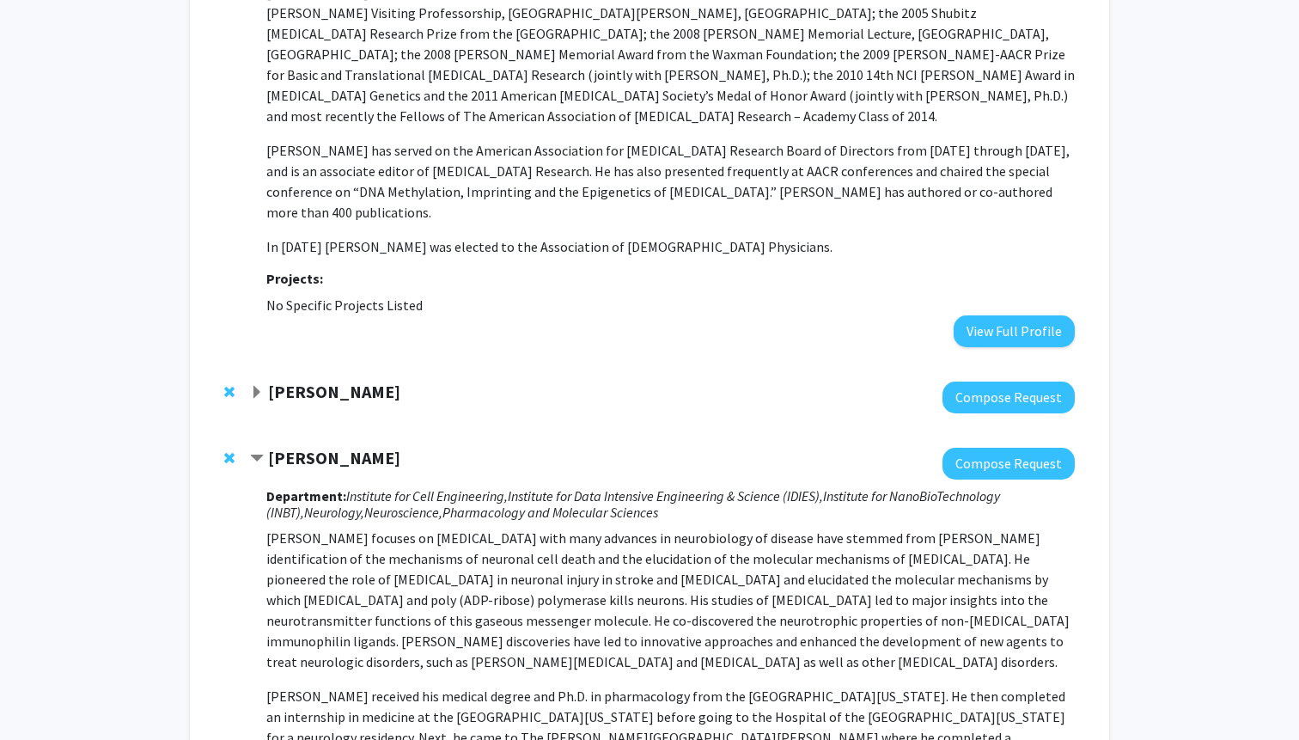
click at [292, 381] on strong "[PERSON_NAME]" at bounding box center [334, 391] width 132 height 21
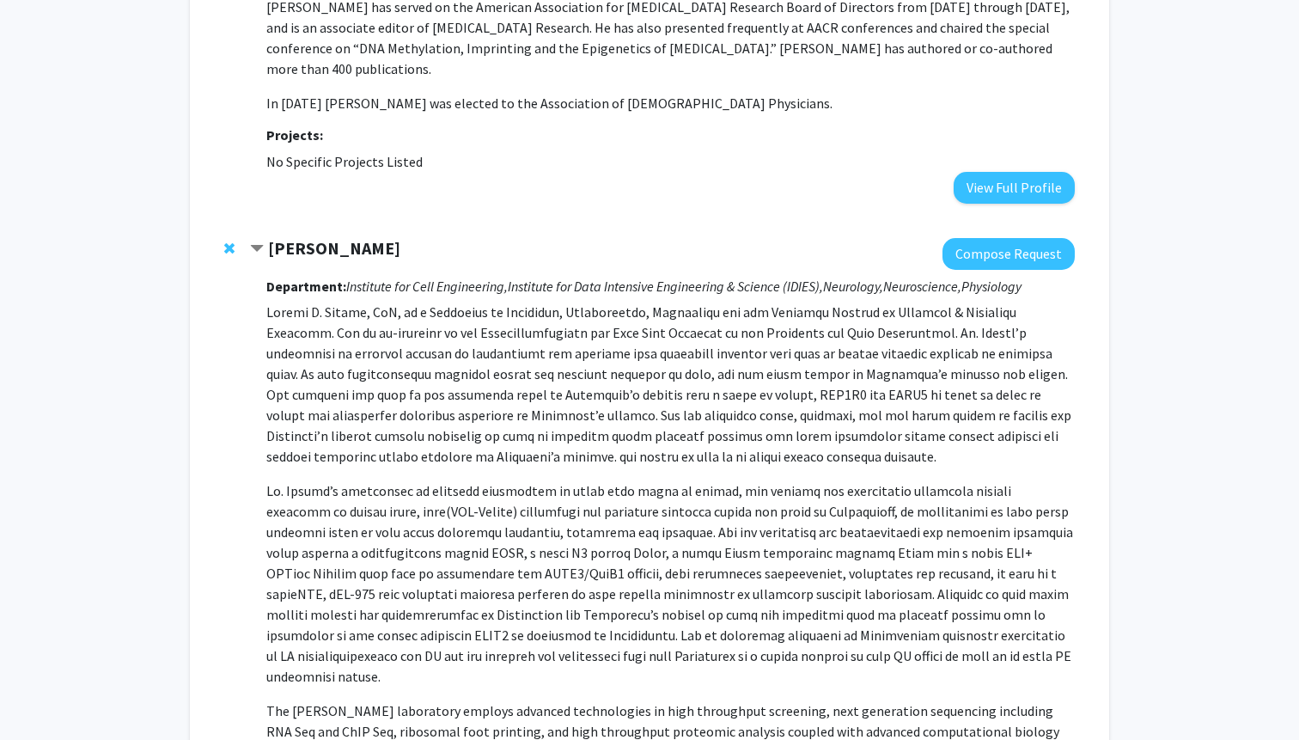
scroll to position [3132, 0]
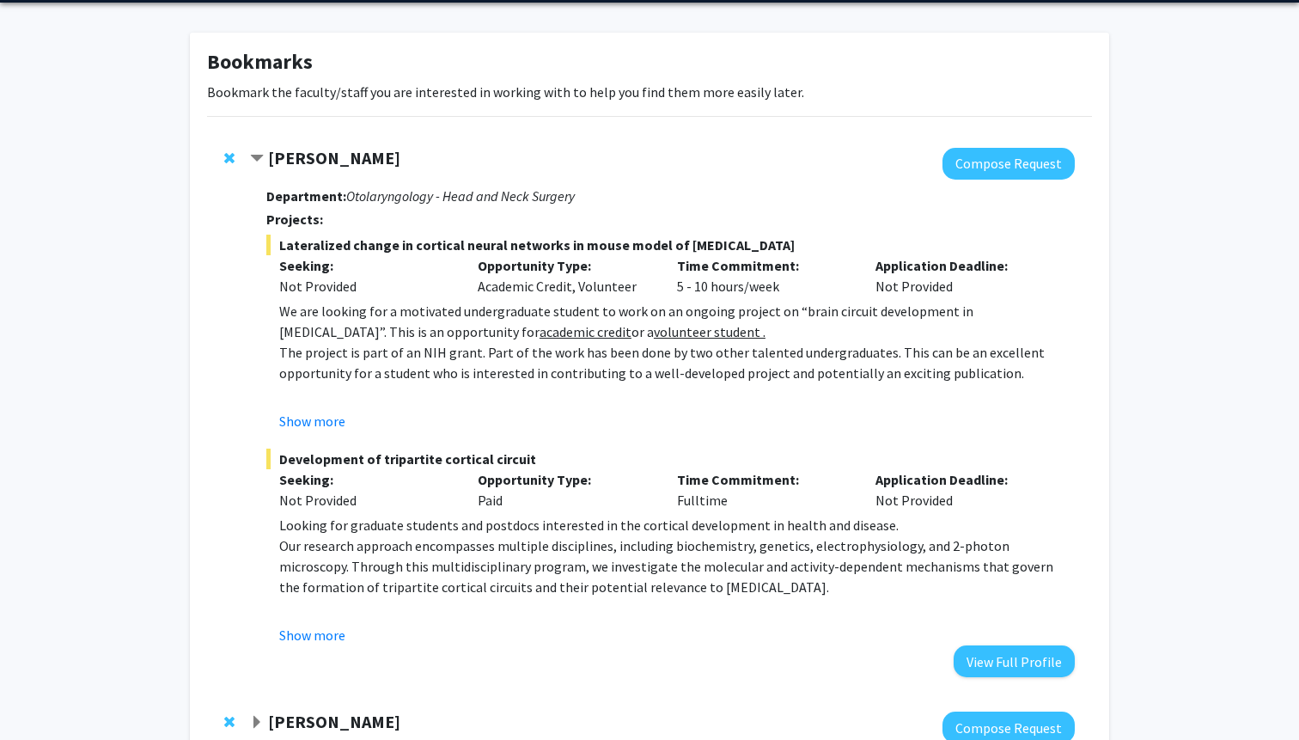
scroll to position [0, 0]
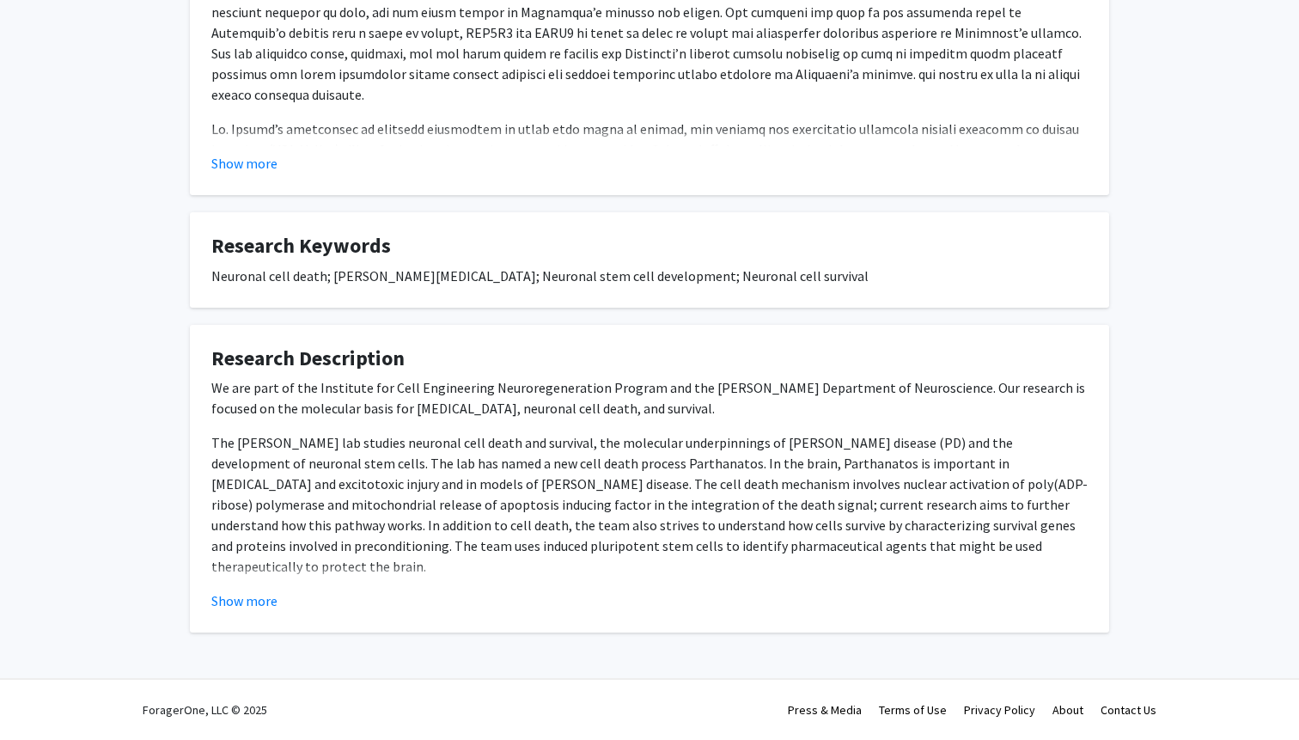
scroll to position [466, 0]
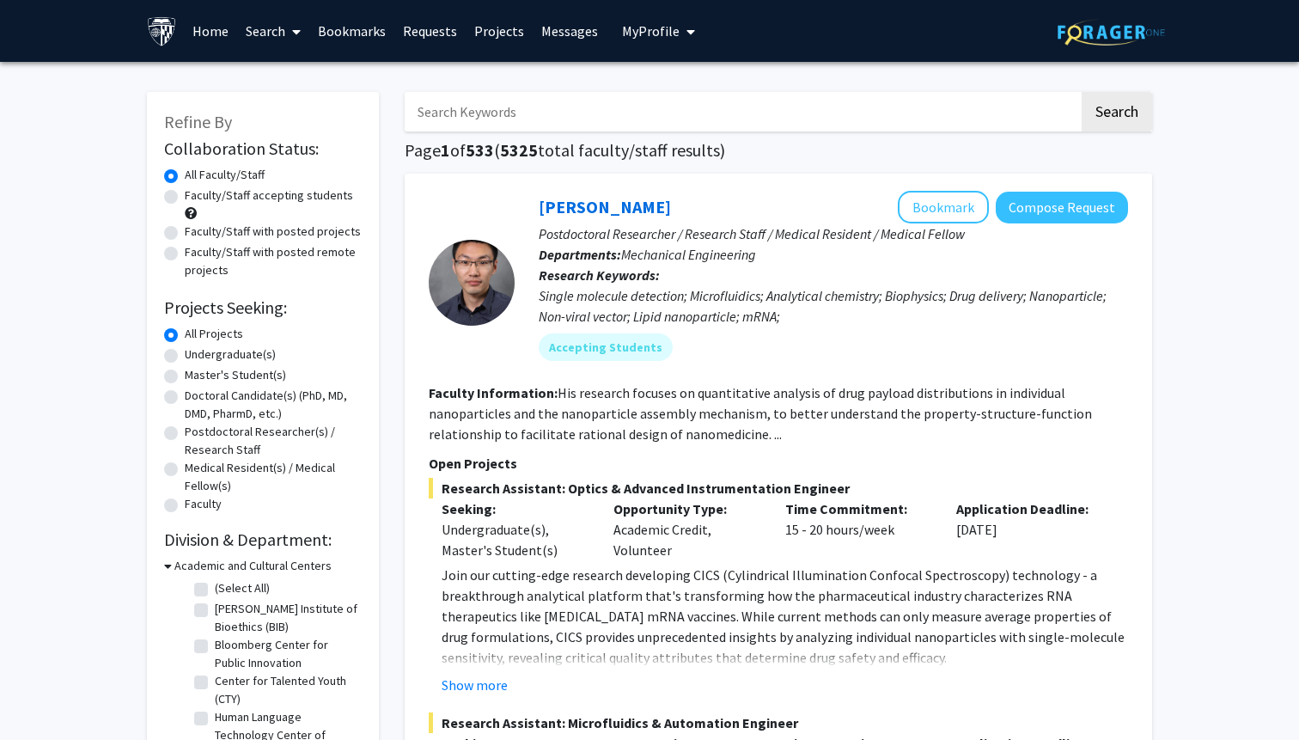
click at [461, 116] on input "Search Keywords" at bounding box center [742, 112] width 675 height 40
type input "neural"
click at [1082, 92] on button "Search" at bounding box center [1117, 112] width 70 height 40
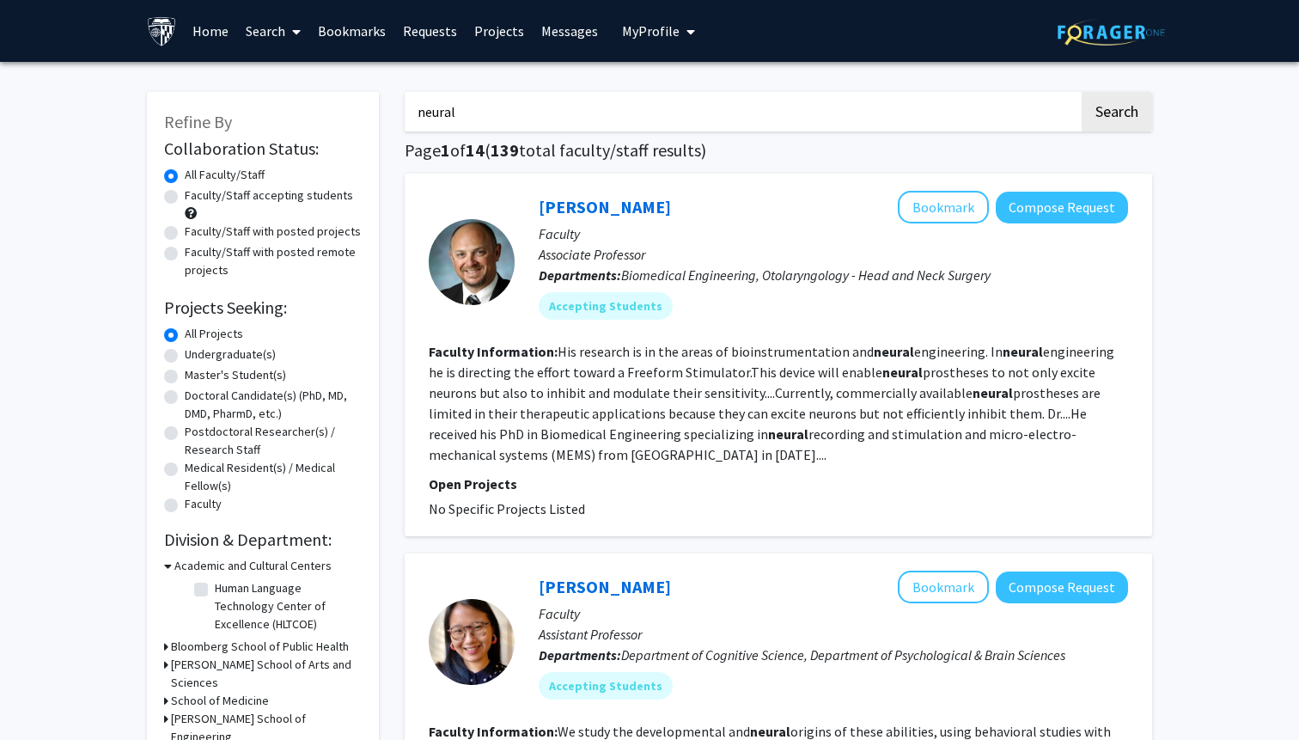
click at [185, 197] on label "Faculty/Staff accepting students" at bounding box center [269, 195] width 168 height 18
click at [185, 197] on input "Faculty/Staff accepting students" at bounding box center [190, 191] width 11 height 11
radio input "true"
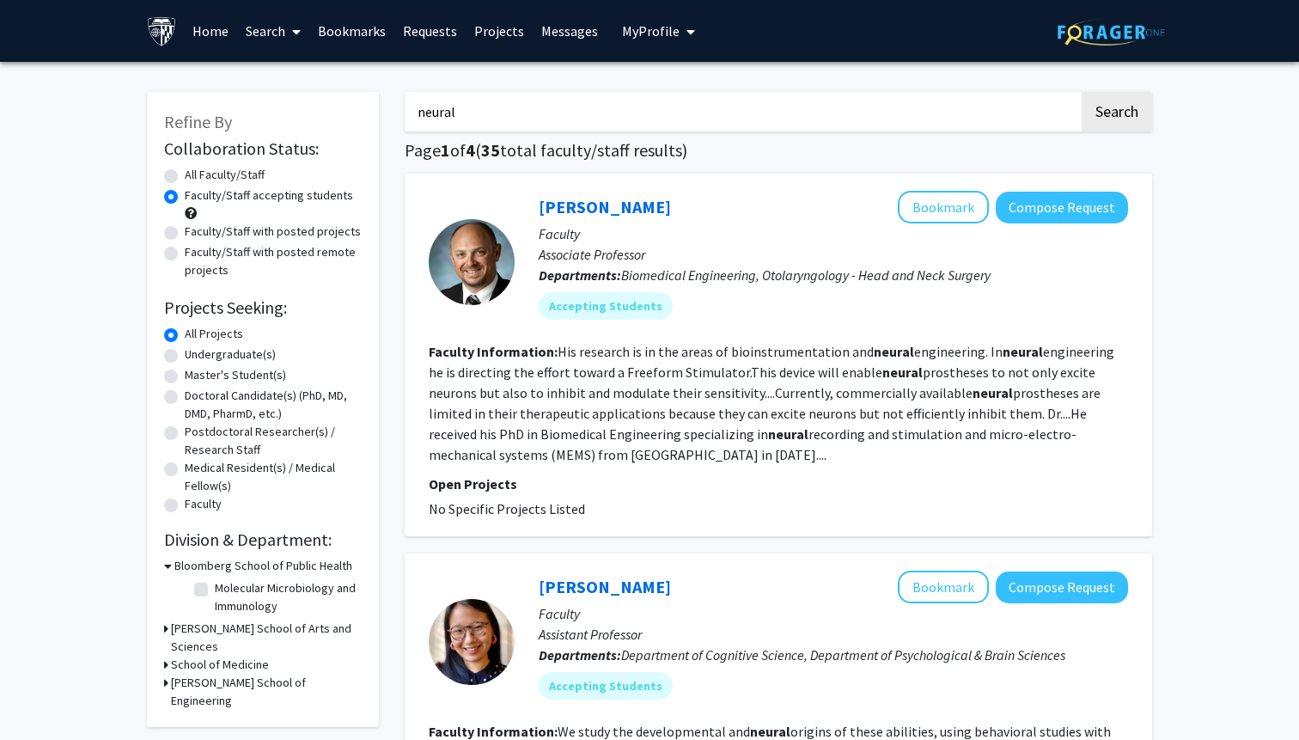
click at [591, 102] on input "neural" at bounding box center [742, 112] width 675 height 40
click at [591, 101] on input "neural" at bounding box center [742, 112] width 675 height 40
click at [501, 103] on input "neural" at bounding box center [742, 112] width 675 height 40
type input "neural eng"
click at [1082, 92] on button "Search" at bounding box center [1117, 112] width 70 height 40
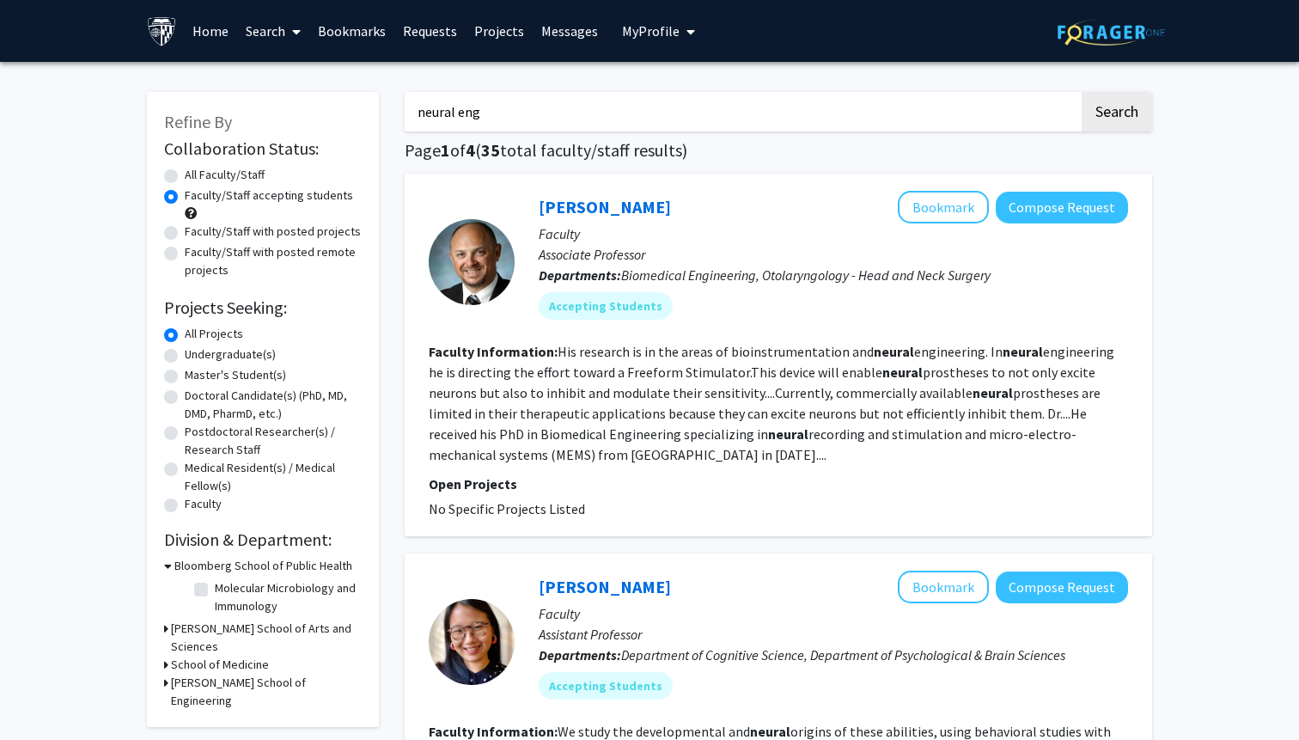
radio input "true"
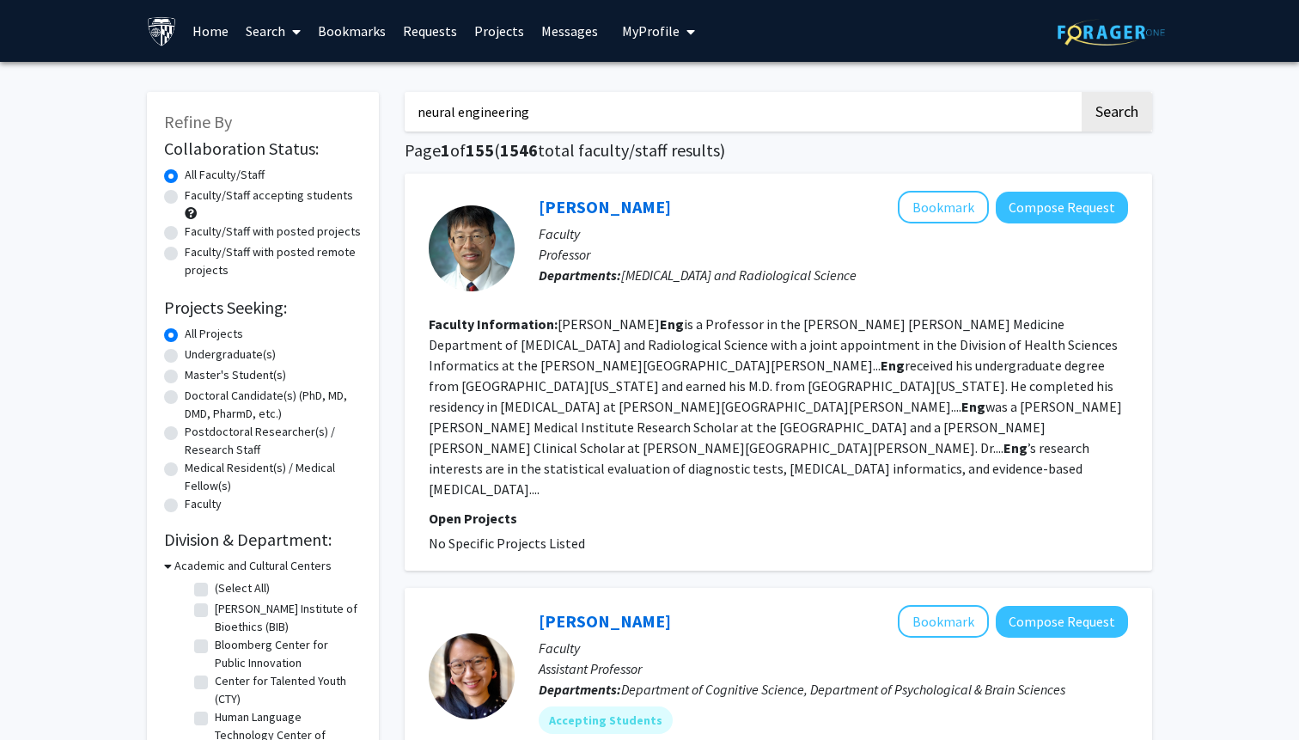
type input "neural engineering"
click at [1082, 92] on button "Search" at bounding box center [1117, 112] width 70 height 40
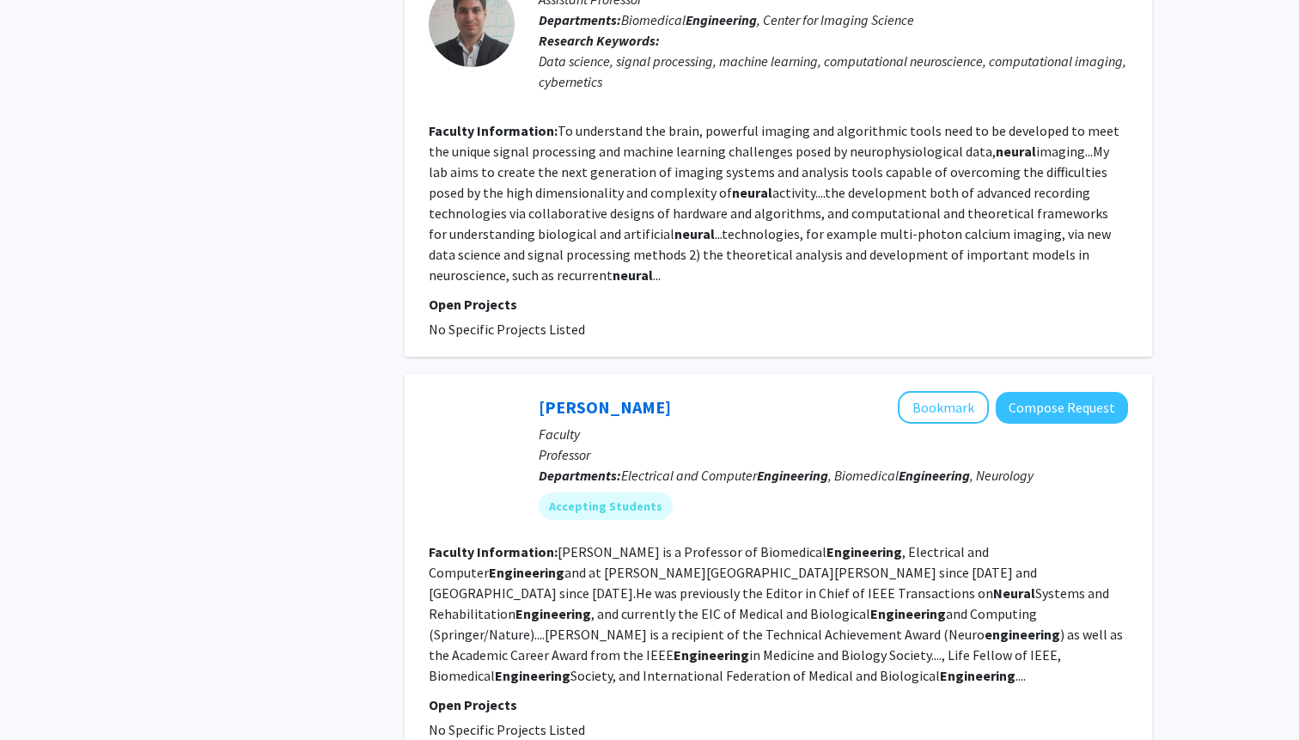
scroll to position [2164, 0]
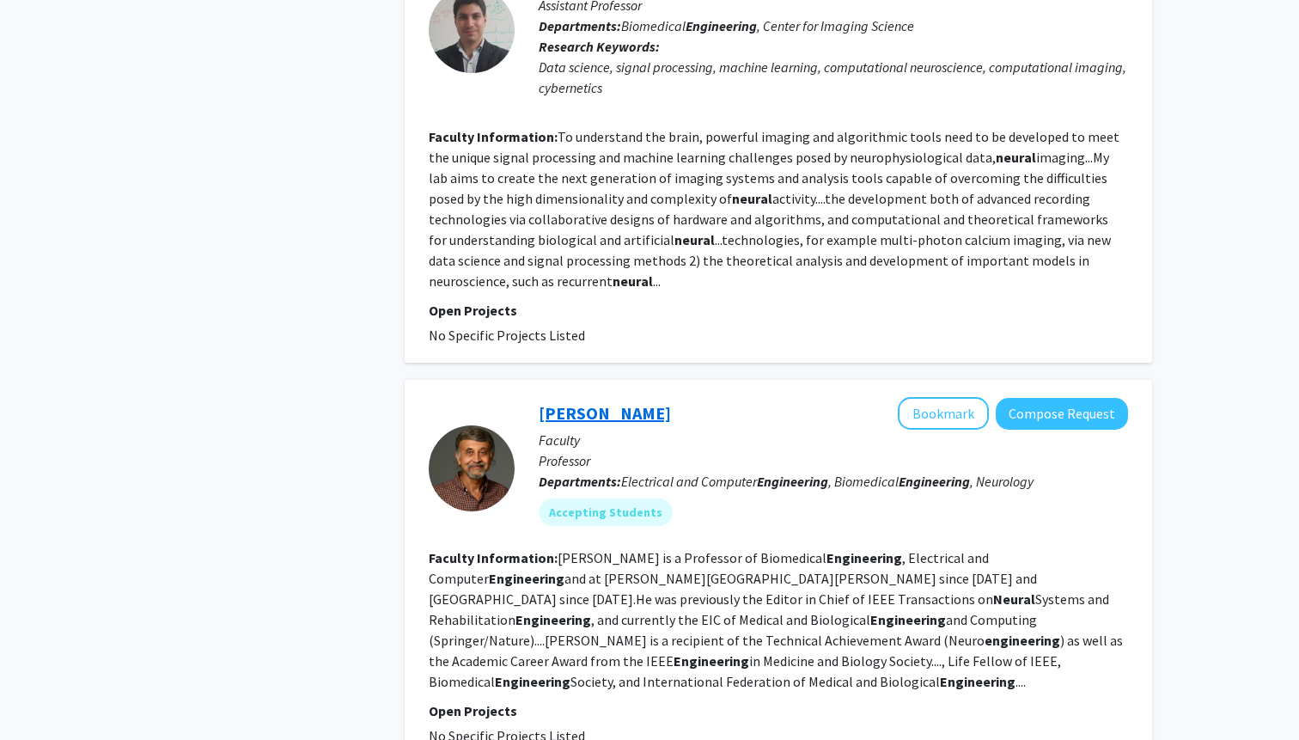
click at [620, 402] on link "Nitish Thakor" at bounding box center [605, 412] width 132 height 21
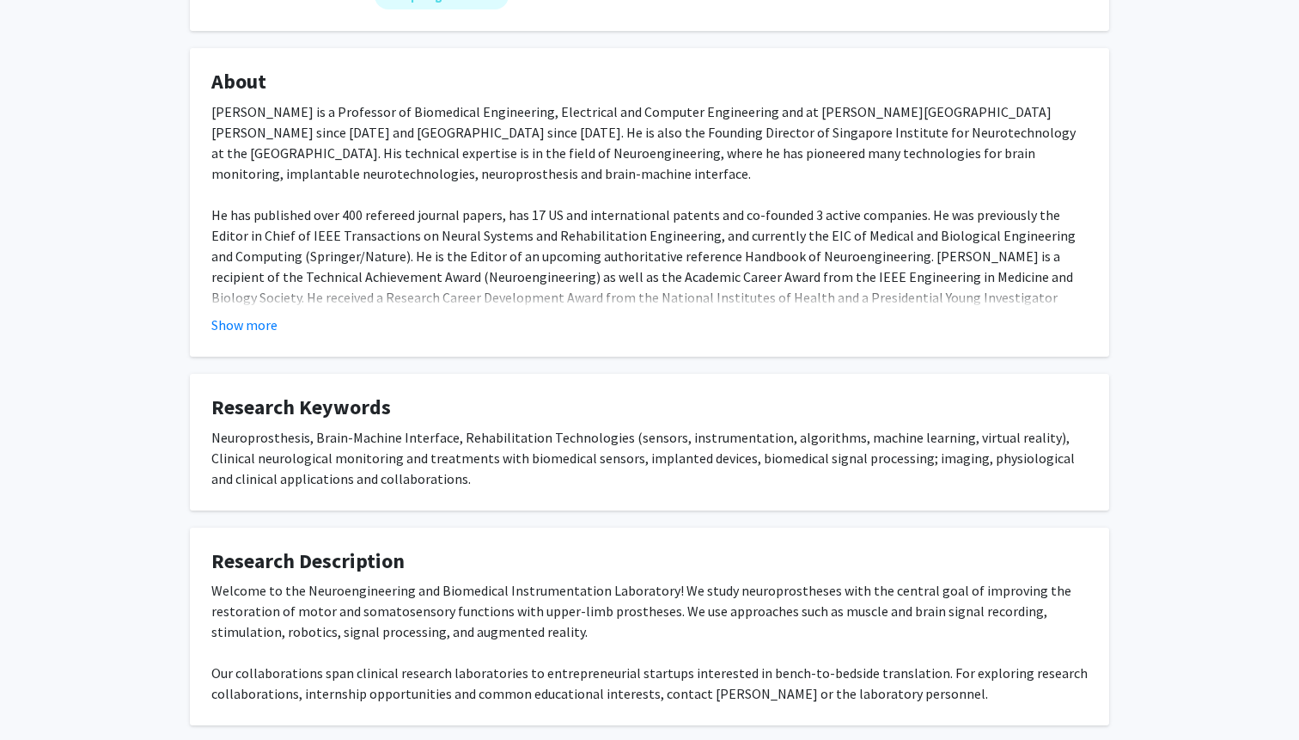
scroll to position [357, 0]
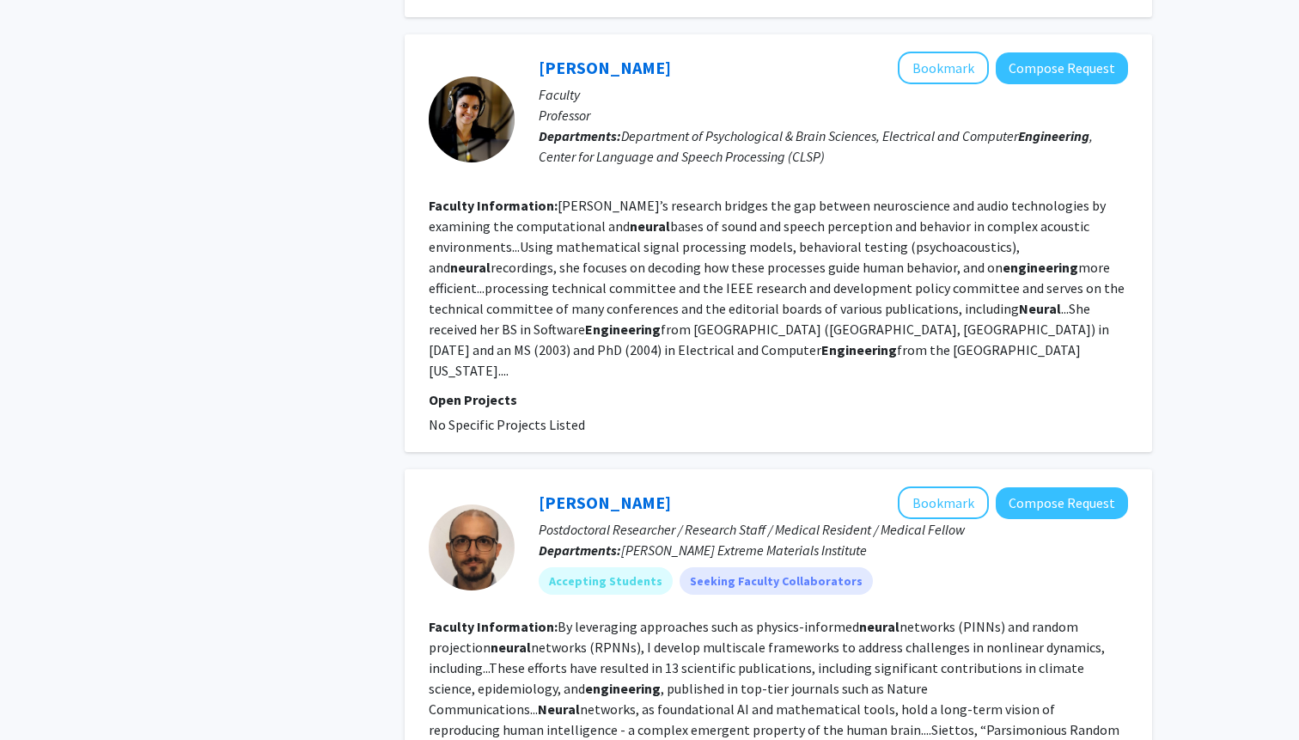
scroll to position [3225, 0]
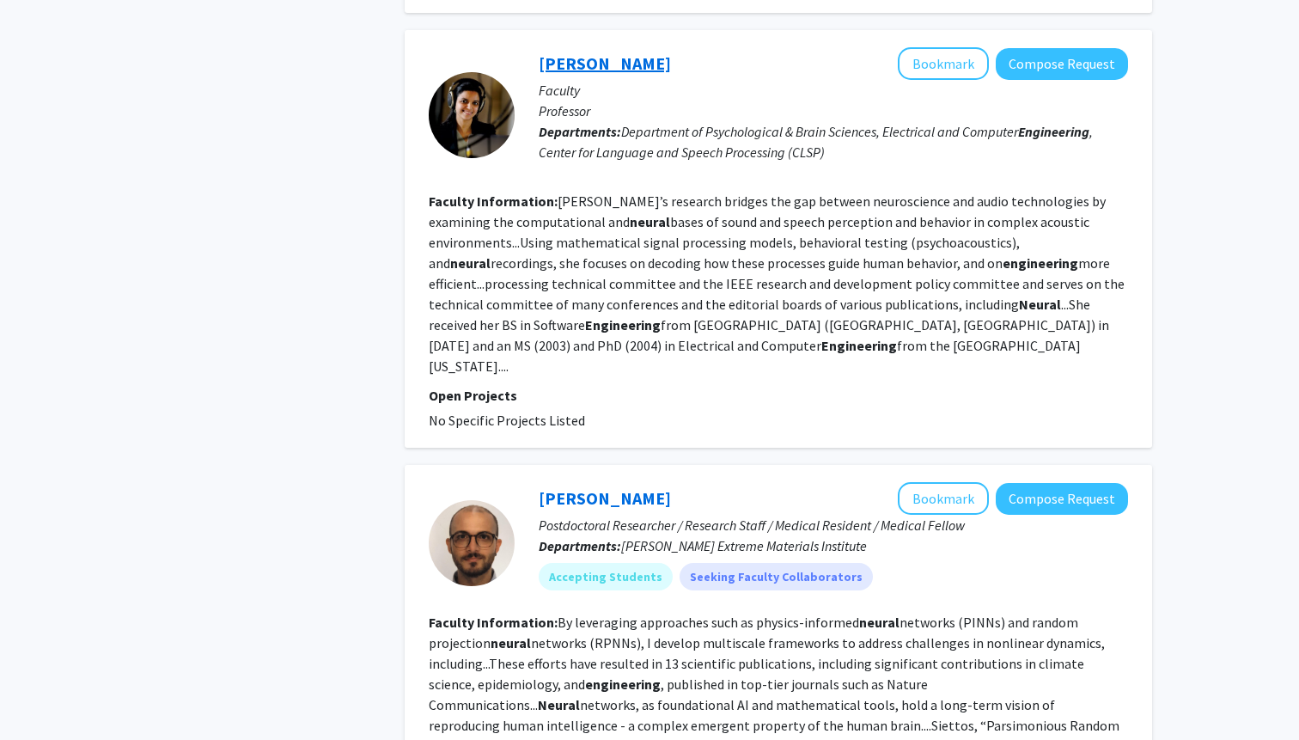
click at [576, 52] on link "Mounya Elhilali" at bounding box center [605, 62] width 132 height 21
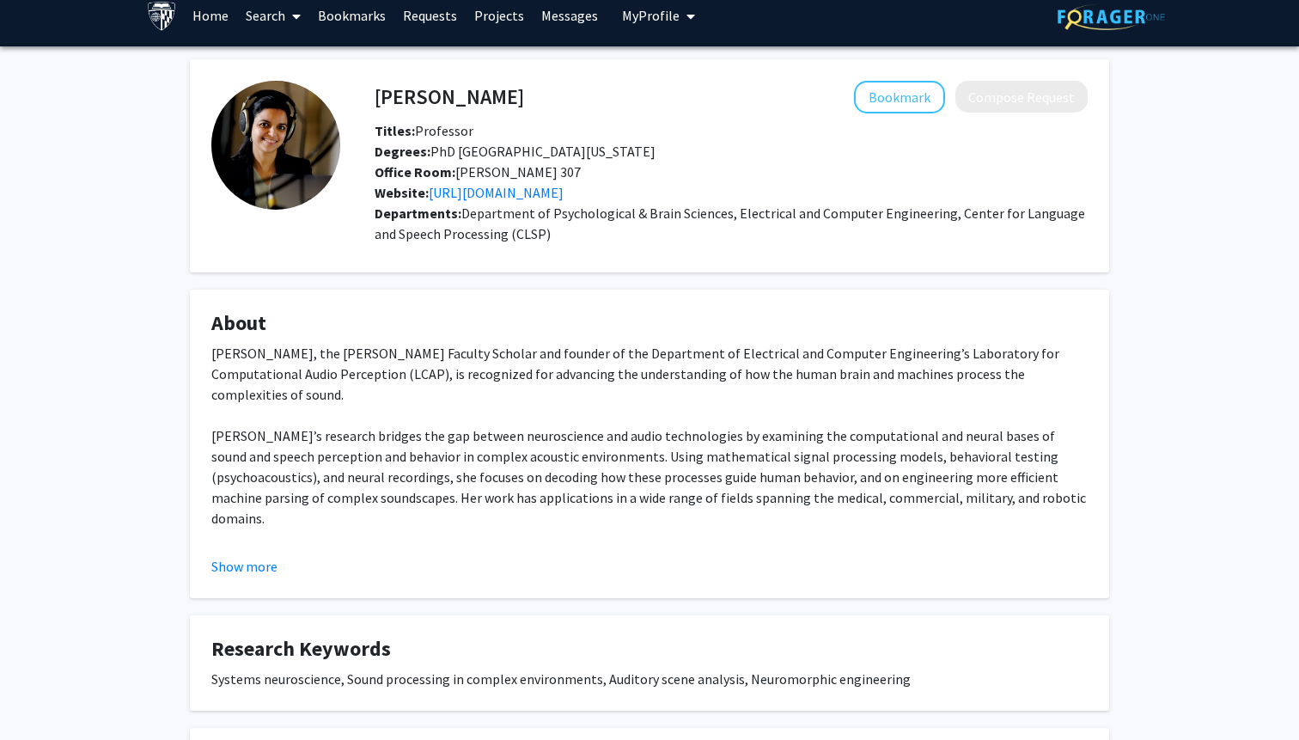
scroll to position [29, 0]
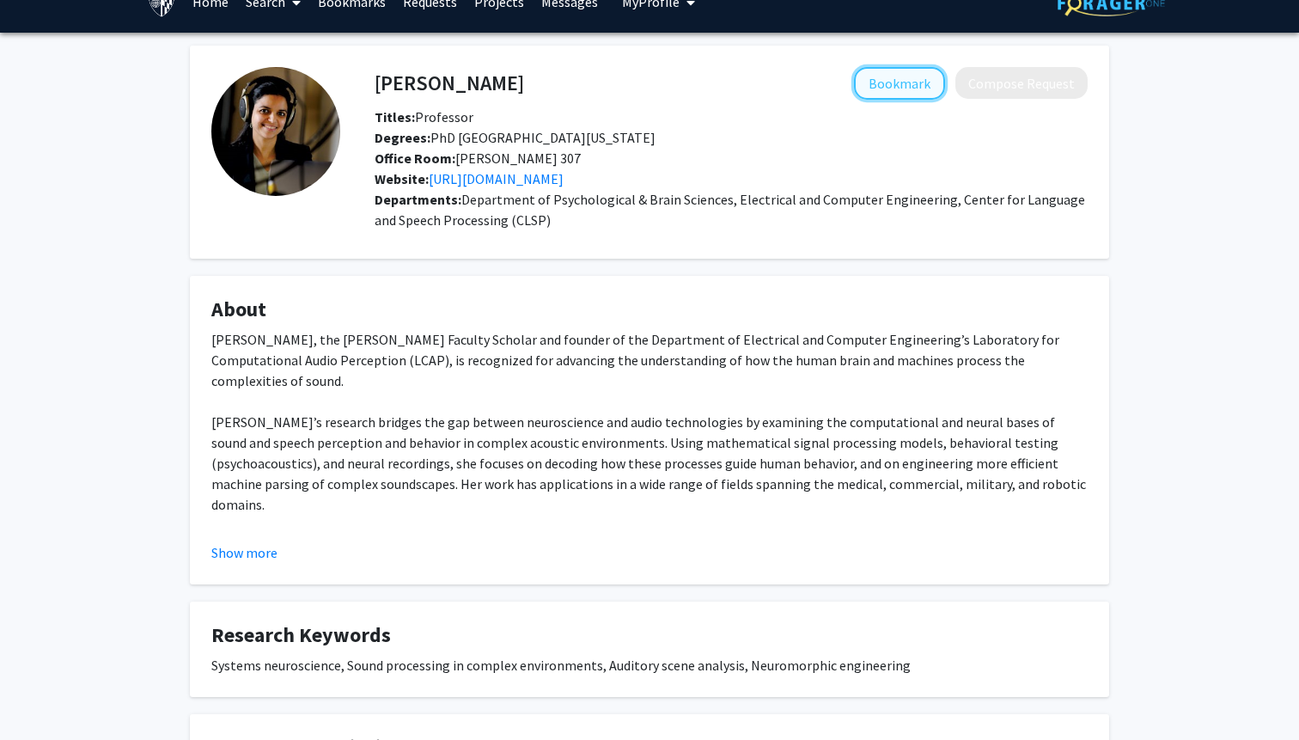
click at [885, 87] on button "Bookmark" at bounding box center [899, 83] width 91 height 33
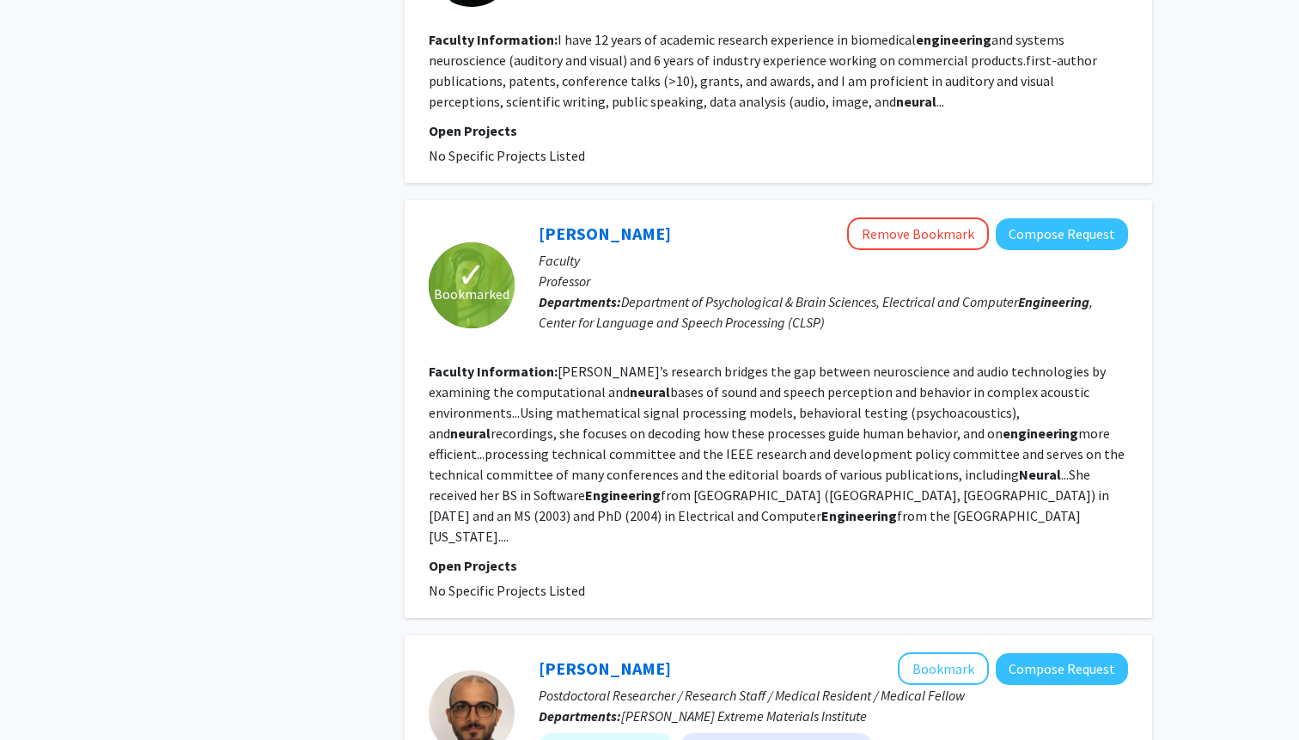
scroll to position [3168, 0]
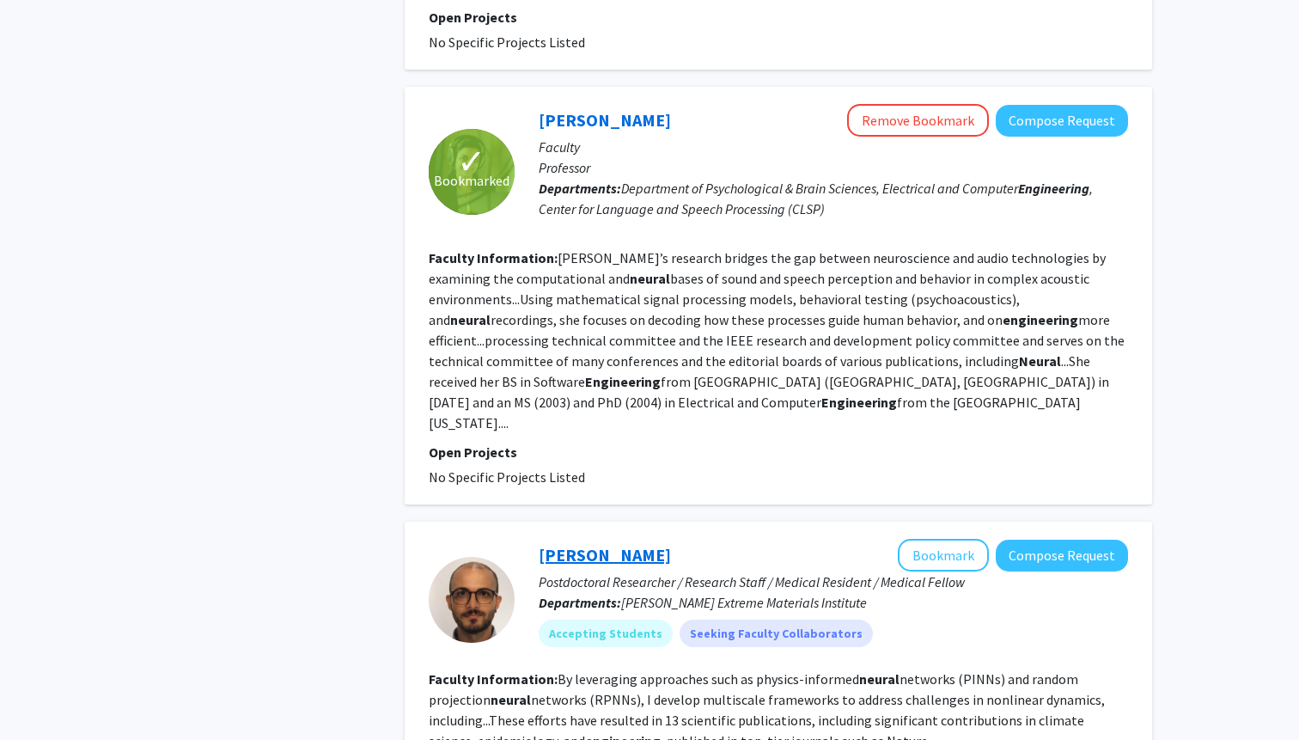
click at [583, 544] on link "Gianluca Fabiani" at bounding box center [605, 554] width 132 height 21
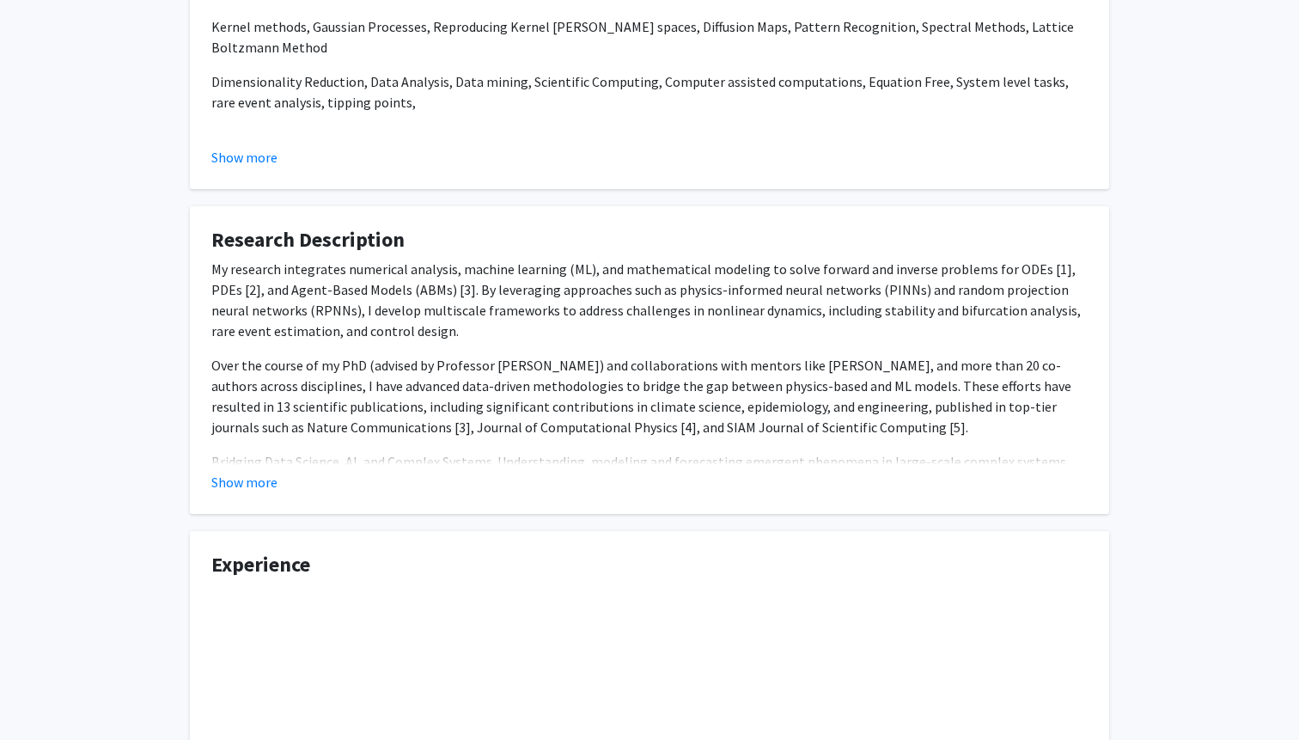
scroll to position [764, 0]
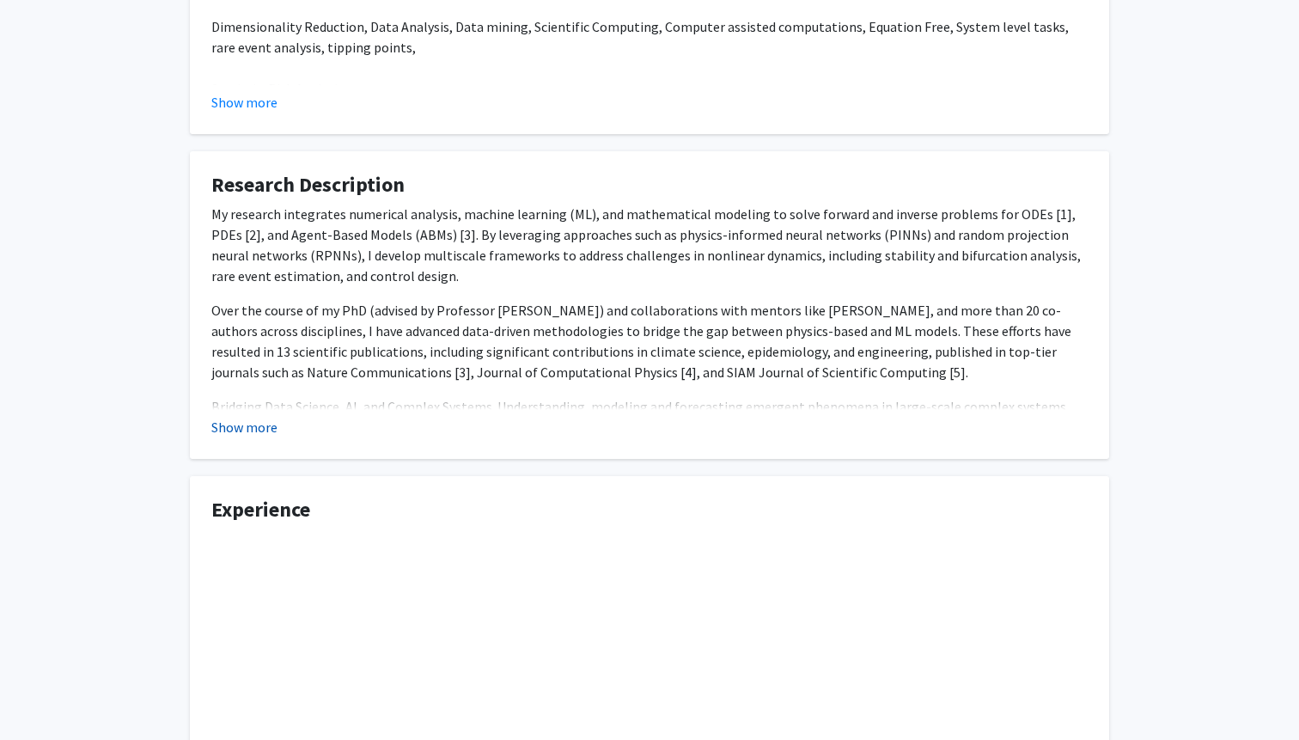
click at [275, 425] on button "Show more" at bounding box center [244, 427] width 66 height 21
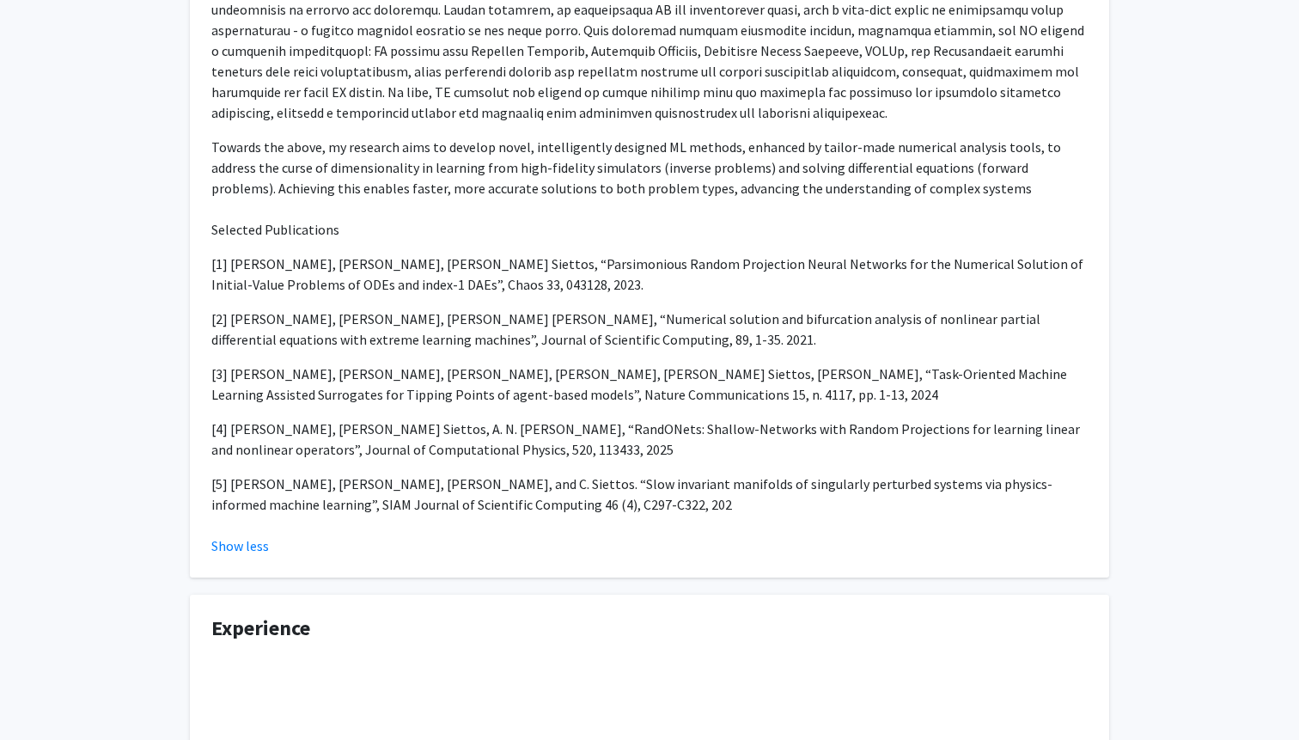
scroll to position [1424, 0]
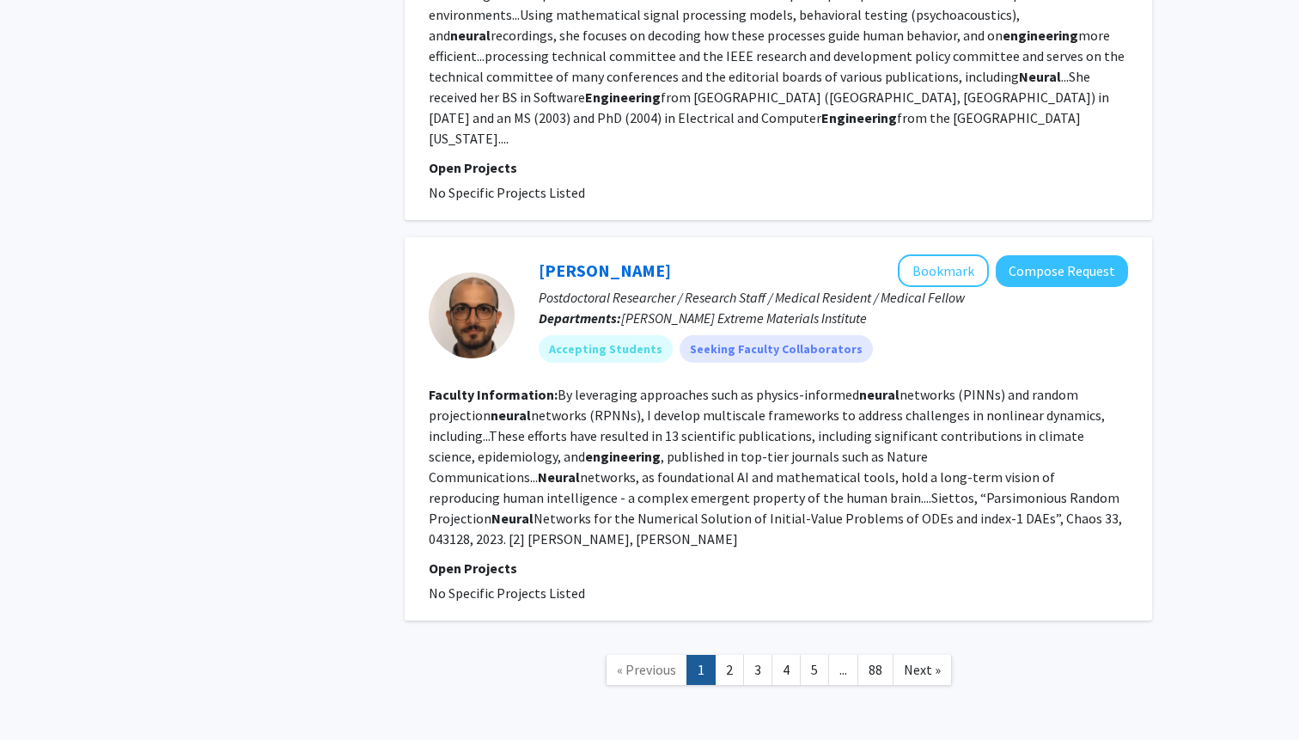
scroll to position [3461, 0]
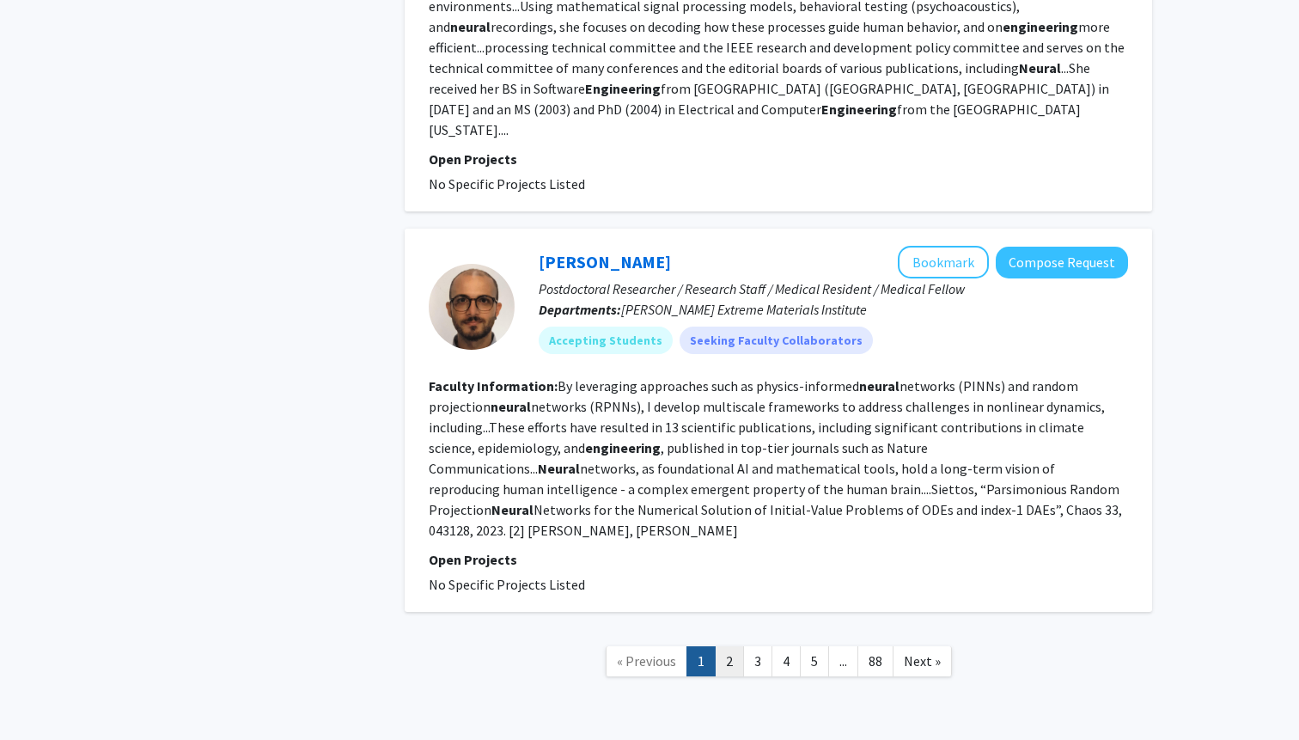
click at [735, 646] on link "2" at bounding box center [729, 661] width 29 height 30
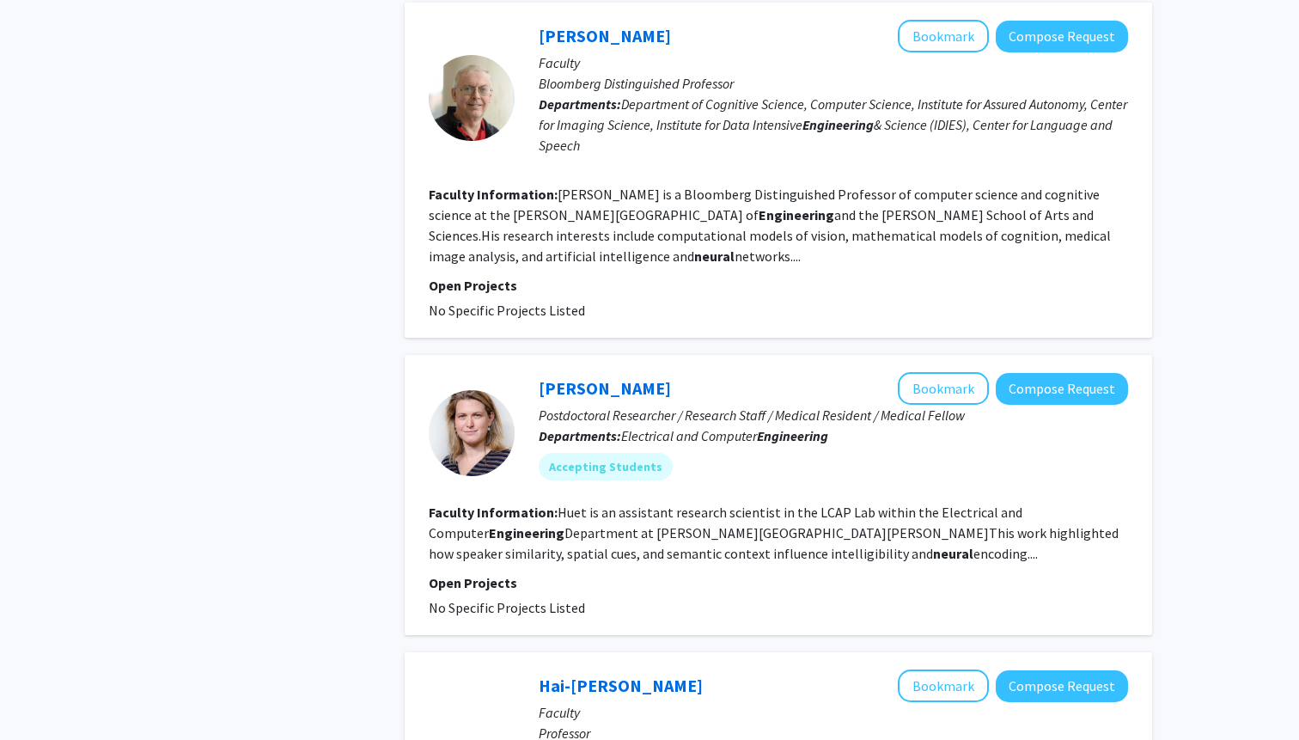
scroll to position [1388, 0]
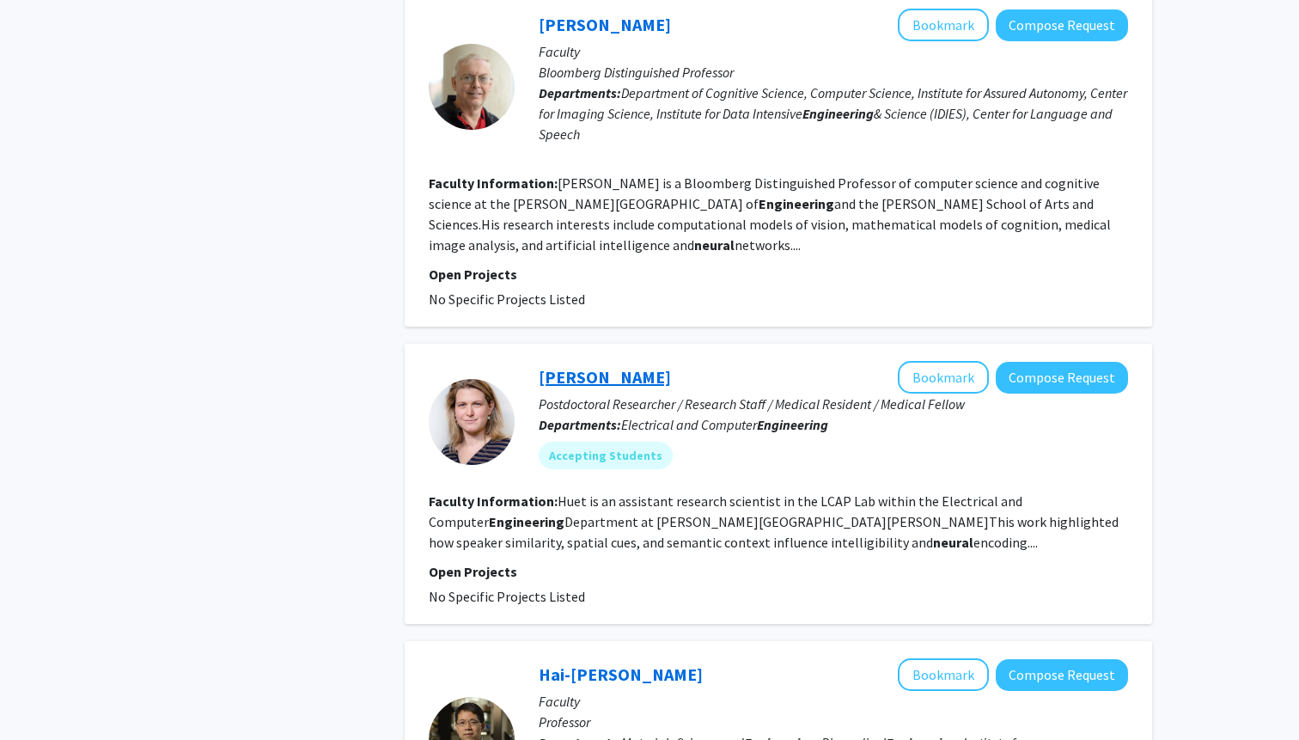
click at [617, 366] on link "Moira-Phoebe Huet" at bounding box center [605, 376] width 132 height 21
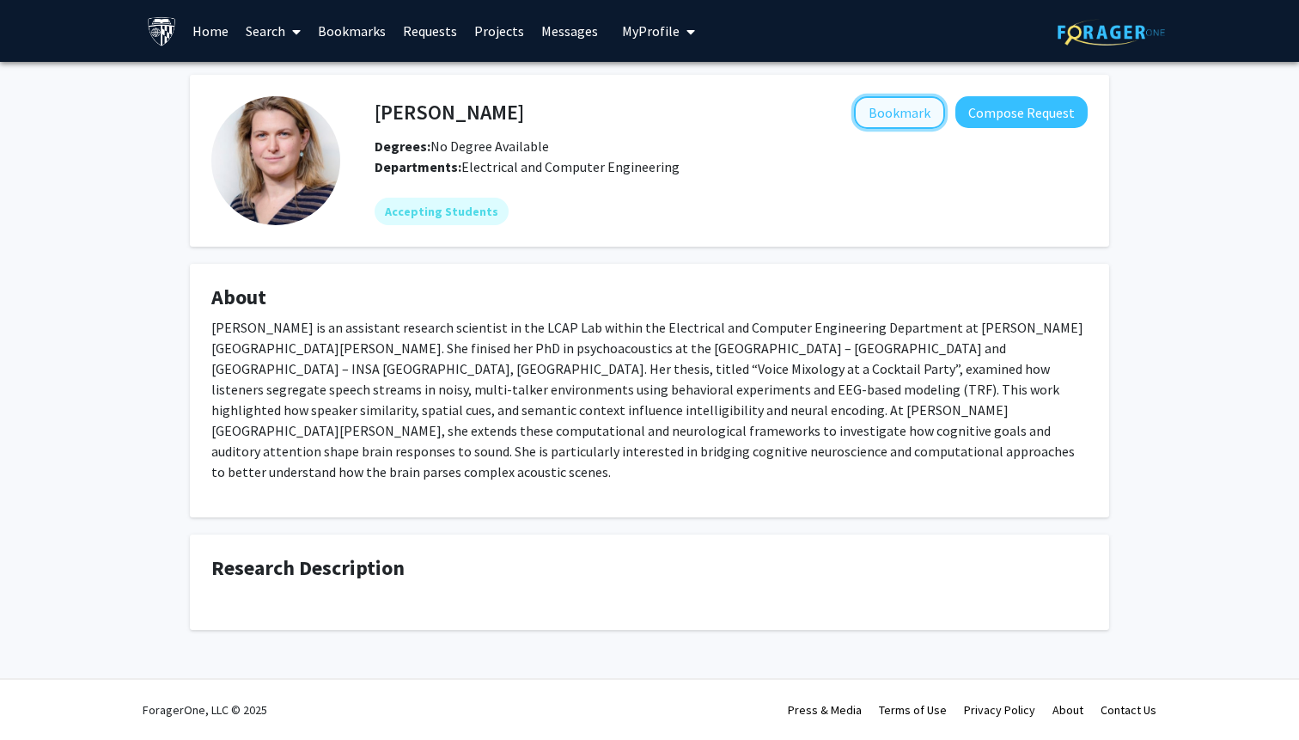
click at [888, 114] on button "Bookmark" at bounding box center [899, 112] width 91 height 33
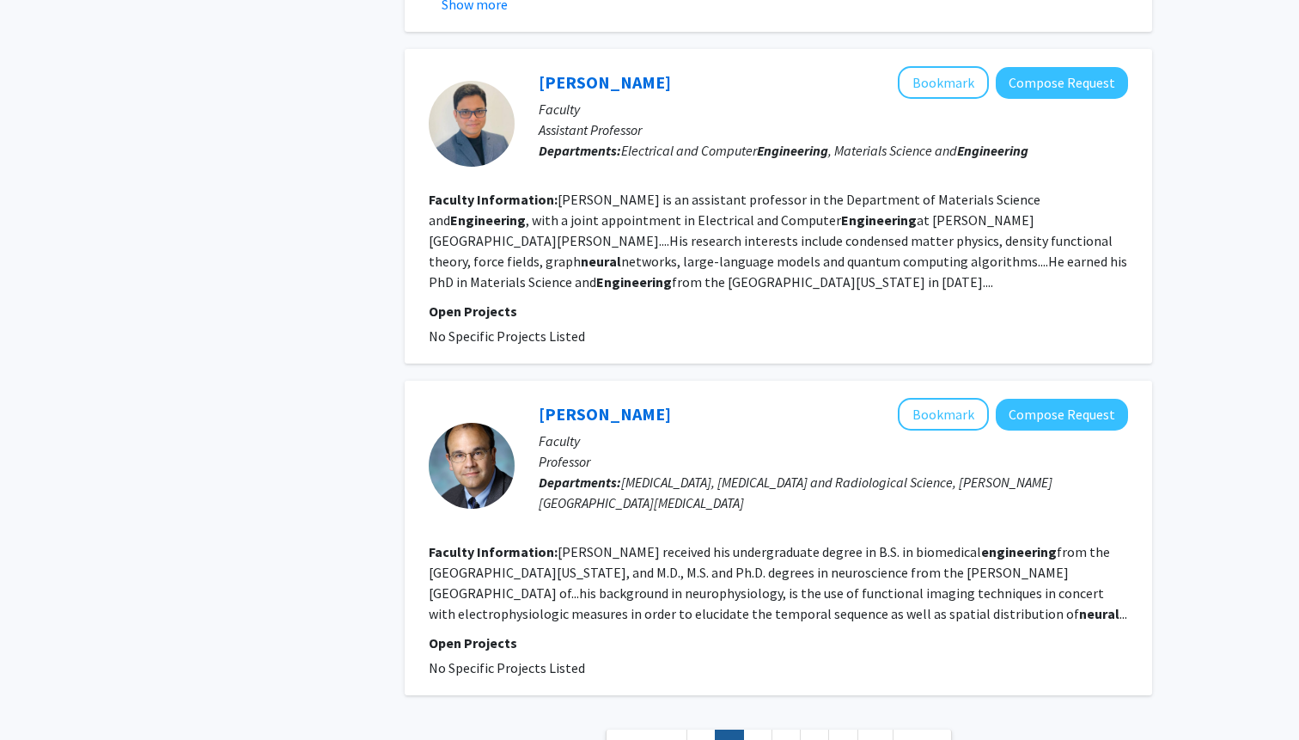
scroll to position [3496, 0]
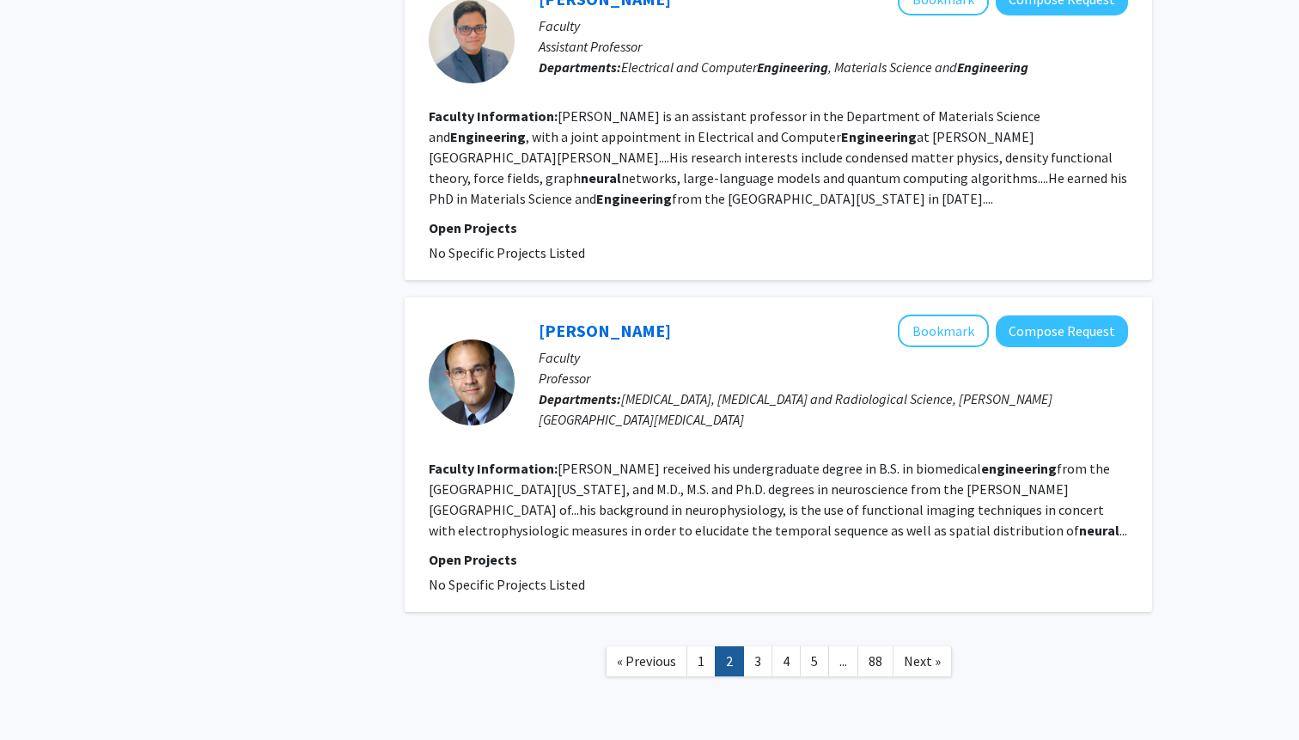
click at [493, 339] on div at bounding box center [472, 382] width 86 height 86
click at [561, 320] on link "Michael Kraut" at bounding box center [605, 330] width 132 height 21
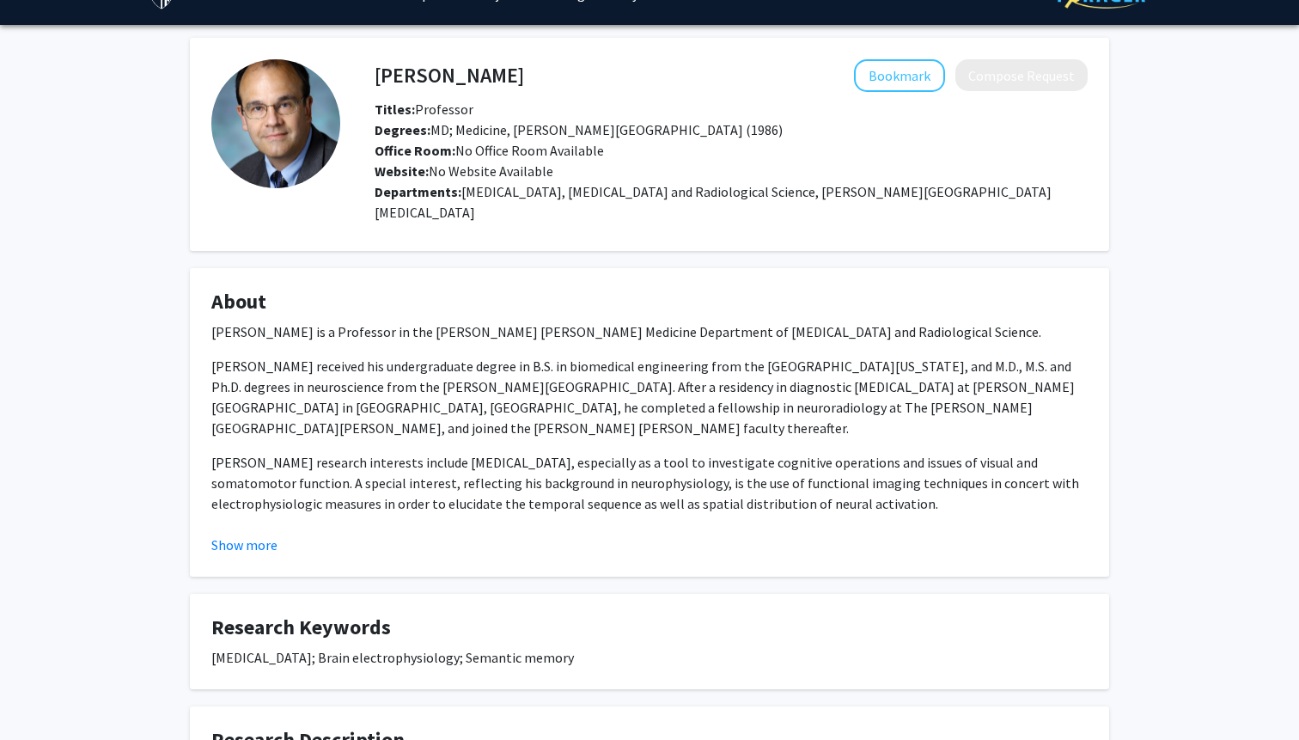
scroll to position [240, 0]
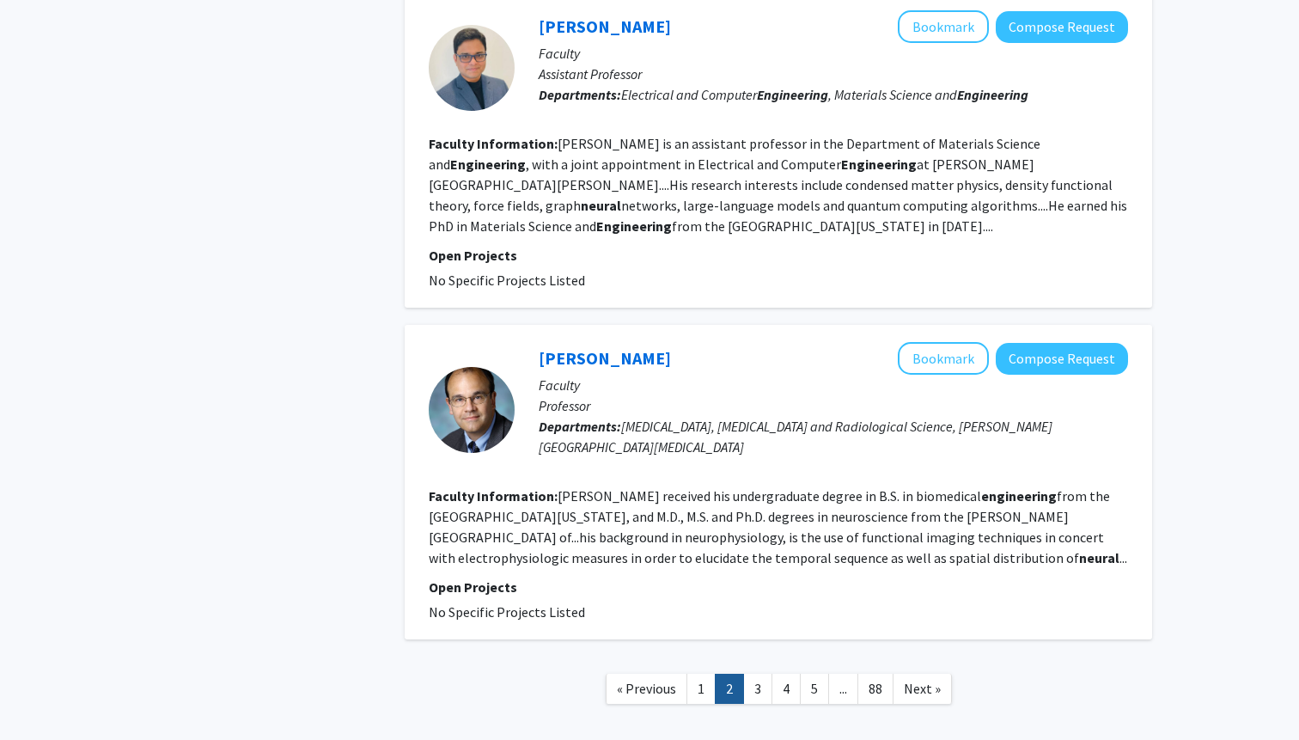
scroll to position [3496, 0]
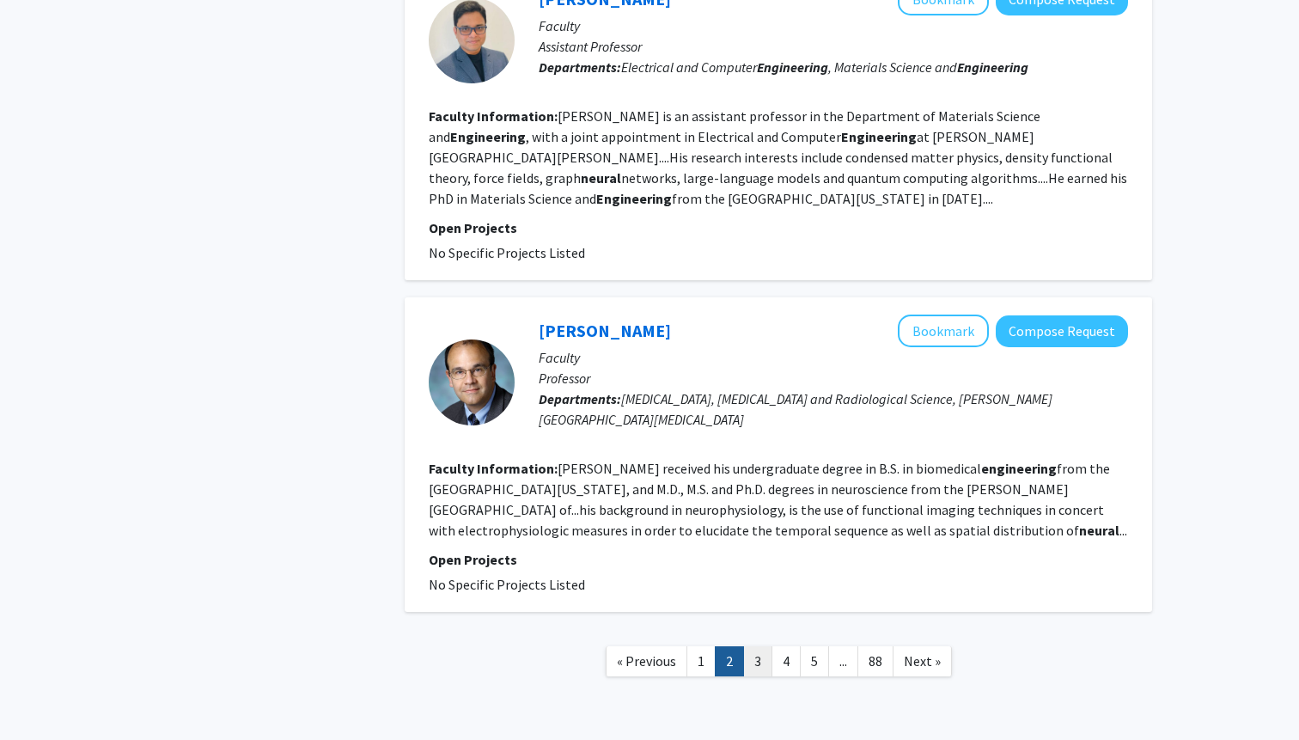
click at [746, 646] on link "3" at bounding box center [757, 661] width 29 height 30
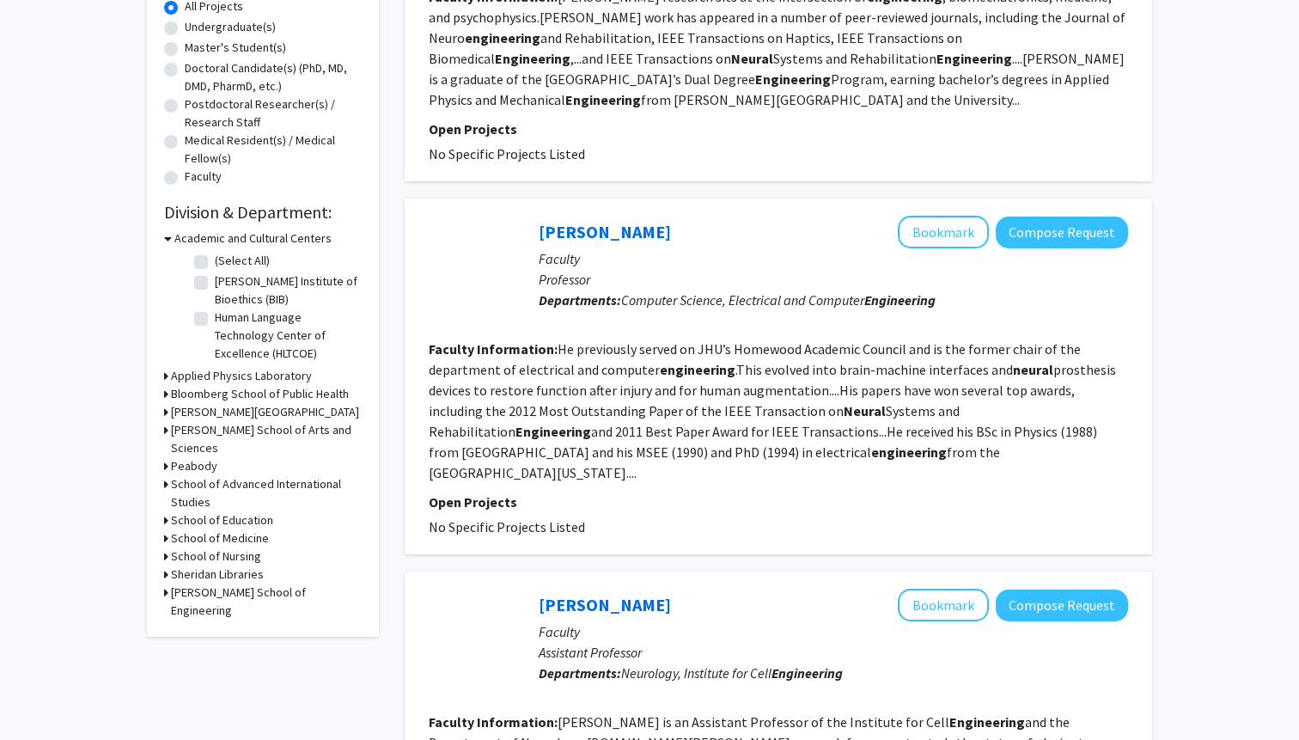
scroll to position [341, 0]
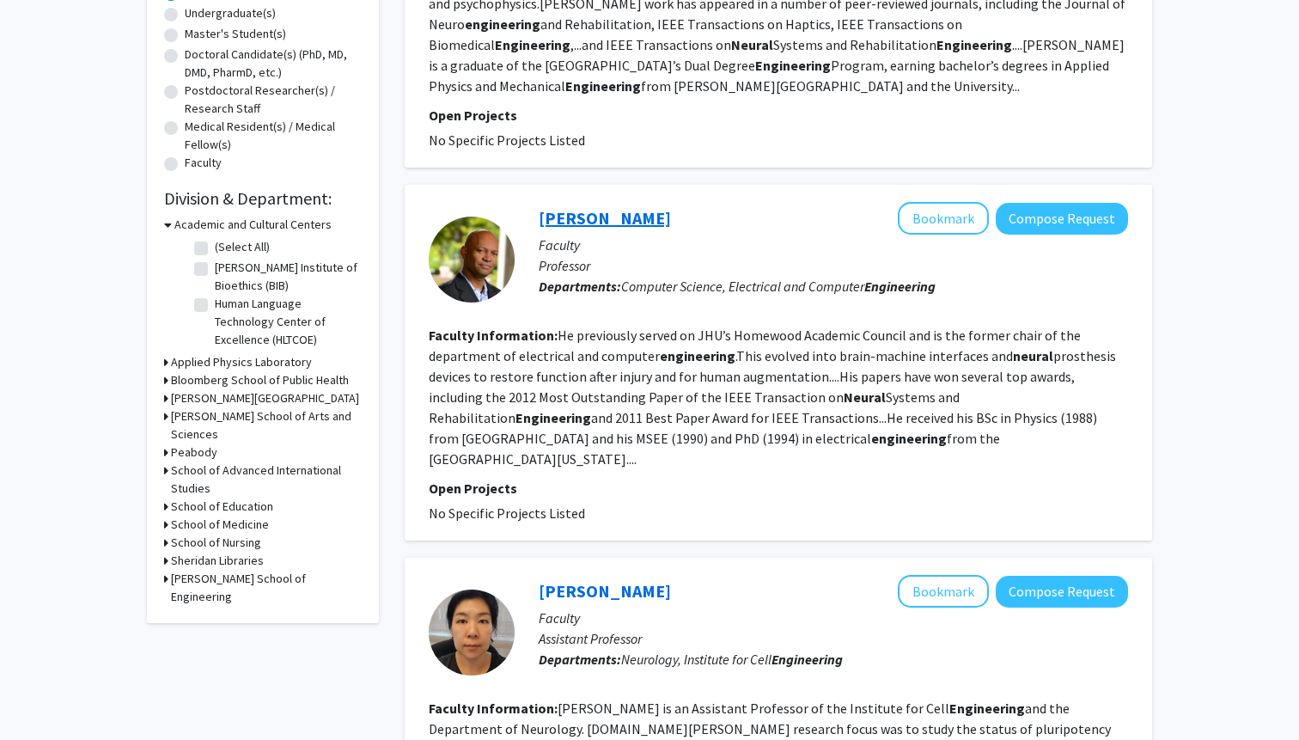
click at [662, 222] on link "Ralph Etienne-Cummings" at bounding box center [605, 217] width 132 height 21
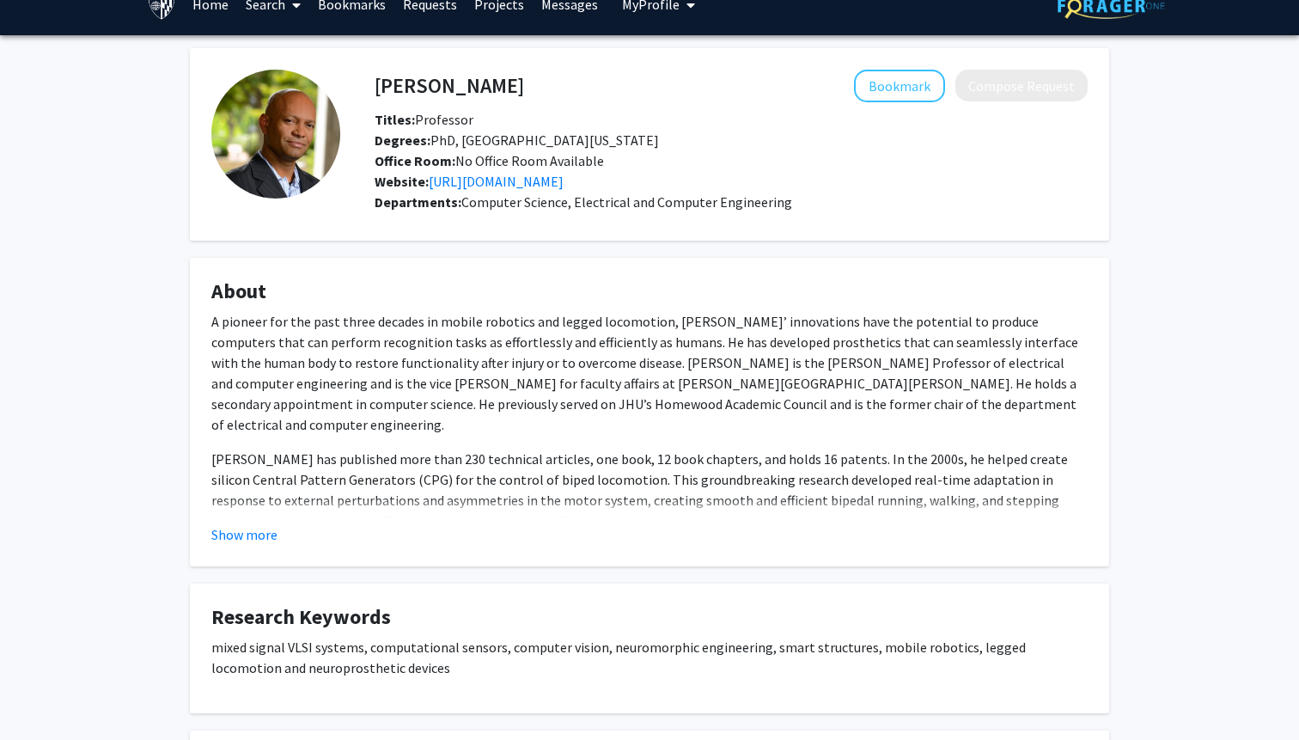
scroll to position [41, 0]
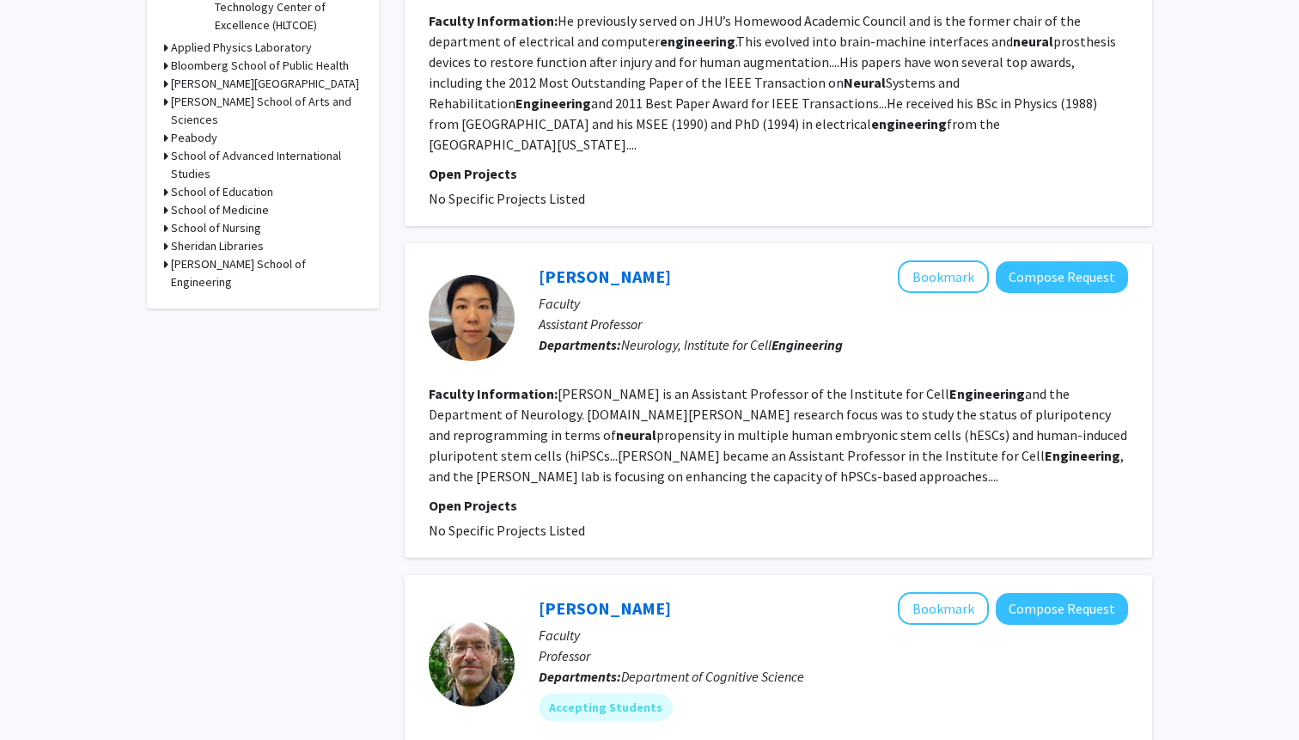
scroll to position [603, 0]
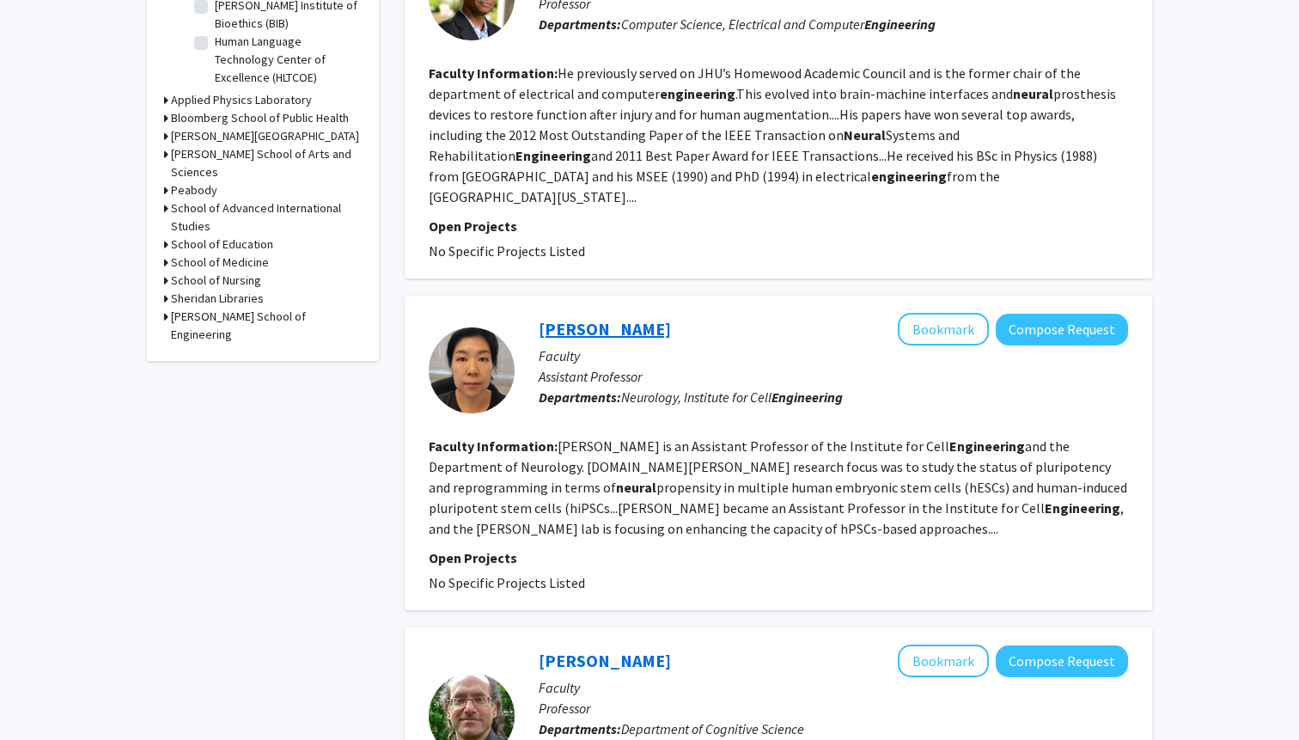
click at [589, 318] on link "Hyesoo Kim" at bounding box center [605, 328] width 132 height 21
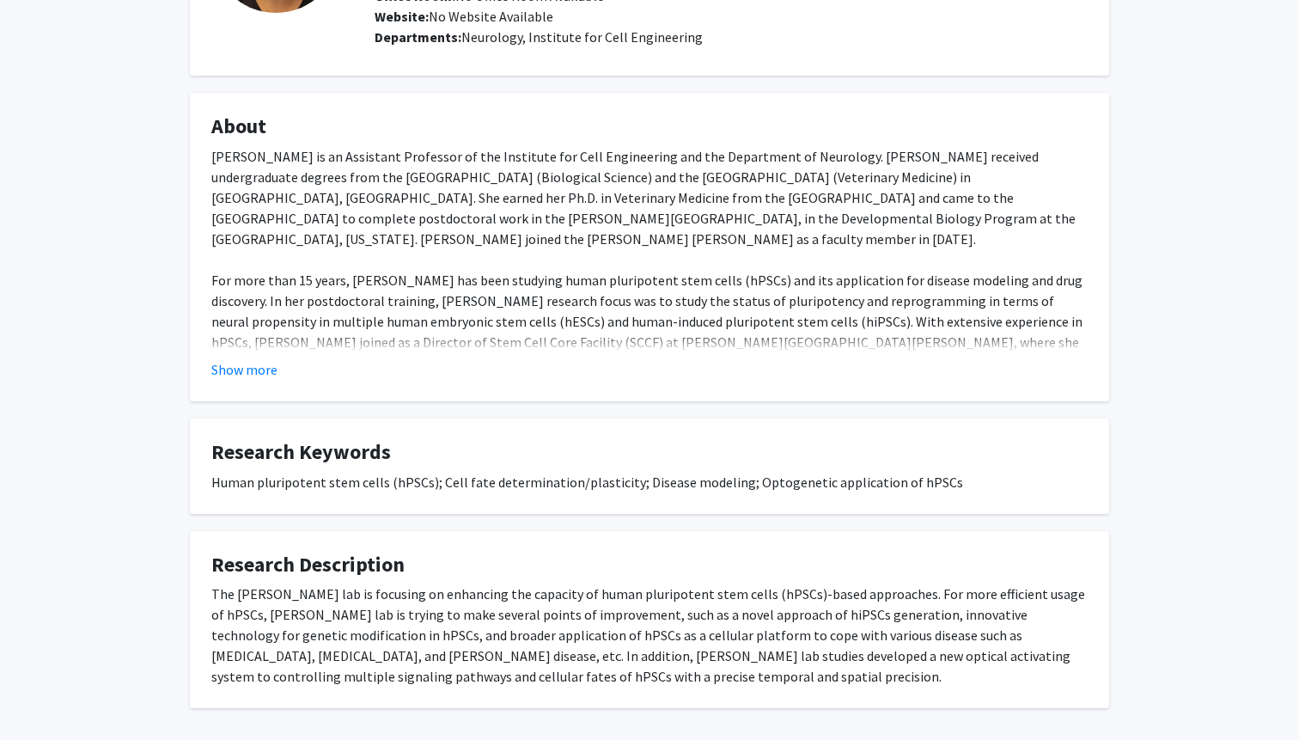
scroll to position [288, 0]
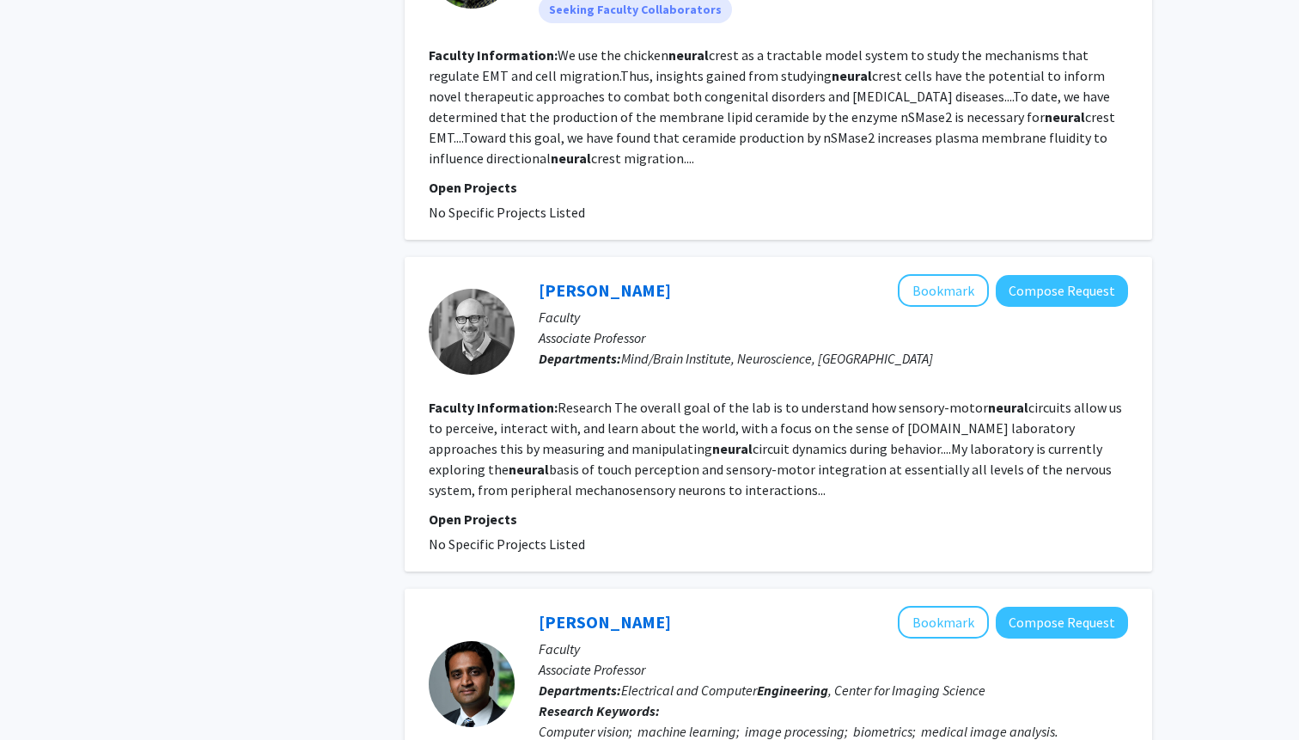
scroll to position [2654, 0]
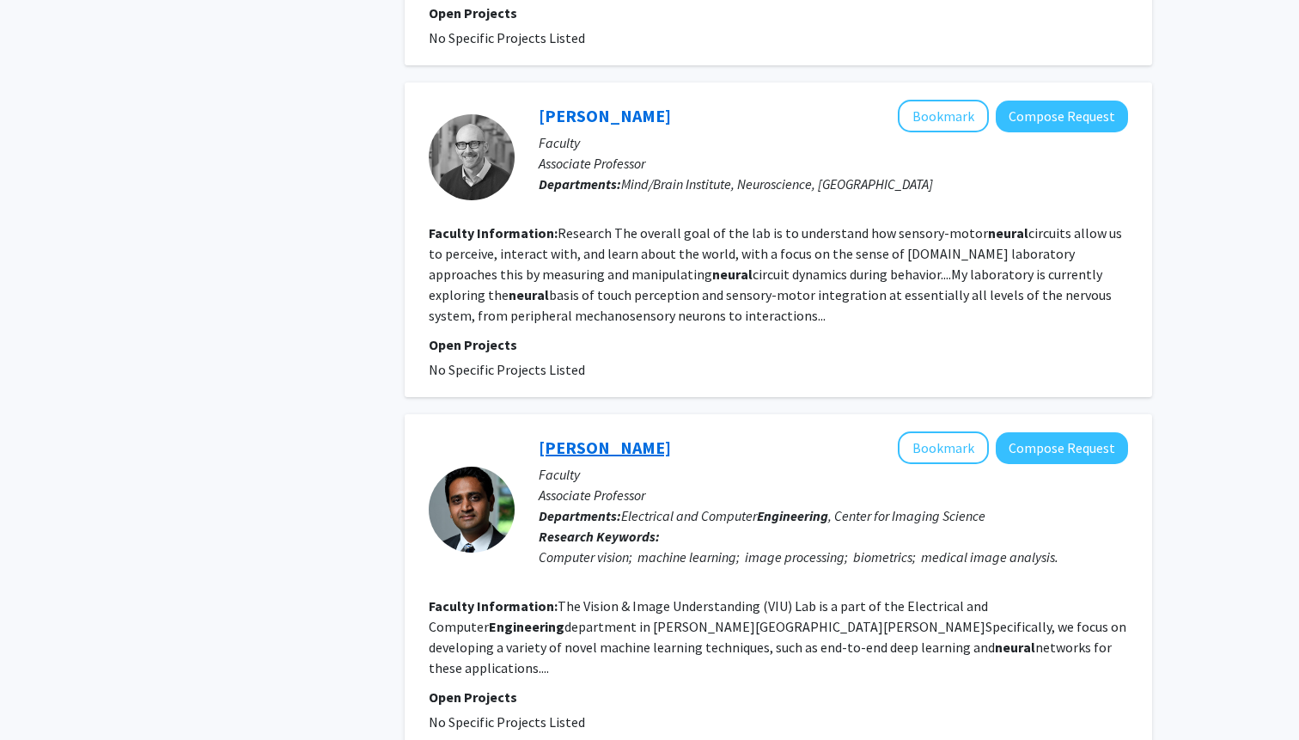
click at [553, 437] on link "Vishal Patel" at bounding box center [605, 447] width 132 height 21
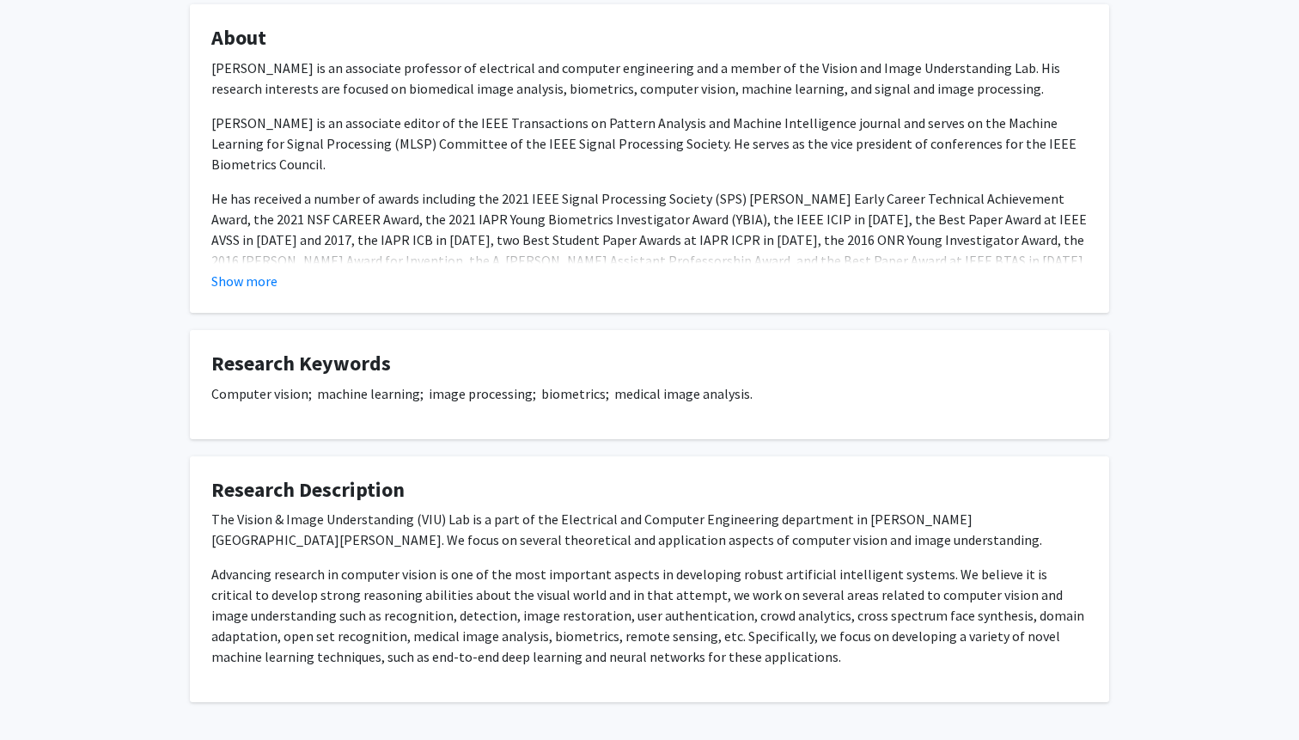
scroll to position [328, 0]
